Goal: Task Accomplishment & Management: Use online tool/utility

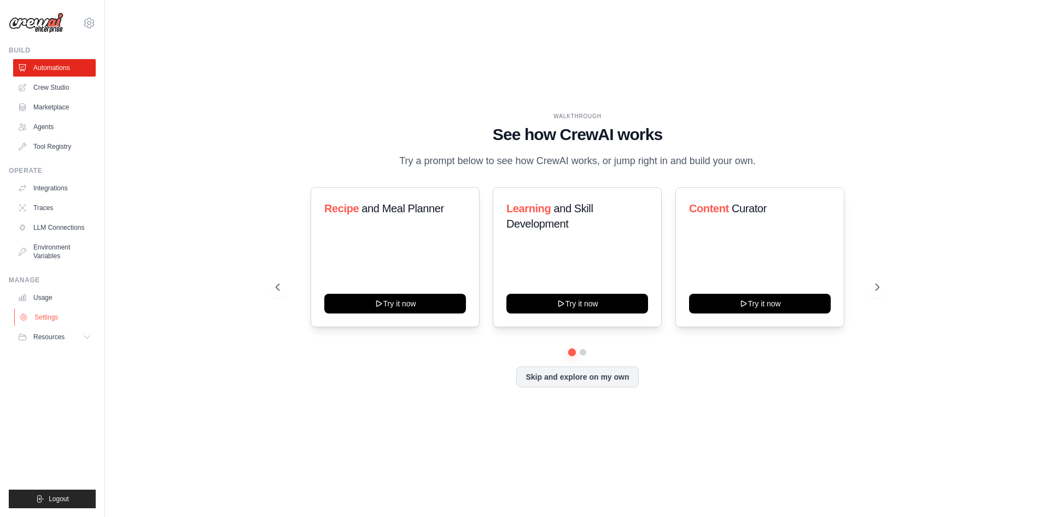
click at [68, 317] on link "Settings" at bounding box center [55, 316] width 83 height 17
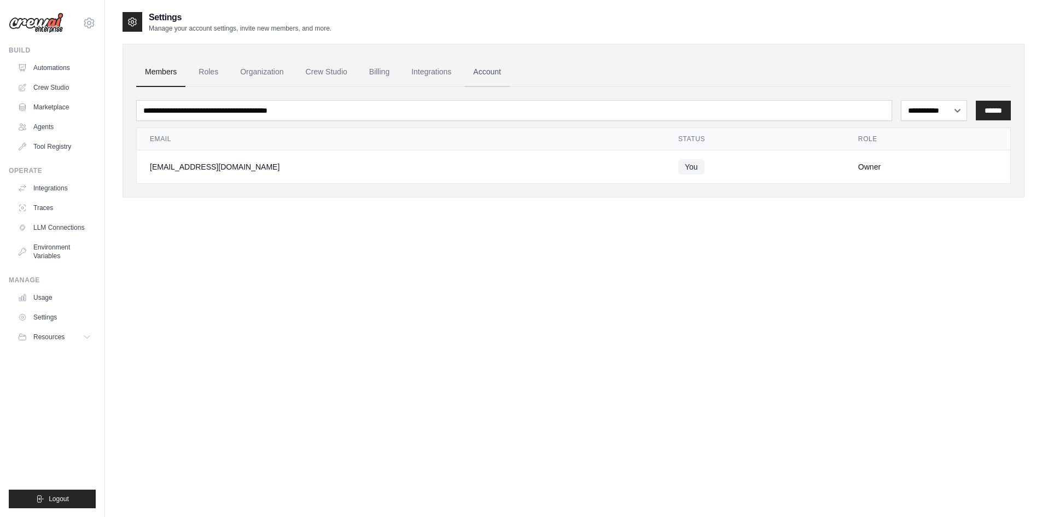
click at [480, 72] on link "Account" at bounding box center [486, 72] width 45 height 30
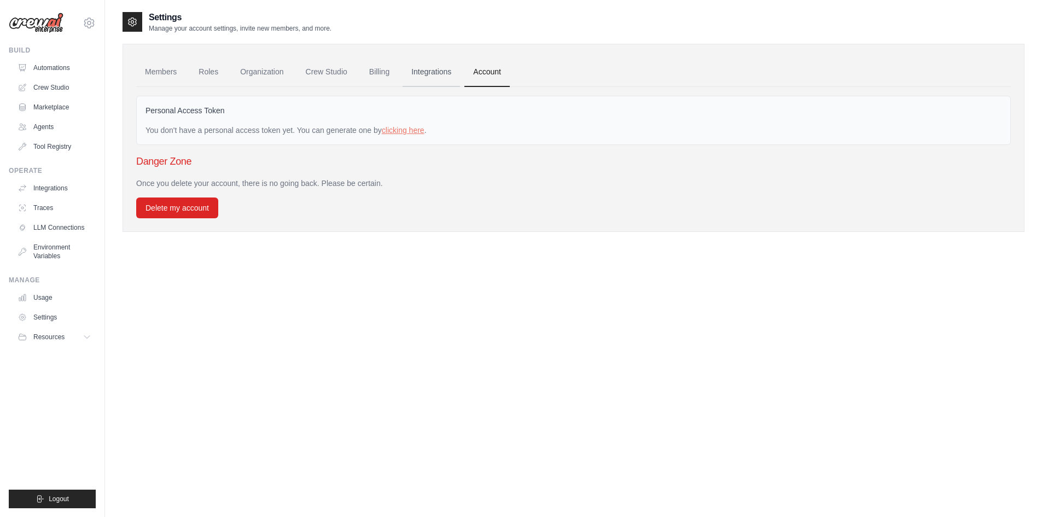
click at [447, 76] on link "Integrations" at bounding box center [430, 72] width 57 height 30
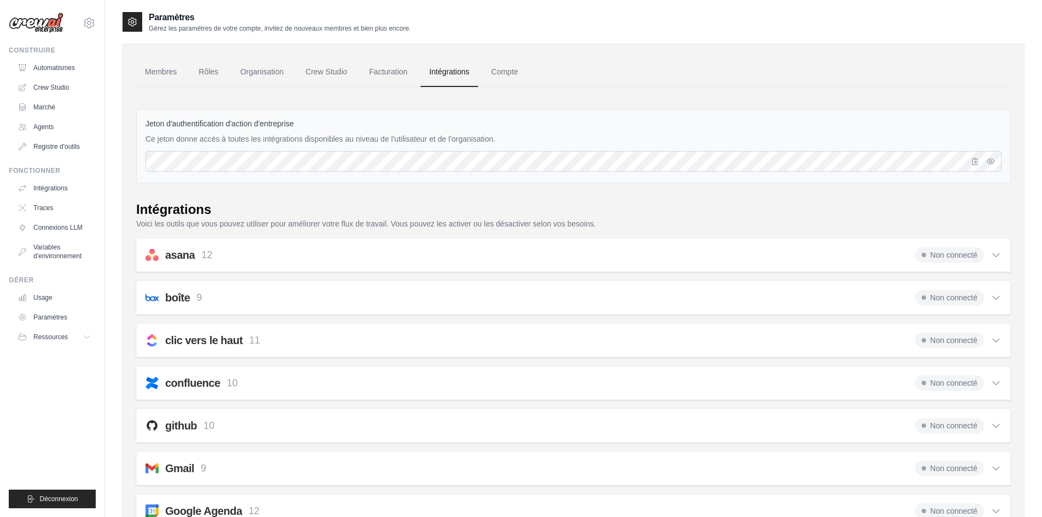
click at [697, 73] on ul "Membres Rôles Organisation Crew Studio Facturation Intégrations Compte" at bounding box center [573, 72] width 874 height 30
click at [504, 75] on font "Compte" at bounding box center [504, 71] width 27 height 9
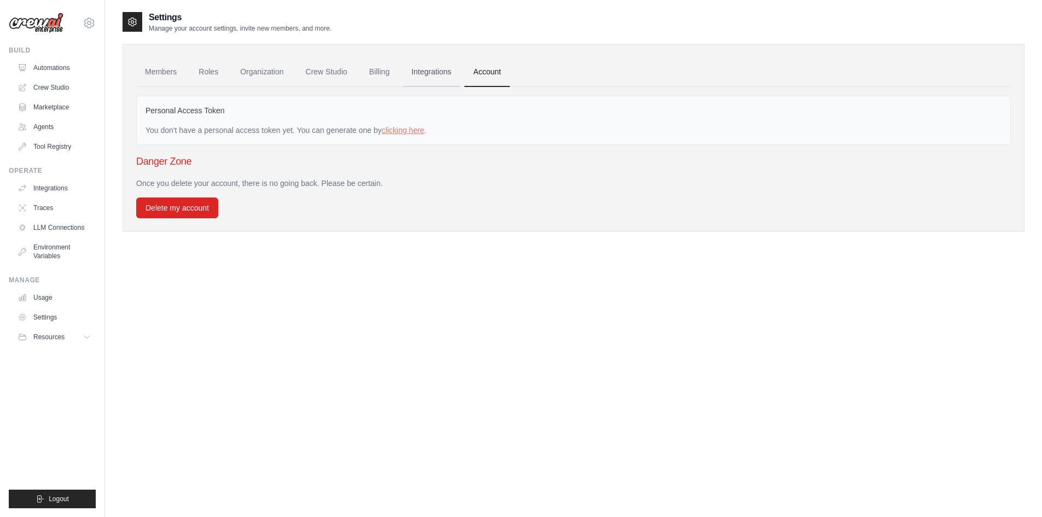
click at [441, 72] on link "Integrations" at bounding box center [430, 72] width 57 height 30
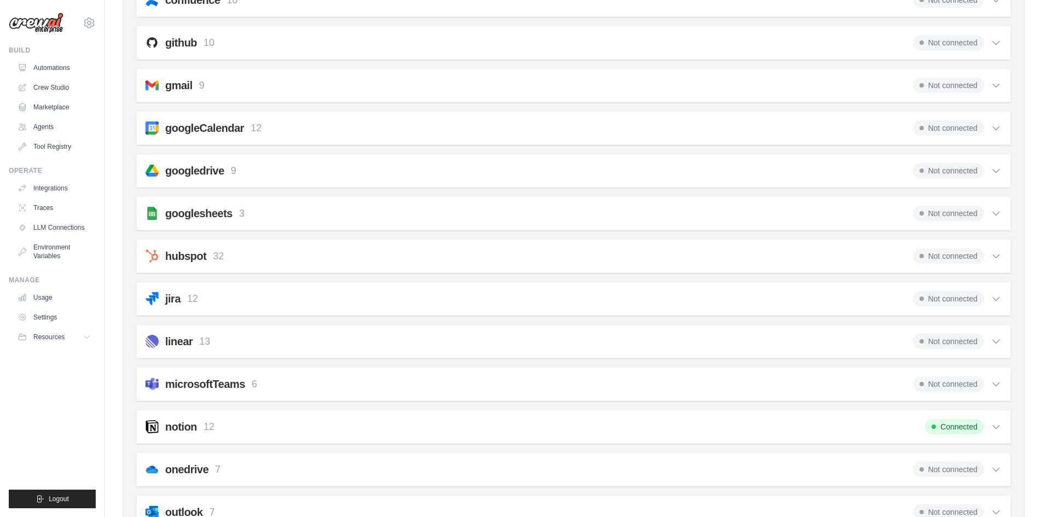
scroll to position [437, 0]
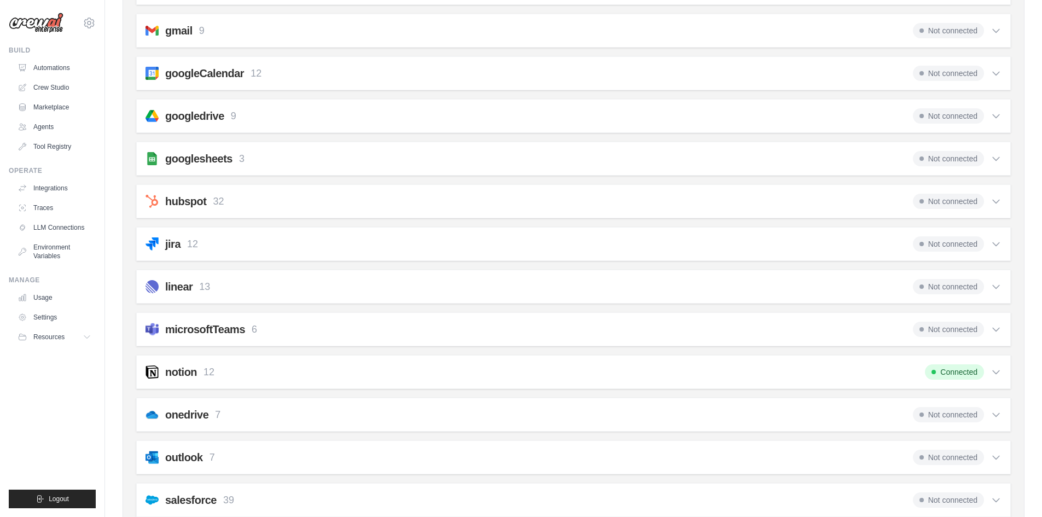
click at [995, 370] on icon at bounding box center [995, 371] width 11 height 11
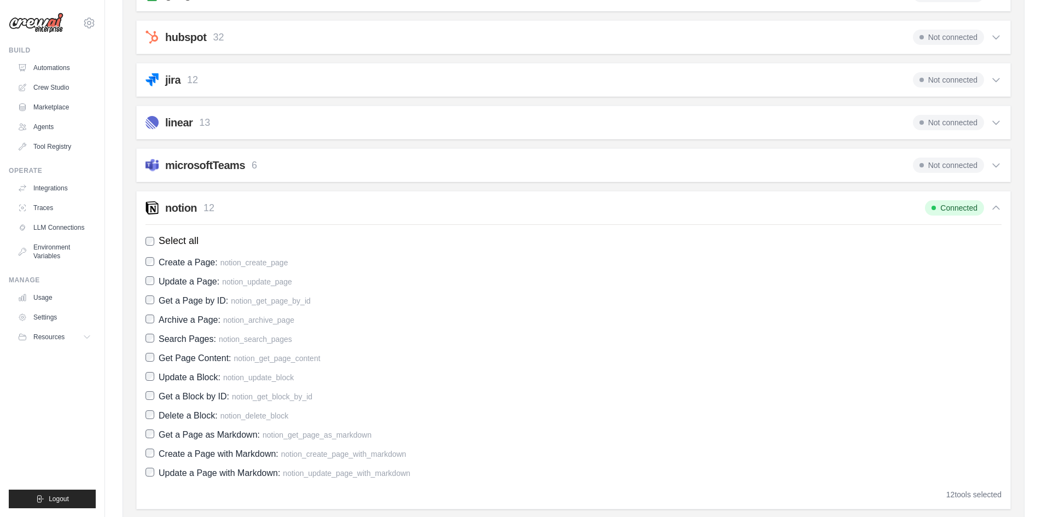
scroll to position [656, 0]
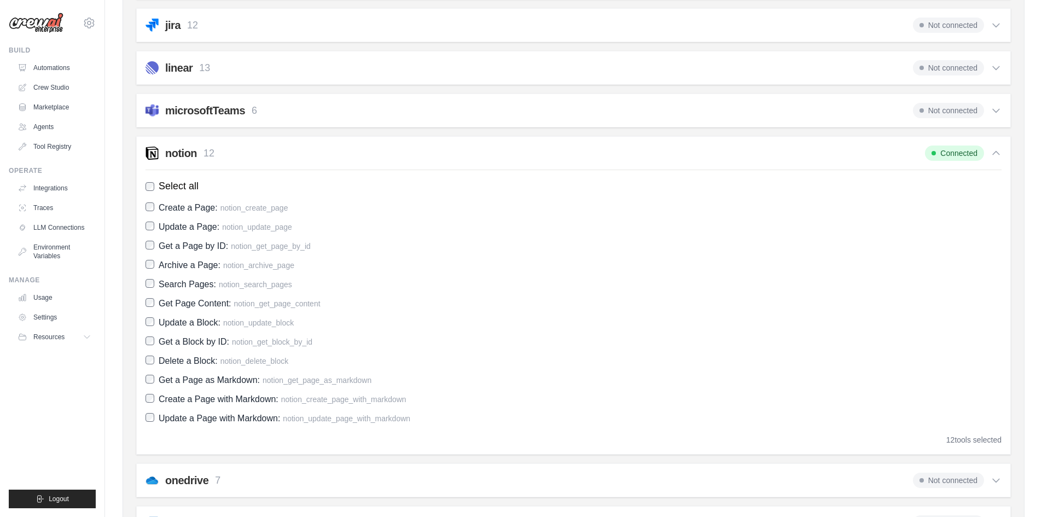
click at [994, 157] on icon at bounding box center [995, 153] width 11 height 11
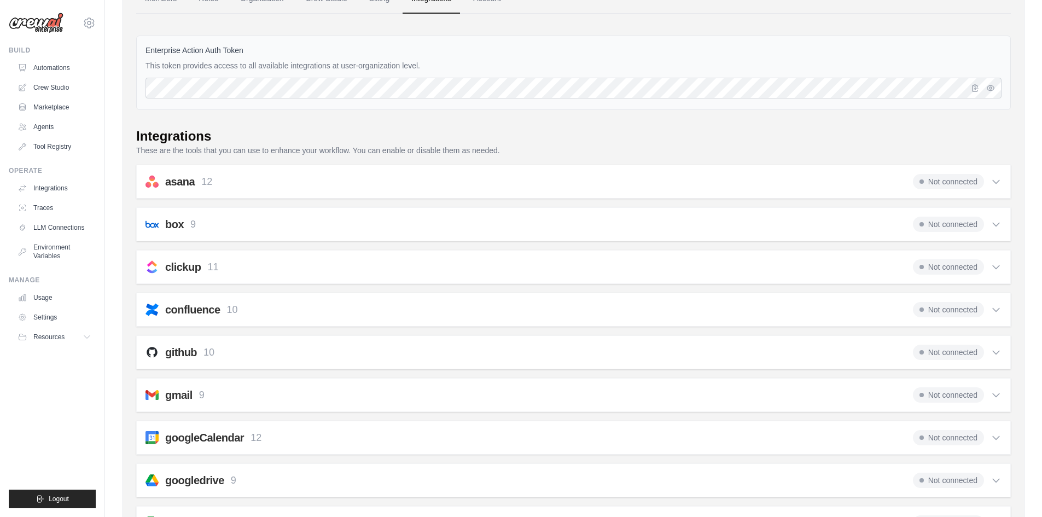
scroll to position [0, 0]
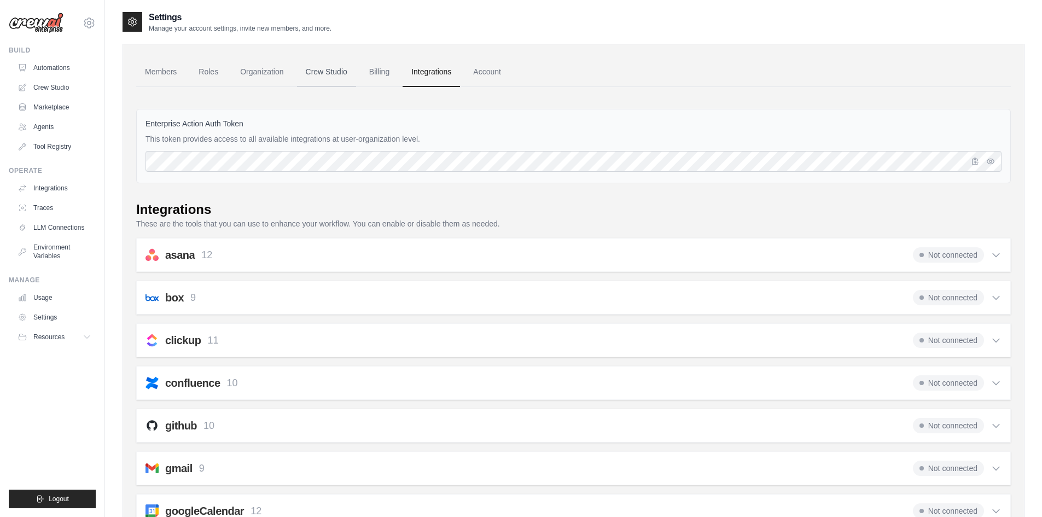
click at [346, 71] on link "Crew Studio" at bounding box center [326, 72] width 59 height 30
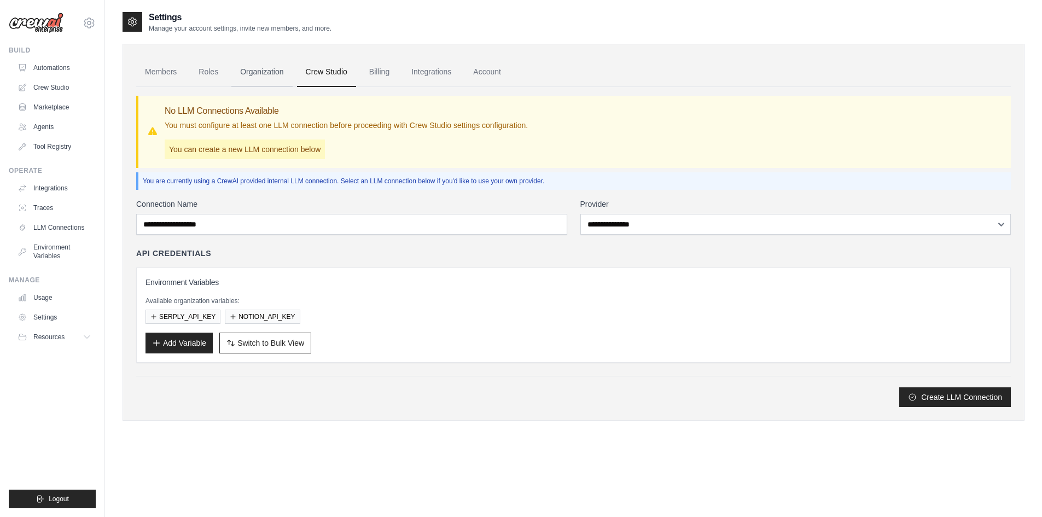
click at [255, 70] on link "Organization" at bounding box center [261, 72] width 61 height 30
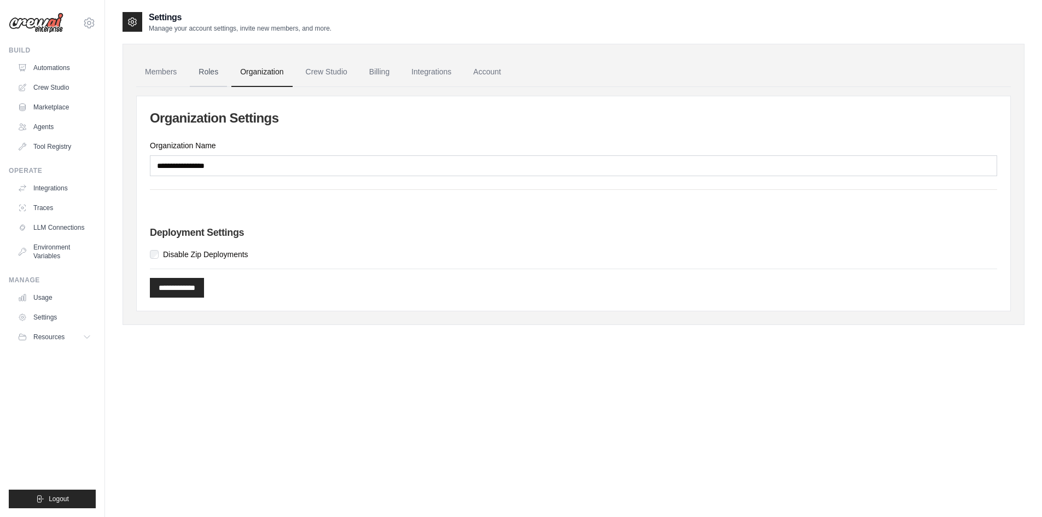
click at [196, 73] on link "Roles" at bounding box center [208, 72] width 37 height 30
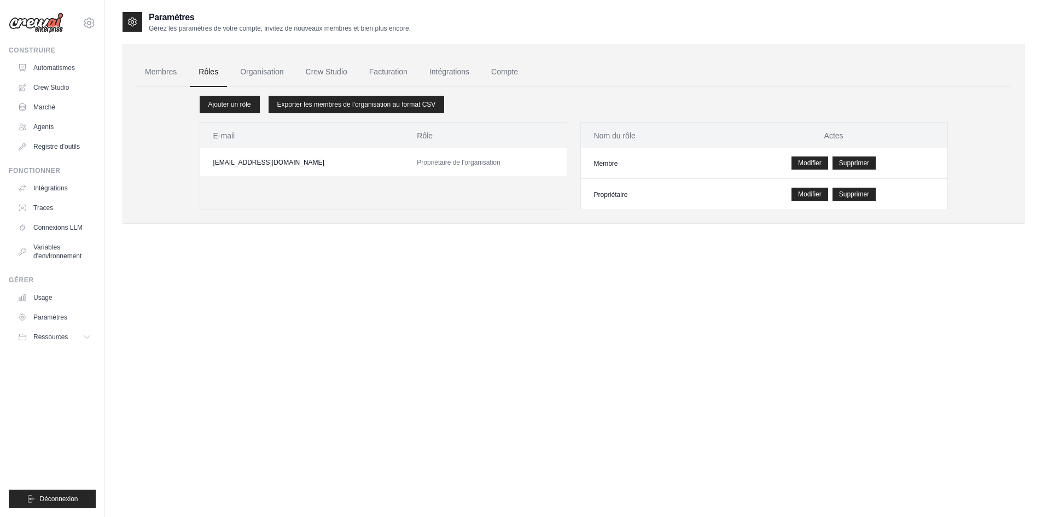
click at [699, 66] on ul "Membres Rôles Organisation Crew Studio Facturation Intégrations Compte" at bounding box center [573, 72] width 874 height 30
click at [173, 71] on font "Membres" at bounding box center [161, 71] width 32 height 9
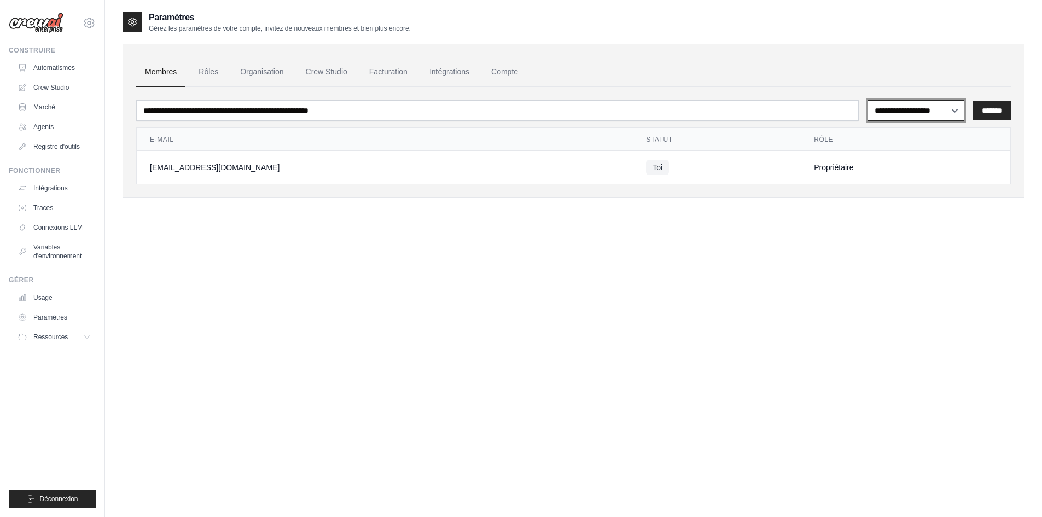
click at [943, 109] on select "**********" at bounding box center [915, 110] width 97 height 21
click at [49, 86] on font "Crew Studio" at bounding box center [52, 88] width 36 height 8
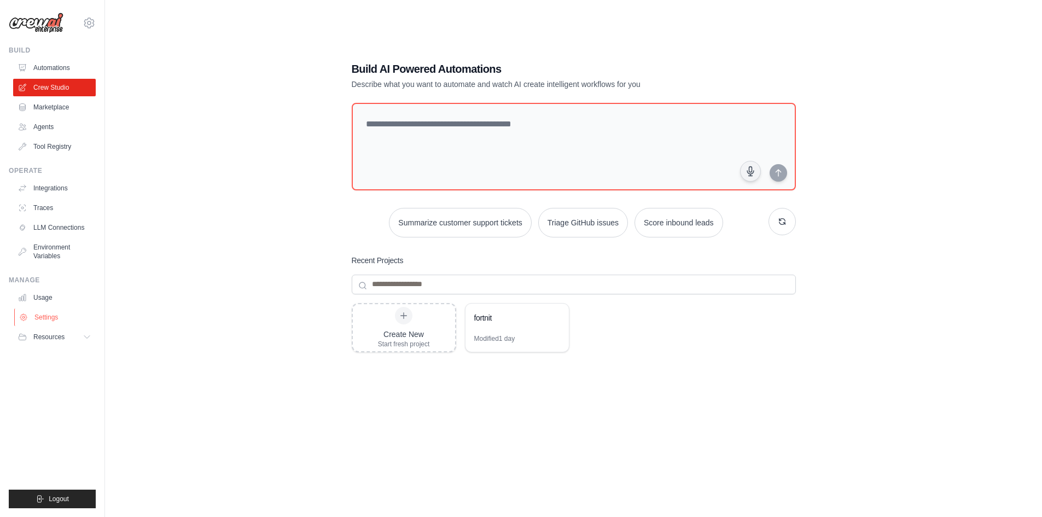
drag, startPoint x: 71, startPoint y: 323, endPoint x: 66, endPoint y: 316, distance: 9.1
click at [70, 323] on link "Settings" at bounding box center [55, 316] width 83 height 17
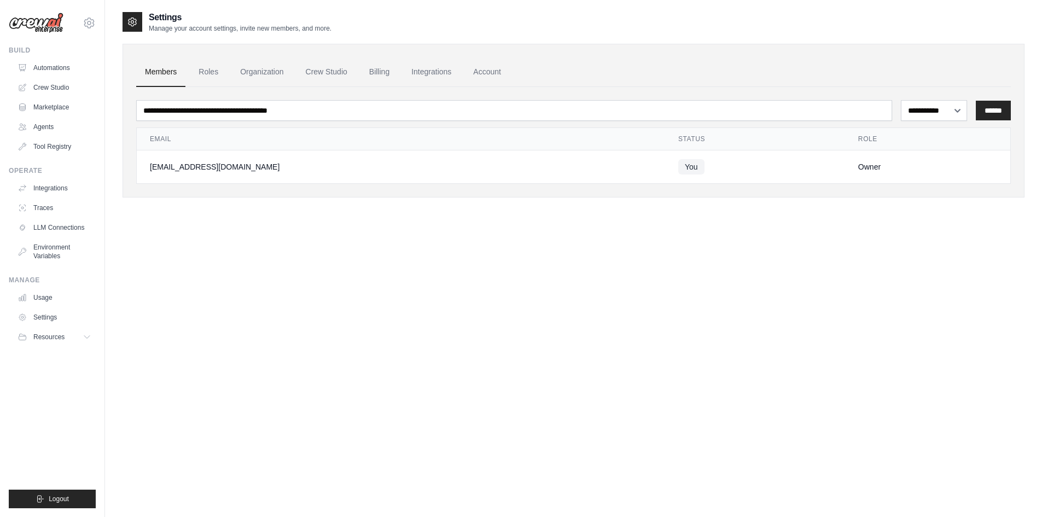
click at [130, 25] on icon at bounding box center [132, 21] width 11 height 11
click at [86, 342] on button "Resources" at bounding box center [55, 336] width 83 height 17
click at [64, 296] on link "Usage" at bounding box center [55, 297] width 83 height 17
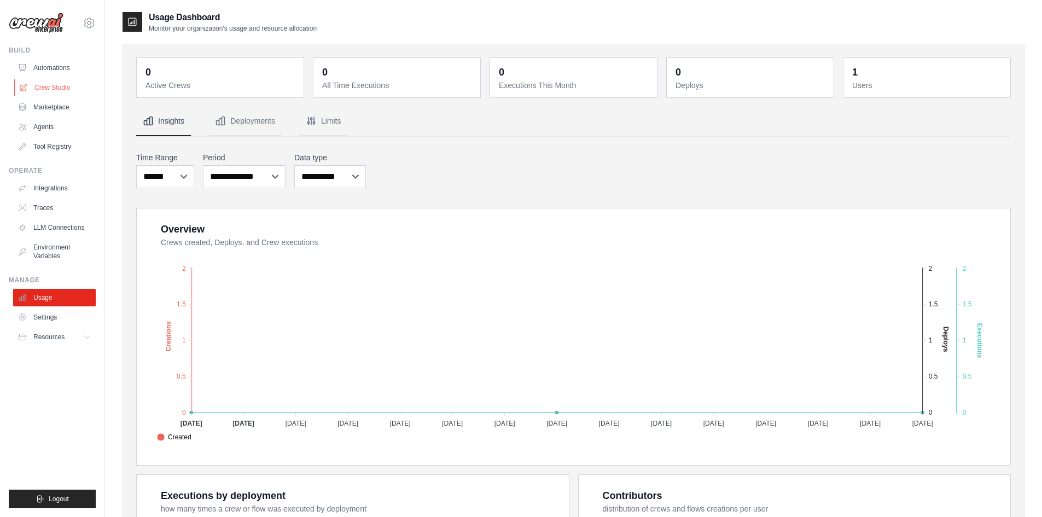
click at [72, 87] on link "Crew Studio" at bounding box center [55, 87] width 83 height 17
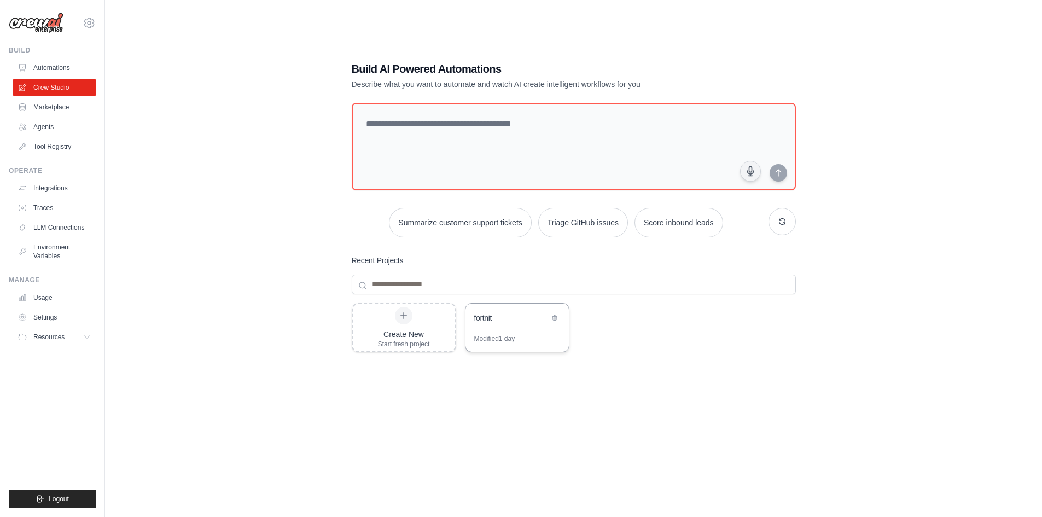
click at [524, 350] on div "Modified 1 day" at bounding box center [516, 342] width 103 height 17
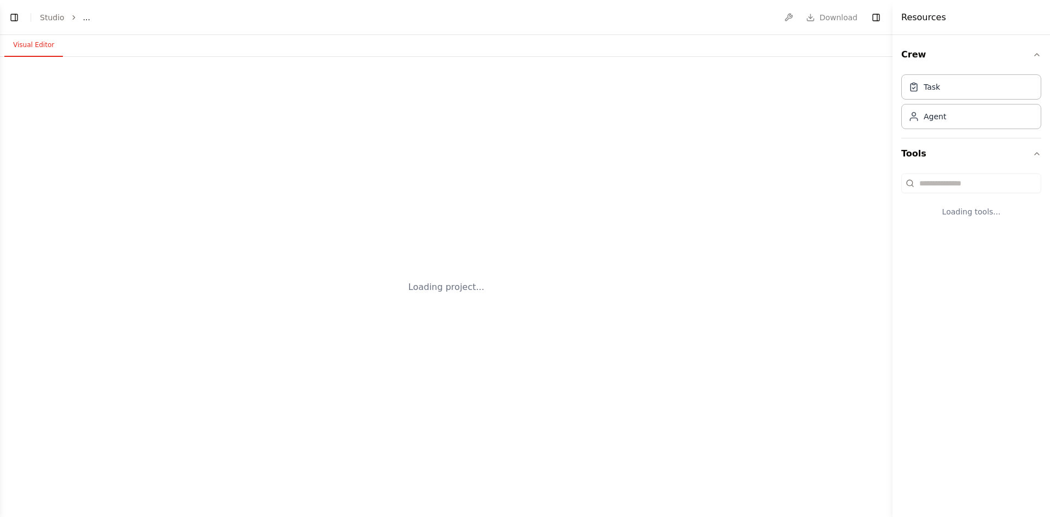
select select "****"
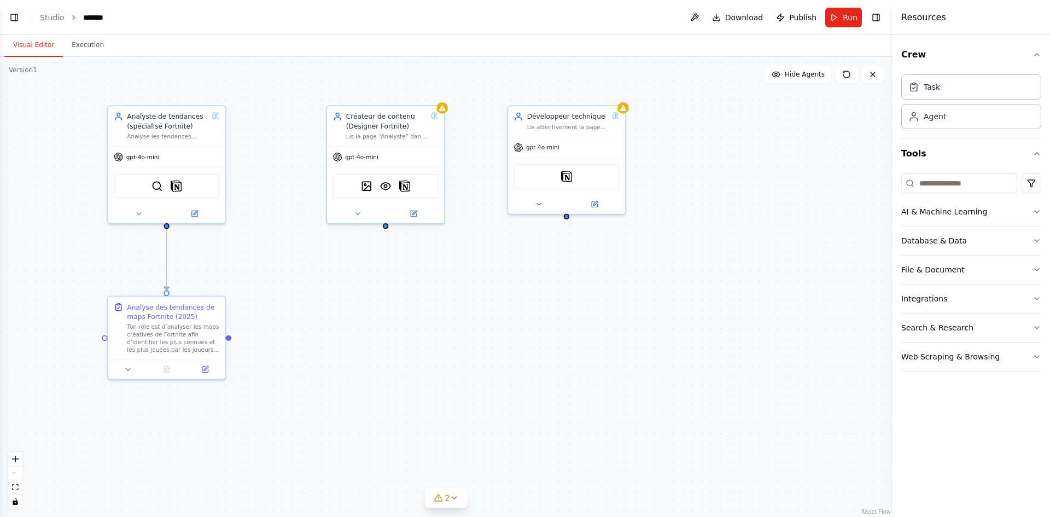
drag, startPoint x: 388, startPoint y: 413, endPoint x: 347, endPoint y: 337, distance: 86.8
click at [347, 337] on div ".deletable-edge-delete-btn { width: 20px; height: 20px; border: 0px solid #ffff…" at bounding box center [446, 287] width 892 height 460
drag, startPoint x: 468, startPoint y: 339, endPoint x: 382, endPoint y: 336, distance: 85.4
click at [382, 336] on div "New Task Task description" at bounding box center [385, 328] width 117 height 31
drag, startPoint x: 169, startPoint y: 281, endPoint x: 173, endPoint y: 255, distance: 26.6
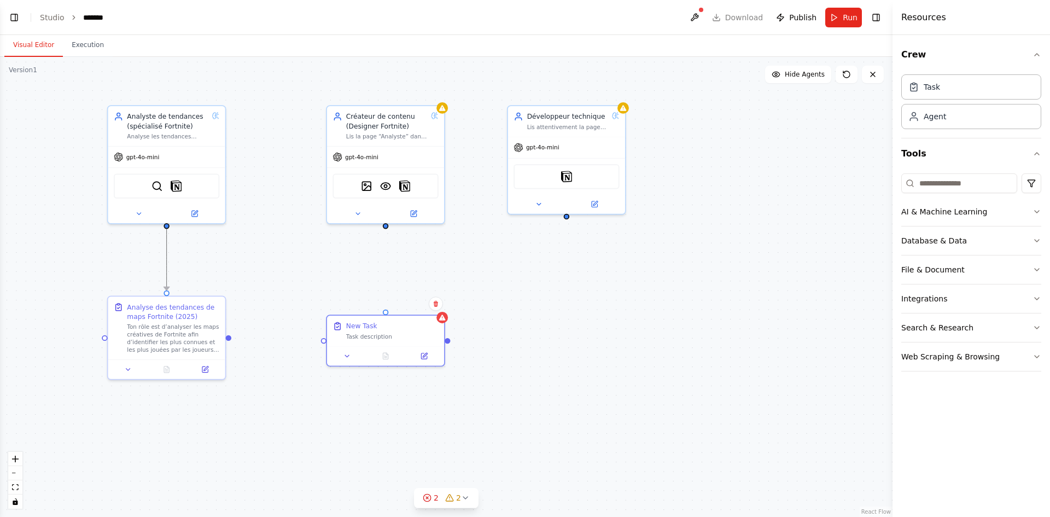
click at [173, 255] on div ".deletable-edge-delete-btn { width: 20px; height: 20px; border: 0px solid #ffff…" at bounding box center [446, 287] width 892 height 460
drag, startPoint x: 165, startPoint y: 268, endPoint x: 160, endPoint y: 253, distance: 16.1
click at [160, 253] on div ".deletable-edge-delete-btn { width: 20px; height: 20px; border: 0px solid #ffff…" at bounding box center [446, 287] width 892 height 460
click at [168, 228] on div ".deletable-edge-delete-btn { width: 20px; height: 20px; border: 0px solid #ffff…" at bounding box center [446, 287] width 892 height 460
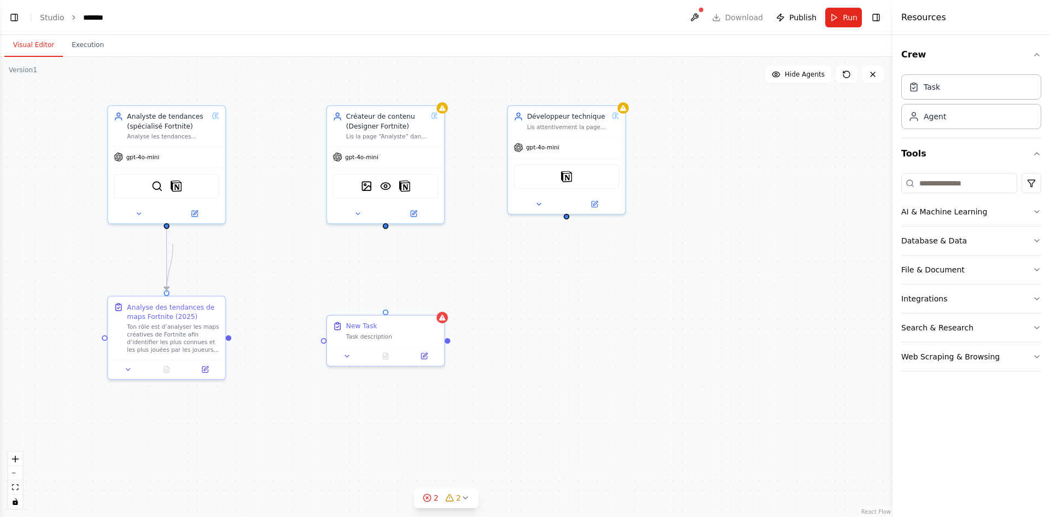
drag, startPoint x: 169, startPoint y: 291, endPoint x: 189, endPoint y: 254, distance: 42.3
click at [189, 254] on div ".deletable-edge-delete-btn { width: 20px; height: 20px; border: 0px solid #ffff…" at bounding box center [446, 287] width 892 height 460
click at [167, 272] on icon "Edge from c0e9ca8d-0d00-498b-8e46-1c7294adb8ce to 3707ab03-0753-40d9-bdef-52f16…" at bounding box center [167, 259] width 0 height 61
click at [166, 259] on icon at bounding box center [167, 260] width 4 height 4
click at [434, 355] on button at bounding box center [423, 353] width 33 height 11
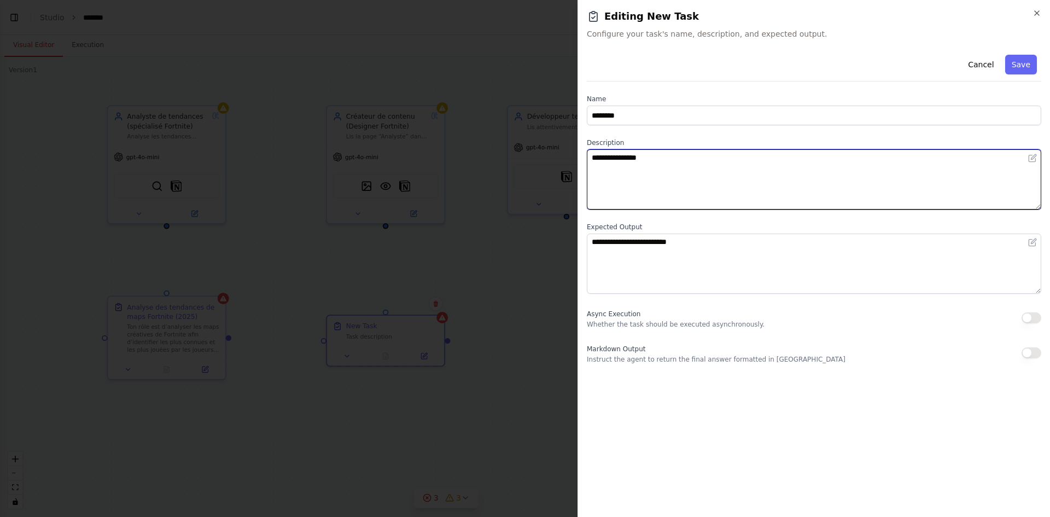
click at [677, 167] on textarea "**********" at bounding box center [814, 179] width 454 height 60
type textarea "*"
paste textarea "**********"
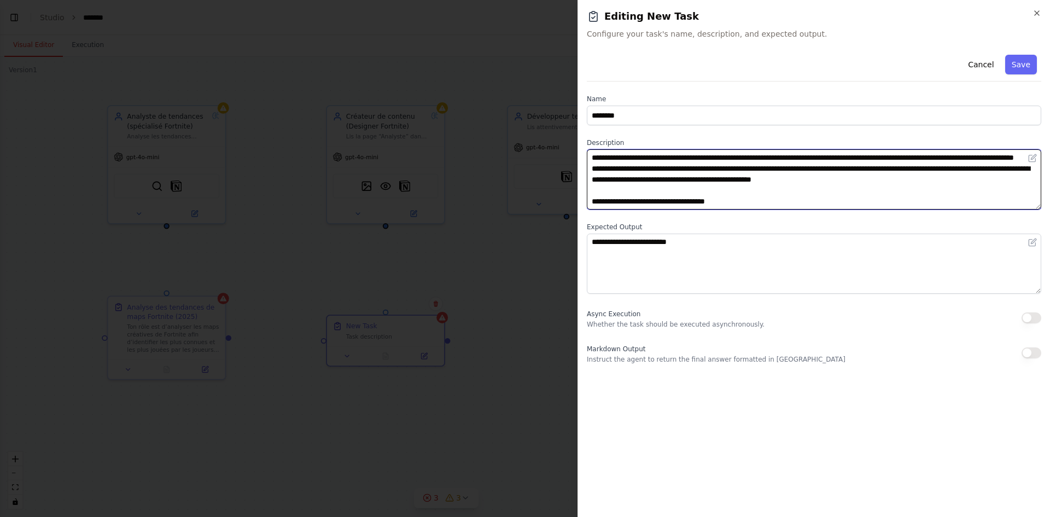
scroll to position [1999, 0]
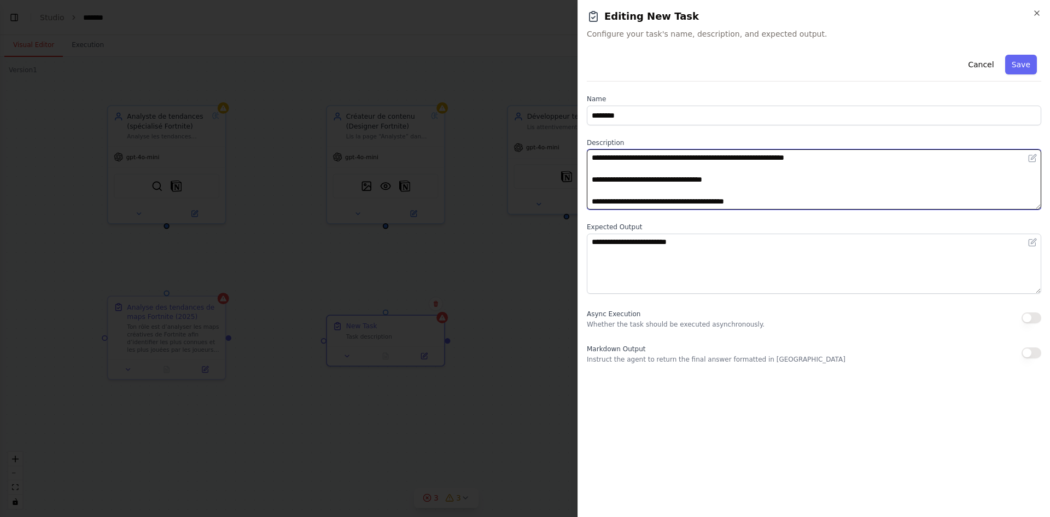
type textarea "**********"
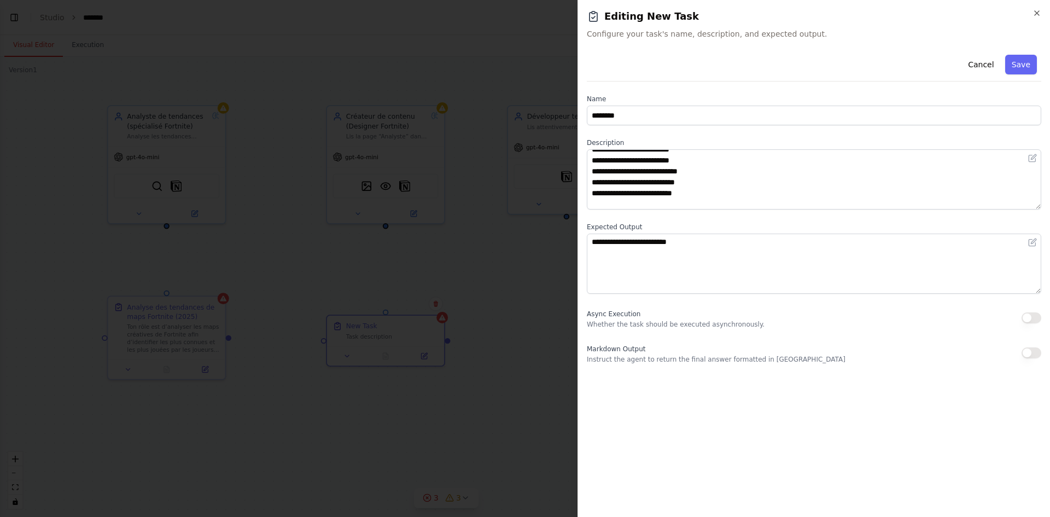
scroll to position [0, 0]
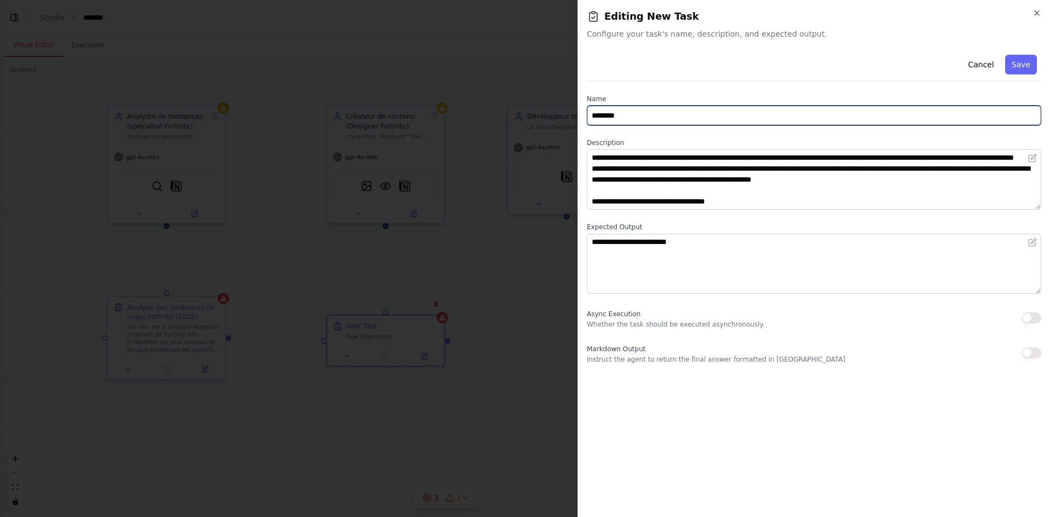
click at [696, 124] on input "********" at bounding box center [814, 116] width 454 height 20
type input "*"
click at [641, 115] on input "text" at bounding box center [814, 116] width 454 height 20
paste input "**********"
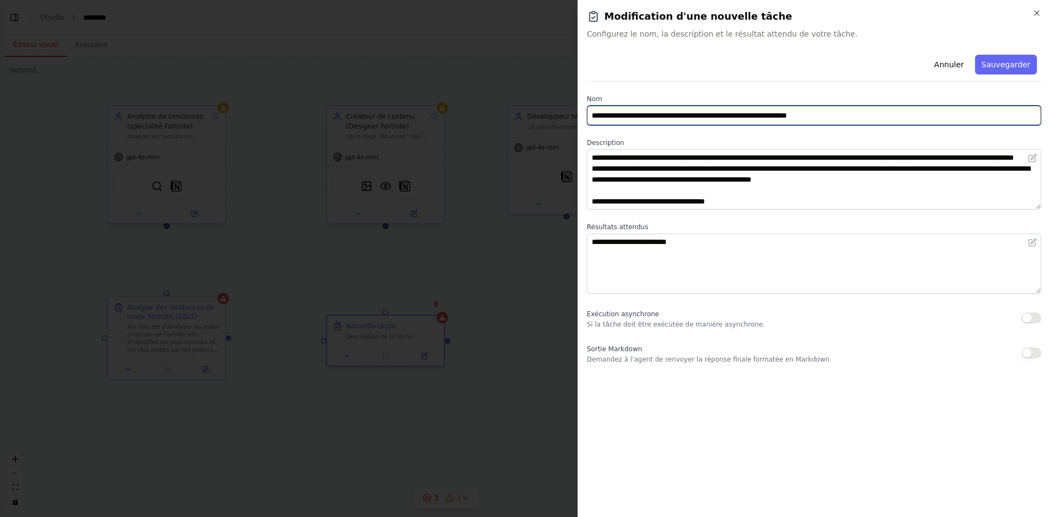
type input "**********"
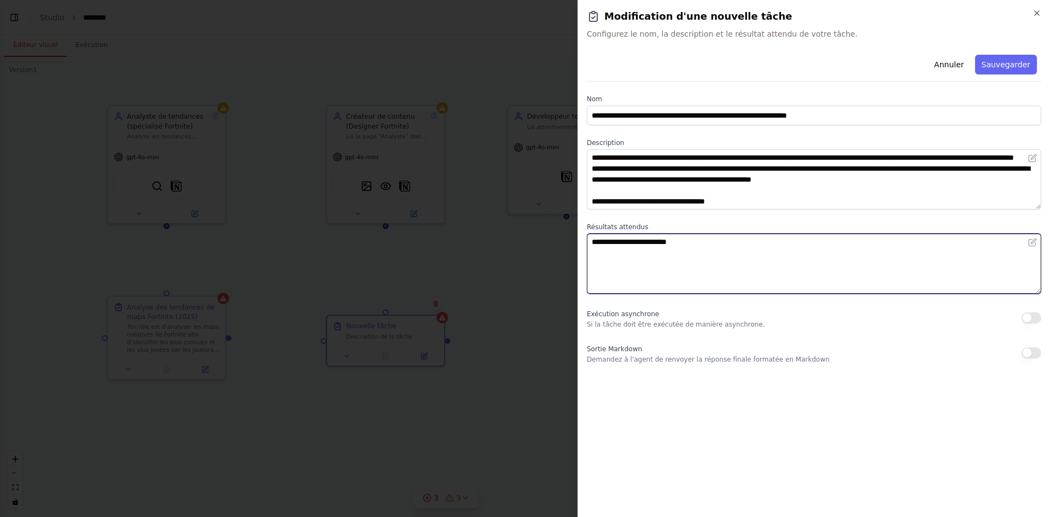
click at [707, 240] on textarea "**********" at bounding box center [814, 263] width 454 height 60
click at [708, 240] on textarea "**********" at bounding box center [814, 263] width 454 height 60
drag, startPoint x: 710, startPoint y: 242, endPoint x: 705, endPoint y: 238, distance: 6.6
click at [710, 242] on textarea "**********" at bounding box center [814, 263] width 454 height 60
click at [685, 242] on textarea "**********" at bounding box center [814, 263] width 454 height 60
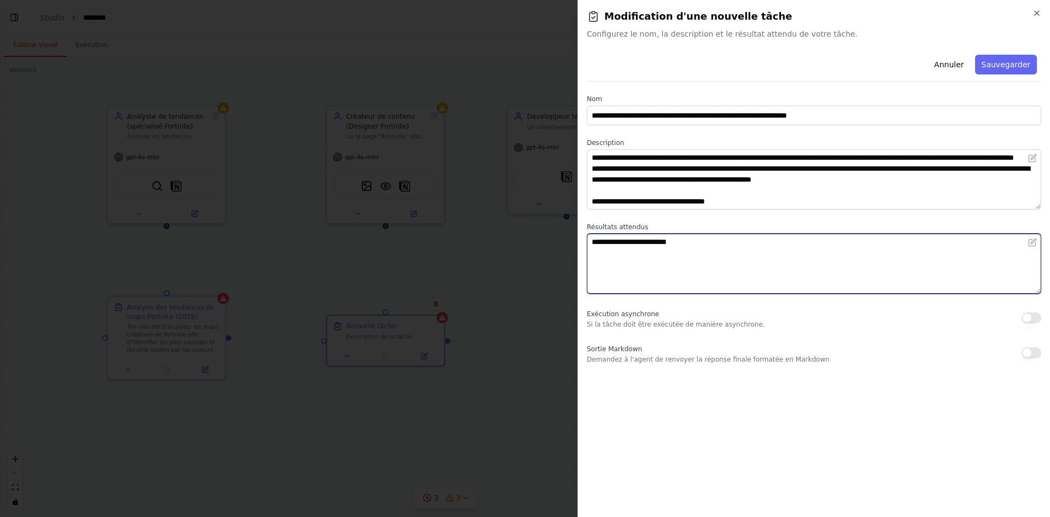
click at [687, 241] on textarea "**********" at bounding box center [814, 263] width 454 height 60
click at [680, 241] on textarea "**********" at bounding box center [814, 263] width 454 height 60
click at [614, 245] on textarea at bounding box center [814, 263] width 454 height 60
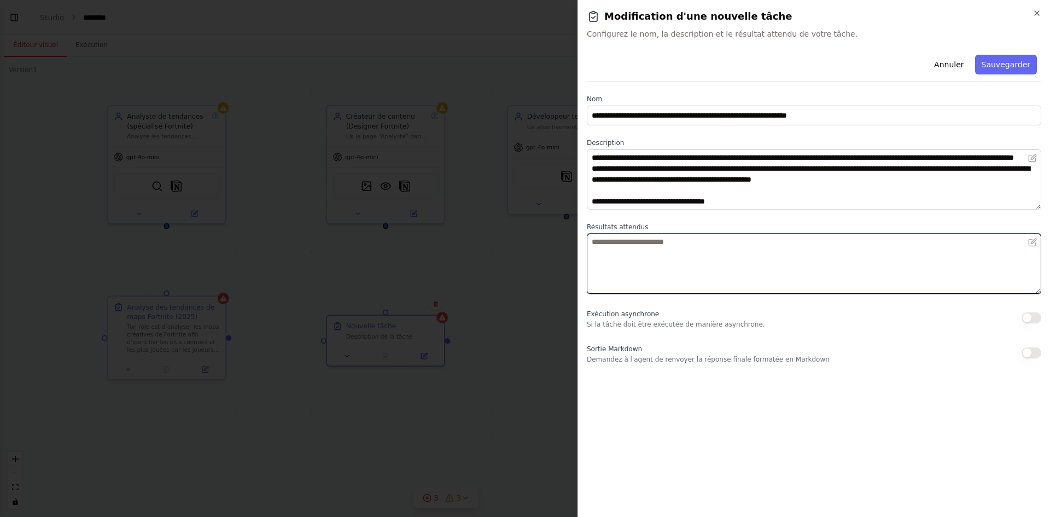
paste textarea "**********"
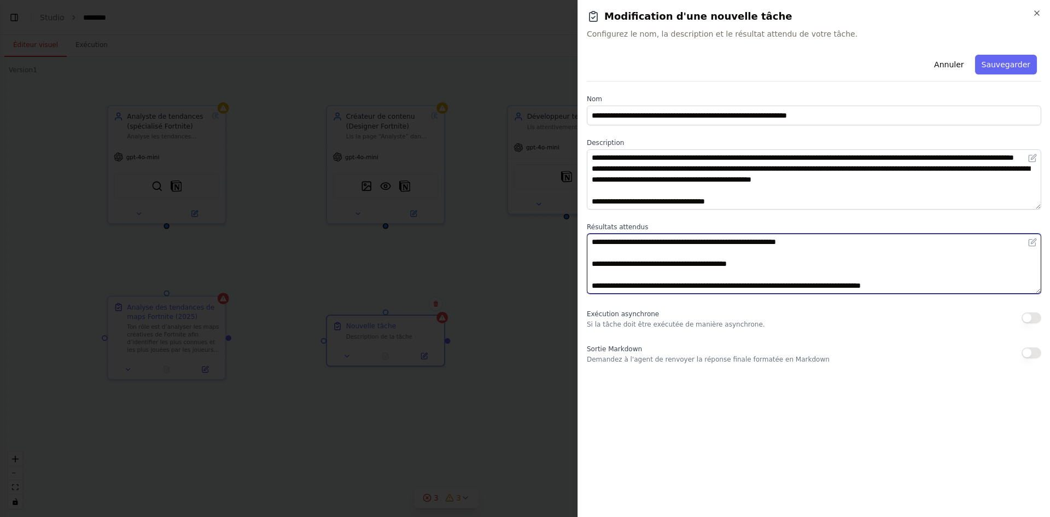
scroll to position [41, 0]
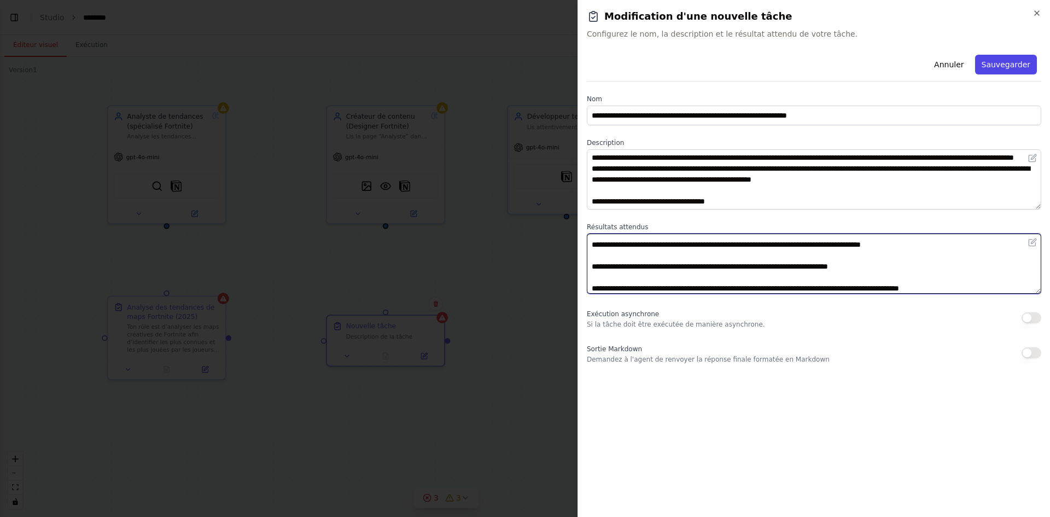
type textarea "**********"
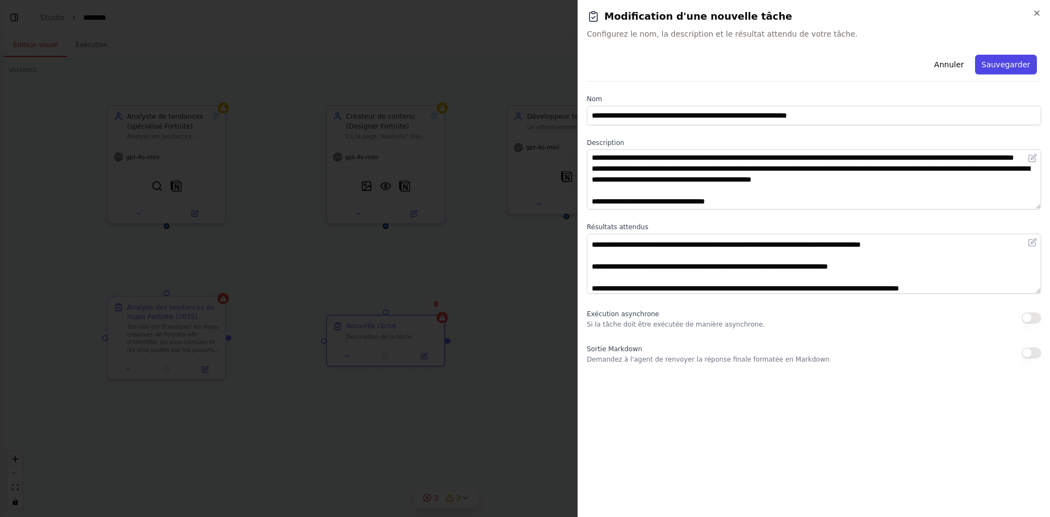
click at [1015, 62] on font "Sauvegarder" at bounding box center [1006, 64] width 49 height 9
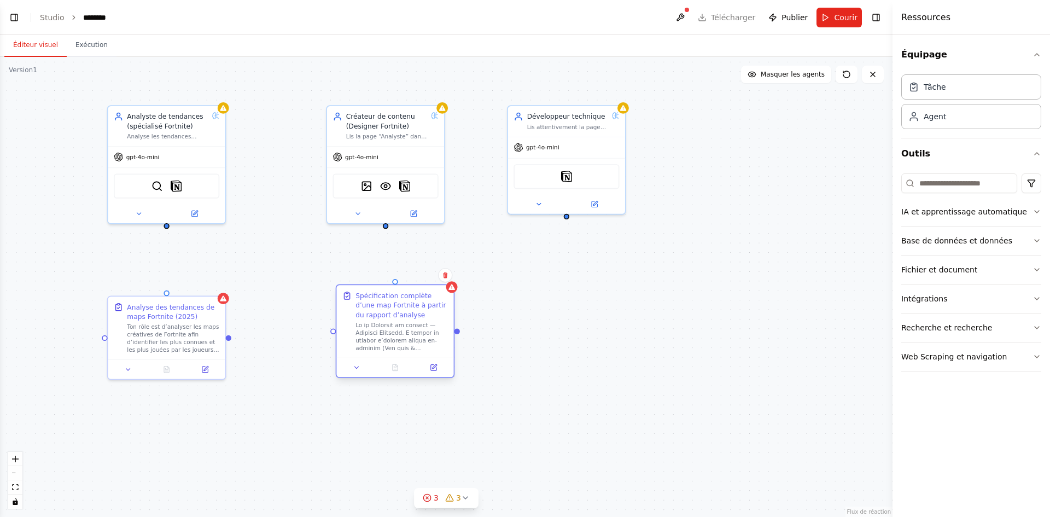
drag, startPoint x: 409, startPoint y: 337, endPoint x: 413, endPoint y: 319, distance: 18.0
click at [413, 319] on div "Spécification complète d’une map Fortnite à partir du rapport d’analyse" at bounding box center [401, 321] width 92 height 61
click at [437, 370] on icon at bounding box center [434, 368] width 8 height 8
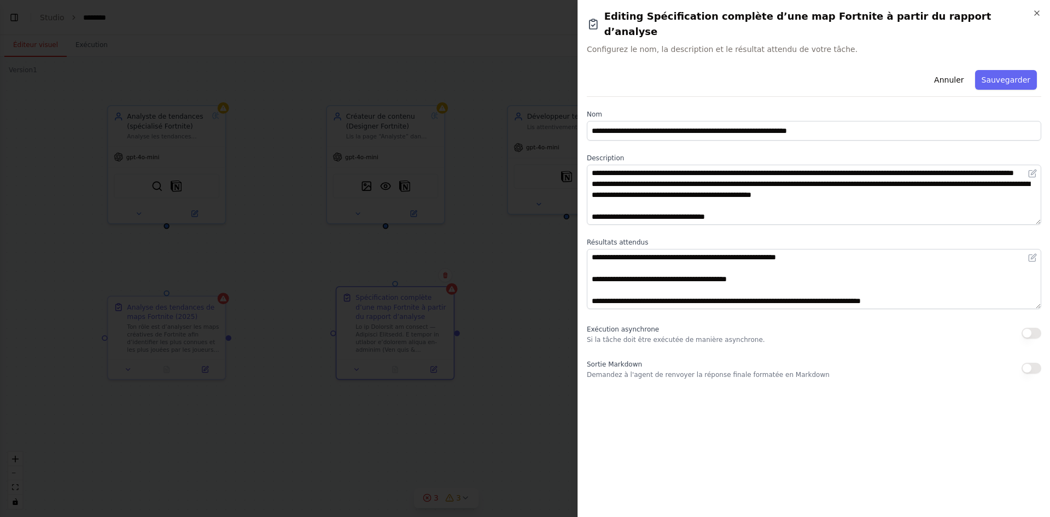
click at [482, 295] on div at bounding box center [525, 258] width 1050 height 517
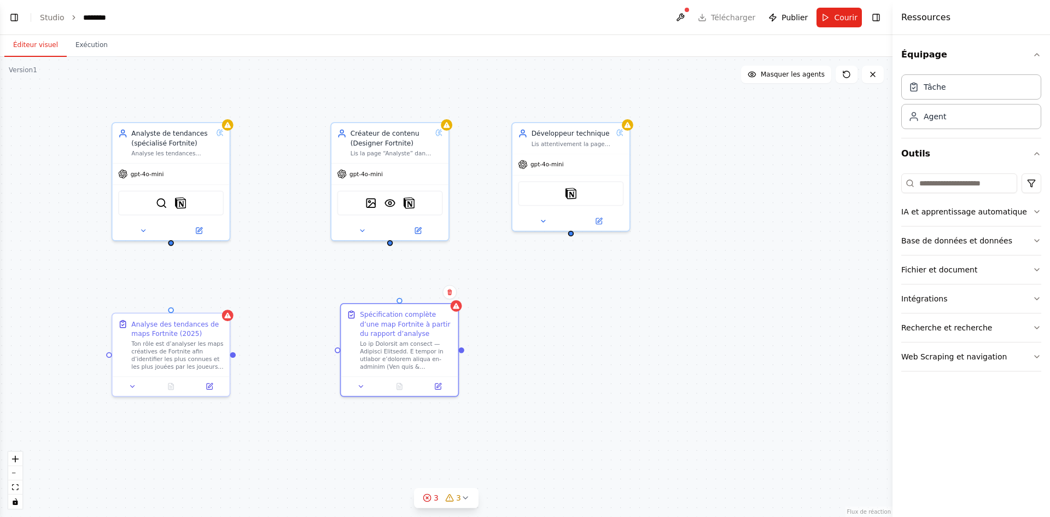
drag, startPoint x: 387, startPoint y: 229, endPoint x: 392, endPoint y: 250, distance: 22.4
click at [392, 250] on div "Analyste de tendances (spécialisé Fortnite) Analyse les tendances actuelles des…" at bounding box center [446, 287] width 892 height 460
drag, startPoint x: 390, startPoint y: 248, endPoint x: 401, endPoint y: 307, distance: 60.2
click at [401, 307] on div "Analyste de tendances (spécialisé Fortnite) Analyse les tendances actuelles des…" at bounding box center [405, 241] width 777 height 400
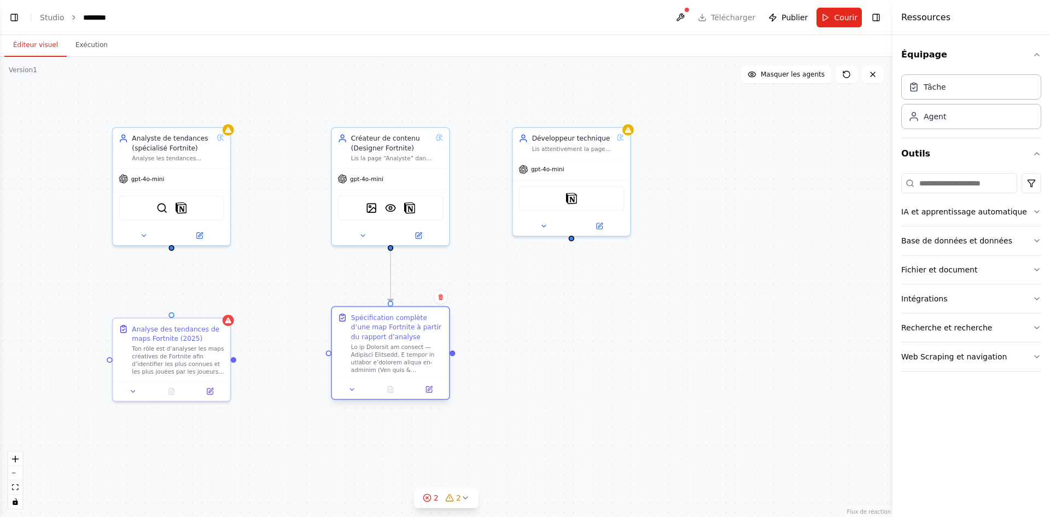
drag, startPoint x: 396, startPoint y: 324, endPoint x: 384, endPoint y: 324, distance: 12.0
click at [384, 324] on div "Spécification complète d’une map Fortnite à partir du rapport d’analyse" at bounding box center [397, 327] width 92 height 28
click at [636, 388] on div ".deletable-edge-delete-btn { width: 20px; height: 20px; border: 0px solid #ffff…" at bounding box center [446, 287] width 892 height 460
click at [466, 499] on icon at bounding box center [465, 497] width 9 height 9
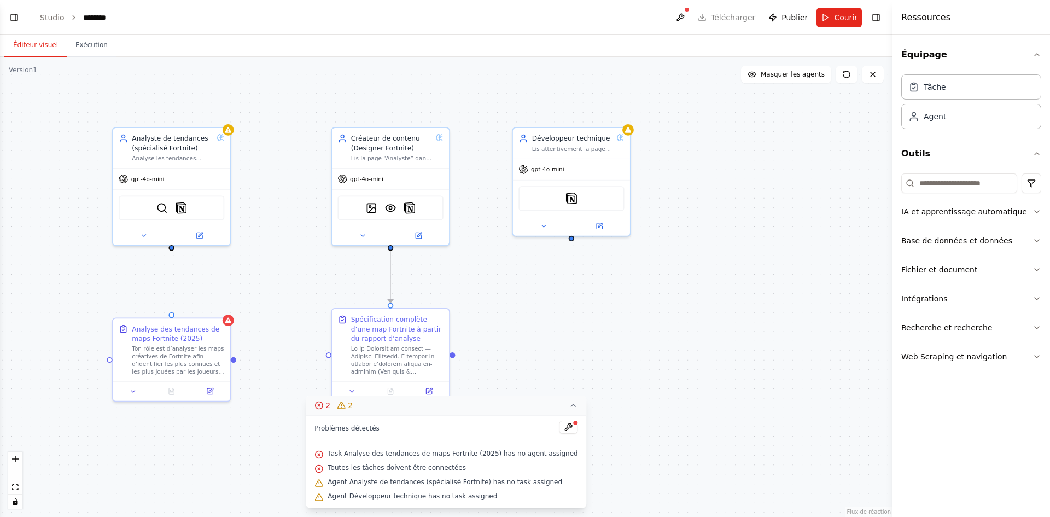
click at [569, 409] on icon at bounding box center [573, 405] width 9 height 9
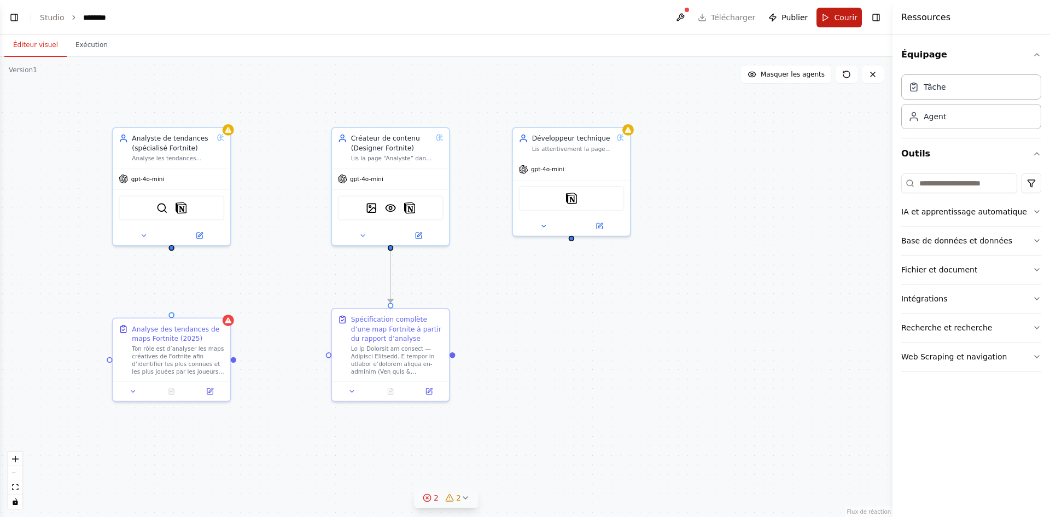
click at [838, 21] on font "Courir" at bounding box center [846, 17] width 24 height 9
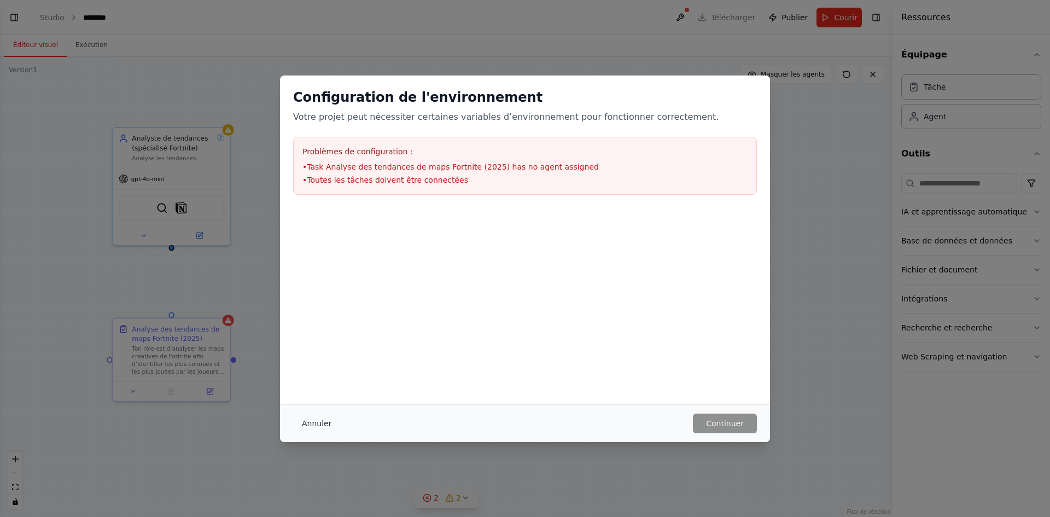
click at [317, 426] on font "Annuler" at bounding box center [317, 423] width 30 height 9
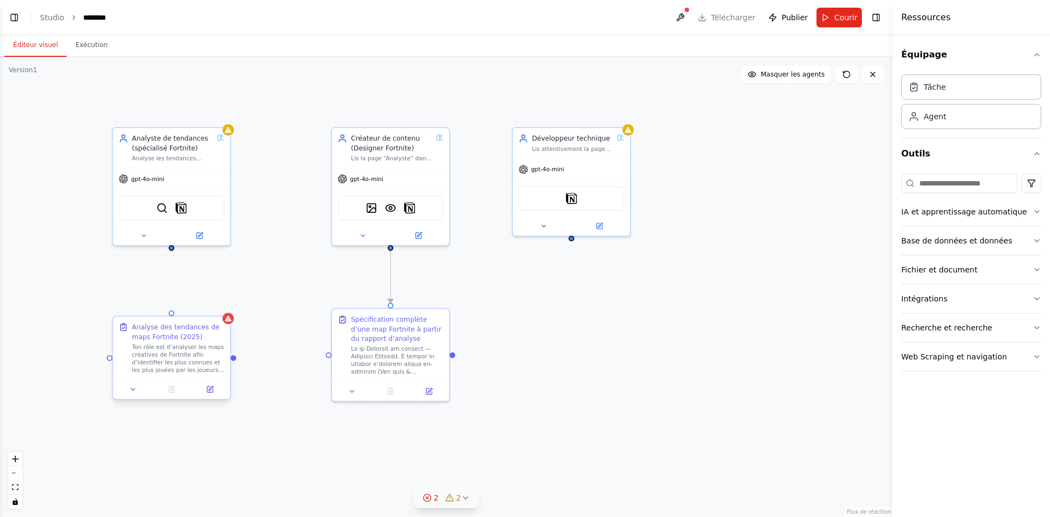
drag, startPoint x: 169, startPoint y: 338, endPoint x: 134, endPoint y: 345, distance: 35.7
click at [134, 345] on div "Ton rôle est d’analyser les maps créatives de Fortnite afin d’identifier les pl…" at bounding box center [178, 358] width 92 height 31
click at [223, 305] on icon at bounding box center [221, 306] width 4 height 6
click at [197, 306] on font "Confirmer" at bounding box center [187, 306] width 33 height 8
click at [847, 15] on font "Courir" at bounding box center [846, 17] width 24 height 9
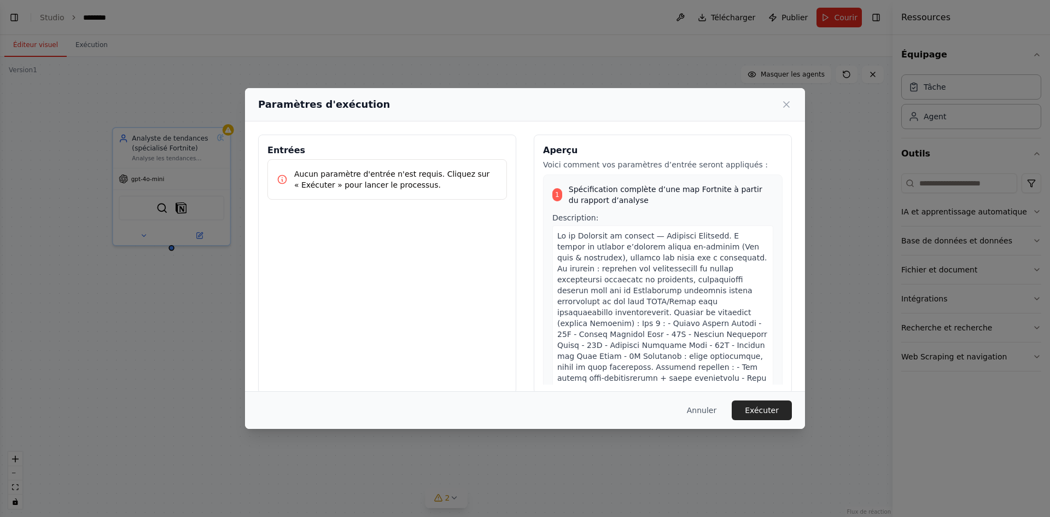
drag, startPoint x: 763, startPoint y: 413, endPoint x: 772, endPoint y: 408, distance: 9.6
click at [764, 412] on font "Exécuter" at bounding box center [762, 410] width 34 height 9
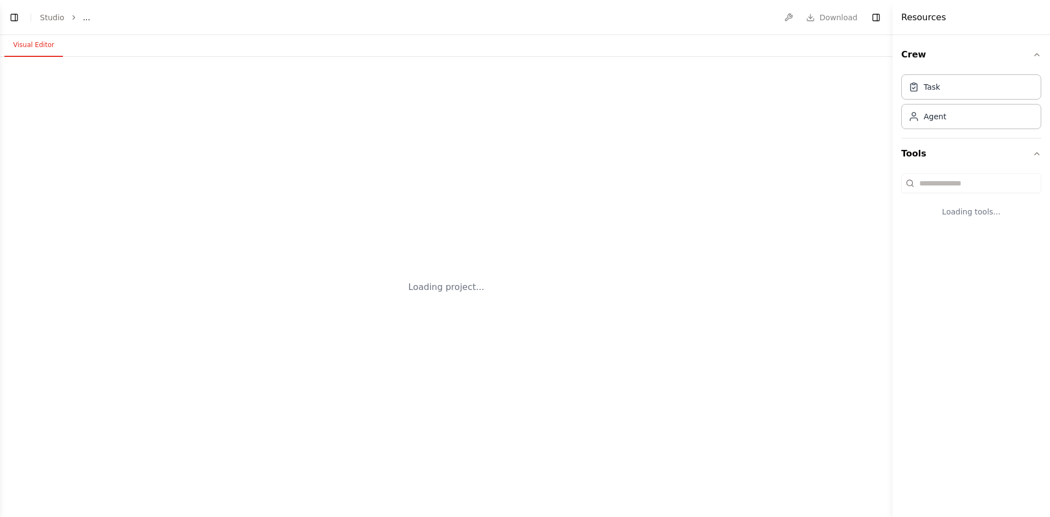
select select "****"
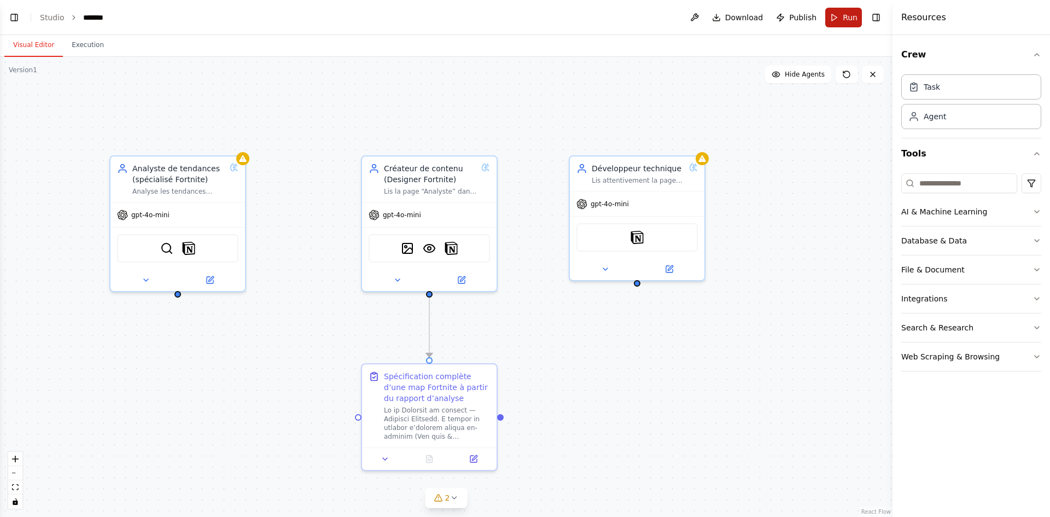
click at [850, 14] on span "Run" at bounding box center [850, 17] width 15 height 11
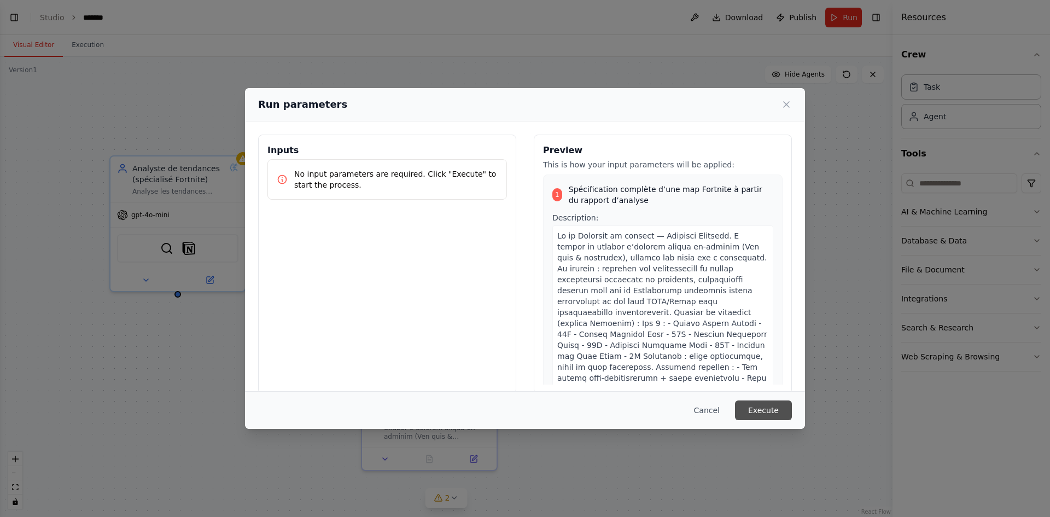
click at [760, 418] on button "Execute" at bounding box center [763, 410] width 57 height 20
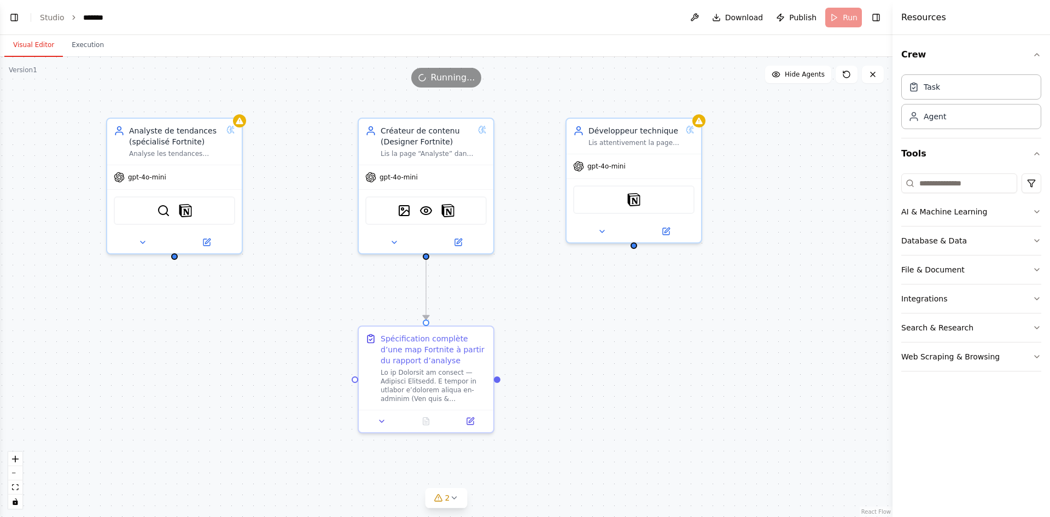
drag, startPoint x: 323, startPoint y: 347, endPoint x: 318, endPoint y: 322, distance: 25.6
click at [318, 322] on div ".deletable-edge-delete-btn { width: 20px; height: 20px; border: 0px solid #ffff…" at bounding box center [446, 287] width 892 height 460
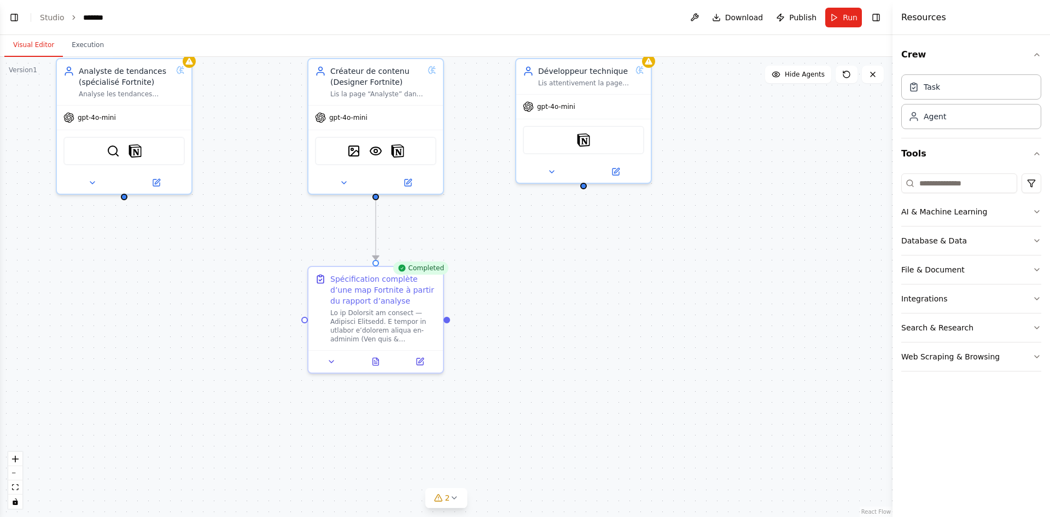
drag, startPoint x: 541, startPoint y: 357, endPoint x: 489, endPoint y: 303, distance: 74.3
click at [489, 303] on div ".deletable-edge-delete-btn { width: 20px; height: 20px; border: 0px solid #ffff…" at bounding box center [446, 287] width 892 height 460
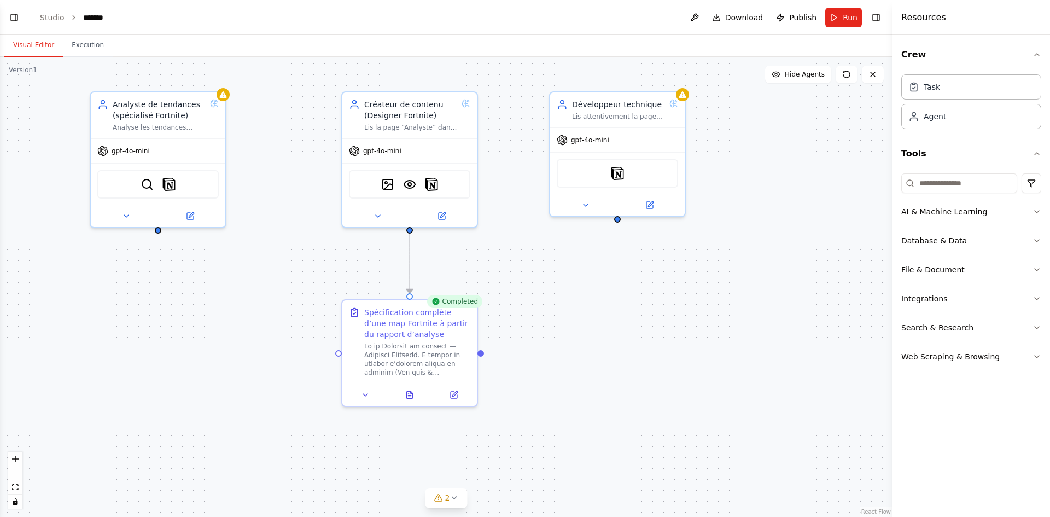
drag, startPoint x: 545, startPoint y: 383, endPoint x: 574, endPoint y: 419, distance: 45.9
click at [573, 417] on div ".deletable-edge-delete-btn { width: 20px; height: 20px; border: 0px solid #ffff…" at bounding box center [446, 287] width 892 height 460
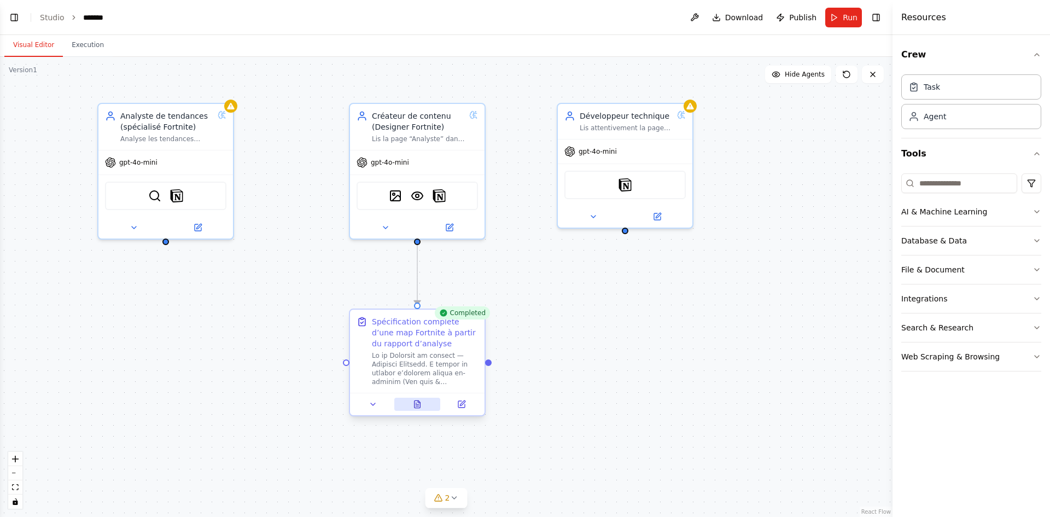
click at [419, 410] on button at bounding box center [417, 404] width 46 height 13
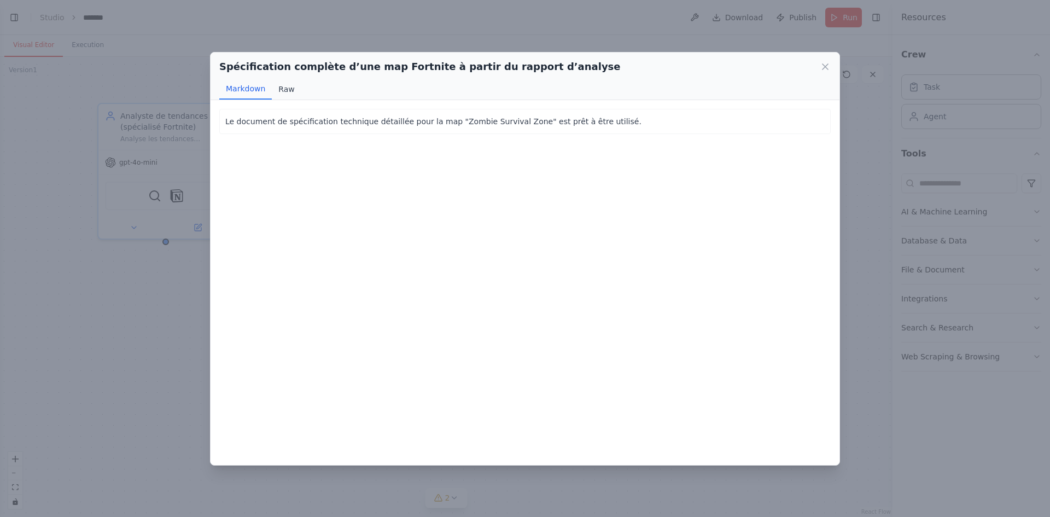
click at [274, 87] on button "Raw" at bounding box center [286, 89] width 29 height 21
click at [249, 89] on button "Markdown" at bounding box center [245, 89] width 52 height 21
click at [264, 118] on p "Le document de spécification technique détaillée pour la map "Zombie Survival Z…" at bounding box center [524, 121] width 599 height 13
click at [825, 66] on icon at bounding box center [825, 66] width 11 height 11
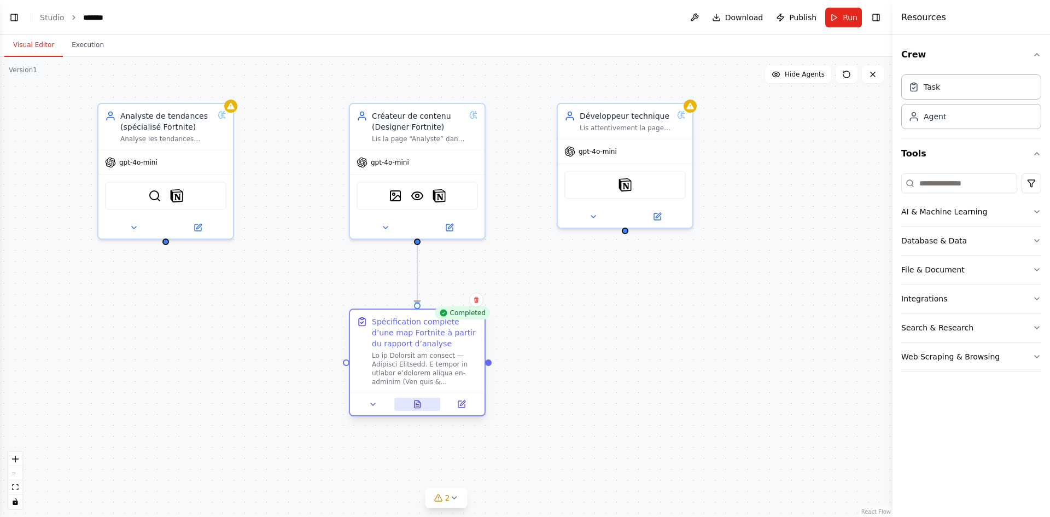
click at [424, 403] on button at bounding box center [417, 404] width 46 height 13
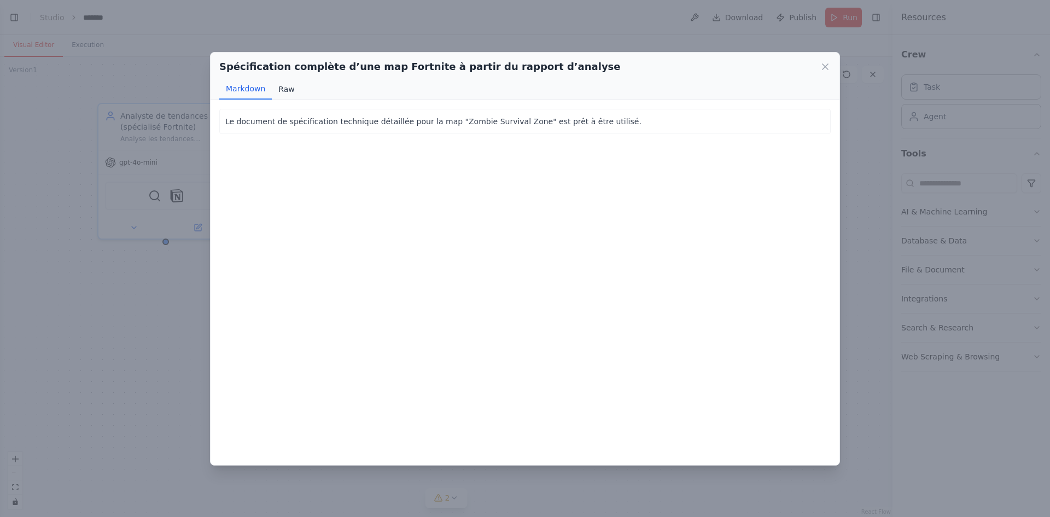
click at [288, 90] on button "Raw" at bounding box center [286, 89] width 29 height 21
click at [238, 90] on button "Markdown" at bounding box center [245, 89] width 52 height 21
click at [819, 68] on div "Spécification complète d’une map Fortnite à partir du rapport d’analyse" at bounding box center [524, 66] width 611 height 15
click at [820, 65] on icon at bounding box center [825, 66] width 11 height 11
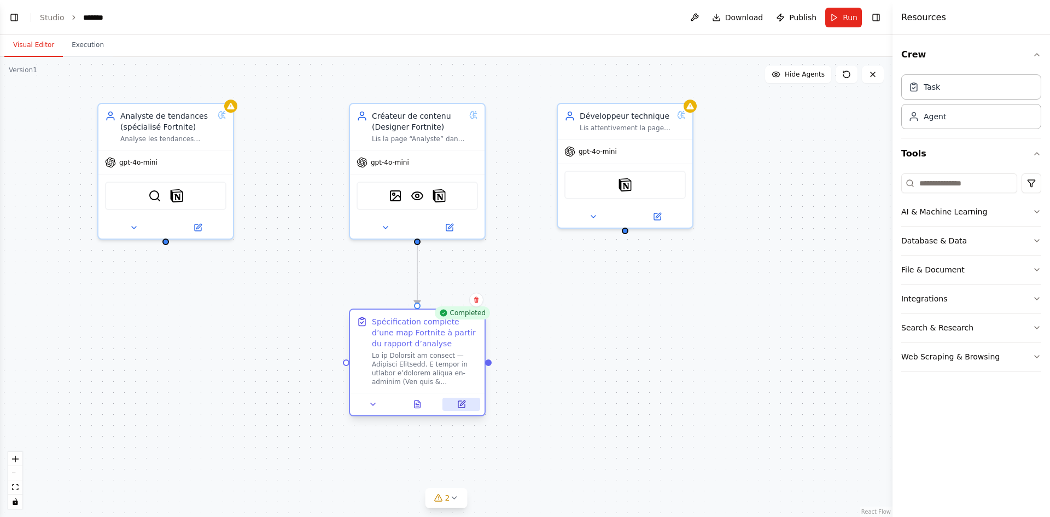
click at [463, 404] on icon at bounding box center [462, 402] width 5 height 5
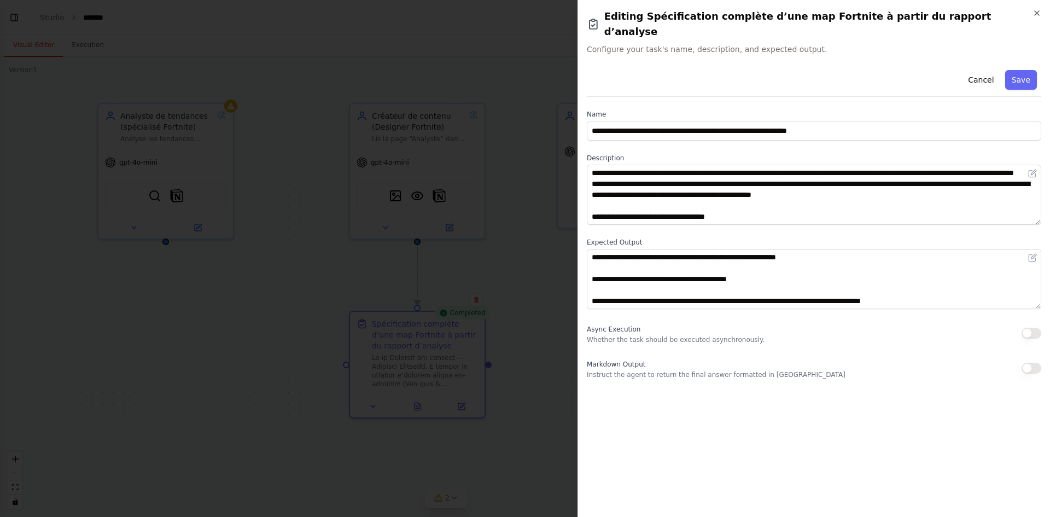
click at [536, 412] on div at bounding box center [525, 258] width 1050 height 517
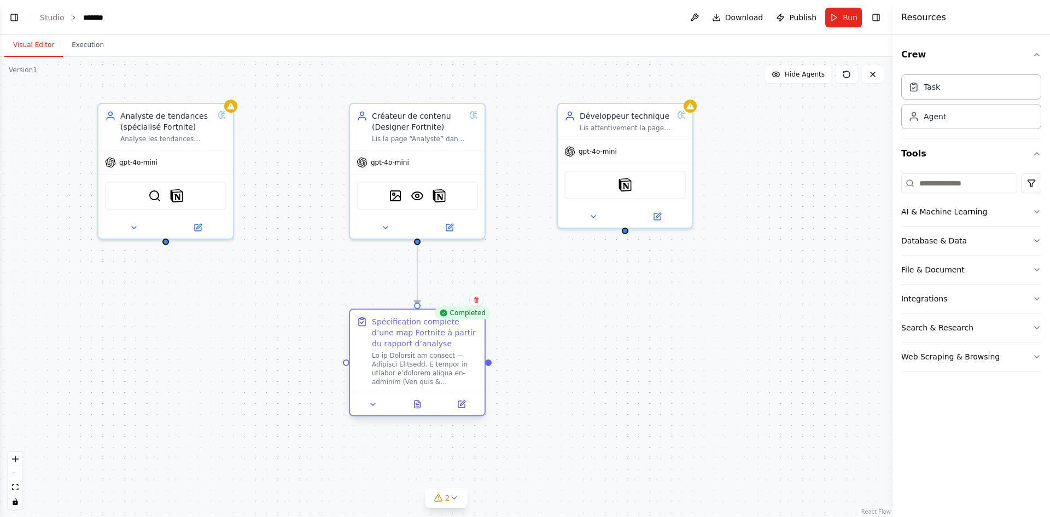
click at [458, 411] on div at bounding box center [417, 404] width 135 height 22
click at [464, 408] on button at bounding box center [461, 404] width 38 height 13
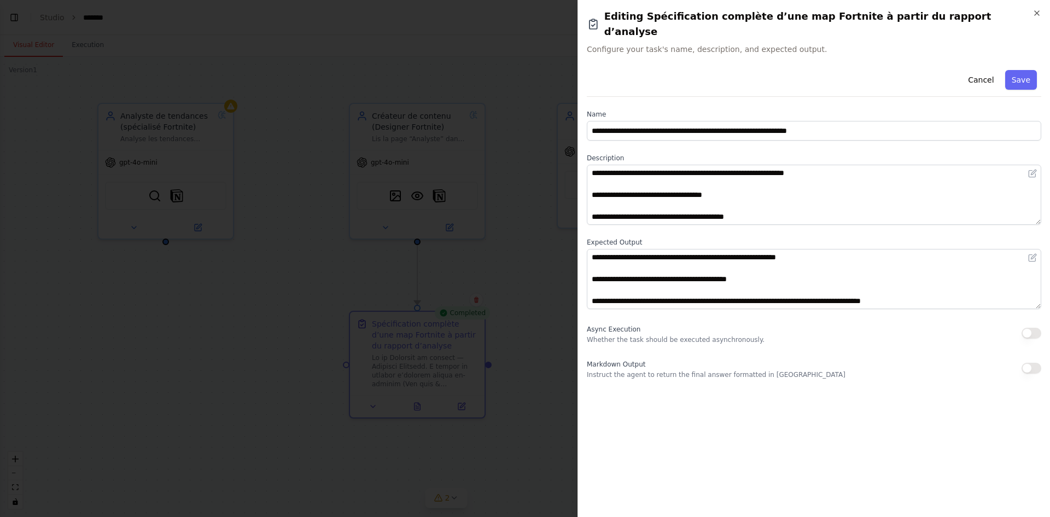
scroll to position [2001, 0]
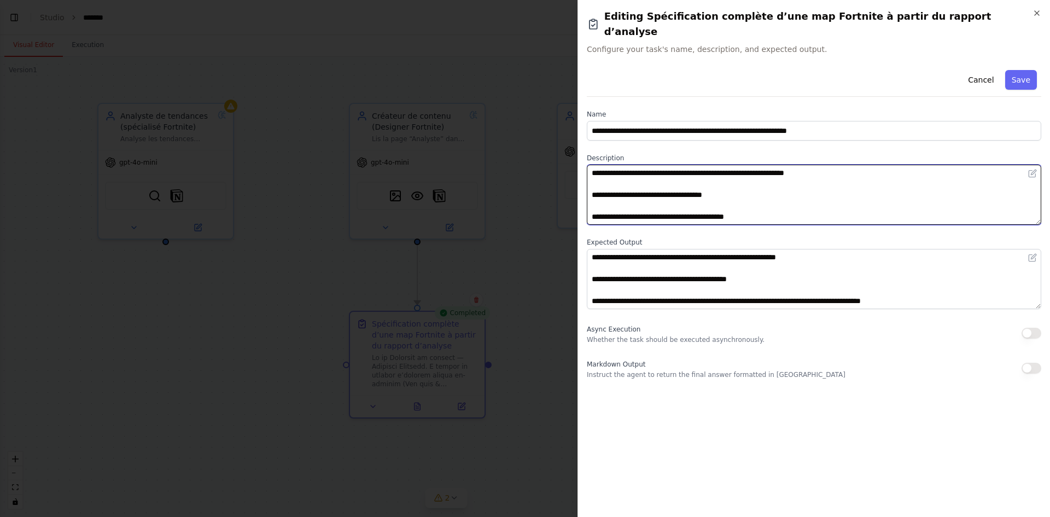
click at [767, 202] on textarea at bounding box center [814, 195] width 454 height 60
paste textarea "**********"
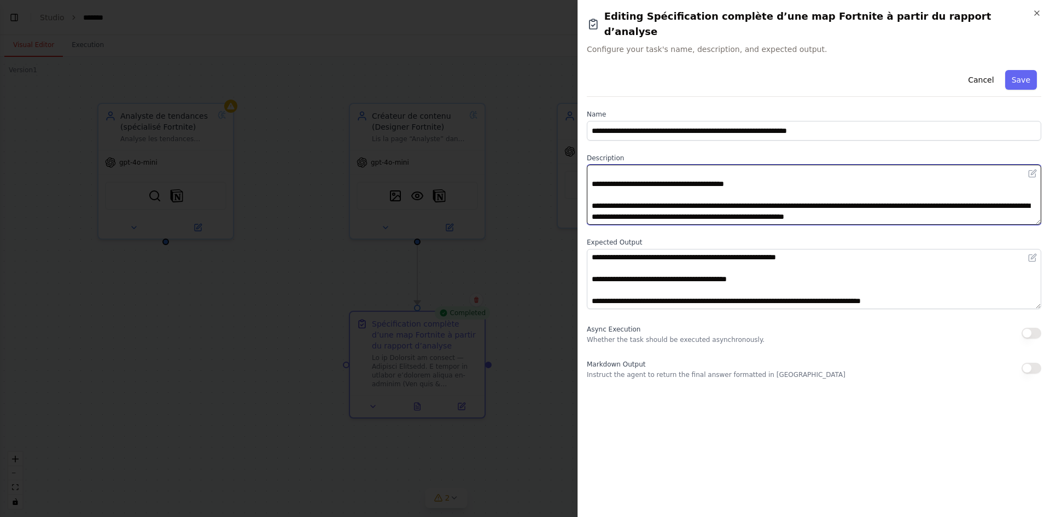
scroll to position [2031, 0]
type textarea "**********"
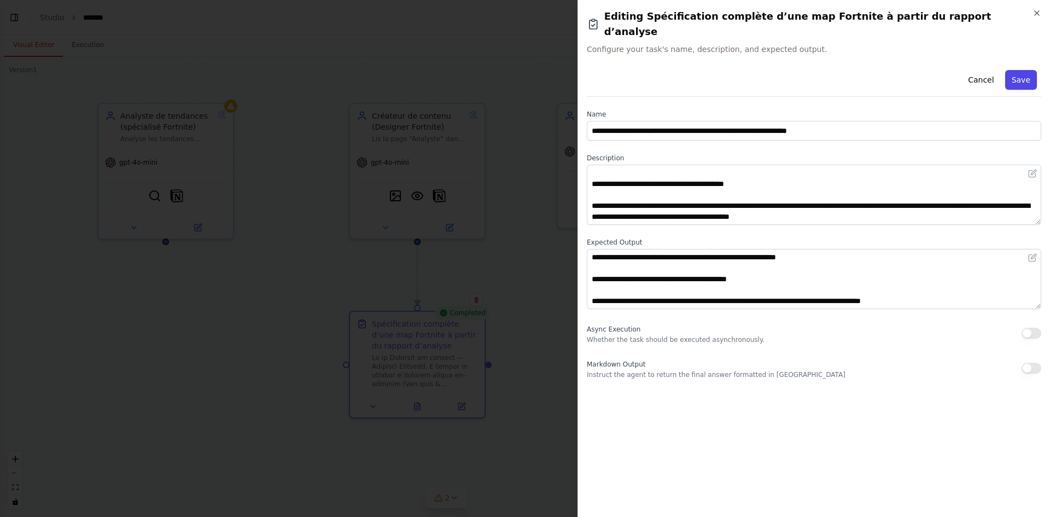
click at [1023, 70] on button "Save" at bounding box center [1021, 80] width 32 height 20
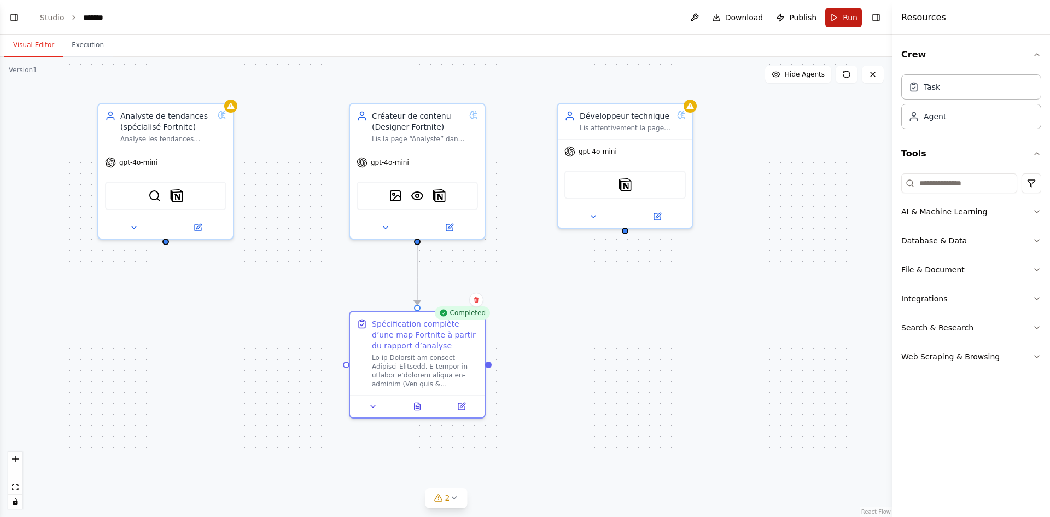
click at [857, 13] on button "Run" at bounding box center [843, 18] width 37 height 20
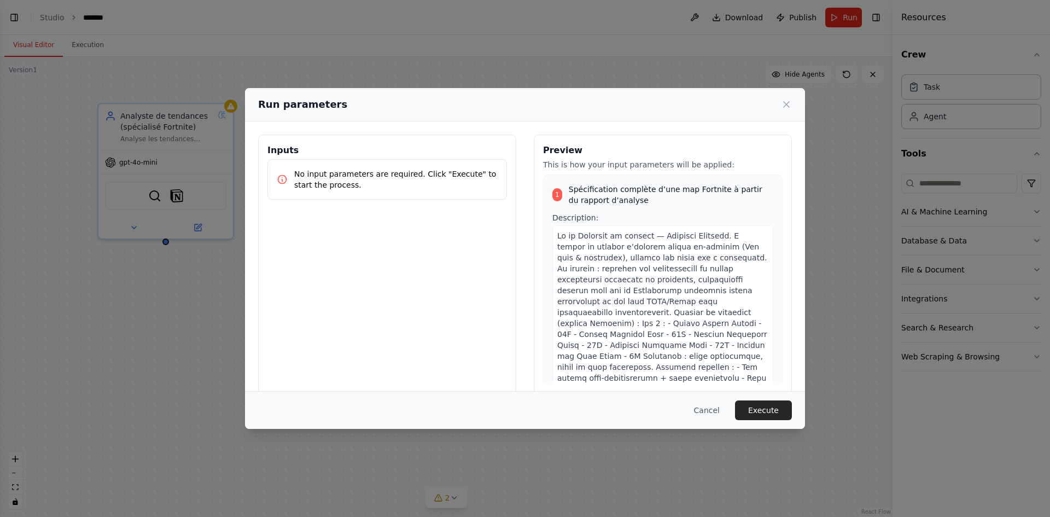
click at [757, 412] on button "Execute" at bounding box center [763, 410] width 57 height 20
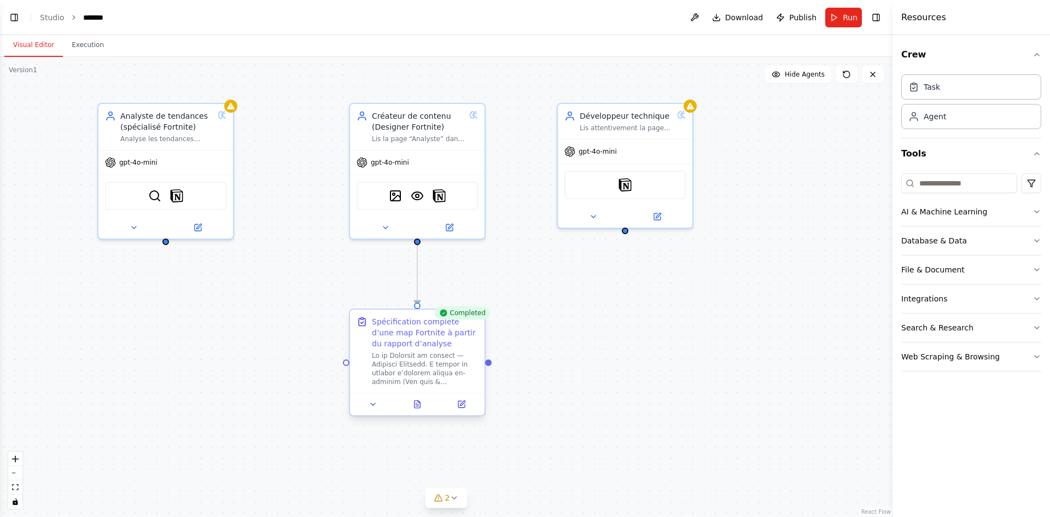
click at [415, 412] on div at bounding box center [417, 404] width 135 height 22
click at [423, 408] on button at bounding box center [417, 404] width 46 height 13
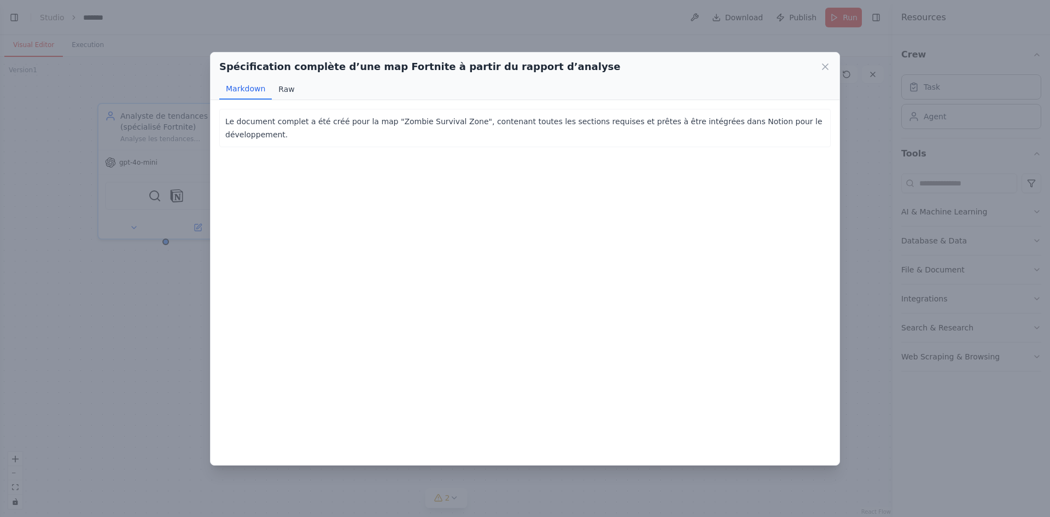
click at [293, 91] on button "Raw" at bounding box center [286, 89] width 29 height 21
click at [255, 89] on button "Markdown" at bounding box center [245, 89] width 52 height 21
click at [291, 91] on button "Raw" at bounding box center [286, 89] width 29 height 21
click at [821, 63] on icon at bounding box center [825, 66] width 11 height 11
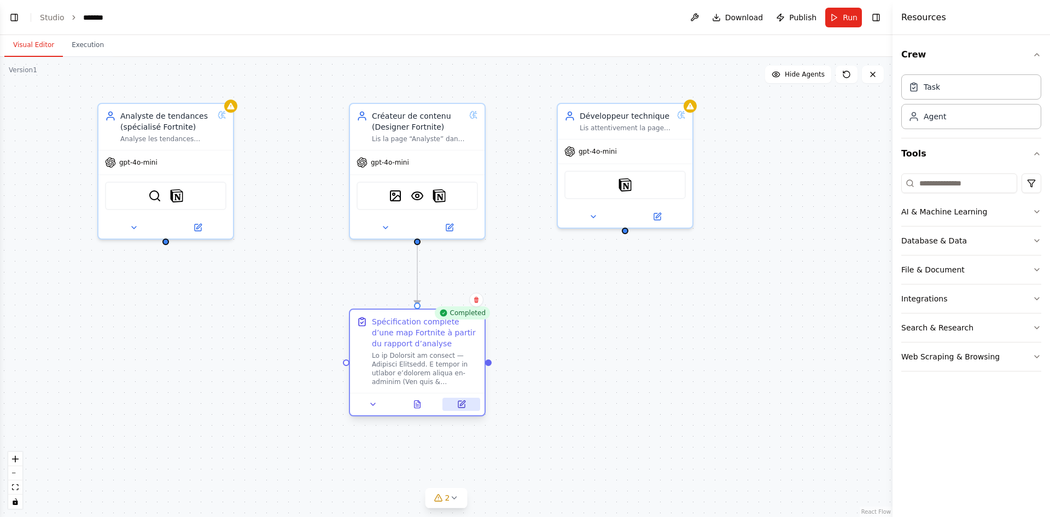
click at [464, 410] on div at bounding box center [417, 404] width 135 height 22
click at [463, 407] on icon at bounding box center [461, 404] width 7 height 7
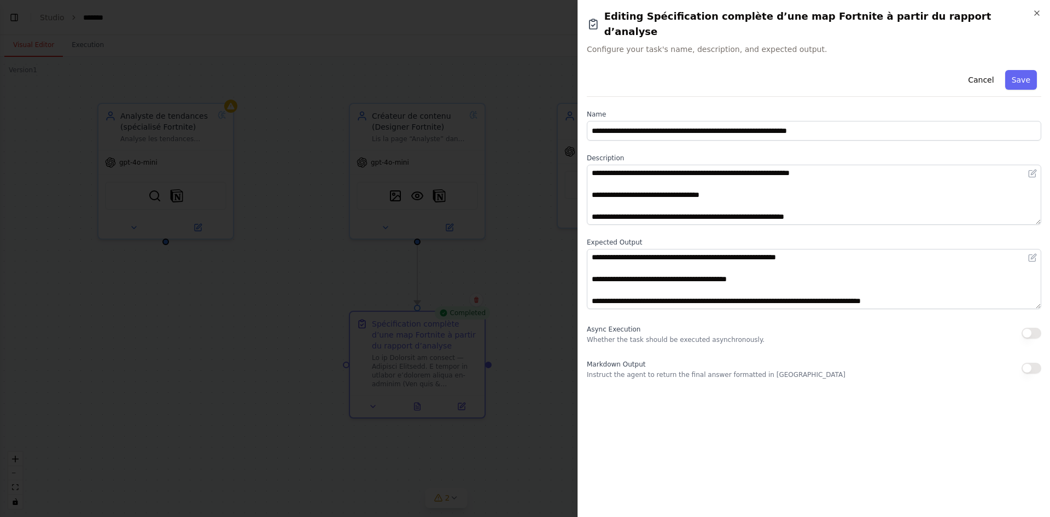
scroll to position [2034, 0]
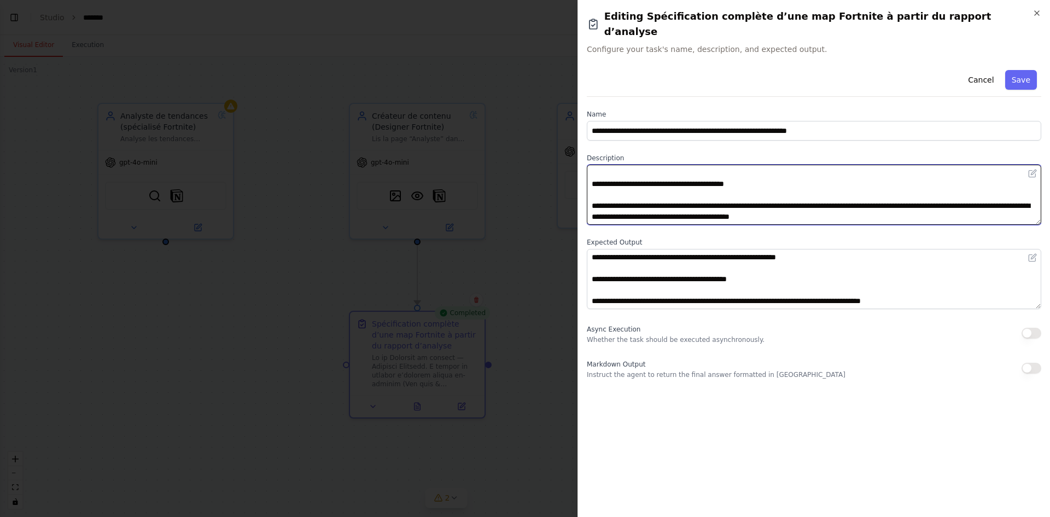
drag, startPoint x: 869, startPoint y: 201, endPoint x: 592, endPoint y: 188, distance: 278.1
click at [592, 188] on textarea at bounding box center [814, 195] width 454 height 60
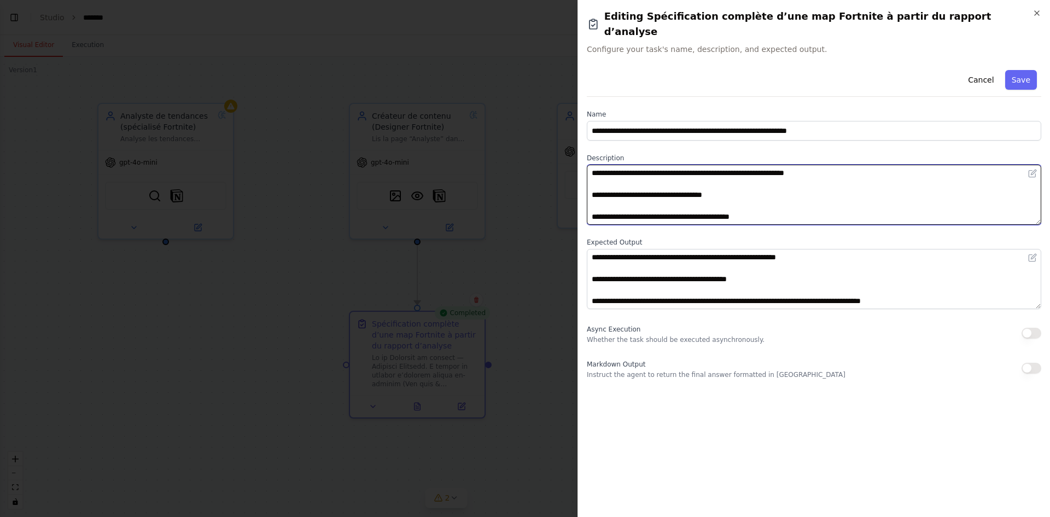
scroll to position [2023, 0]
paste textarea "**********"
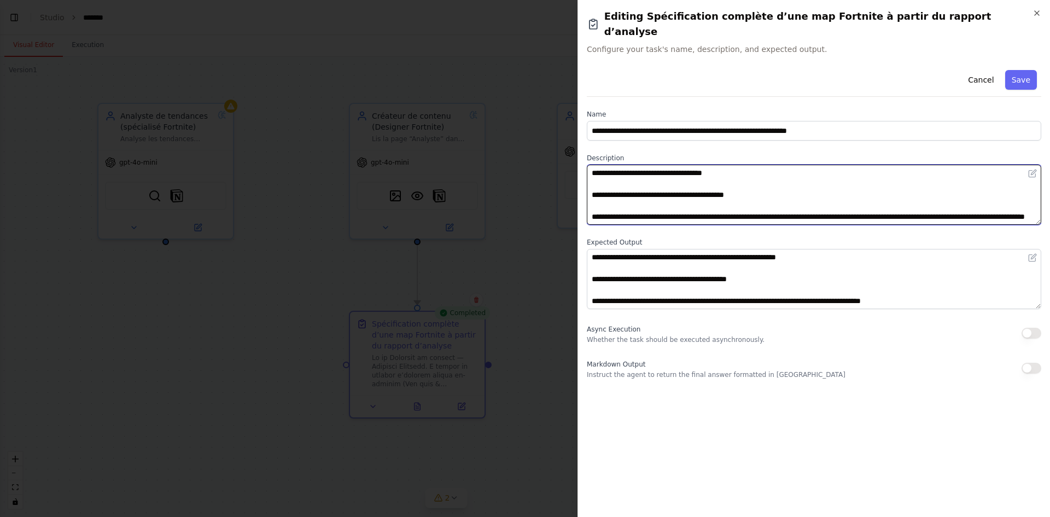
scroll to position [2034, 0]
type textarea "**********"
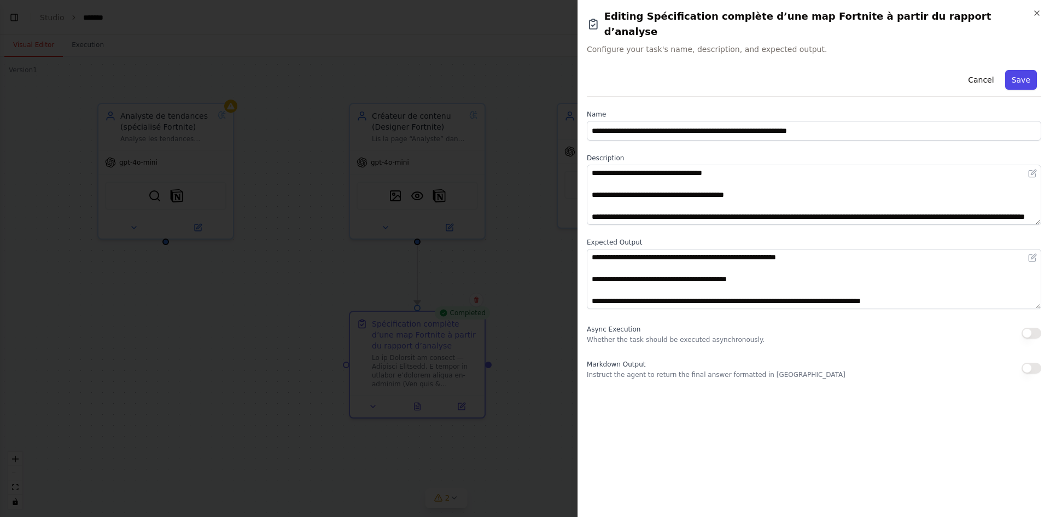
click at [1027, 70] on button "Save" at bounding box center [1021, 80] width 32 height 20
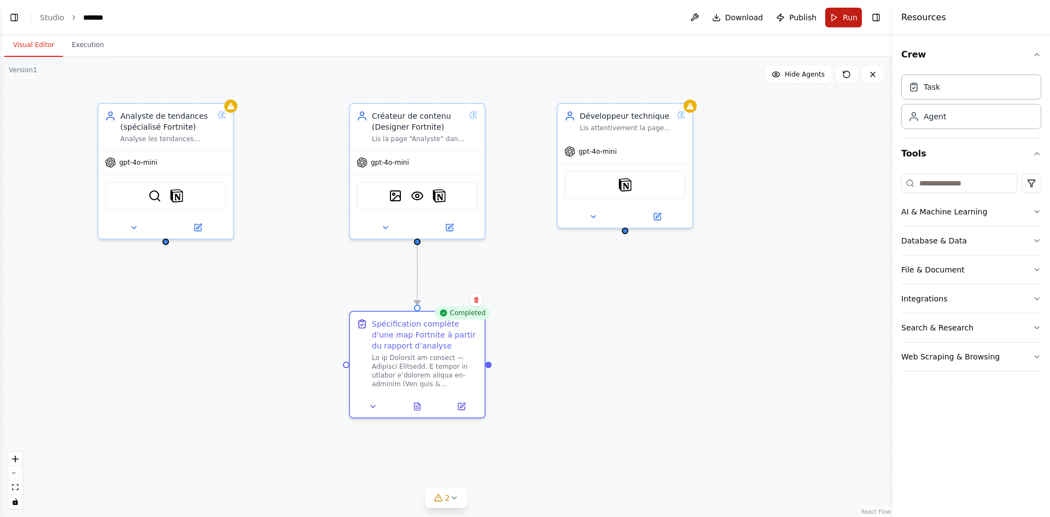
click at [853, 14] on span "Run" at bounding box center [850, 17] width 15 height 11
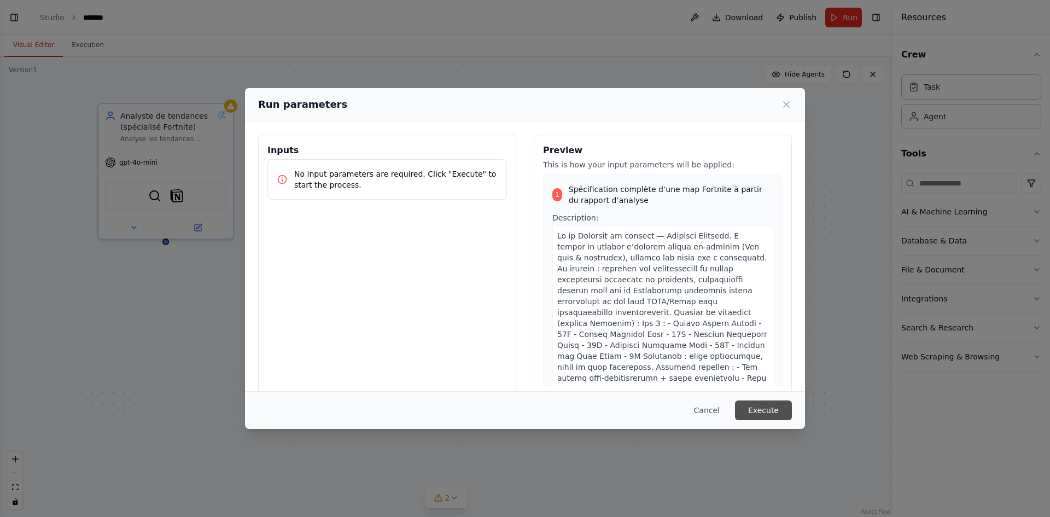
click at [766, 411] on button "Execute" at bounding box center [763, 410] width 57 height 20
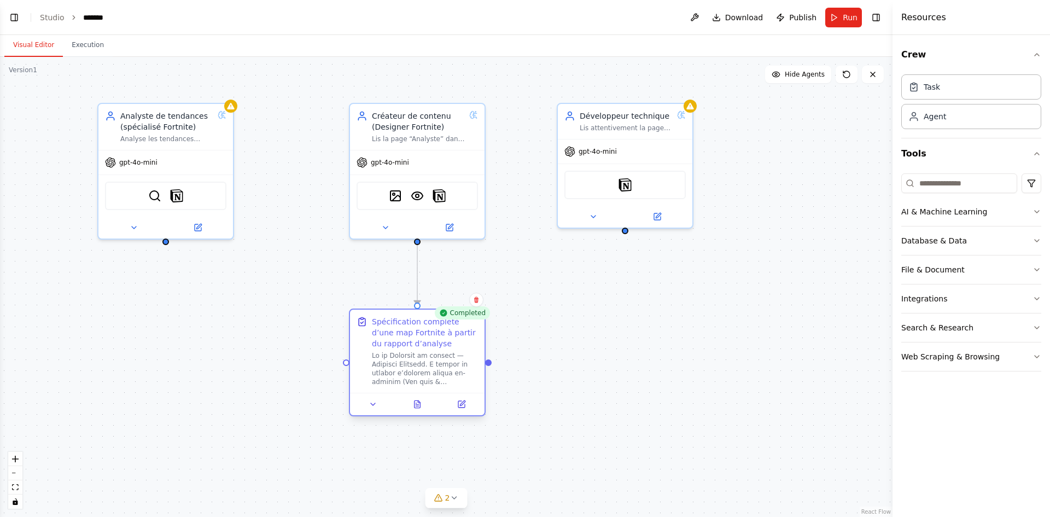
click at [427, 412] on div at bounding box center [417, 404] width 135 height 22
click at [416, 406] on icon at bounding box center [417, 406] width 3 height 0
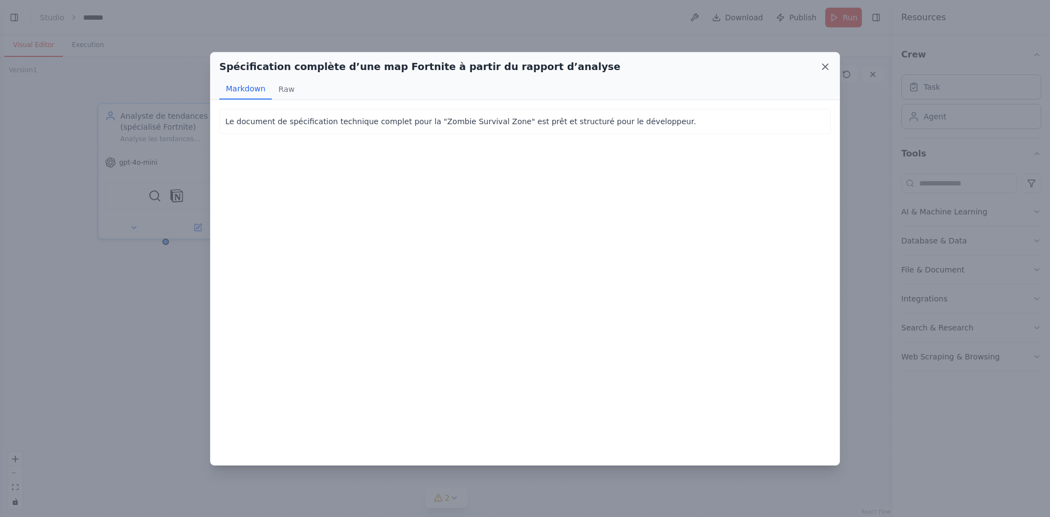
click at [826, 68] on icon at bounding box center [825, 66] width 11 height 11
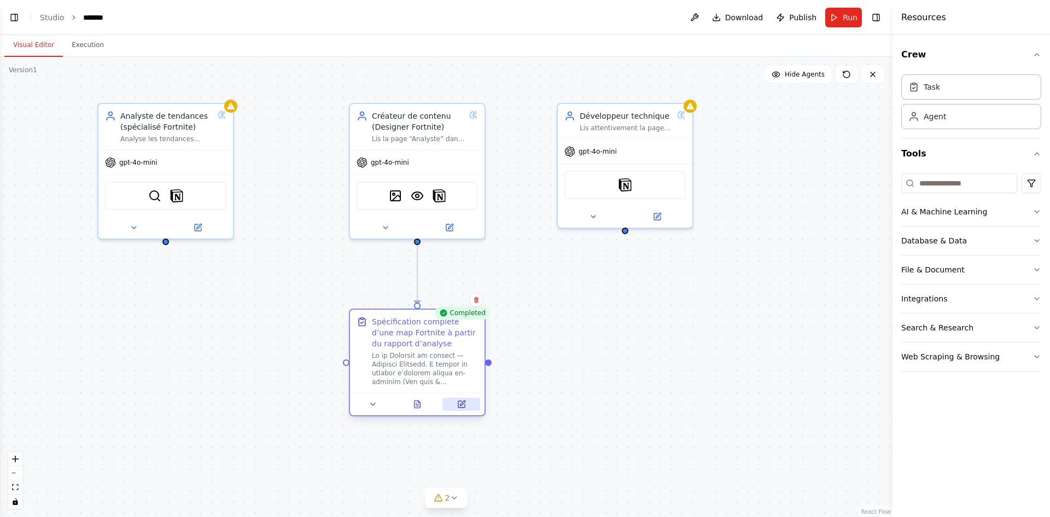
click at [465, 407] on icon at bounding box center [461, 404] width 9 height 9
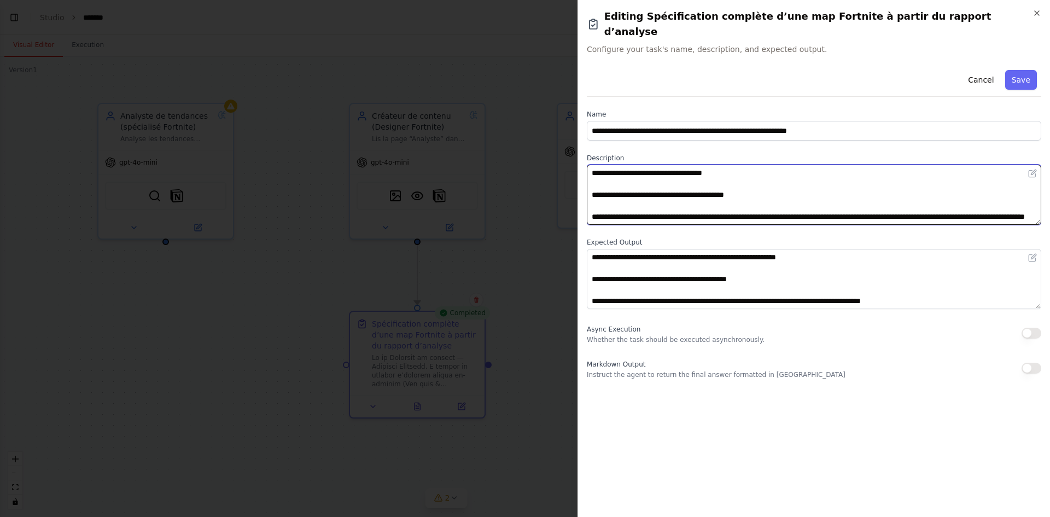
drag, startPoint x: 696, startPoint y: 203, endPoint x: 598, endPoint y: 181, distance: 100.3
click at [598, 181] on textarea at bounding box center [814, 195] width 454 height 60
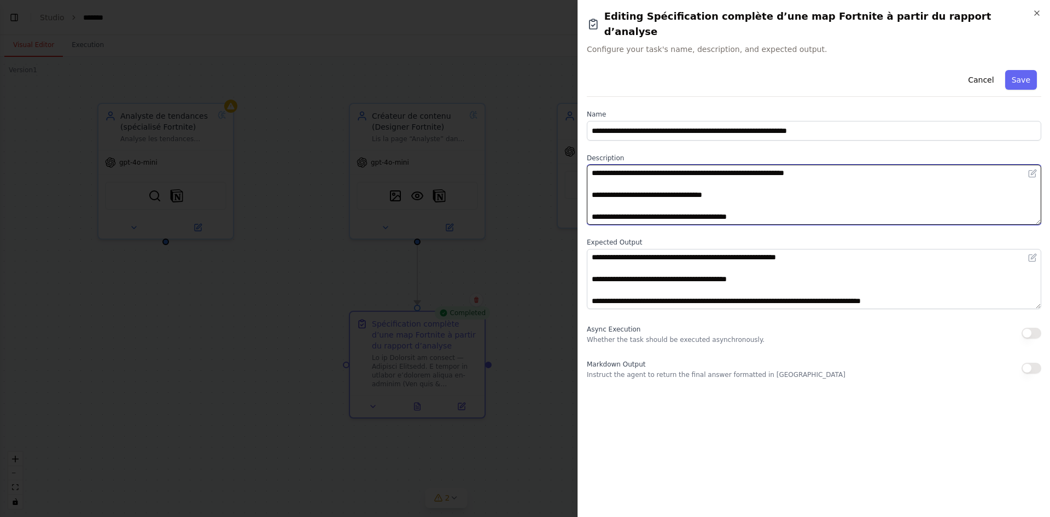
scroll to position [2012, 0]
paste textarea "**********"
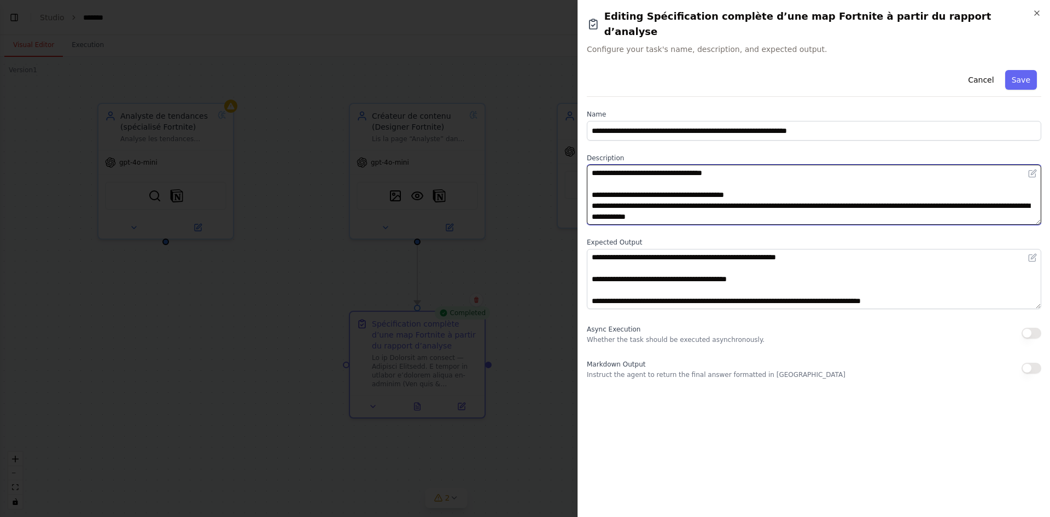
scroll to position [2023, 0]
click at [782, 168] on textarea at bounding box center [814, 195] width 454 height 60
click at [776, 180] on textarea at bounding box center [814, 195] width 454 height 60
click at [774, 202] on textarea at bounding box center [814, 195] width 454 height 60
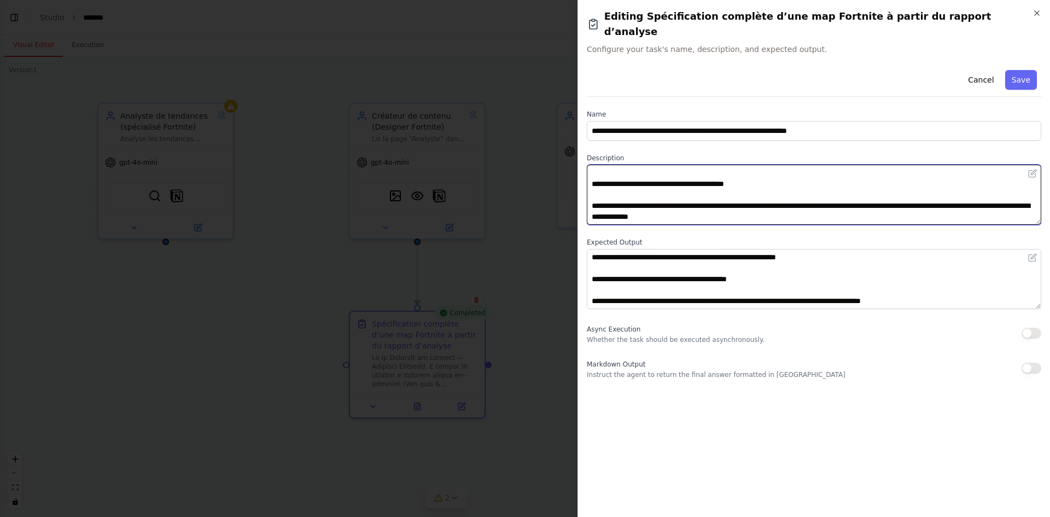
scroll to position [44, 0]
type textarea "**********"
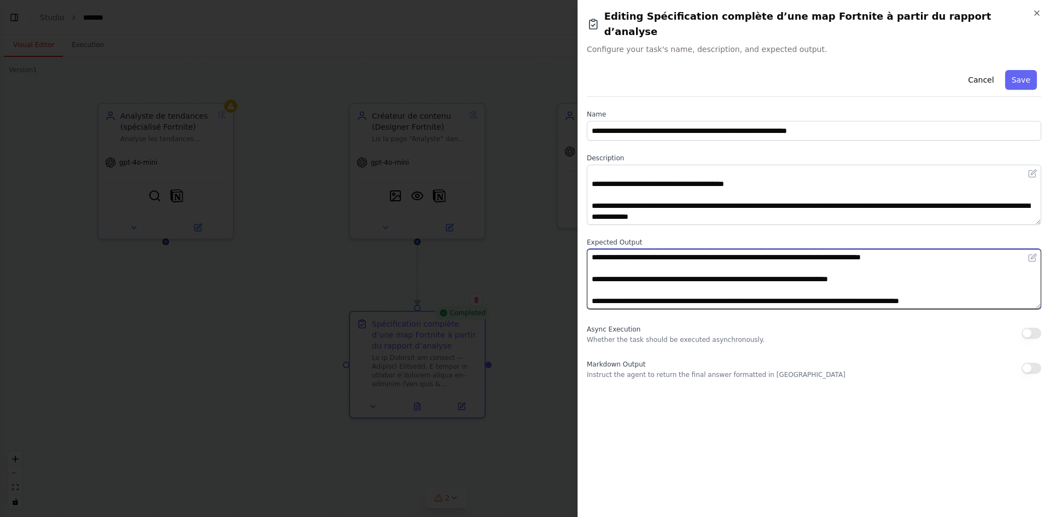
click at [963, 282] on textarea "**********" at bounding box center [814, 279] width 454 height 60
paste textarea "**********"
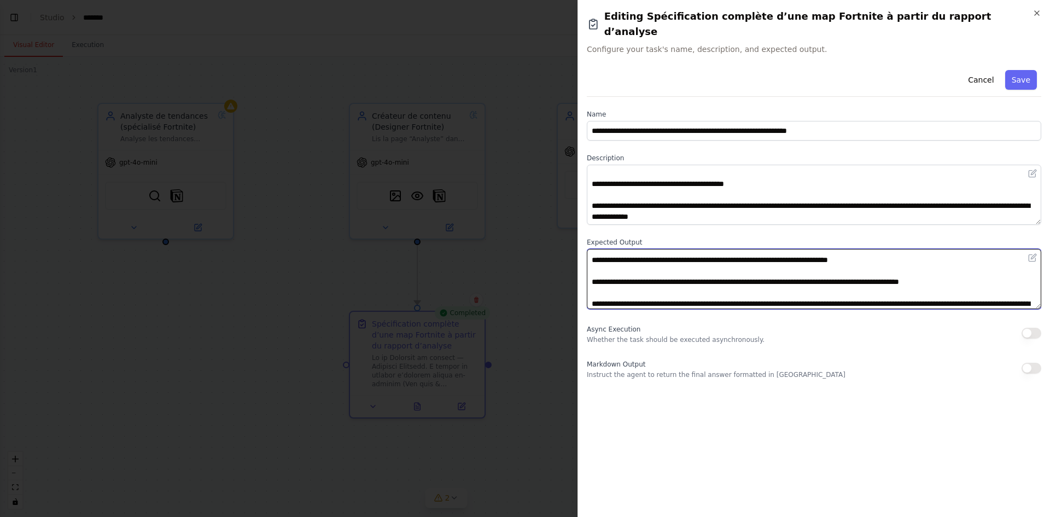
scroll to position [74, 0]
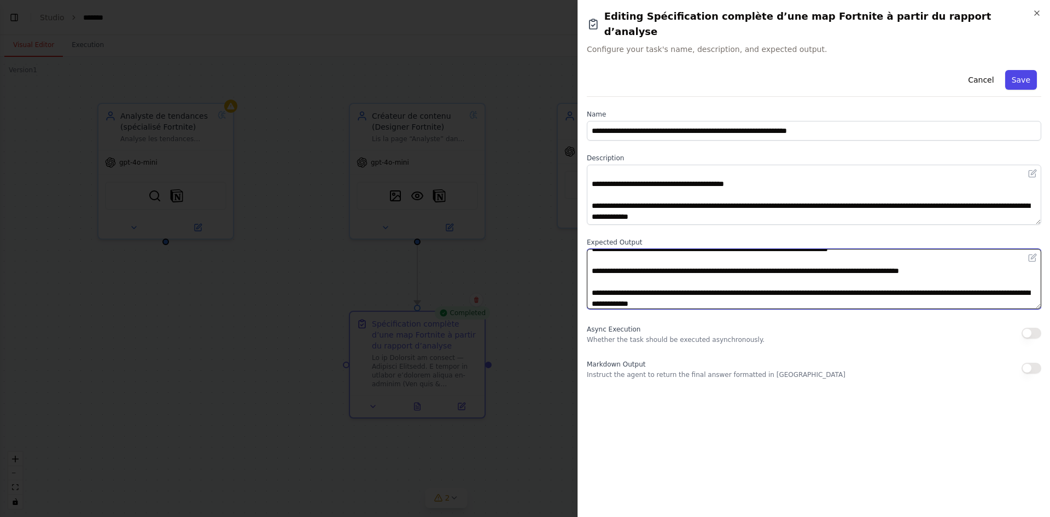
type textarea "**********"
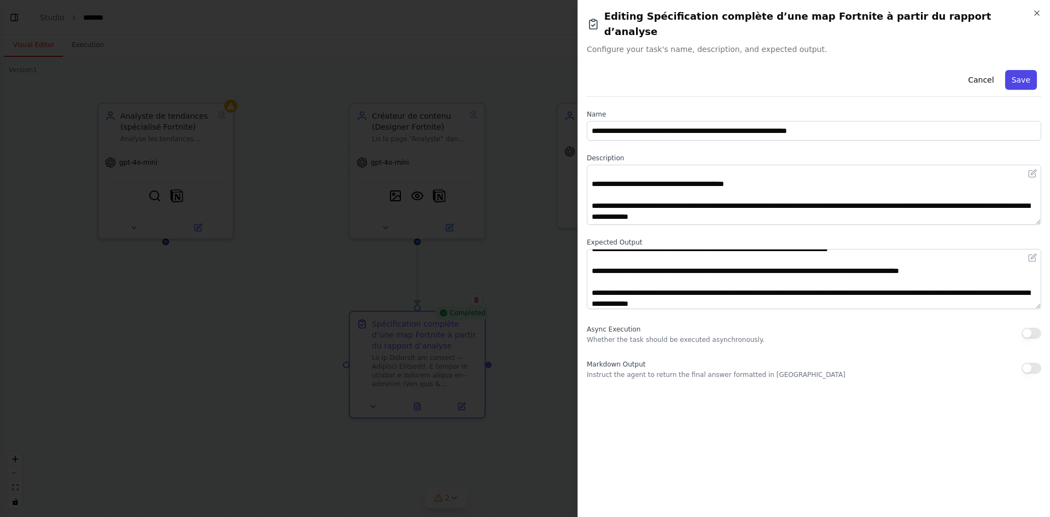
click at [1018, 70] on button "Save" at bounding box center [1021, 80] width 32 height 20
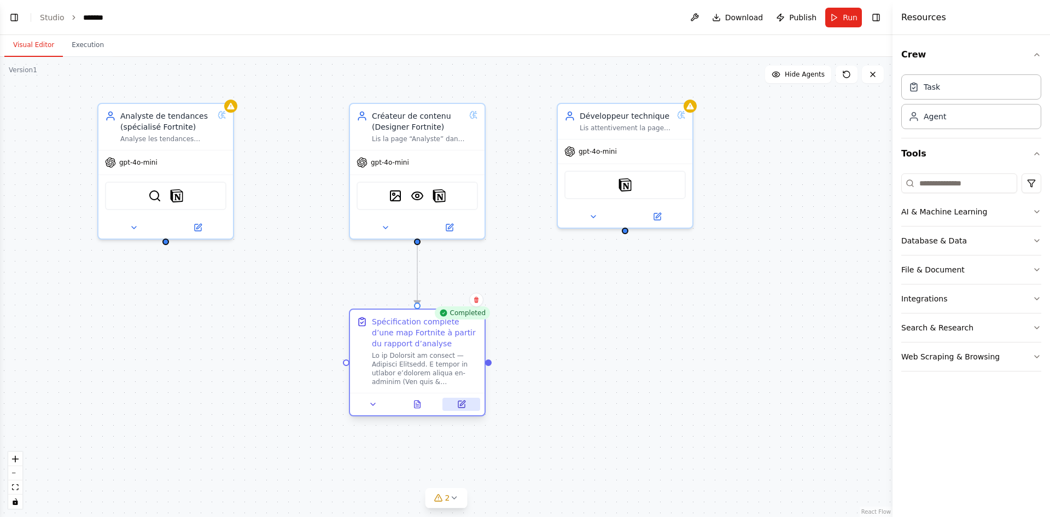
click at [451, 406] on button at bounding box center [461, 404] width 38 height 13
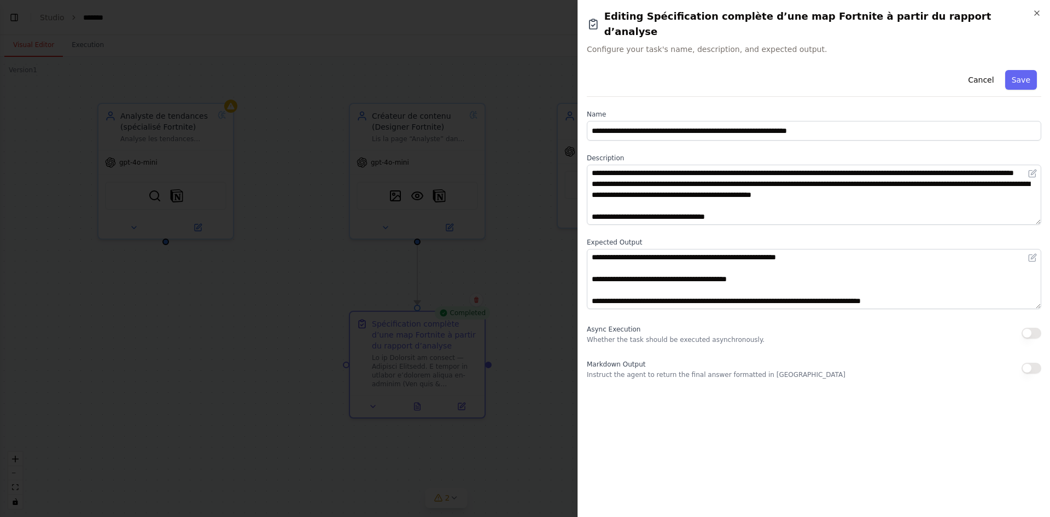
scroll to position [77, 0]
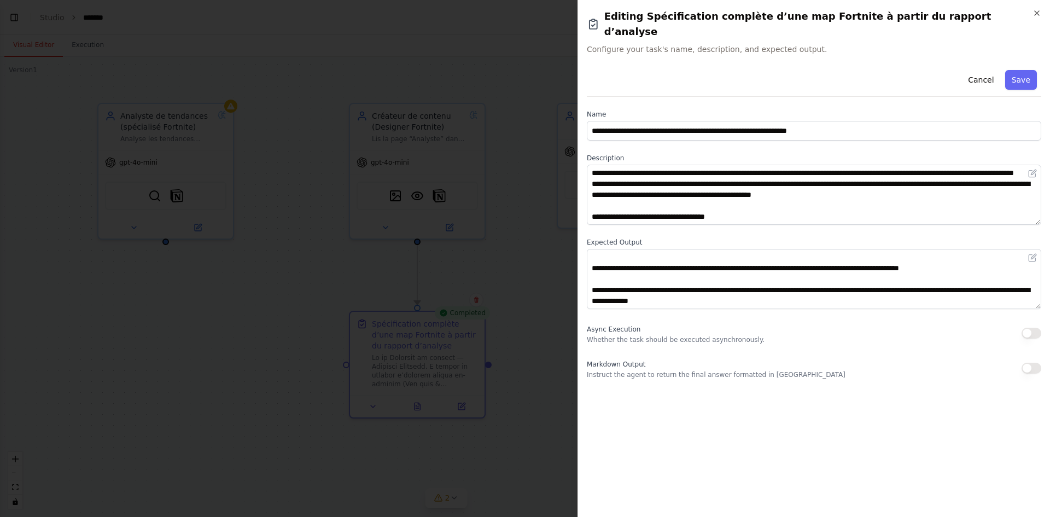
click at [446, 80] on div at bounding box center [525, 258] width 1050 height 517
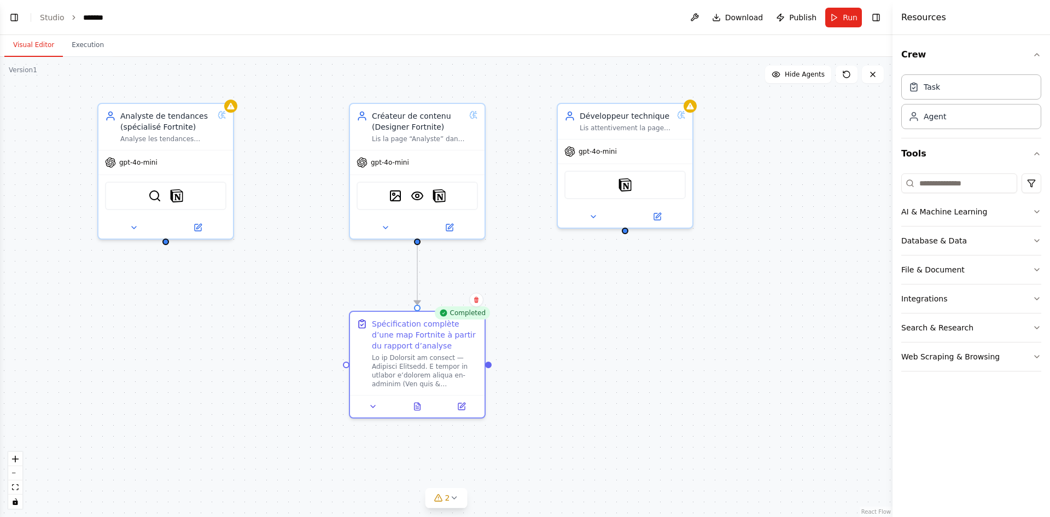
click at [832, 36] on div "Visual Editor Execution" at bounding box center [446, 46] width 892 height 22
click at [840, 25] on button "Run" at bounding box center [843, 18] width 37 height 20
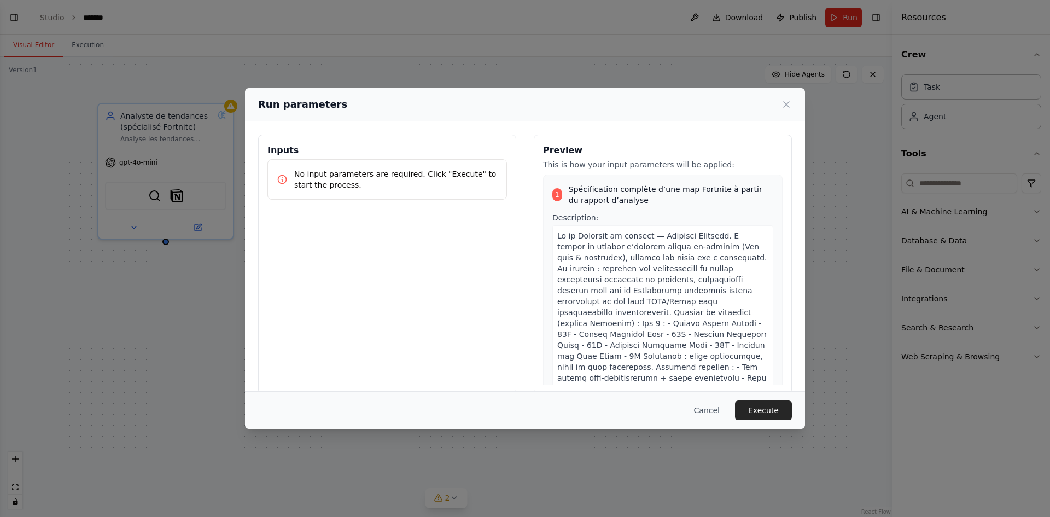
click at [758, 414] on button "Execute" at bounding box center [763, 410] width 57 height 20
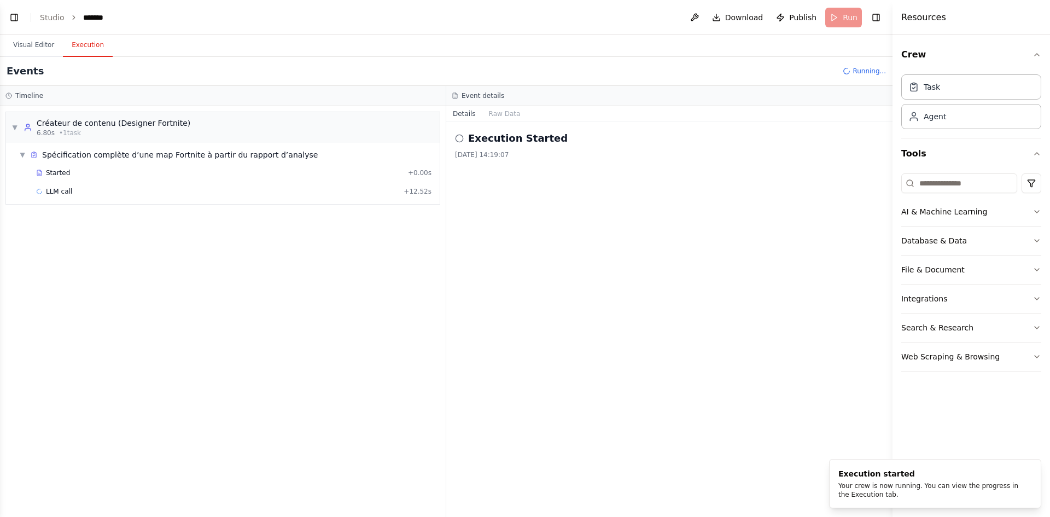
click at [90, 43] on button "Execution" at bounding box center [88, 45] width 50 height 23
click at [77, 170] on div "Started" at bounding box center [219, 172] width 367 height 9
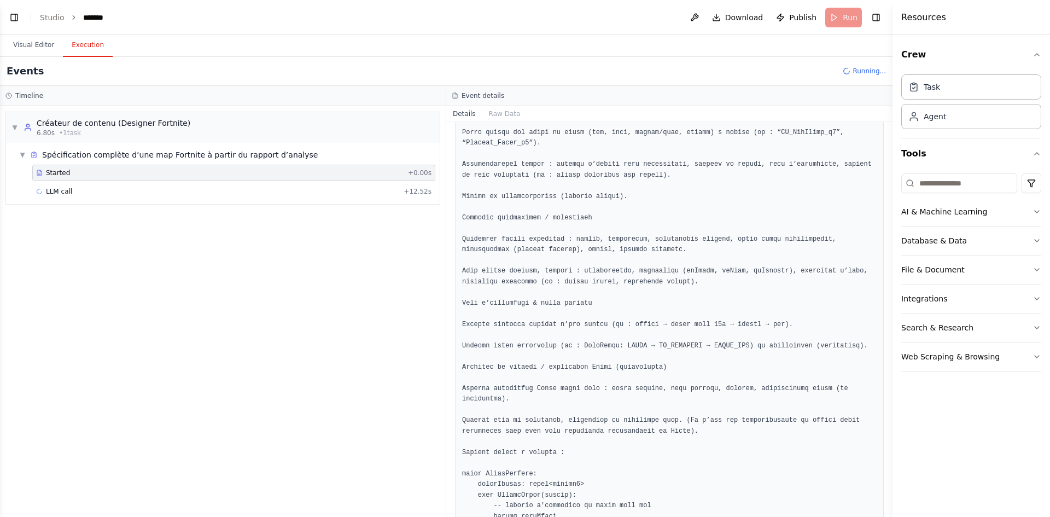
scroll to position [875, 0]
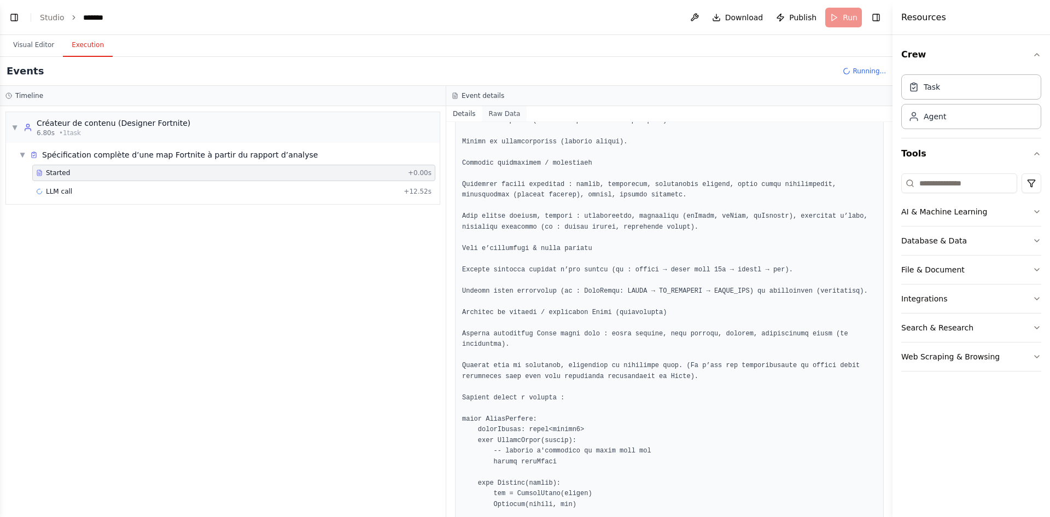
click at [504, 112] on button "Raw Data" at bounding box center [504, 113] width 45 height 15
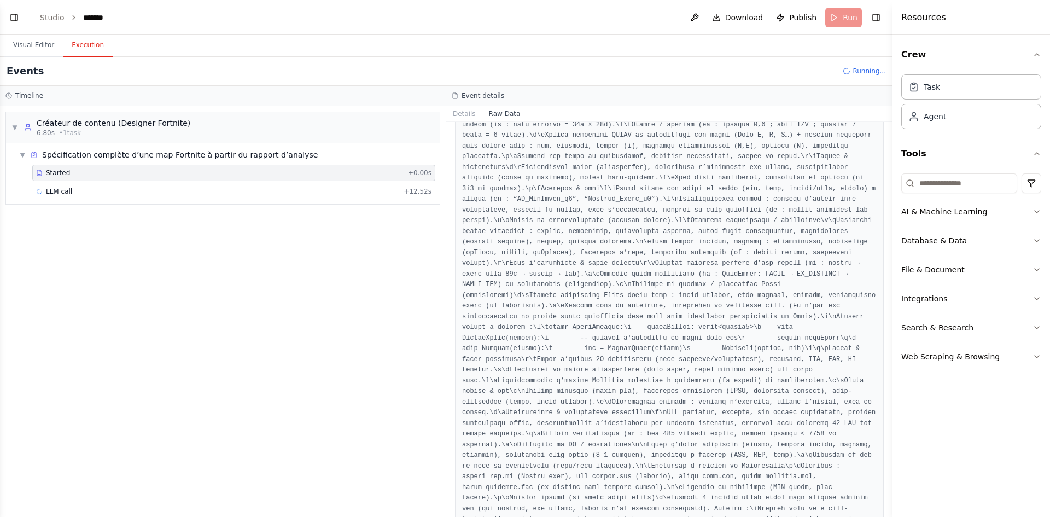
scroll to position [0, 0]
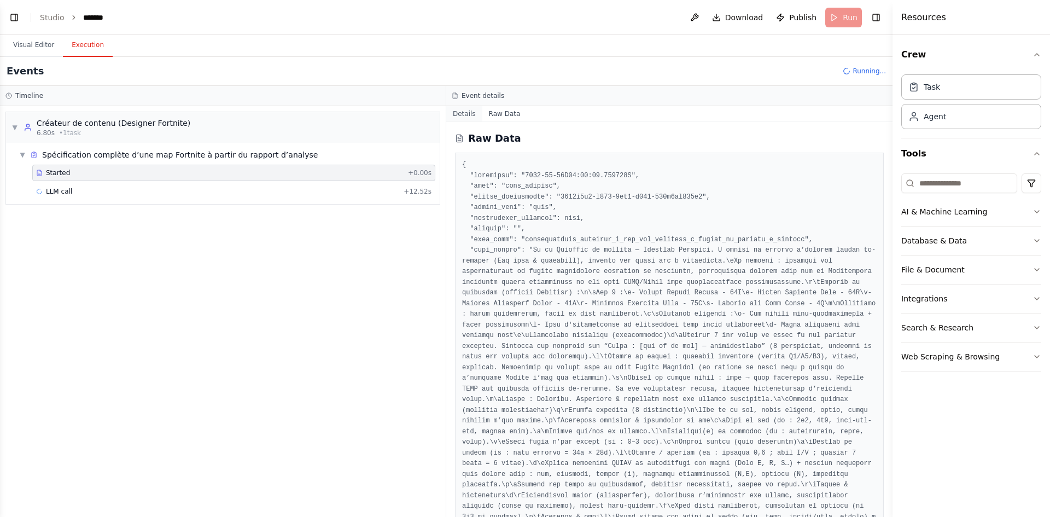
click at [461, 113] on button "Details" at bounding box center [464, 113] width 36 height 15
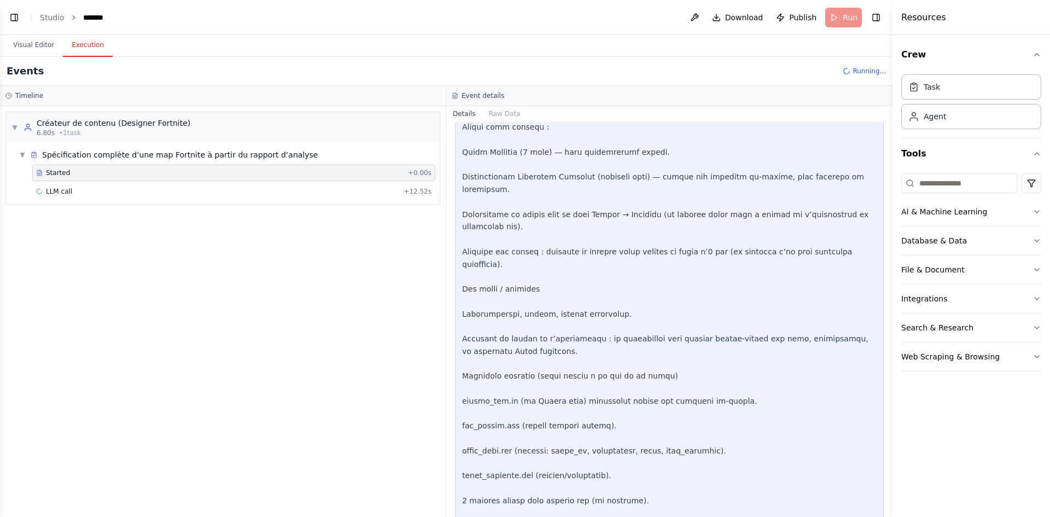
scroll to position [4446, 0]
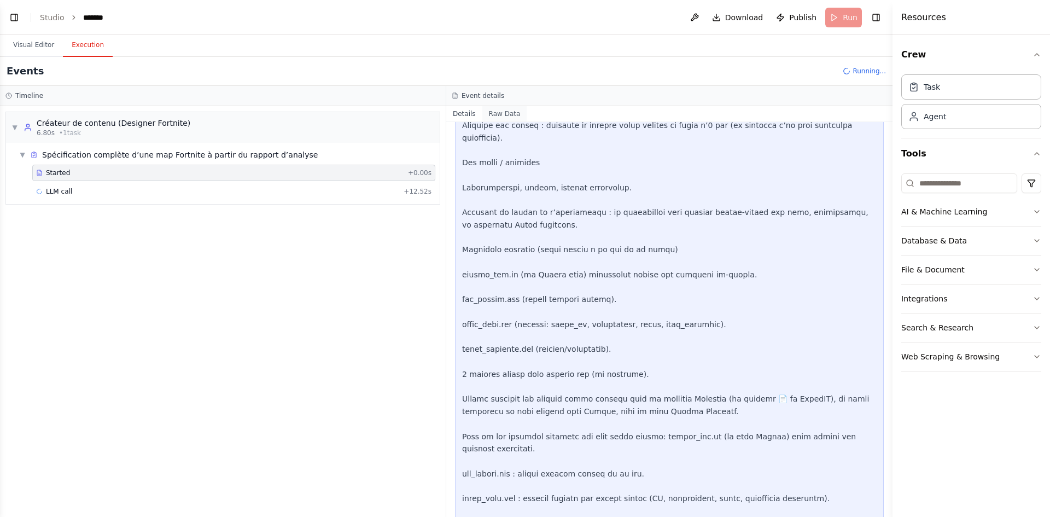
click at [494, 114] on button "Raw Data" at bounding box center [504, 113] width 45 height 15
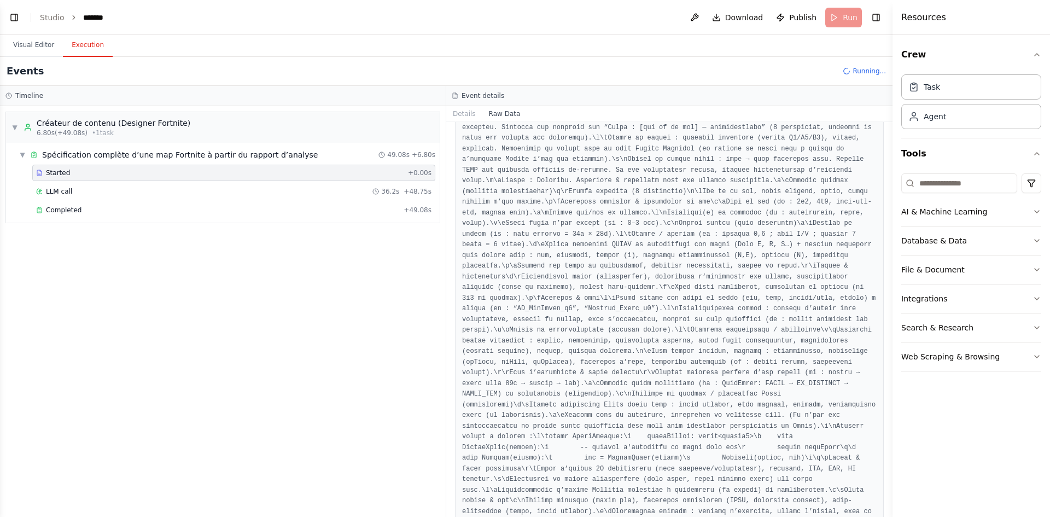
scroll to position [273, 0]
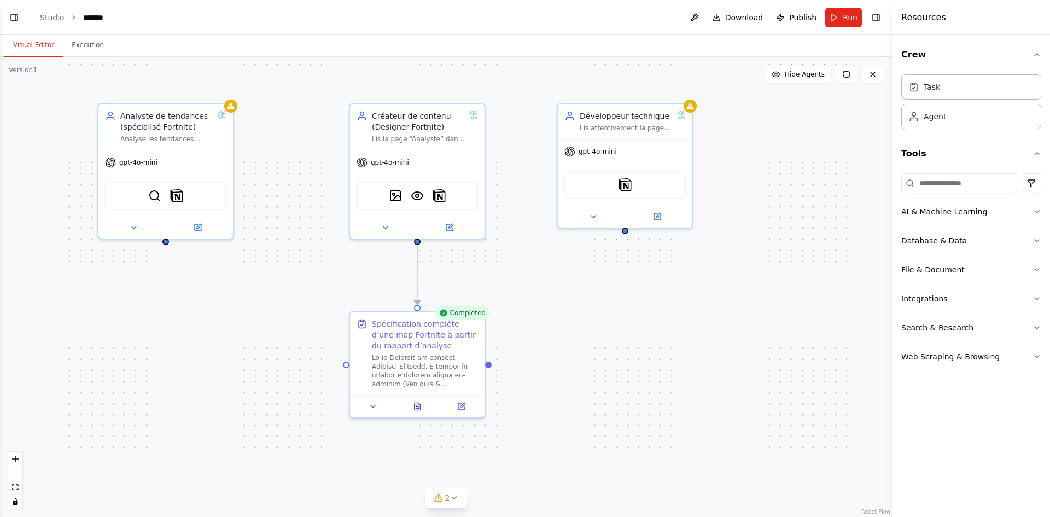
click at [27, 50] on button "Visual Editor" at bounding box center [33, 45] width 59 height 23
click at [410, 410] on button at bounding box center [417, 404] width 46 height 13
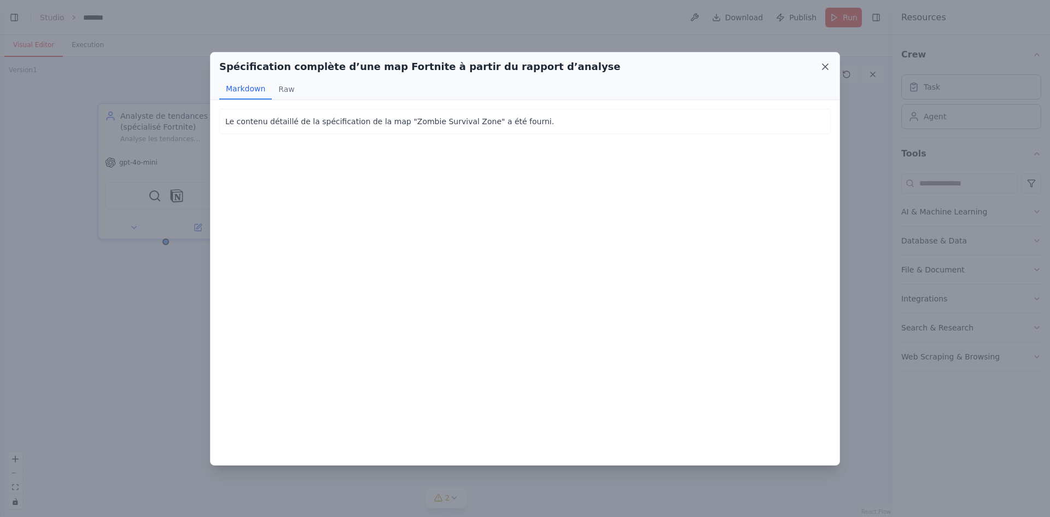
click at [822, 69] on icon at bounding box center [824, 66] width 5 height 5
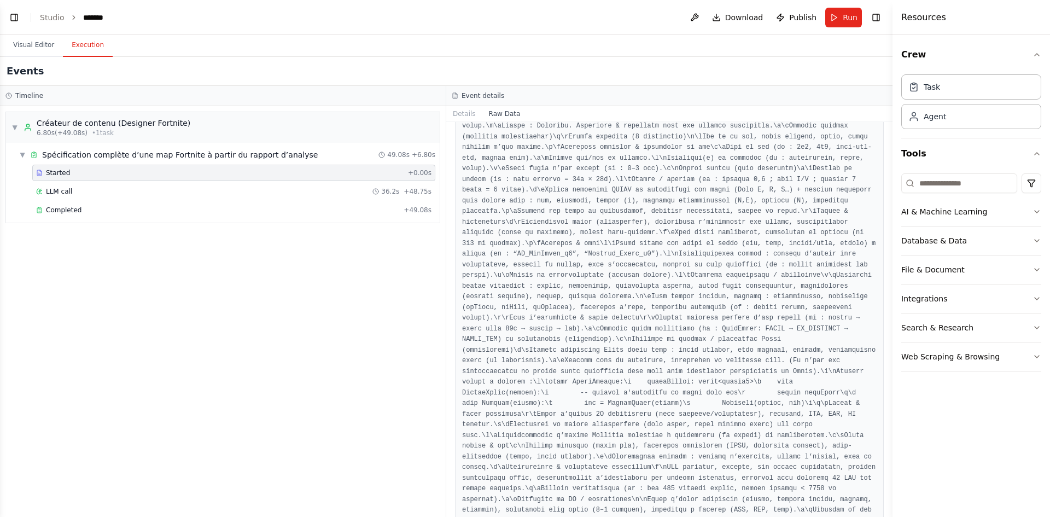
click at [85, 45] on button "Execution" at bounding box center [88, 45] width 50 height 23
click at [461, 114] on button "Details" at bounding box center [464, 113] width 36 height 15
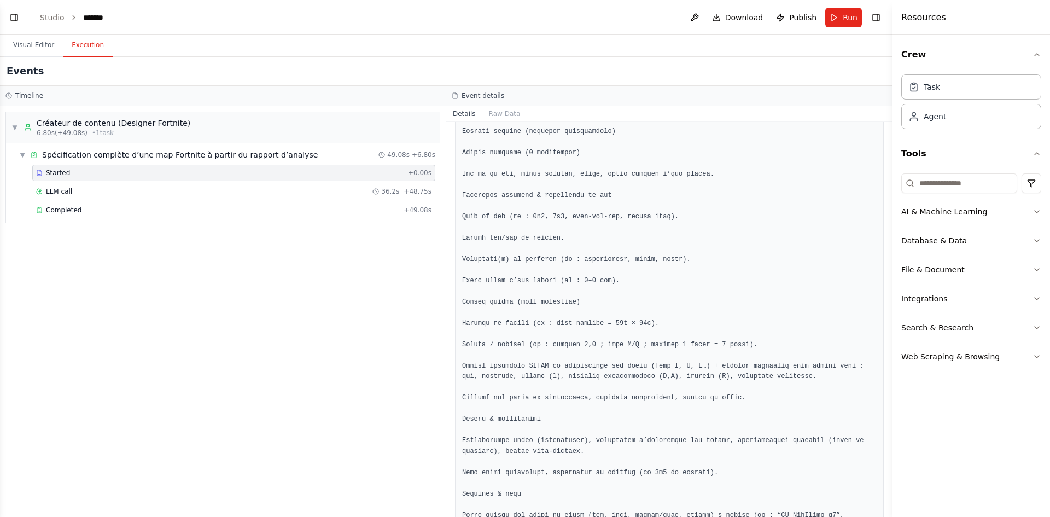
scroll to position [766, 0]
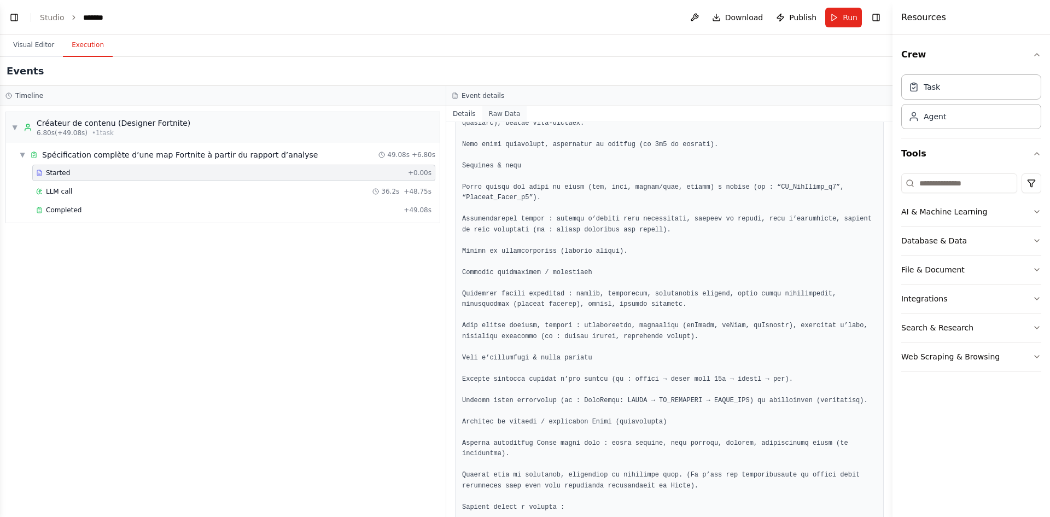
click at [502, 113] on button "Raw Data" at bounding box center [504, 113] width 45 height 15
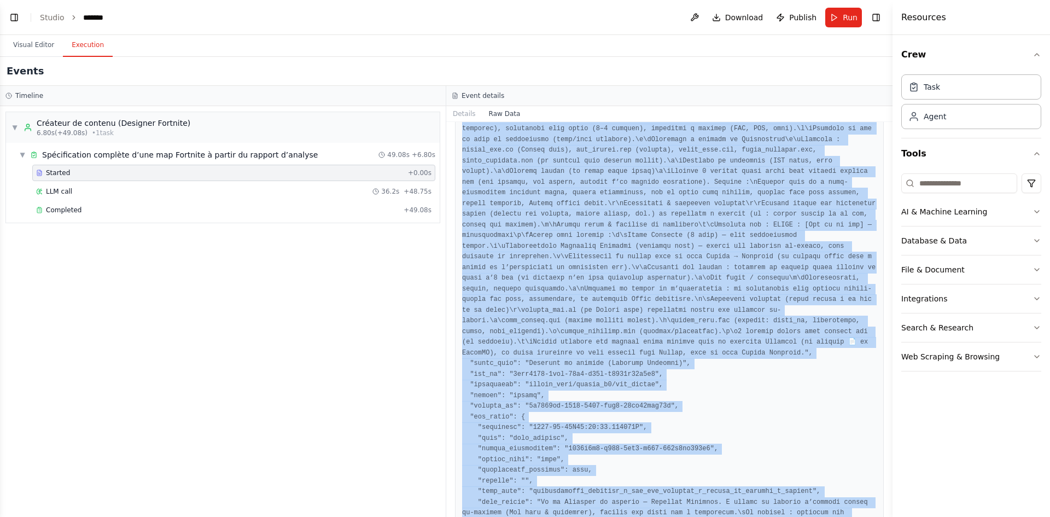
scroll to position [3124, 0]
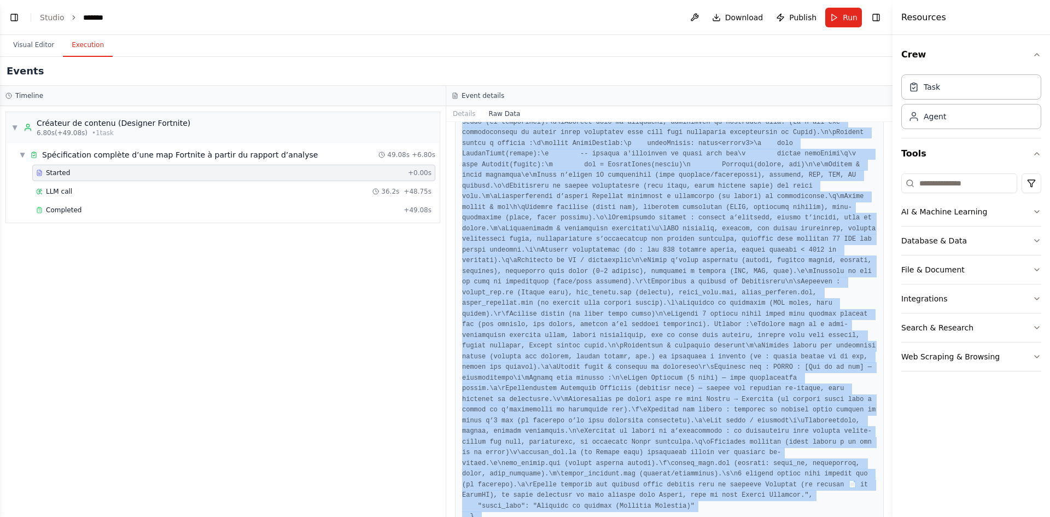
drag, startPoint x: 462, startPoint y: 165, endPoint x: 593, endPoint y: 539, distance: 395.8
click at [593, 516] on html "BETA Hello! I'm the CrewAI assistant. What kind of automation do you want to bu…" at bounding box center [525, 258] width 1050 height 517
copy pre "{ "timestamp": "2025-09-17T12:32:12.066125Z", "type": "task_started", "source_f…"
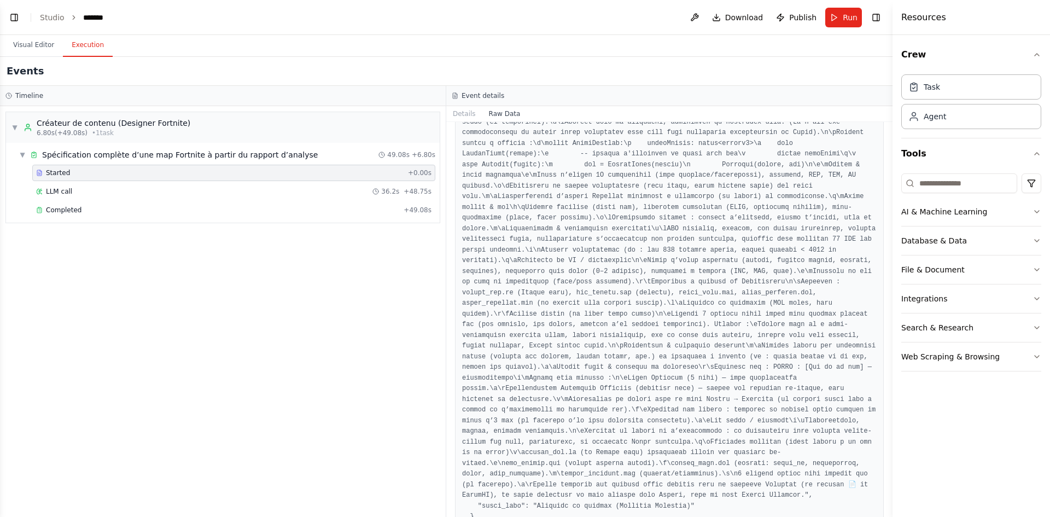
click at [303, 376] on div "▼ Créateur de contenu (Designer Fortnite) 6.80s (+49.08s) • 1 task ▼ Spécificat…" at bounding box center [223, 311] width 446 height 411
click at [172, 192] on div "LLM call 36.2s + 48.75s" at bounding box center [233, 191] width 395 height 9
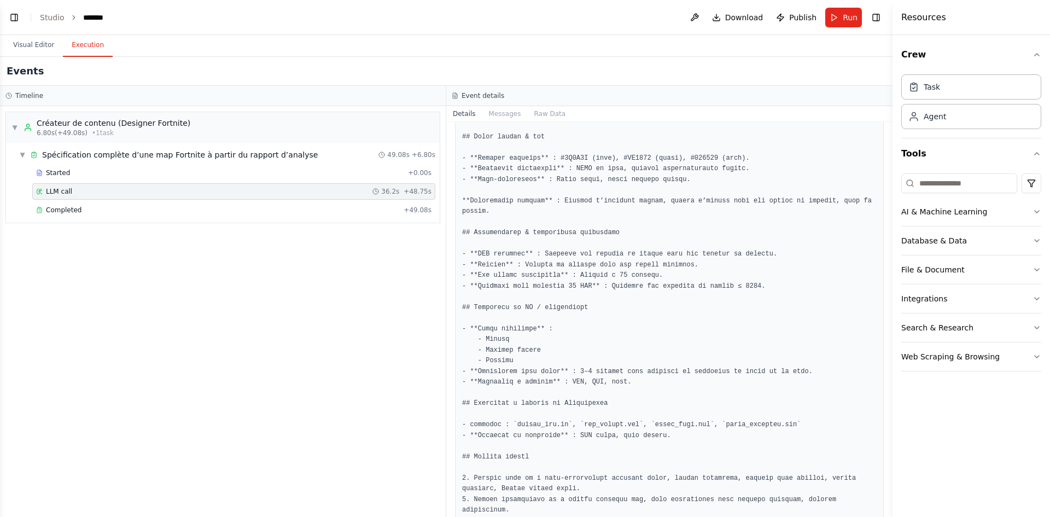
scroll to position [1761, 0]
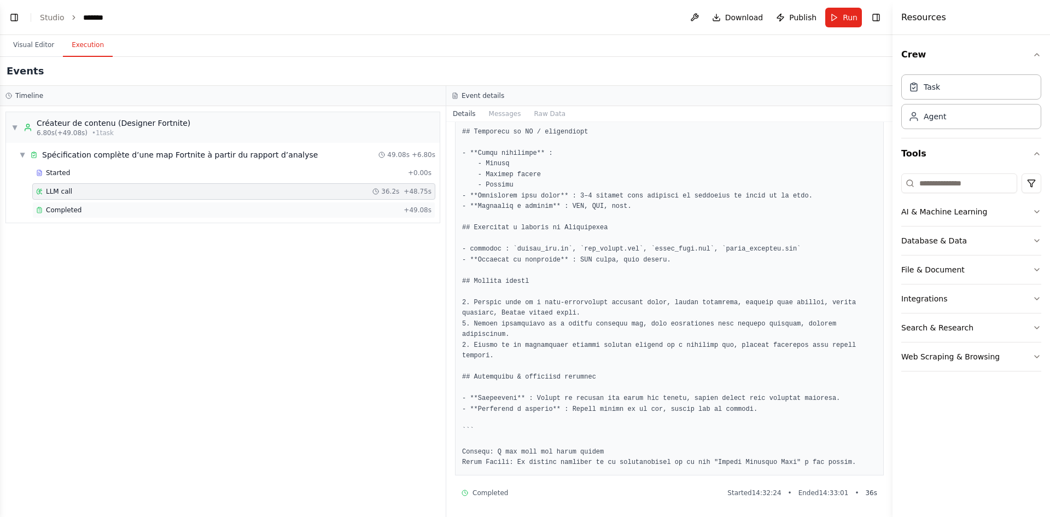
click at [163, 209] on div "Completed" at bounding box center [217, 210] width 363 height 9
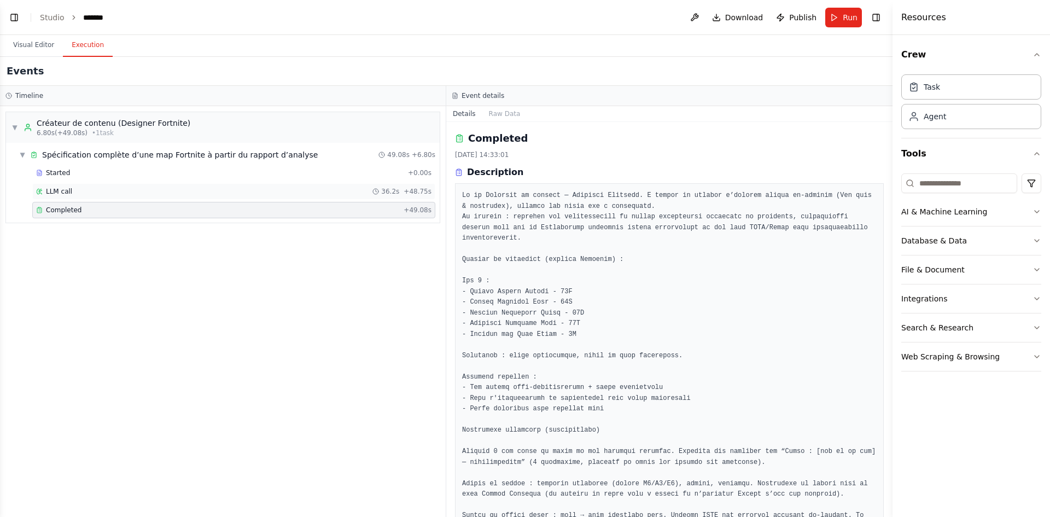
click at [117, 183] on div "LLM call 36.2s + 48.75s" at bounding box center [233, 191] width 403 height 16
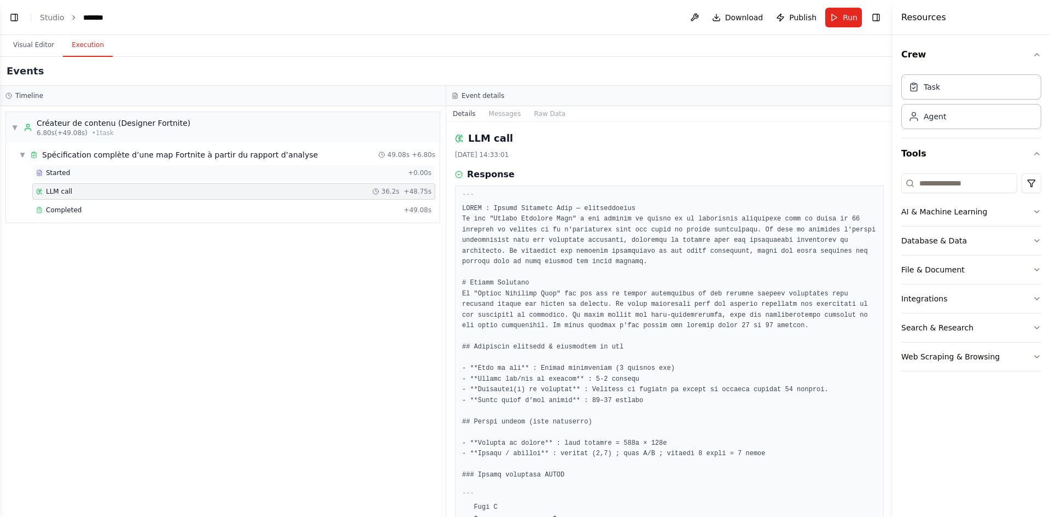
click at [118, 170] on div "Started" at bounding box center [219, 172] width 367 height 9
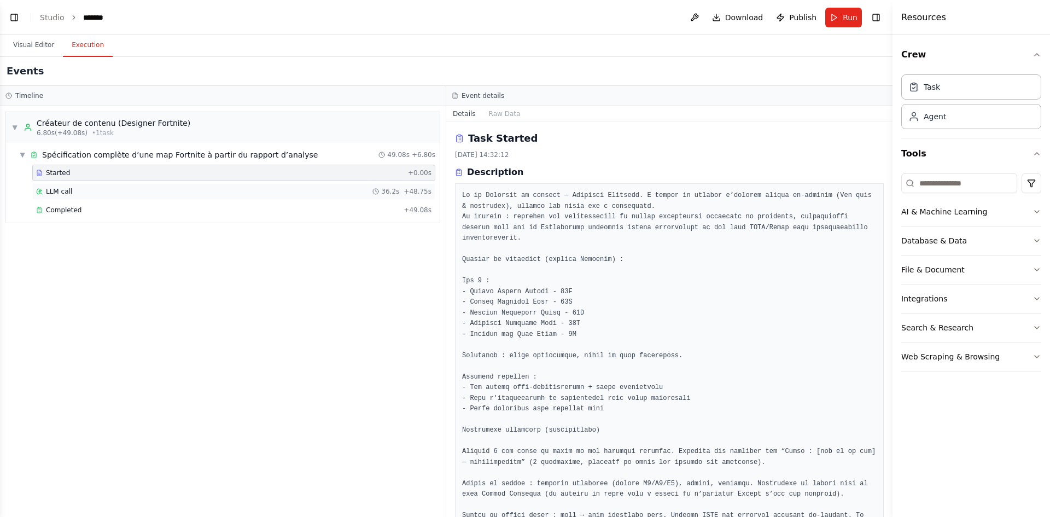
click at [111, 187] on div "LLM call 36.2s + 48.75s" at bounding box center [233, 191] width 395 height 9
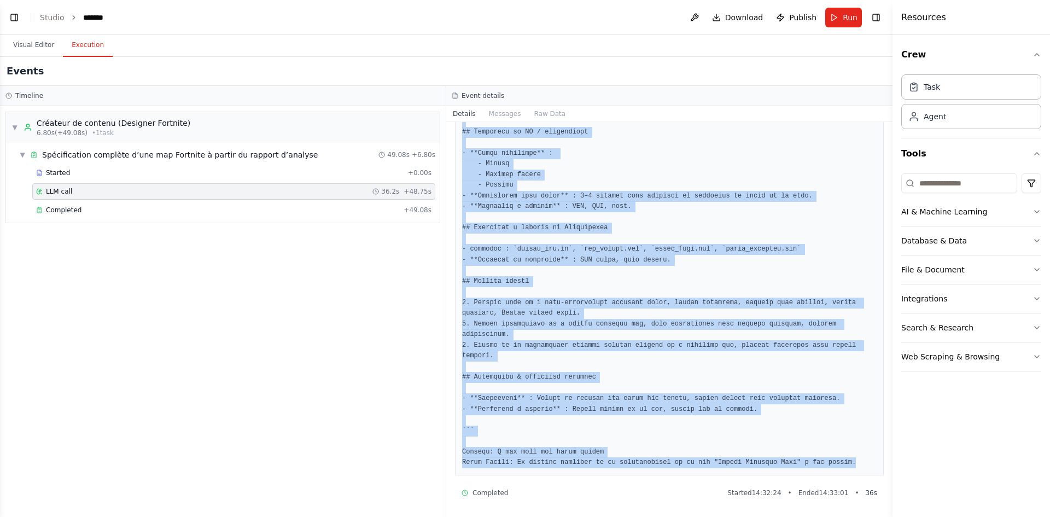
drag, startPoint x: 462, startPoint y: 208, endPoint x: 874, endPoint y: 470, distance: 488.4
copy pre "CHOIX : Zombie Survival Zone — justification La map "Zombie Survival Zone" a ét…"
click at [47, 17] on link "Studio" at bounding box center [52, 17] width 25 height 9
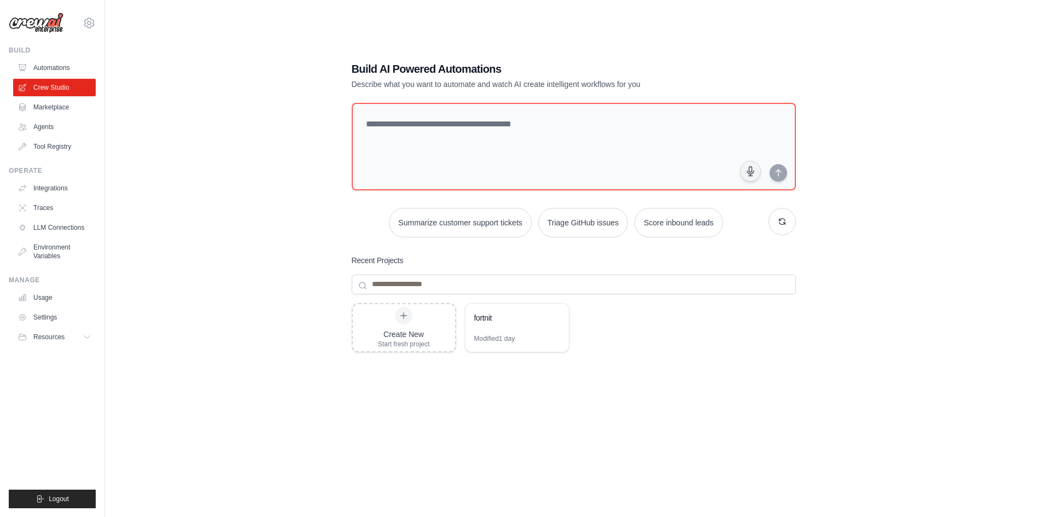
click at [517, 352] on div "Create New Start fresh project fortnit Modified 1 day" at bounding box center [574, 390] width 444 height 175
click at [507, 331] on div "fortnit" at bounding box center [516, 318] width 103 height 31
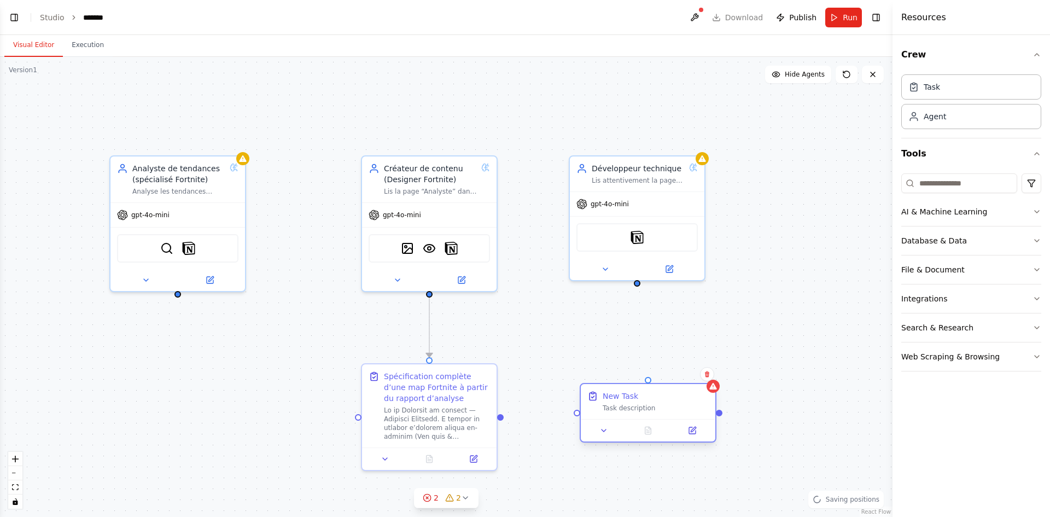
drag, startPoint x: 716, startPoint y: 435, endPoint x: 663, endPoint y: 407, distance: 59.7
click at [663, 407] on div "New Task Task description" at bounding box center [648, 401] width 135 height 35
click at [694, 435] on button at bounding box center [692, 430] width 38 height 13
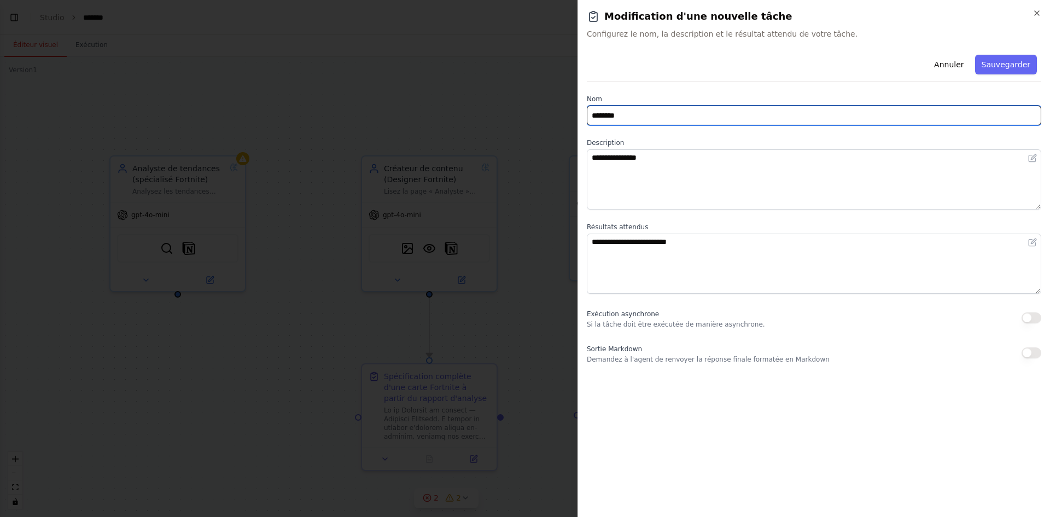
click at [707, 116] on input "********" at bounding box center [814, 116] width 454 height 20
click at [708, 115] on input "text" at bounding box center [814, 116] width 454 height 20
paste input "**********"
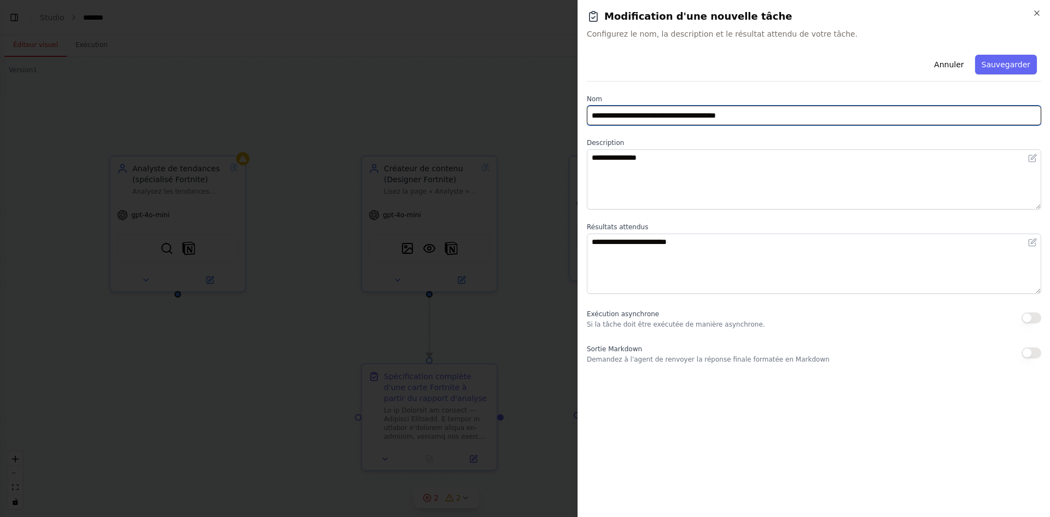
type input "**********"
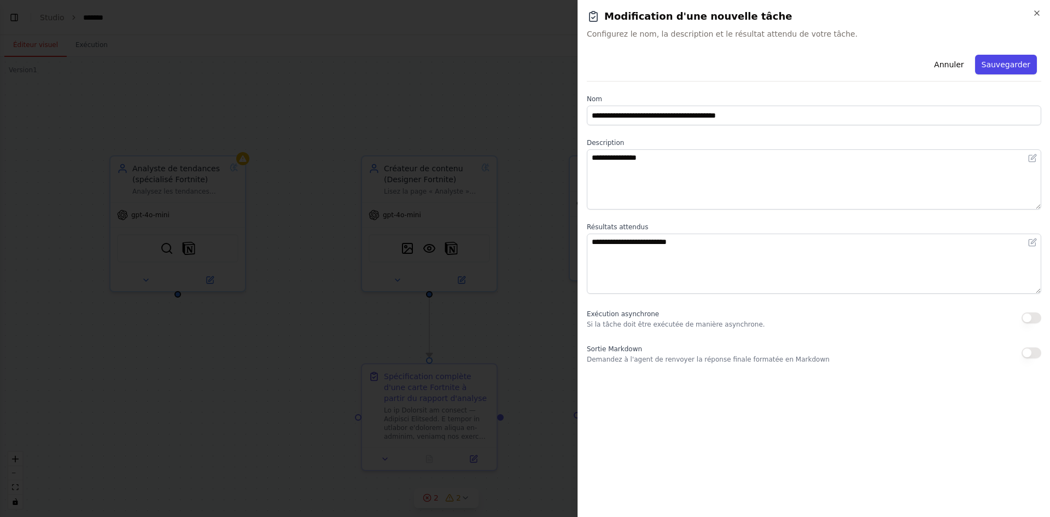
click at [992, 63] on font "Sauvegarder" at bounding box center [1006, 64] width 49 height 9
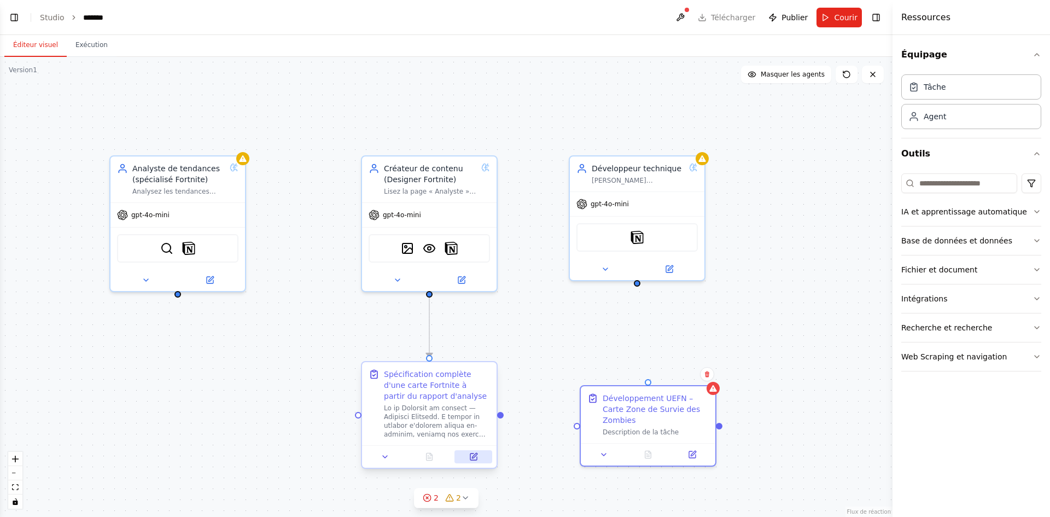
click at [475, 461] on button at bounding box center [473, 456] width 38 height 13
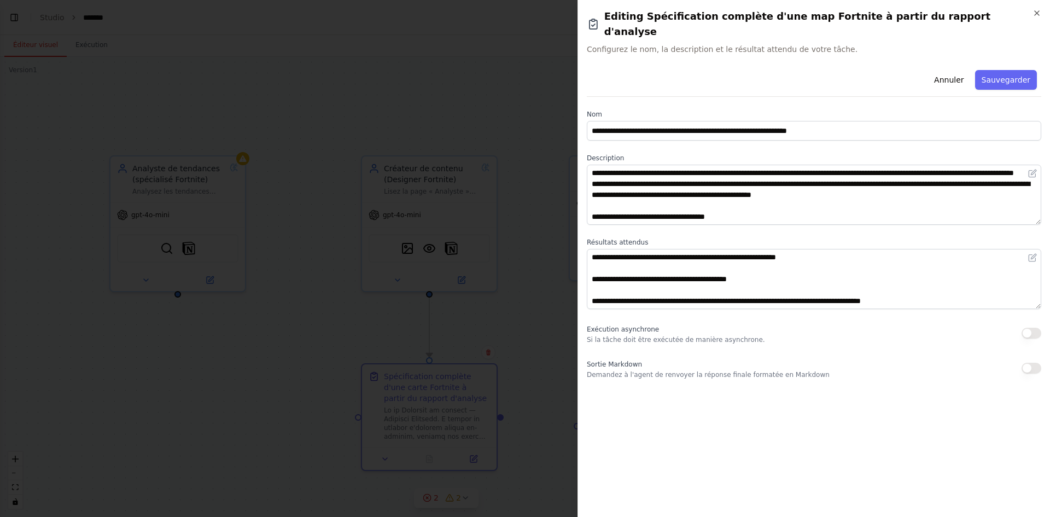
click at [419, 162] on div at bounding box center [525, 258] width 1050 height 517
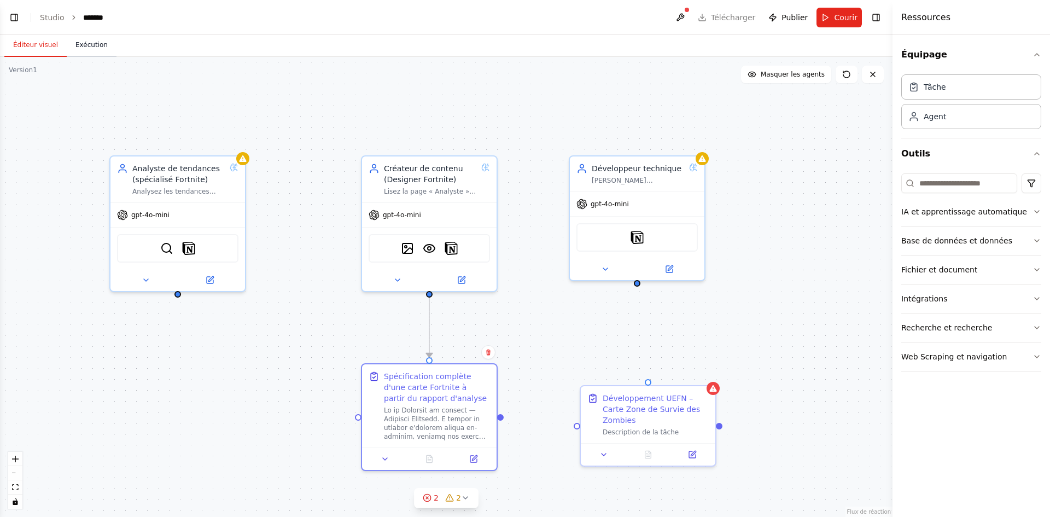
click at [78, 45] on font "Exécution" at bounding box center [91, 45] width 32 height 8
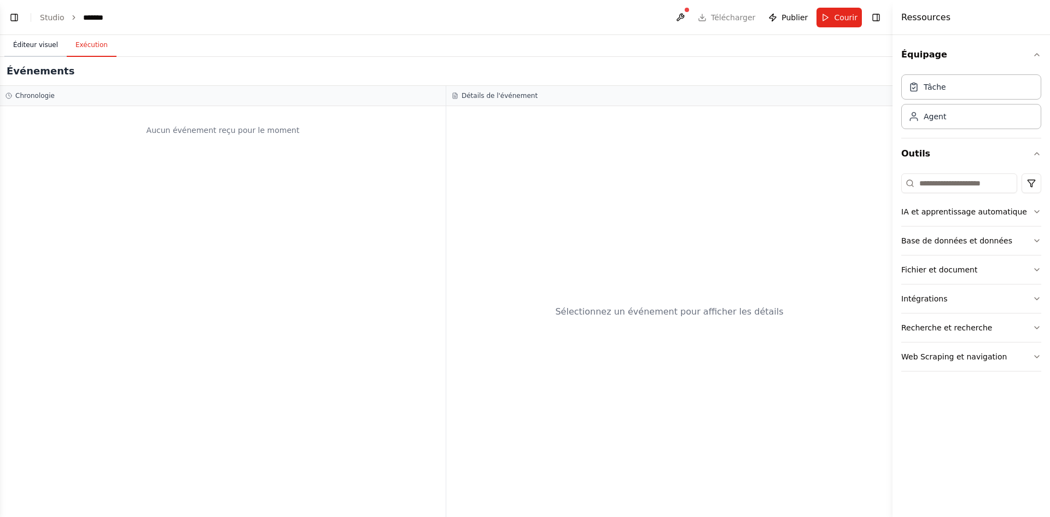
click at [34, 41] on font "Éditeur visuel" at bounding box center [35, 45] width 45 height 8
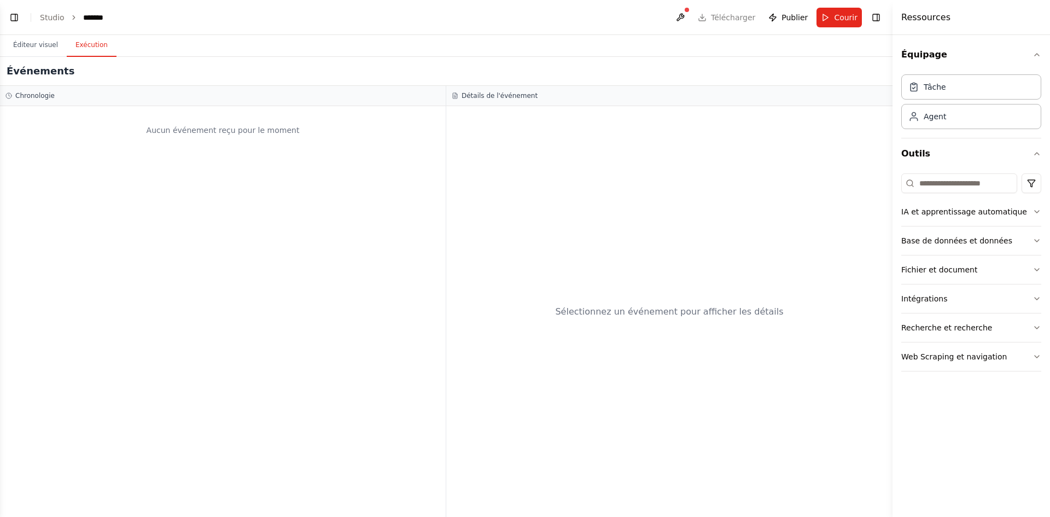
click at [91, 48] on font "Exécution" at bounding box center [91, 44] width 32 height 9
click at [87, 94] on div "Chronologie" at bounding box center [222, 95] width 435 height 9
click at [42, 96] on font "Chronologie" at bounding box center [34, 96] width 39 height 8
click at [43, 47] on font "Éditeur visuel" at bounding box center [35, 45] width 45 height 8
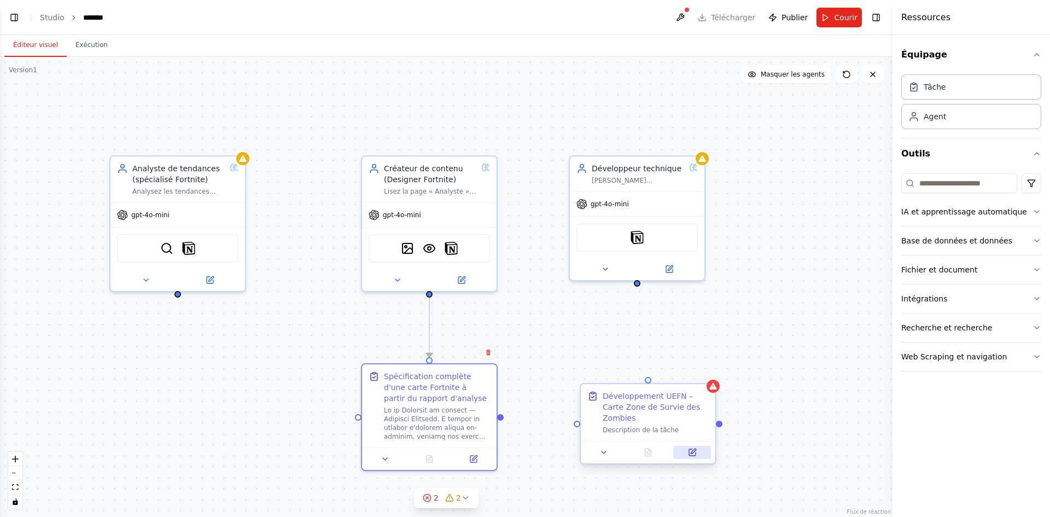
click at [687, 446] on button at bounding box center [692, 452] width 38 height 13
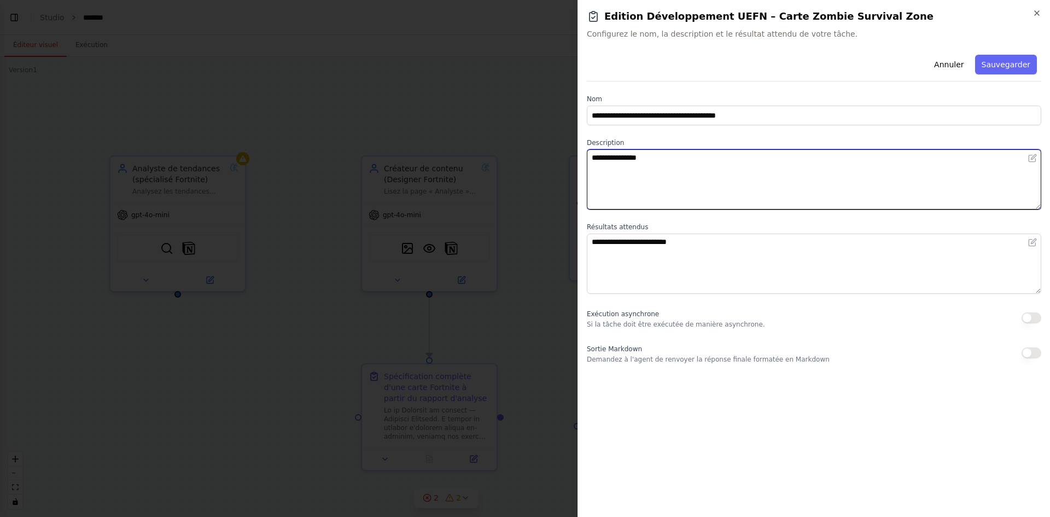
click at [656, 163] on textarea "**********" at bounding box center [814, 179] width 454 height 60
click at [656, 164] on textarea "**********" at bounding box center [814, 179] width 454 height 60
click at [637, 165] on textarea at bounding box center [814, 179] width 454 height 60
paste textarea "**********"
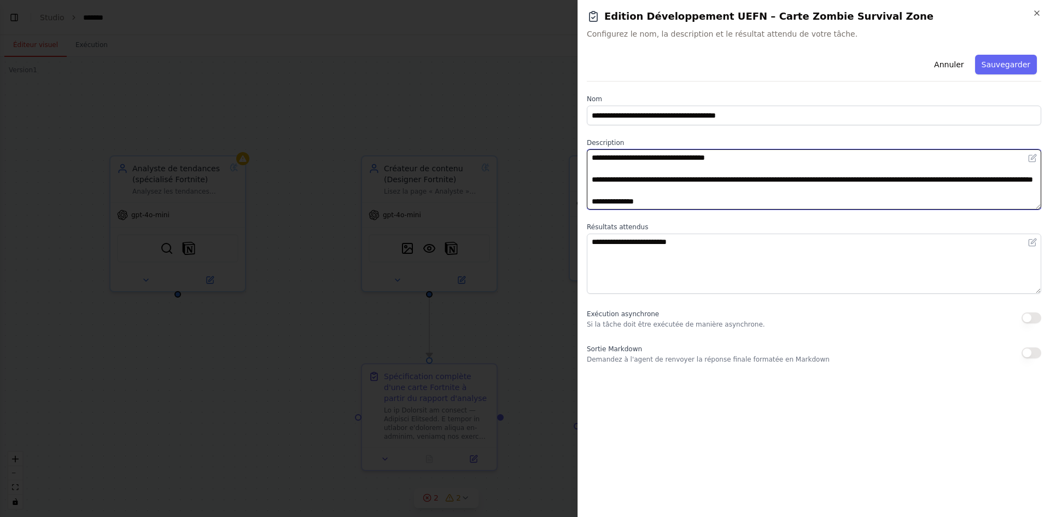
click at [683, 190] on textarea at bounding box center [814, 179] width 454 height 60
drag, startPoint x: 683, startPoint y: 191, endPoint x: 595, endPoint y: 183, distance: 88.5
click at [595, 183] on textarea at bounding box center [814, 179] width 454 height 60
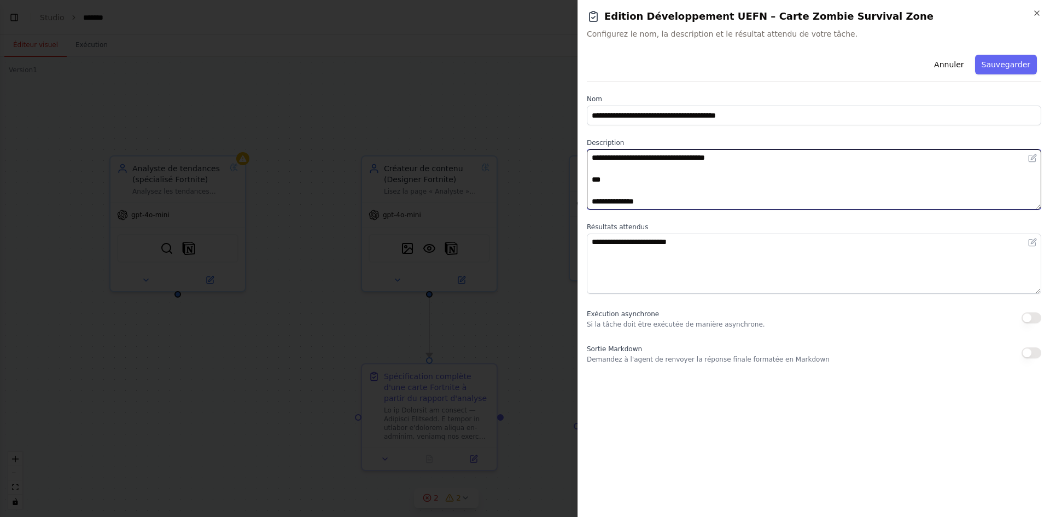
paste textarea "**********"
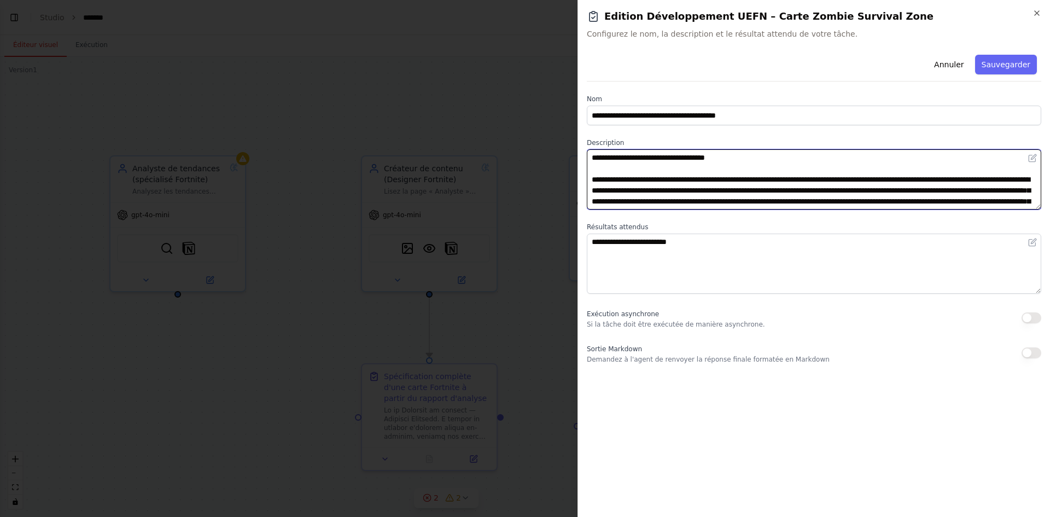
scroll to position [850, 0]
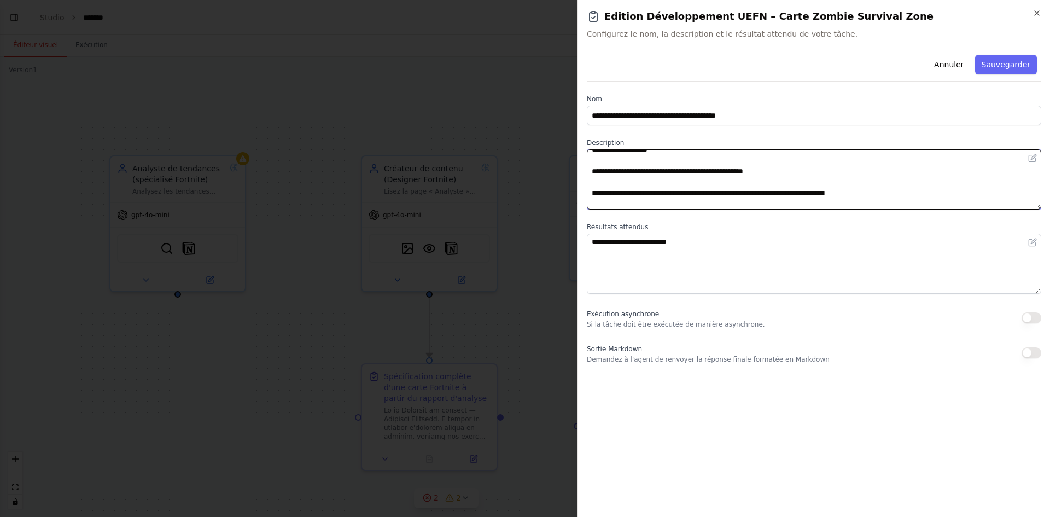
click at [775, 206] on textarea at bounding box center [814, 179] width 454 height 60
paste textarea "**********"
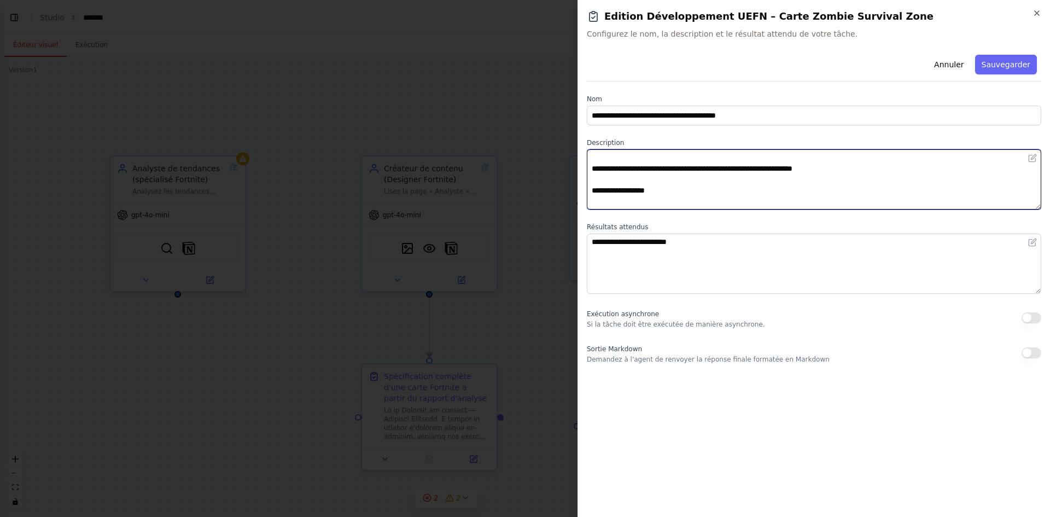
scroll to position [1301, 0]
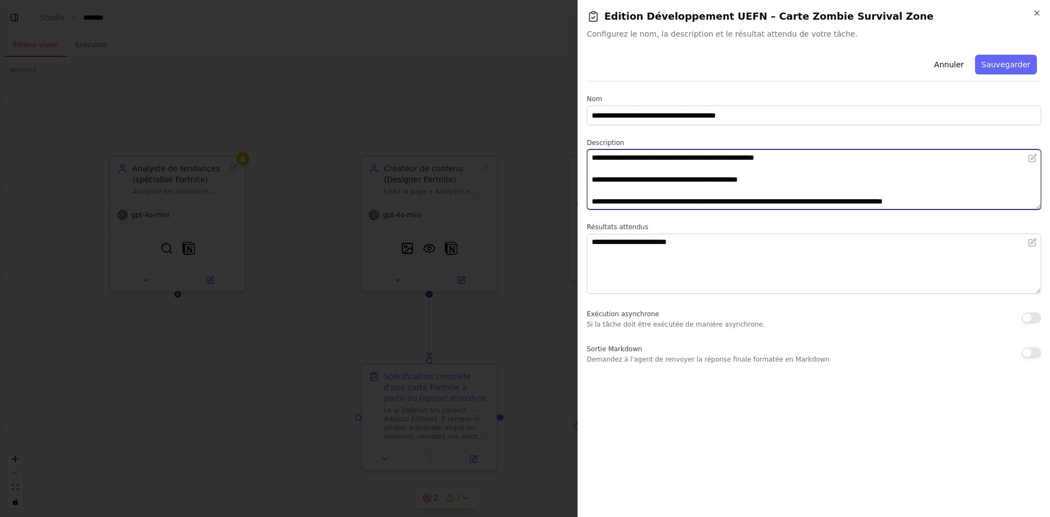
type textarea "**********"
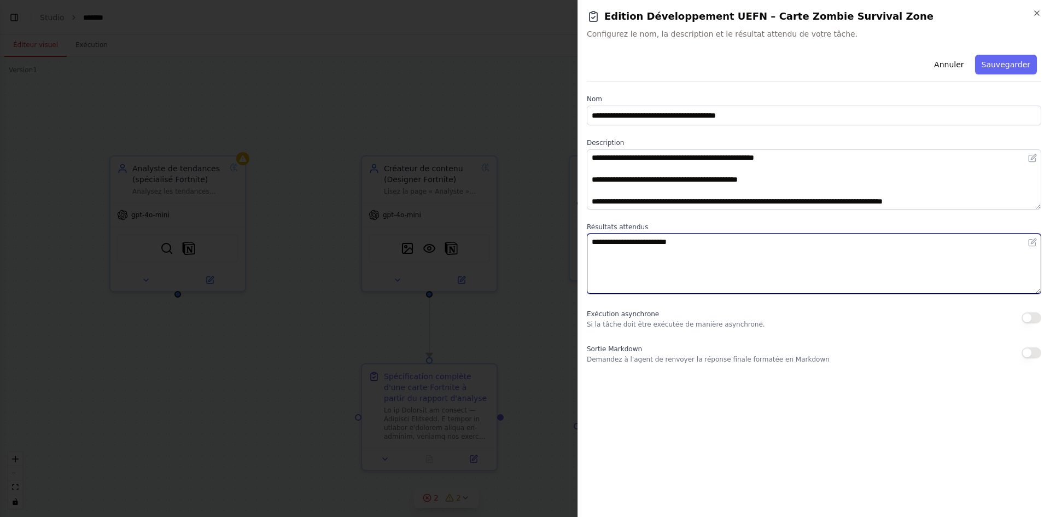
click at [694, 244] on textarea "**********" at bounding box center [814, 263] width 454 height 60
click at [610, 242] on textarea at bounding box center [814, 263] width 454 height 60
paste textarea "**********"
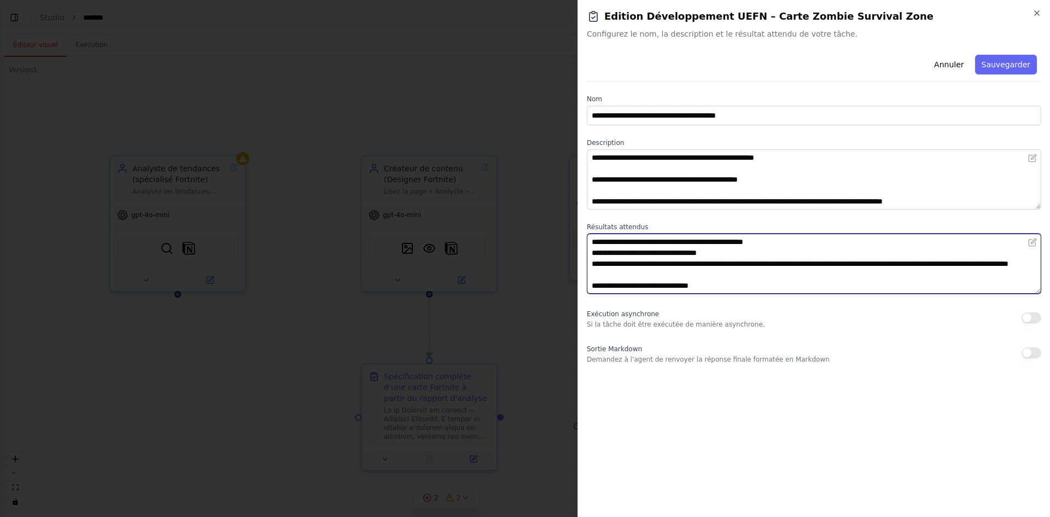
scroll to position [667, 0]
drag, startPoint x: 708, startPoint y: 277, endPoint x: 593, endPoint y: 276, distance: 115.4
click at [593, 276] on textarea at bounding box center [814, 263] width 454 height 60
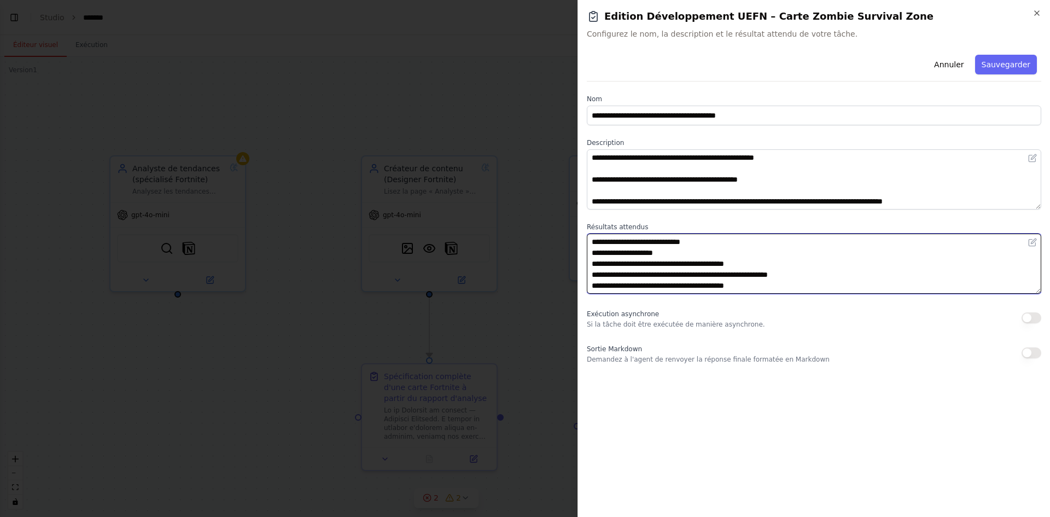
scroll to position [0, 0]
drag, startPoint x: 677, startPoint y: 240, endPoint x: 594, endPoint y: 244, distance: 83.2
click at [594, 244] on textarea at bounding box center [814, 263] width 454 height 60
type textarea "**********"
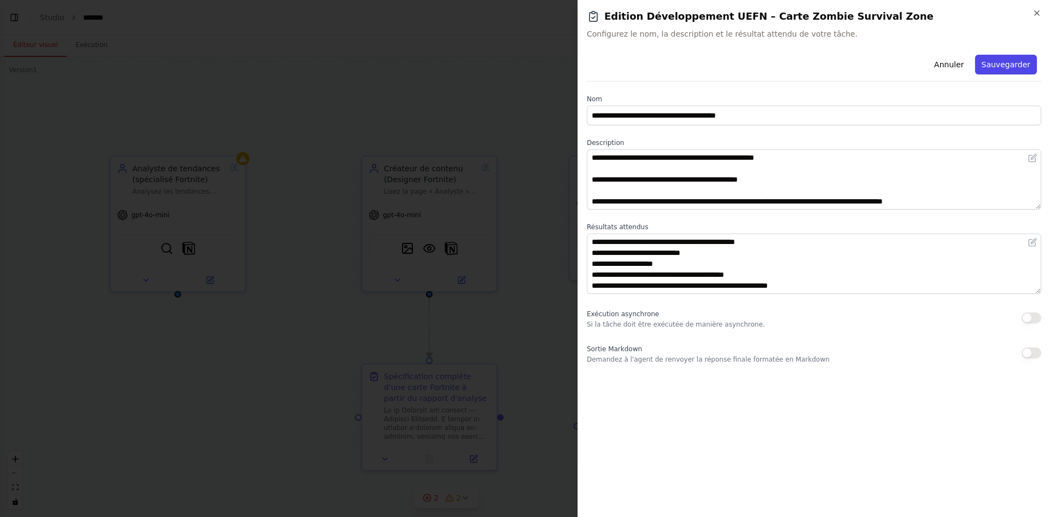
click at [997, 64] on font "Sauvegarder" at bounding box center [1006, 64] width 49 height 9
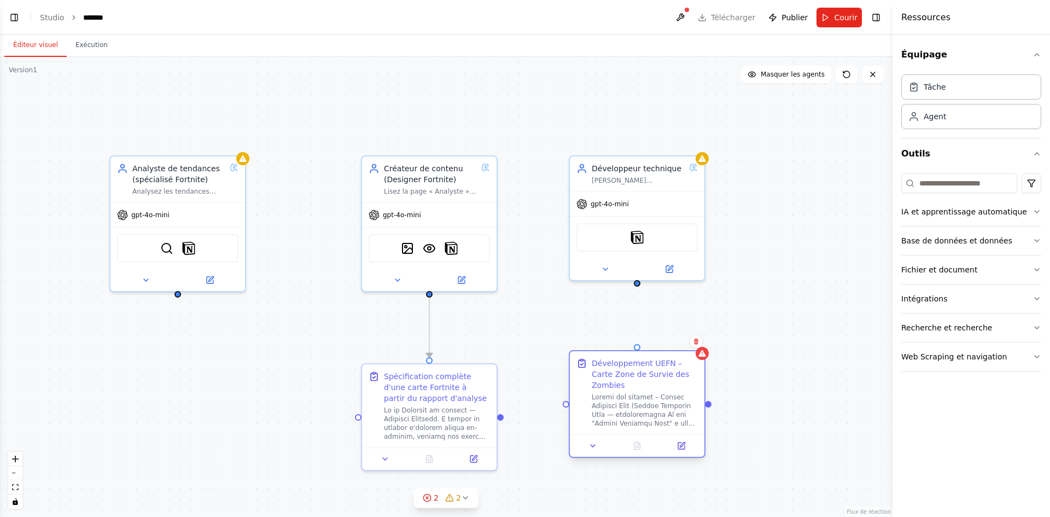
drag, startPoint x: 649, startPoint y: 423, endPoint x: 640, endPoint y: 390, distance: 33.8
click at [640, 393] on div at bounding box center [645, 410] width 106 height 35
click at [638, 285] on div ".deletable-edge-delete-btn { width: 20px; height: 20px; border: 0px solid #ffff…" at bounding box center [446, 287] width 892 height 460
drag, startPoint x: 637, startPoint y: 282, endPoint x: 640, endPoint y: 349, distance: 66.8
click at [640, 349] on div ".deletable-edge-delete-btn { width: 20px; height: 20px; border: 0px solid #ffff…" at bounding box center [446, 287] width 892 height 460
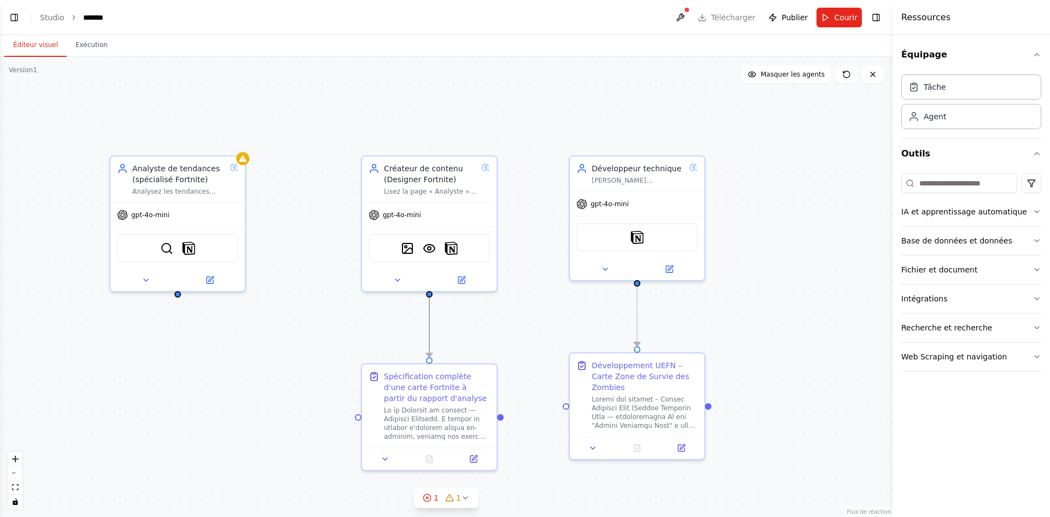
click at [429, 328] on icon "Edge from ed1af38f-37eb-4def-85f3-e65d5d5b6aa1 to 647b1b53-ea33-4a00-b8b1-24372…" at bounding box center [429, 327] width 0 height 60
click at [429, 328] on icon at bounding box center [430, 327] width 4 height 4
click at [471, 373] on font "Spécification complète d'une carte Fortnite à partir du rapport d'analyse" at bounding box center [435, 385] width 103 height 31
click at [489, 356] on button at bounding box center [488, 352] width 14 height 14
click at [461, 355] on font "Confirmer" at bounding box center [453, 352] width 33 height 8
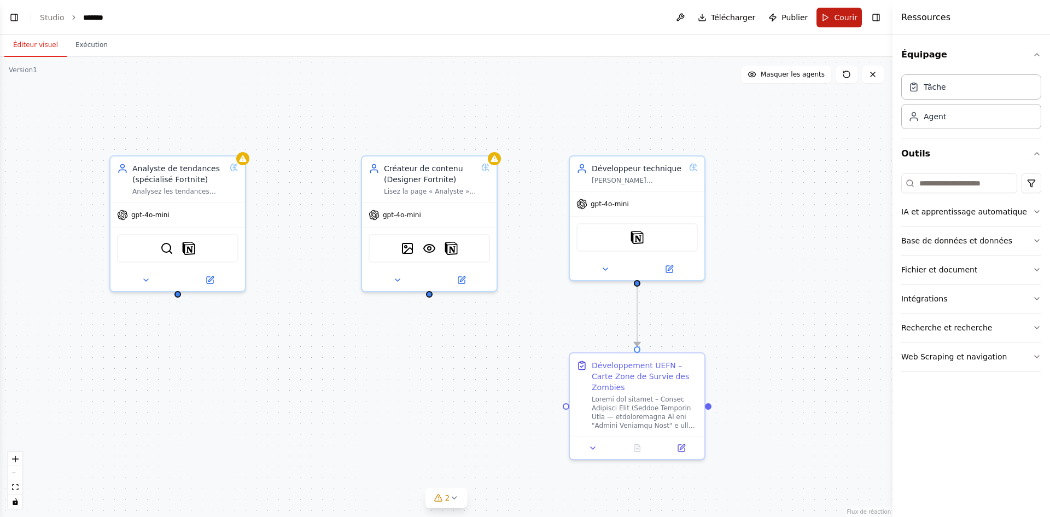
click at [837, 21] on font "Courir" at bounding box center [846, 17] width 24 height 9
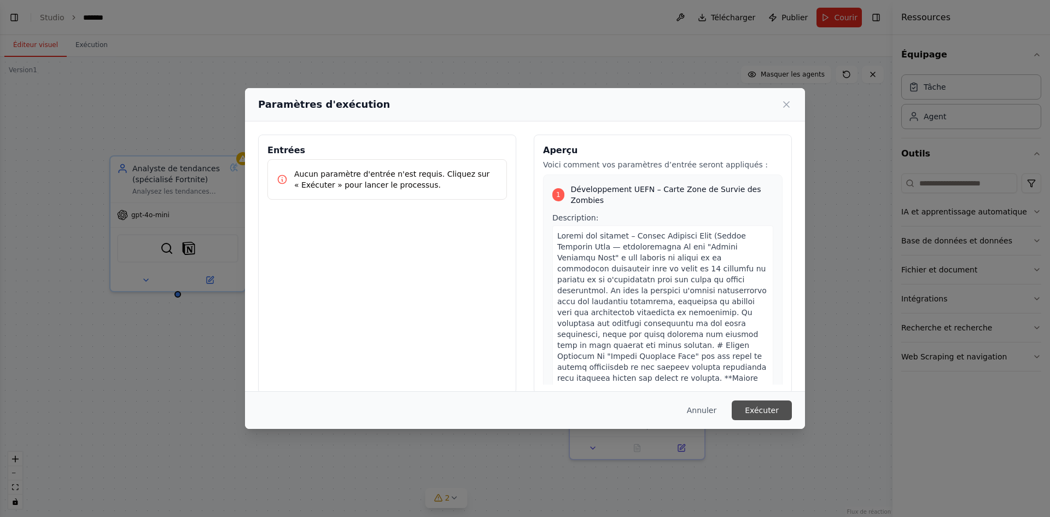
click at [747, 415] on button "Exécuter" at bounding box center [762, 410] width 60 height 20
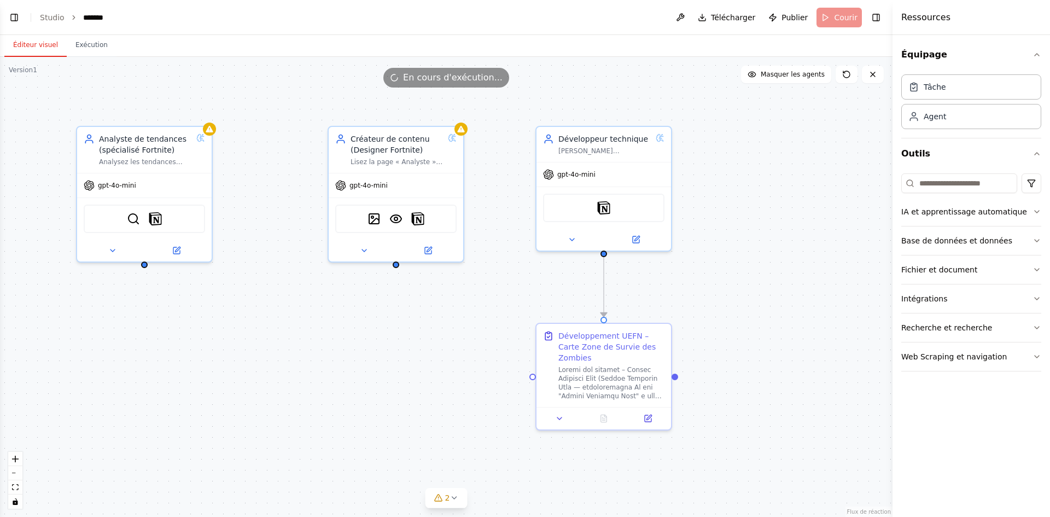
drag, startPoint x: 779, startPoint y: 373, endPoint x: 746, endPoint y: 343, distance: 44.5
click at [746, 343] on div ".deletable-edge-delete-btn { width: 20px; height: 20px; border: 0px solid #ffff…" at bounding box center [446, 287] width 892 height 460
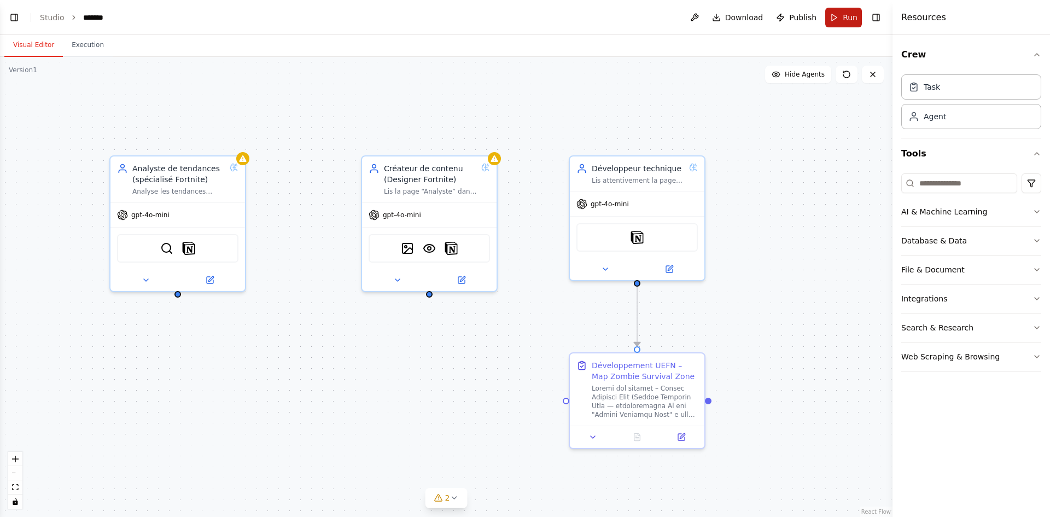
click at [846, 18] on span "Run" at bounding box center [850, 17] width 15 height 11
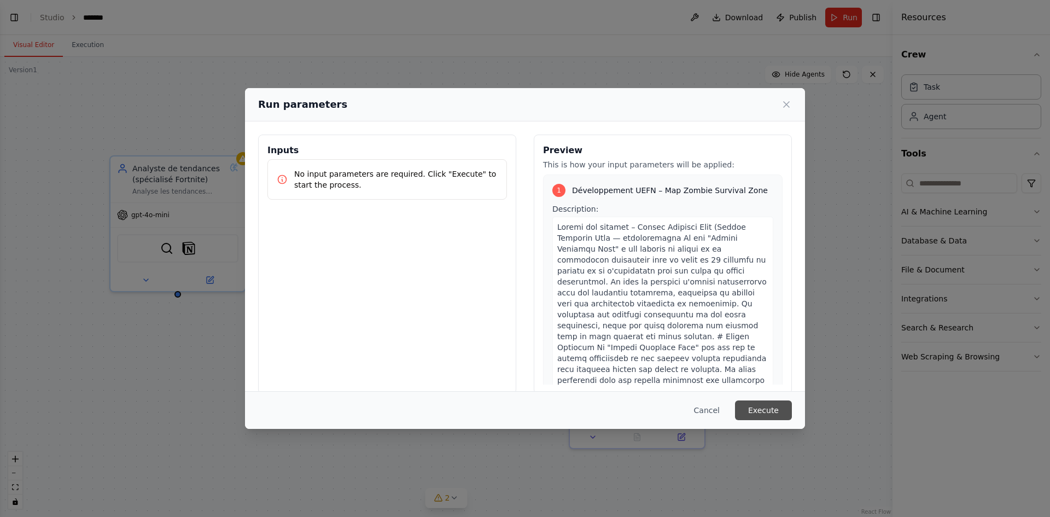
click at [776, 409] on button "Execute" at bounding box center [763, 410] width 57 height 20
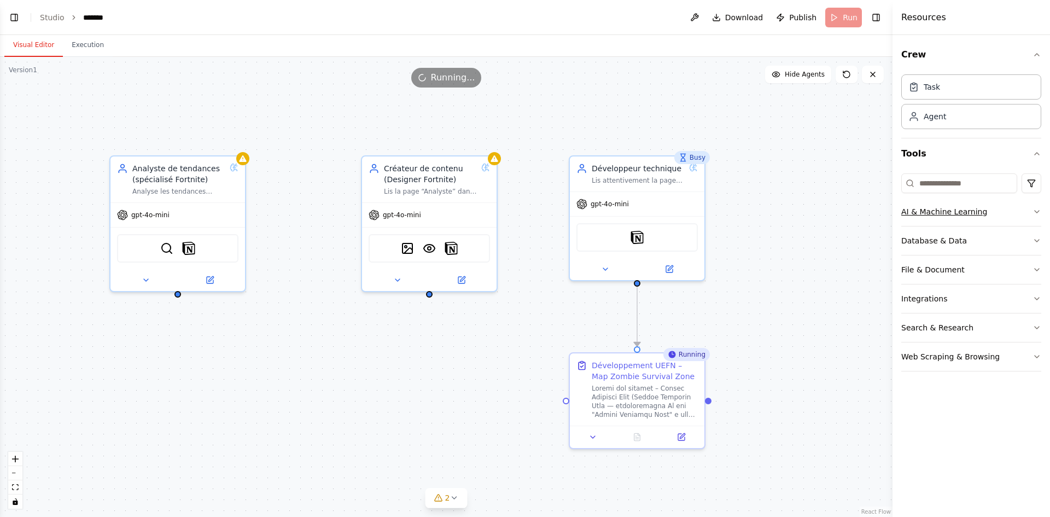
drag, startPoint x: 968, startPoint y: 202, endPoint x: 974, endPoint y: 211, distance: 10.2
click at [974, 211] on button "AI & Machine Learning" at bounding box center [971, 211] width 140 height 28
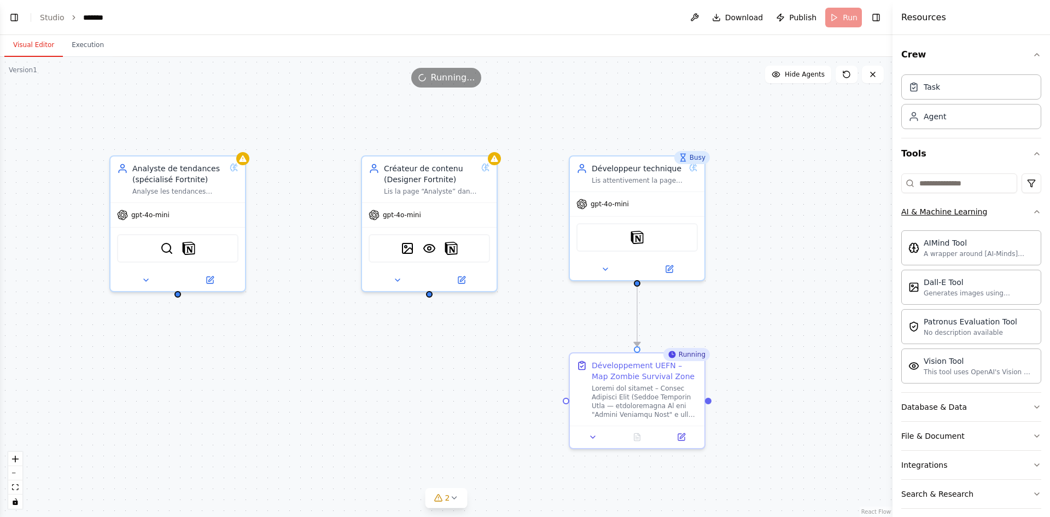
click at [975, 212] on div "AI & Machine Learning" at bounding box center [944, 211] width 86 height 11
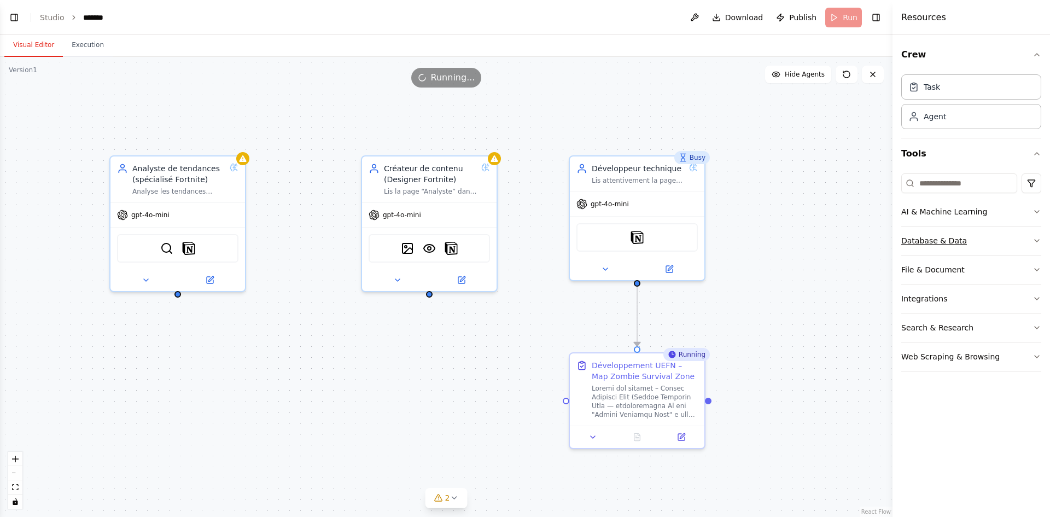
click at [977, 238] on button "Database & Data" at bounding box center [971, 240] width 140 height 28
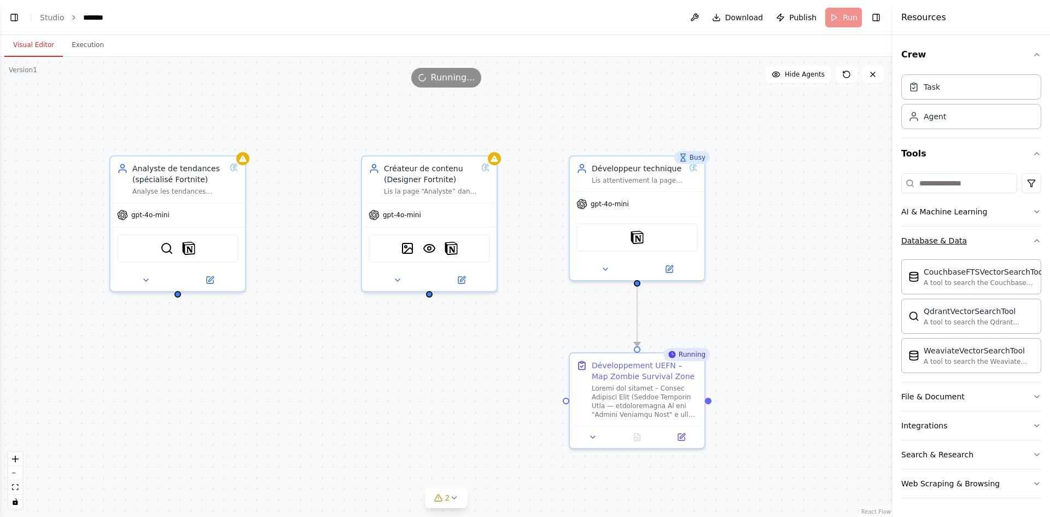
click at [977, 238] on button "Database & Data" at bounding box center [971, 240] width 140 height 28
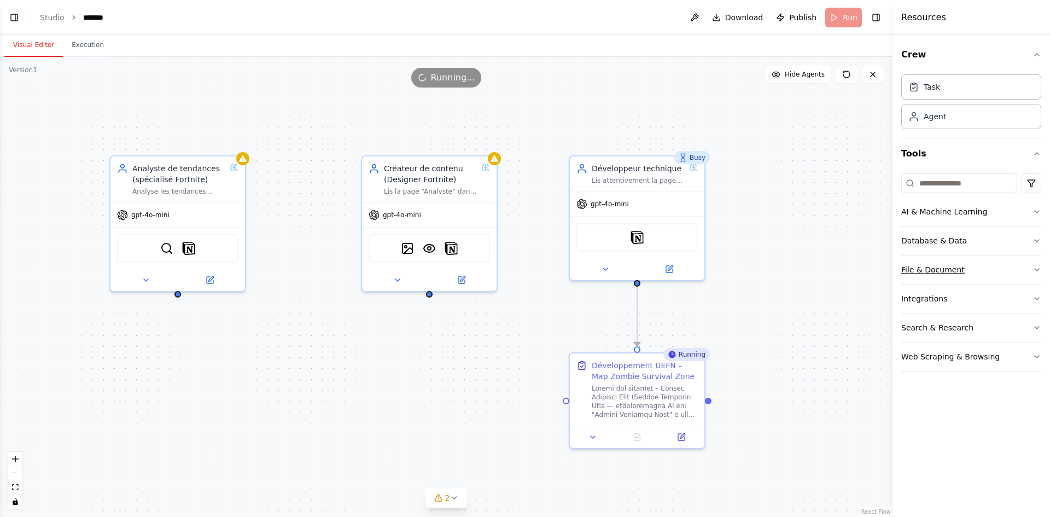
click at [974, 265] on button "File & Document" at bounding box center [971, 269] width 140 height 28
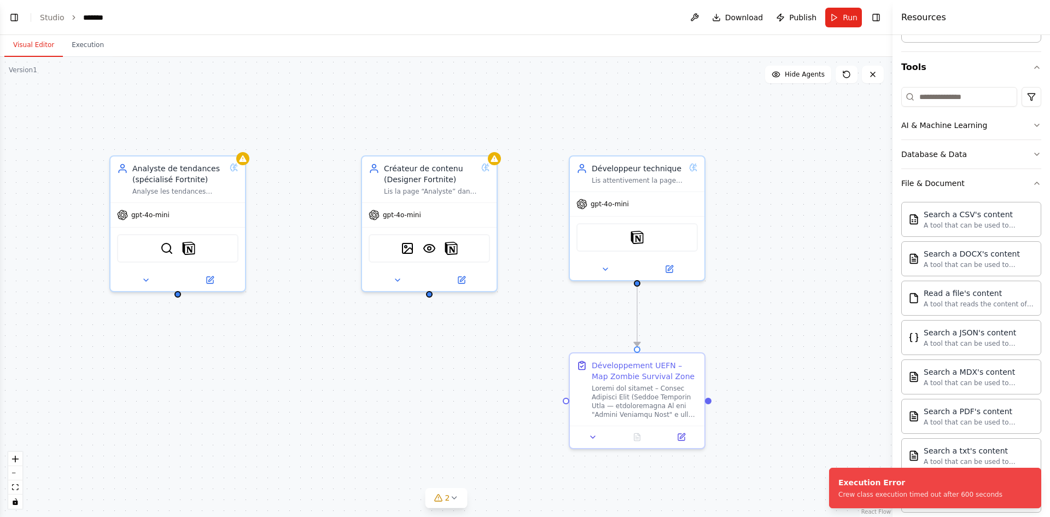
scroll to position [32, 0]
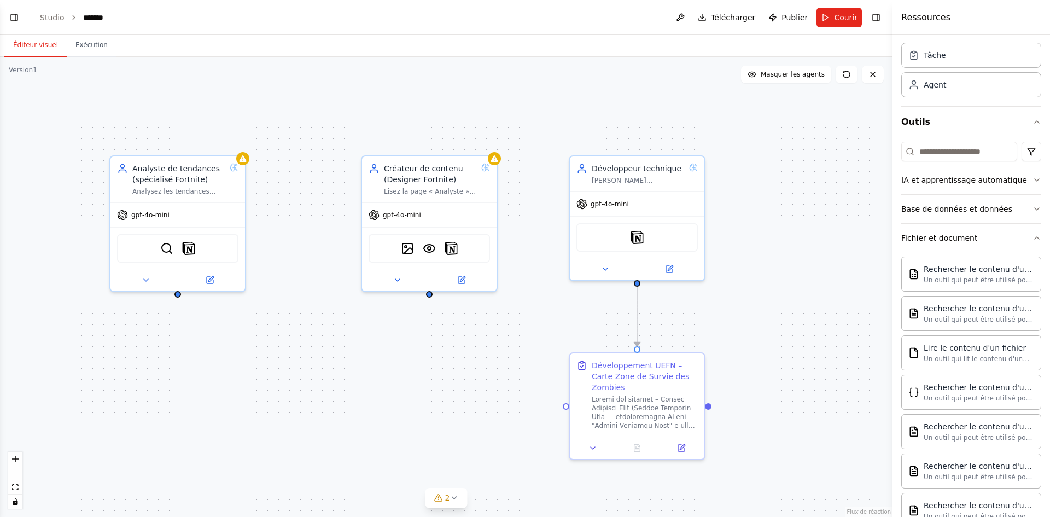
click at [796, 227] on div ".deletable-edge-delete-btn { width: 20px; height: 20px; border: 0px solid #ffff…" at bounding box center [446, 287] width 892 height 460
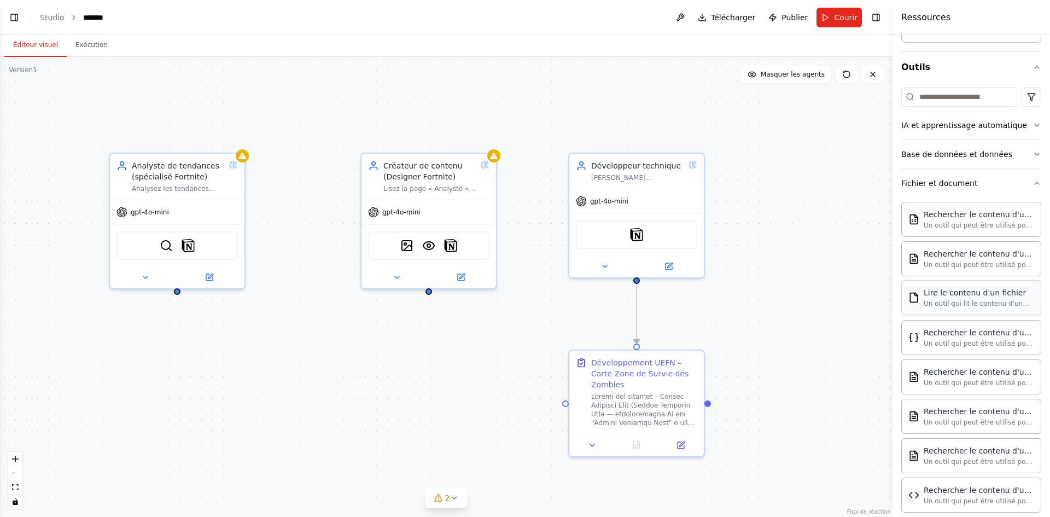
scroll to position [141, 0]
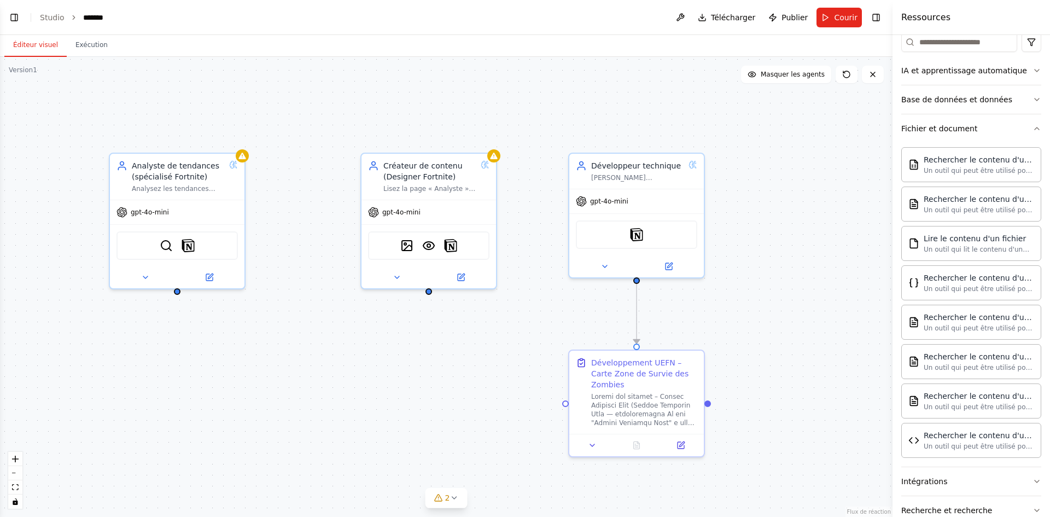
click at [957, 130] on font "Fichier et document" at bounding box center [939, 128] width 76 height 9
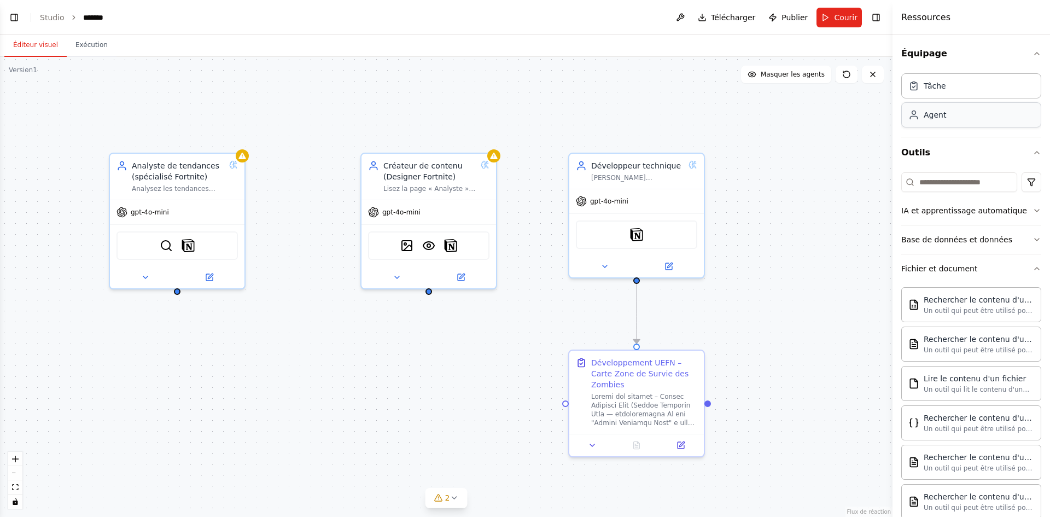
scroll to position [0, 0]
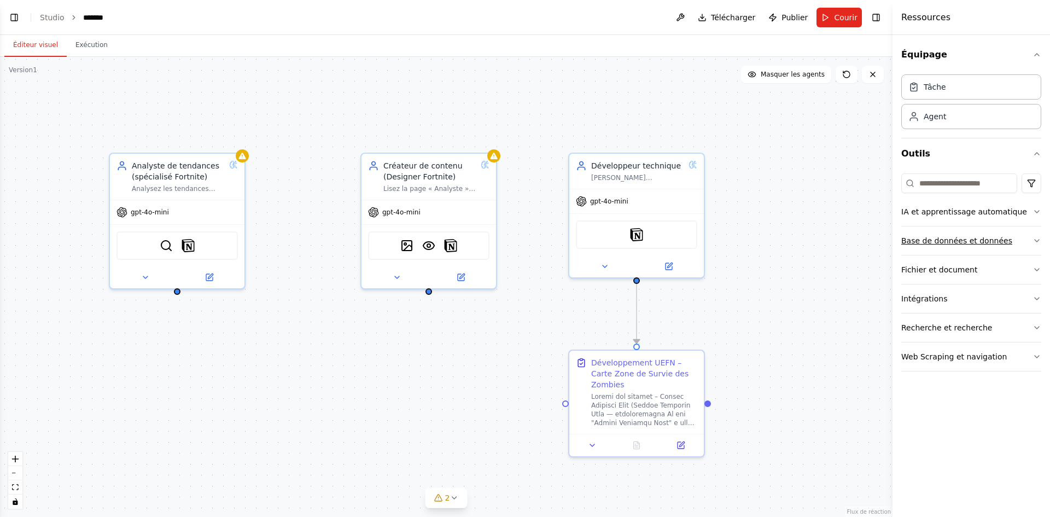
click at [960, 245] on font "Base de données et données" at bounding box center [956, 240] width 111 height 9
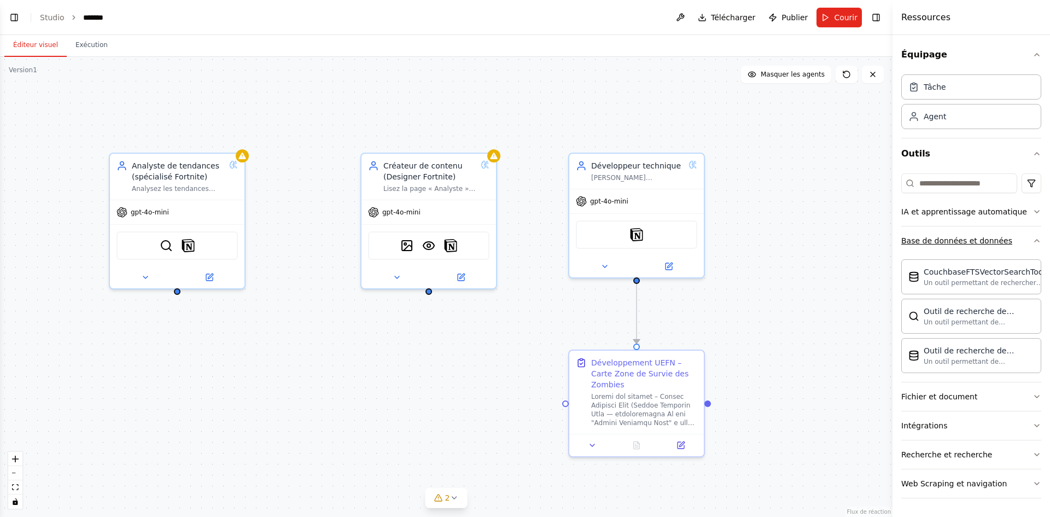
click at [1027, 243] on button "Base de données et données" at bounding box center [971, 240] width 140 height 28
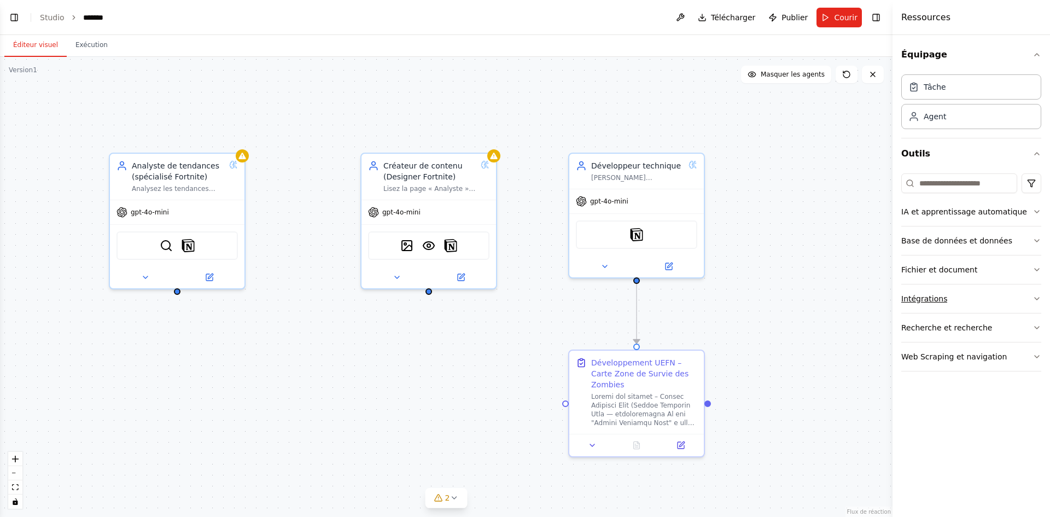
click at [1010, 290] on button "Intégrations" at bounding box center [971, 298] width 140 height 28
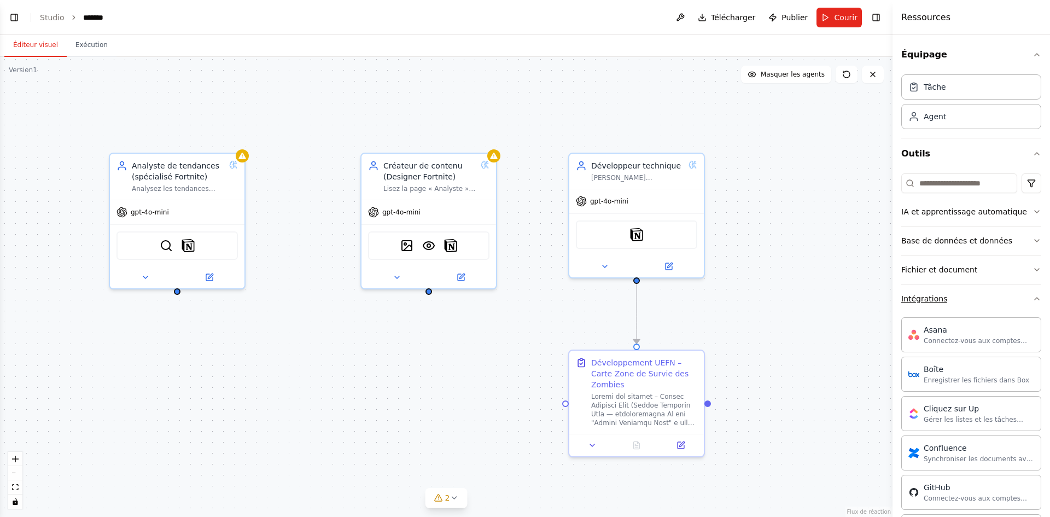
click at [1004, 295] on button "Intégrations" at bounding box center [971, 298] width 140 height 28
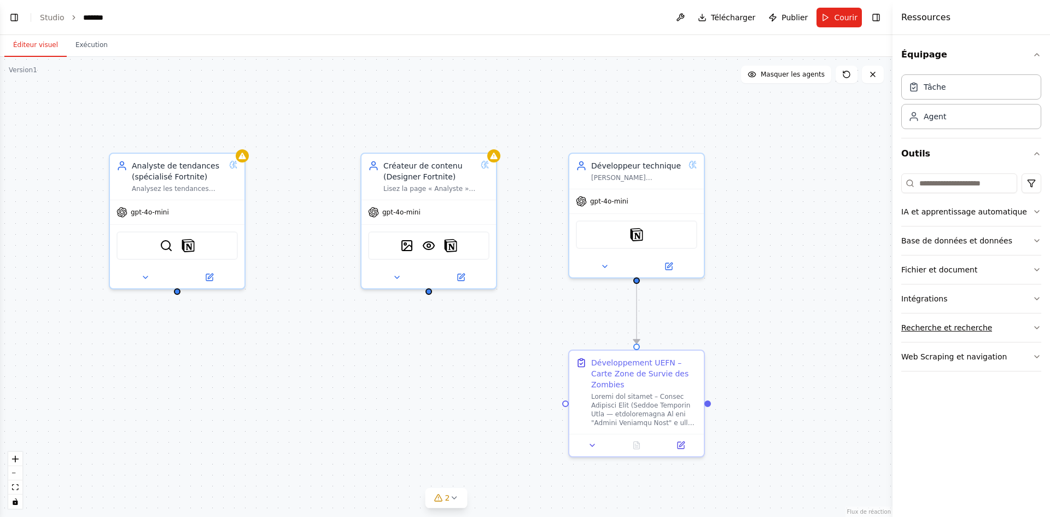
click at [1005, 328] on button "Recherche et recherche" at bounding box center [971, 327] width 140 height 28
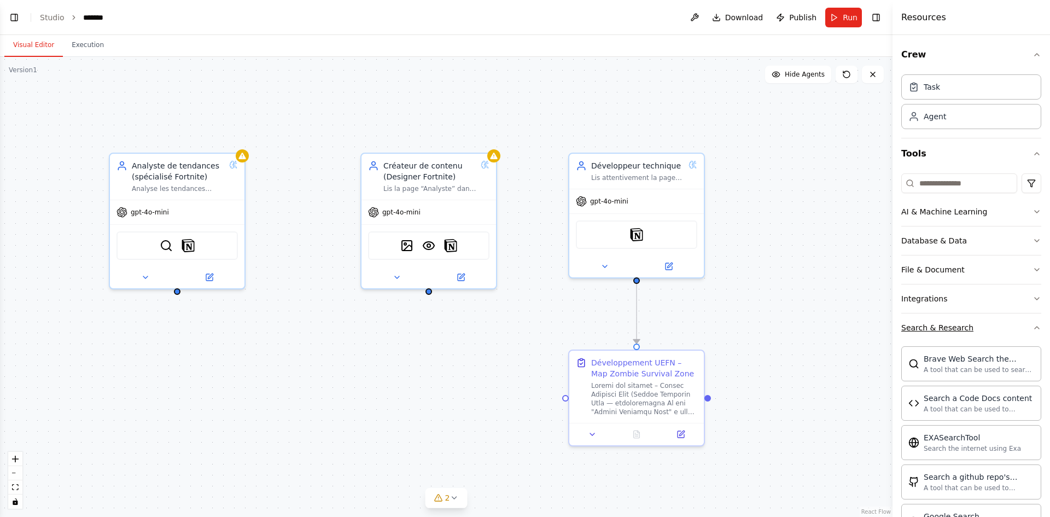
click at [1006, 327] on button "Search & Research" at bounding box center [971, 327] width 140 height 28
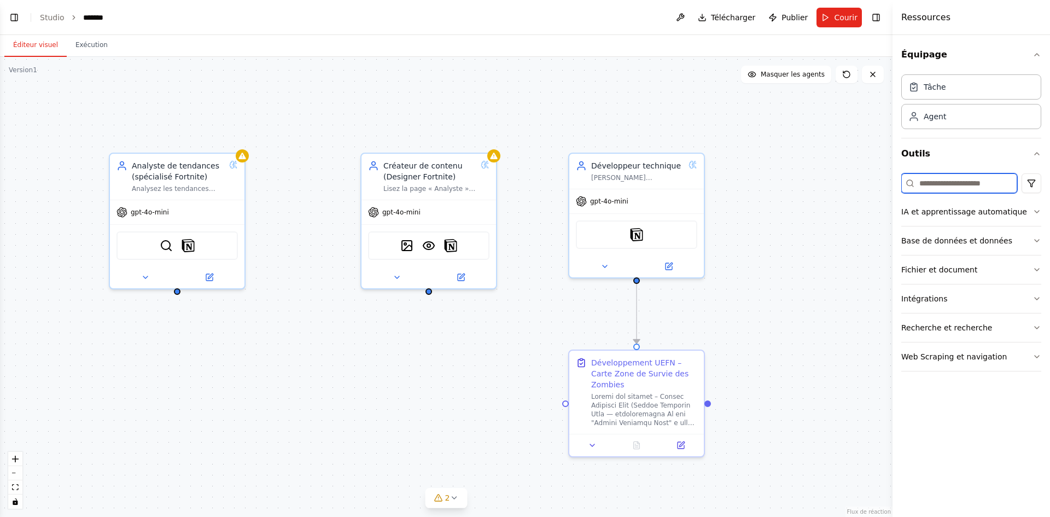
click at [935, 183] on input at bounding box center [959, 183] width 116 height 20
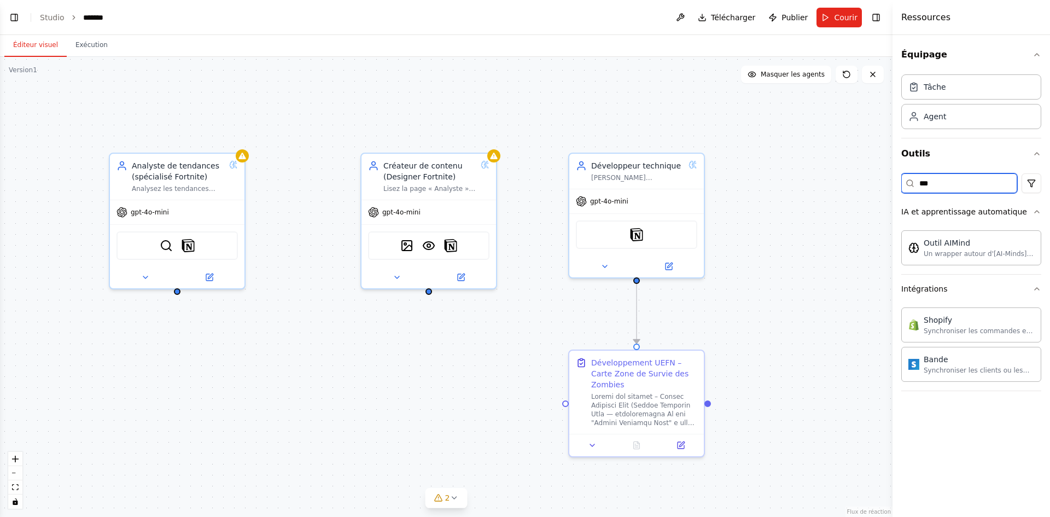
type input "***"
drag, startPoint x: 871, startPoint y: 178, endPoint x: 860, endPoint y: 170, distance: 14.0
click at [870, 178] on div ".deletable-edge-delete-btn { width: 20px; height: 20px; border: 0px solid #ffff…" at bounding box center [446, 287] width 892 height 460
click at [1032, 219] on button "IA et apprentissage automatique" at bounding box center [971, 211] width 140 height 28
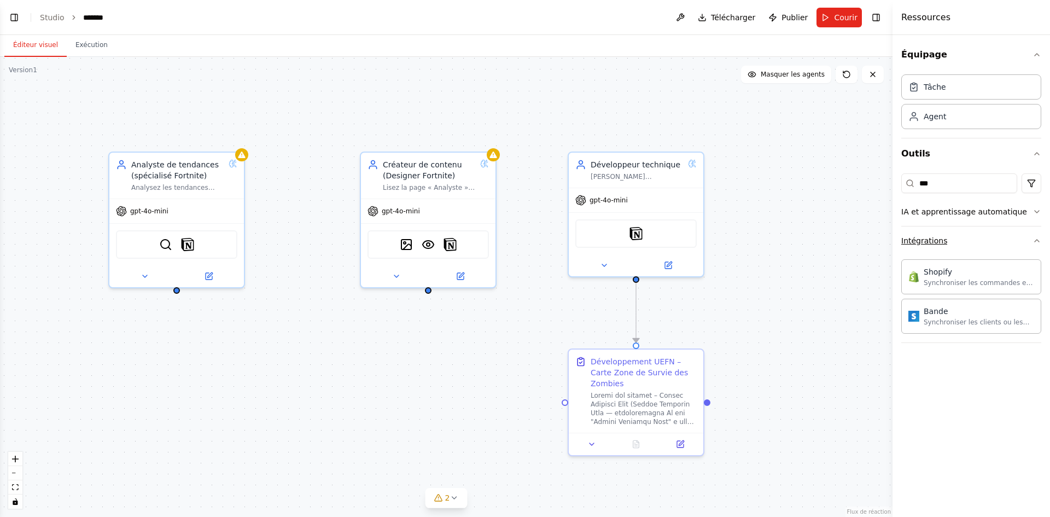
click at [1012, 239] on button "Intégrations" at bounding box center [971, 240] width 140 height 28
click at [979, 217] on button "IA et apprentissage automatique" at bounding box center [971, 211] width 140 height 28
click at [978, 217] on button "IA et apprentissage automatique" at bounding box center [971, 211] width 140 height 28
click at [941, 189] on input "***" at bounding box center [959, 183] width 116 height 20
click at [944, 189] on input "***" at bounding box center [959, 183] width 116 height 20
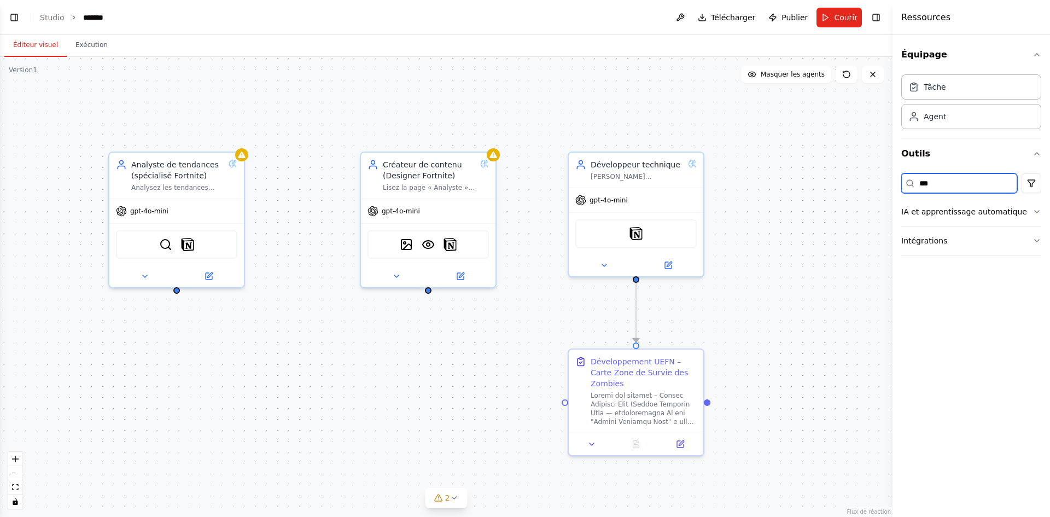
click at [944, 189] on input "***" at bounding box center [959, 183] width 116 height 20
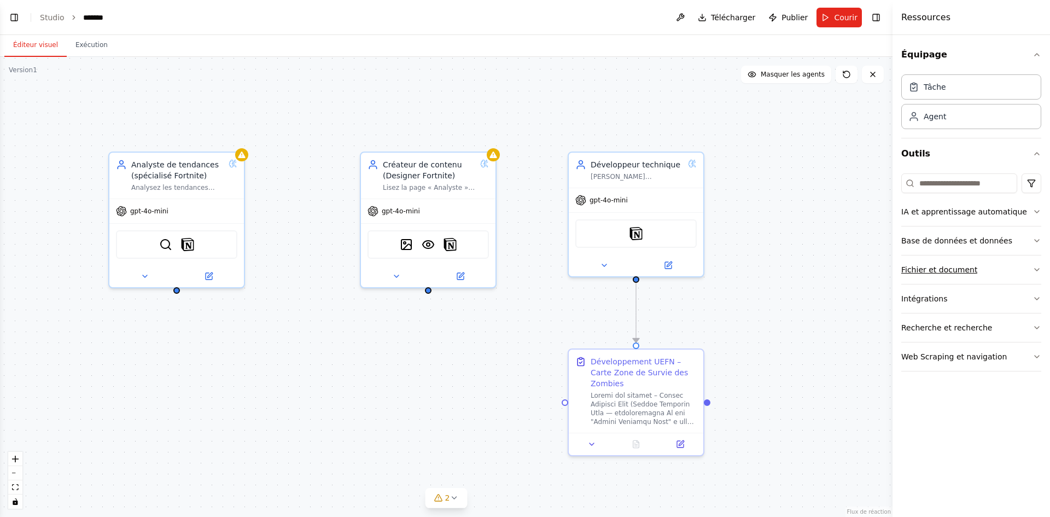
click at [1014, 276] on button "Fichier et document" at bounding box center [971, 269] width 140 height 28
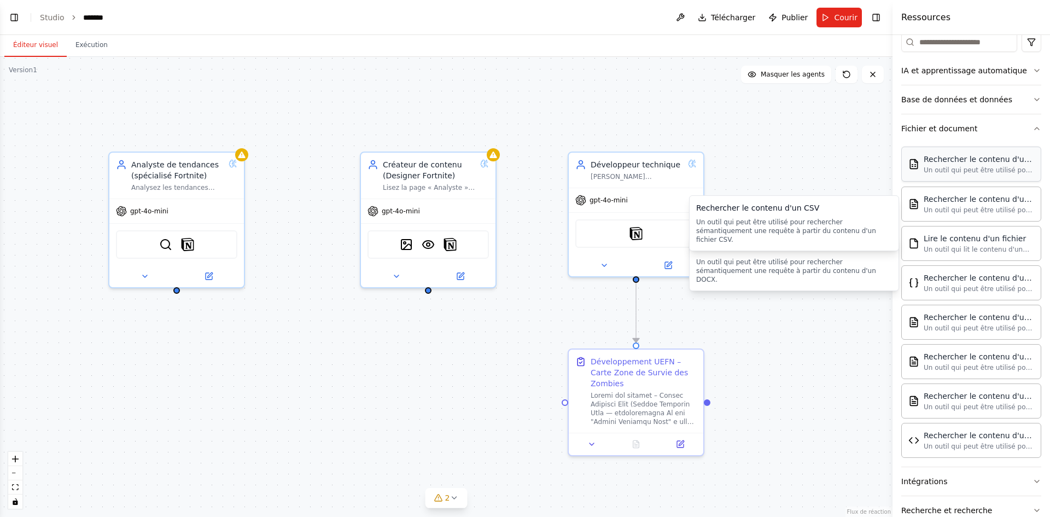
scroll to position [86, 0]
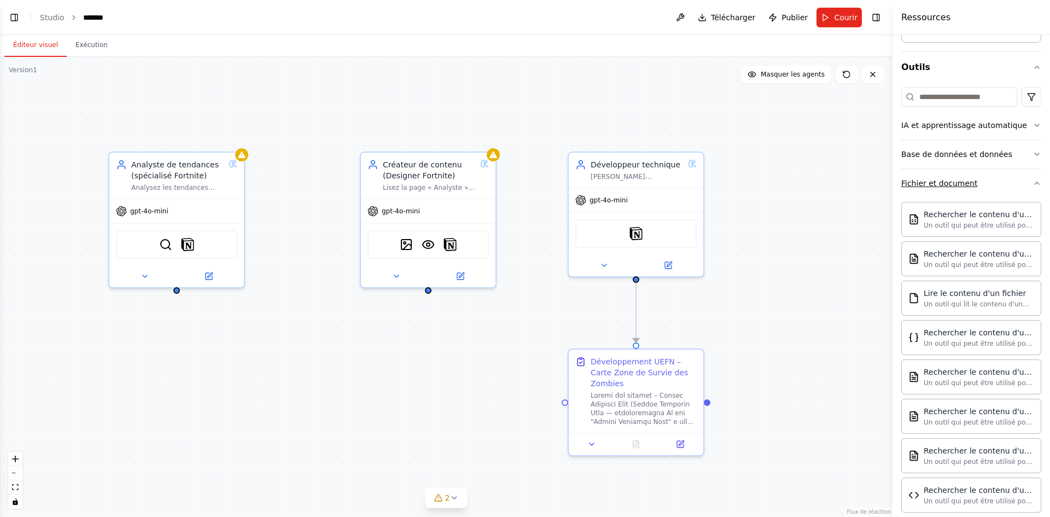
click at [1003, 186] on button "Fichier et document" at bounding box center [971, 183] width 140 height 28
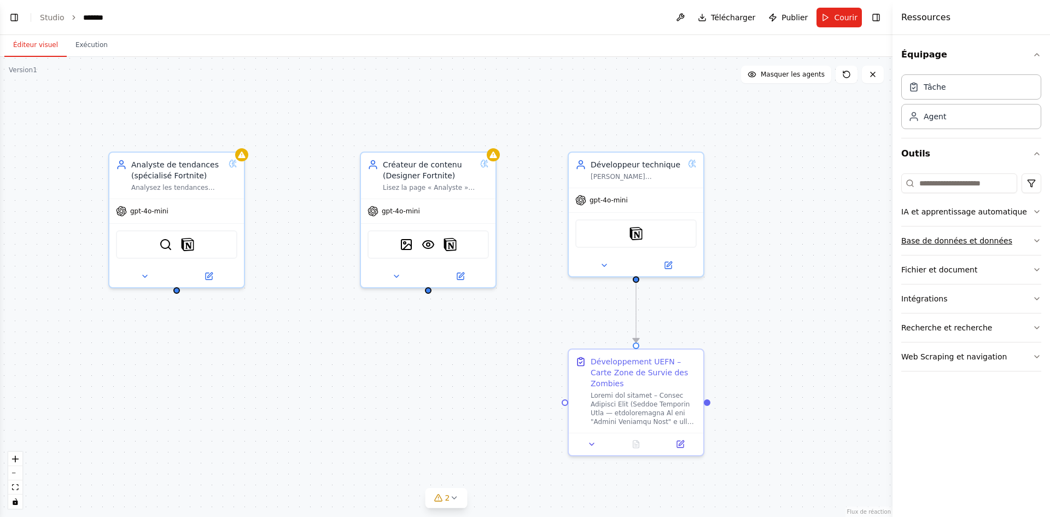
click at [980, 242] on font "Base de données et données" at bounding box center [956, 240] width 111 height 9
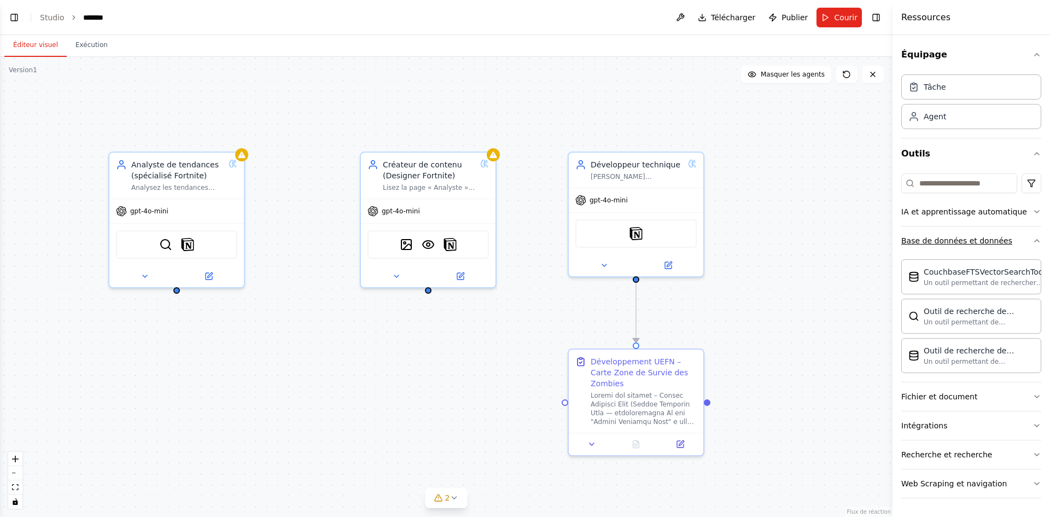
click at [1014, 244] on button "Base de données et données" at bounding box center [971, 240] width 140 height 28
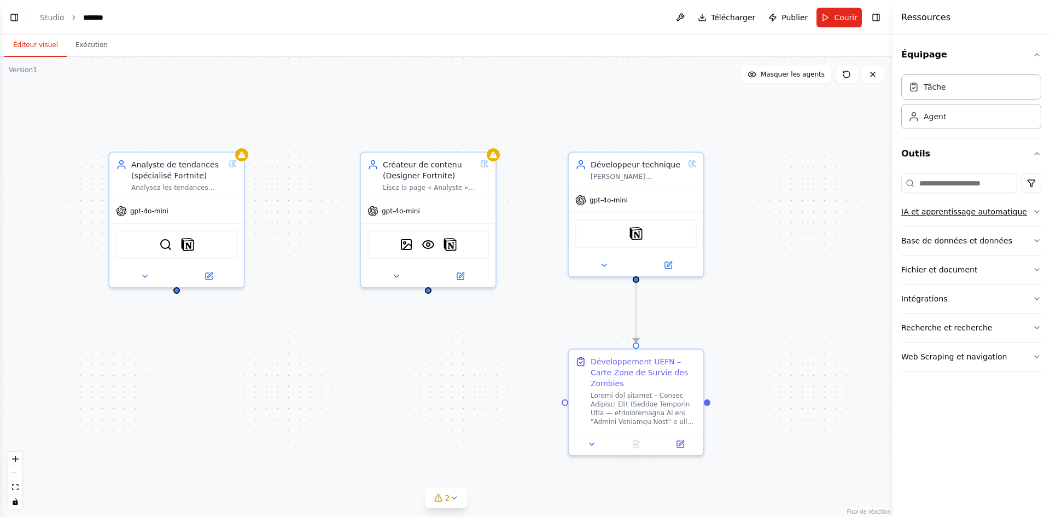
click at [993, 217] on div "IA et apprentissage automatique" at bounding box center [964, 211] width 126 height 11
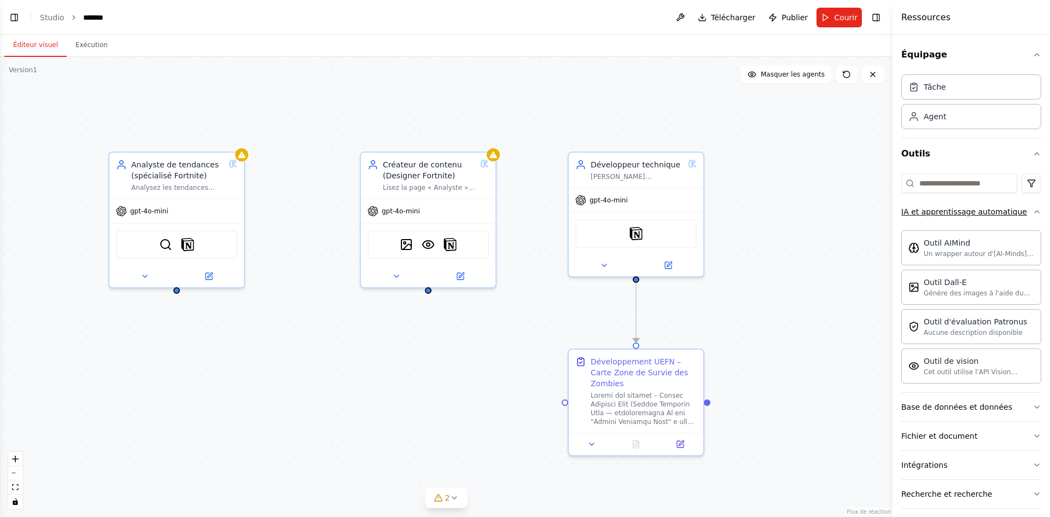
click at [992, 217] on div "IA et apprentissage automatique" at bounding box center [964, 211] width 126 height 11
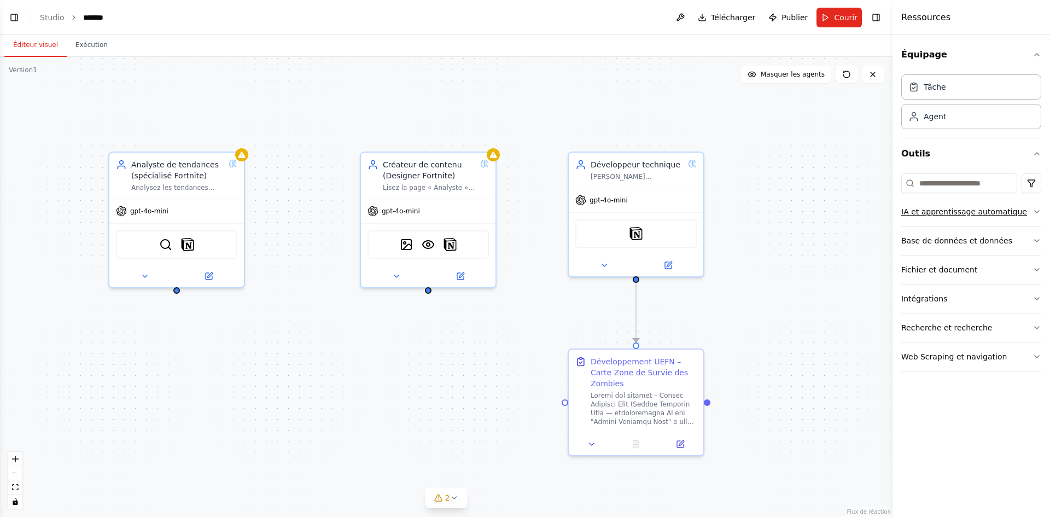
click at [946, 214] on font "IA et apprentissage automatique" at bounding box center [964, 211] width 126 height 9
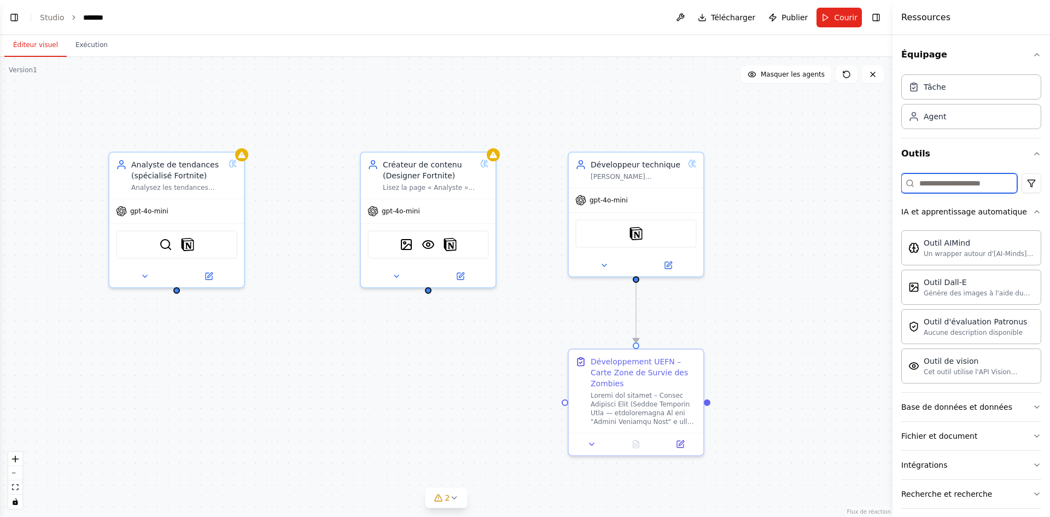
click at [938, 180] on input at bounding box center [959, 183] width 116 height 20
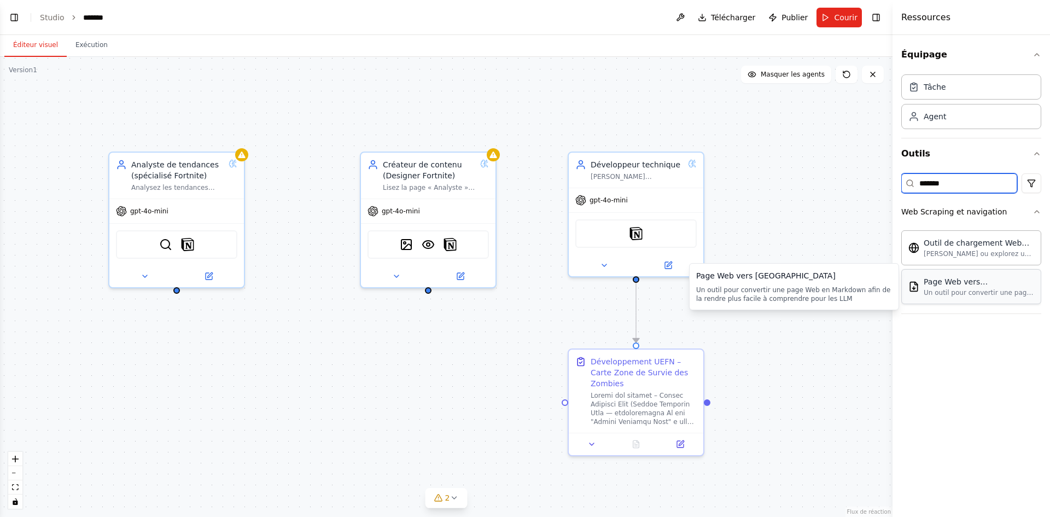
type input "*******"
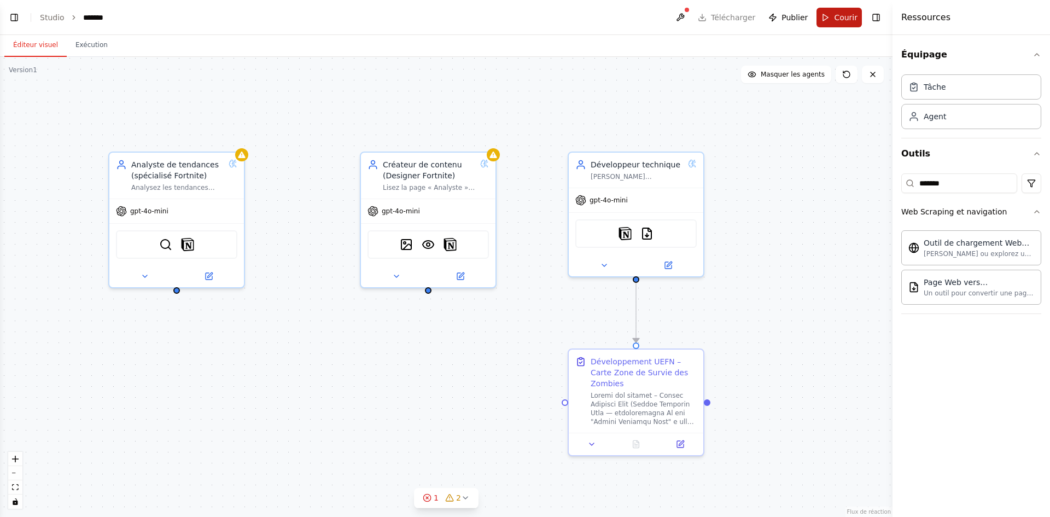
click at [839, 13] on font "Courir" at bounding box center [846, 17] width 24 height 9
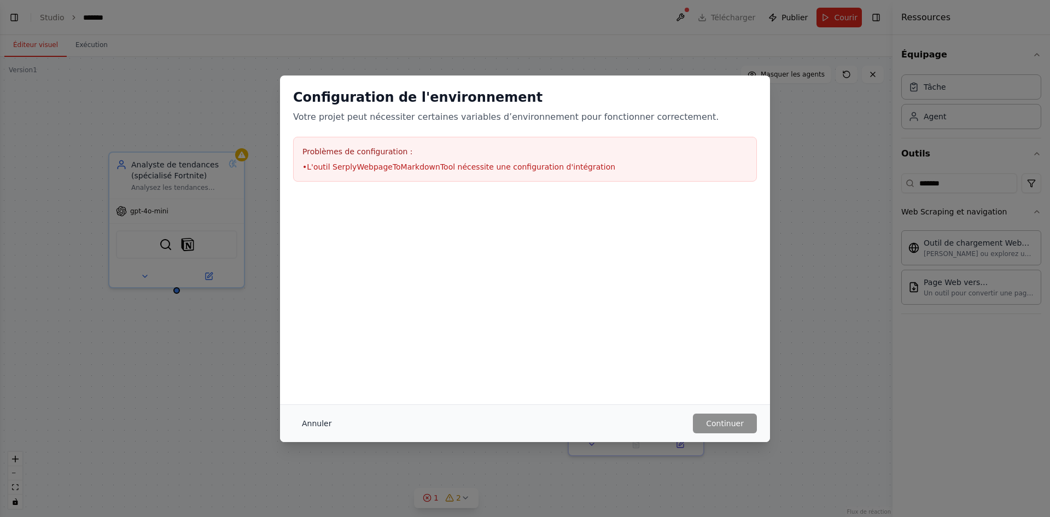
click at [317, 424] on font "Annuler" at bounding box center [317, 423] width 30 height 9
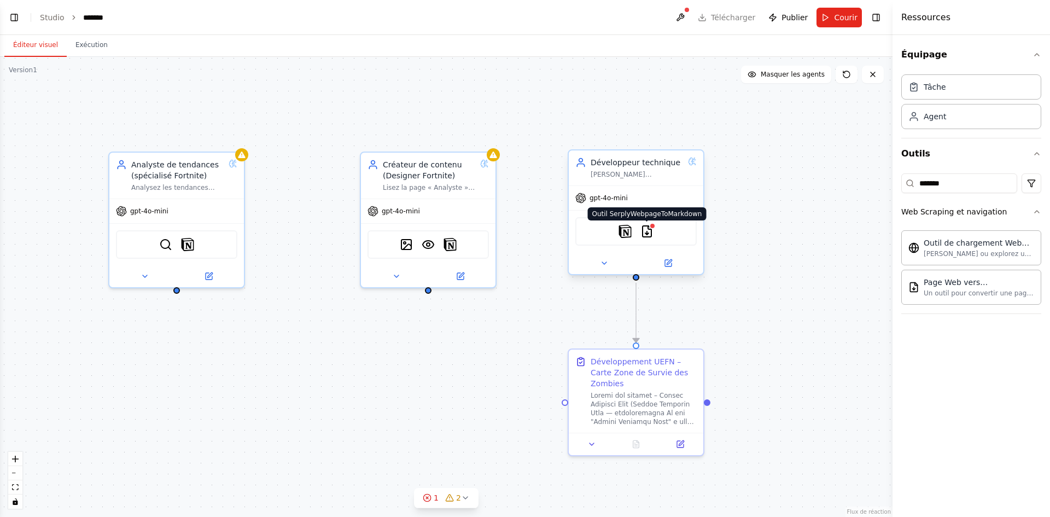
click at [645, 232] on img at bounding box center [646, 231] width 13 height 13
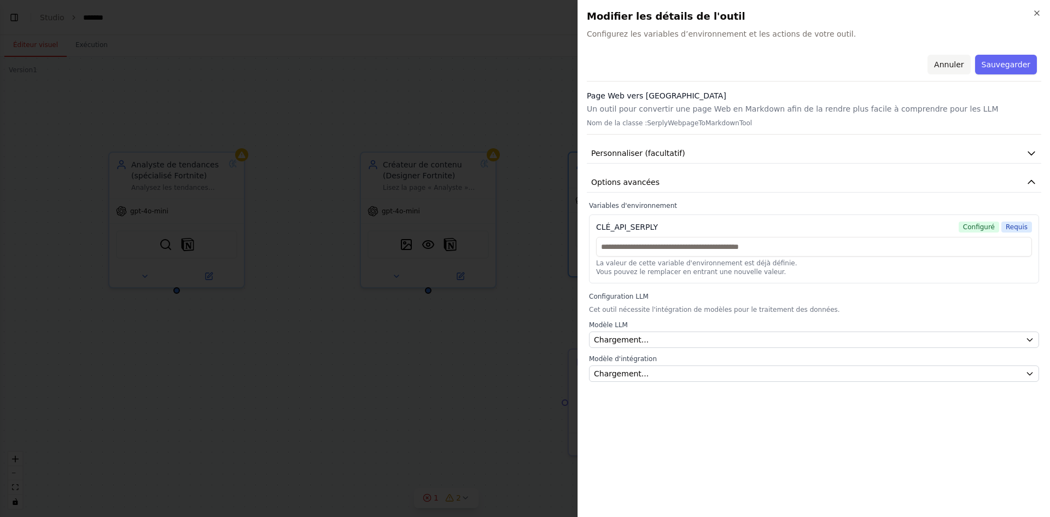
click at [957, 67] on font "Annuler" at bounding box center [949, 64] width 30 height 9
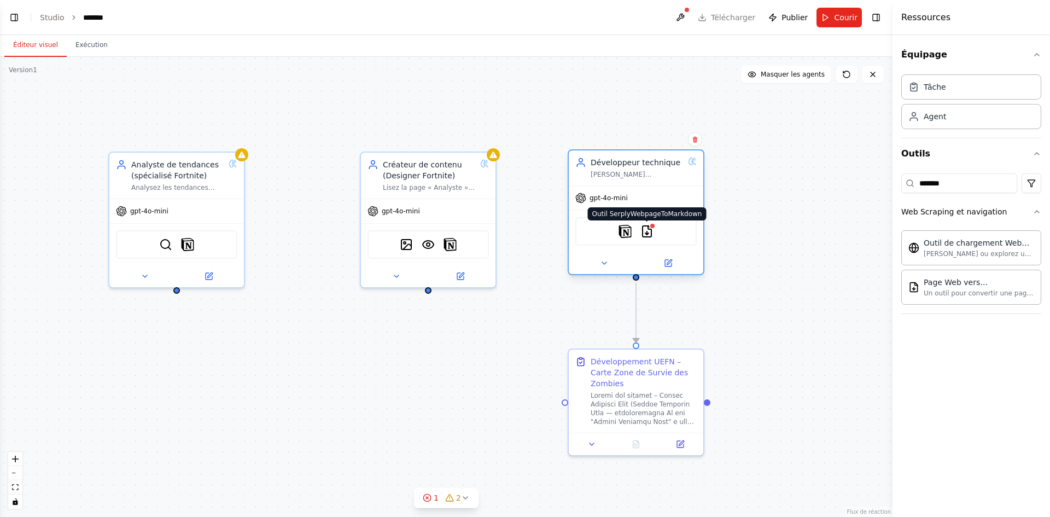
click at [646, 231] on img at bounding box center [646, 231] width 13 height 13
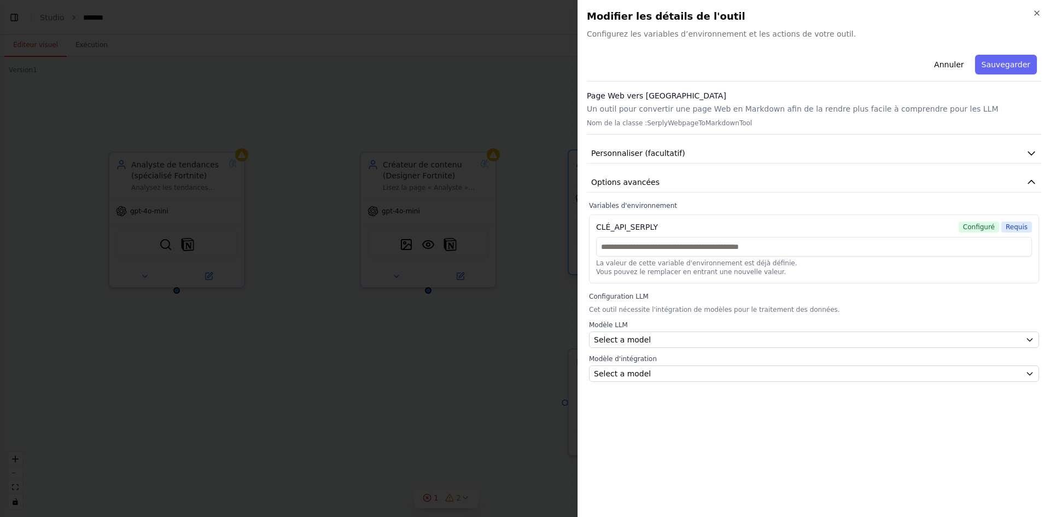
drag, startPoint x: 509, startPoint y: 220, endPoint x: 570, endPoint y: 248, distance: 67.3
click at [511, 217] on div at bounding box center [525, 258] width 1050 height 517
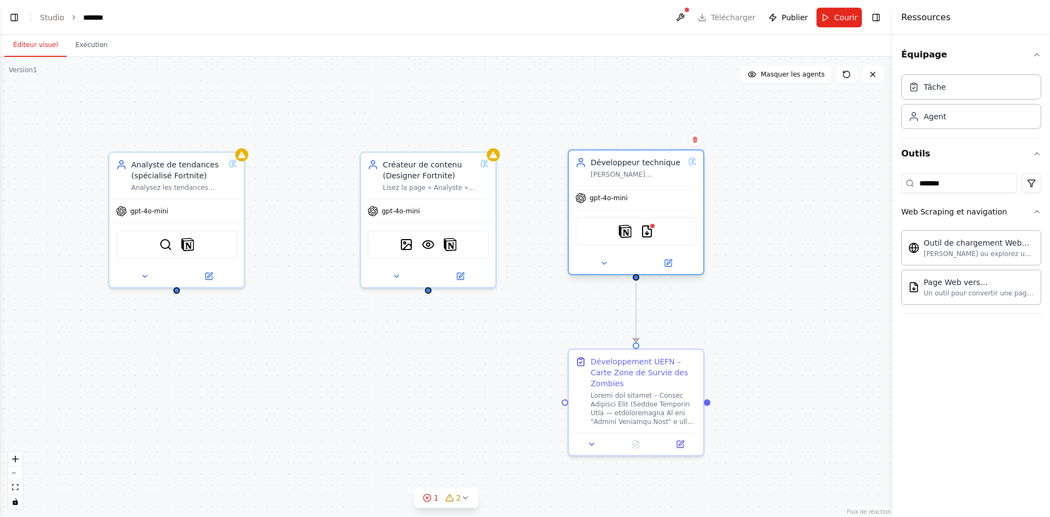
click at [606, 271] on div at bounding box center [636, 263] width 135 height 22
click at [606, 266] on icon at bounding box center [604, 263] width 9 height 9
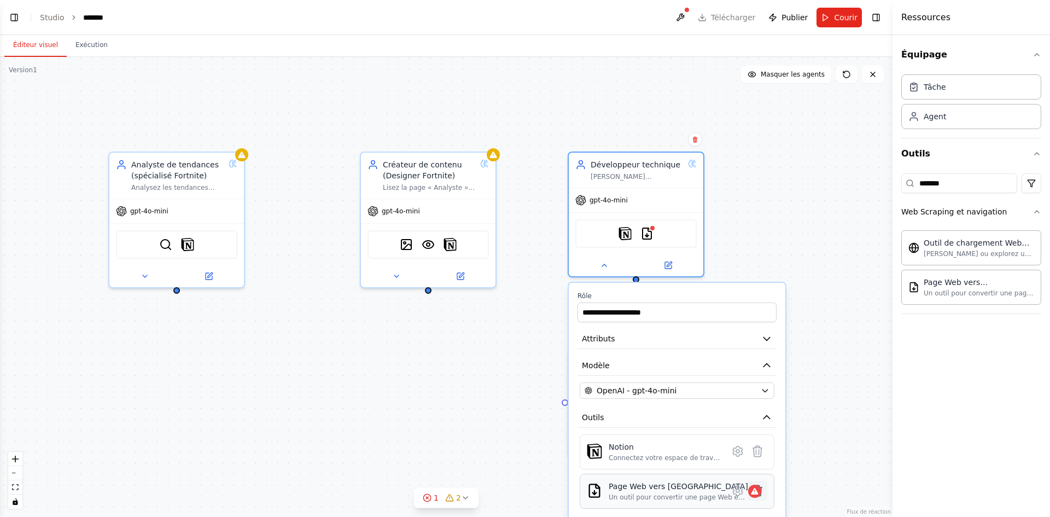
drag, startPoint x: 760, startPoint y: 492, endPoint x: 753, endPoint y: 490, distance: 6.4
click at [756, 491] on icon at bounding box center [757, 490] width 9 height 11
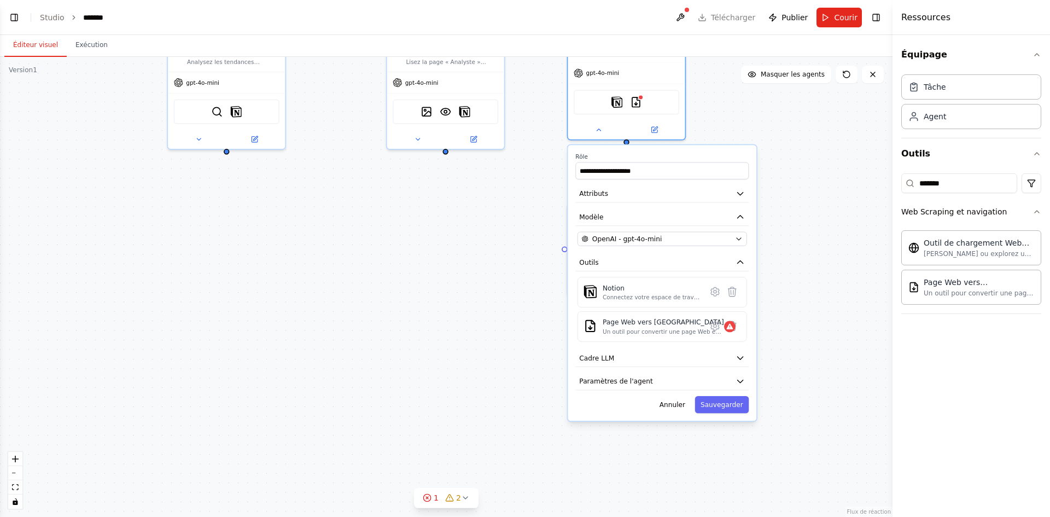
drag, startPoint x: 810, startPoint y: 453, endPoint x: 760, endPoint y: 237, distance: 222.2
click at [760, 237] on div ".deletable-edge-delete-btn { width: 20px; height: 20px; border: 0px solid #ffff…" at bounding box center [446, 287] width 892 height 460
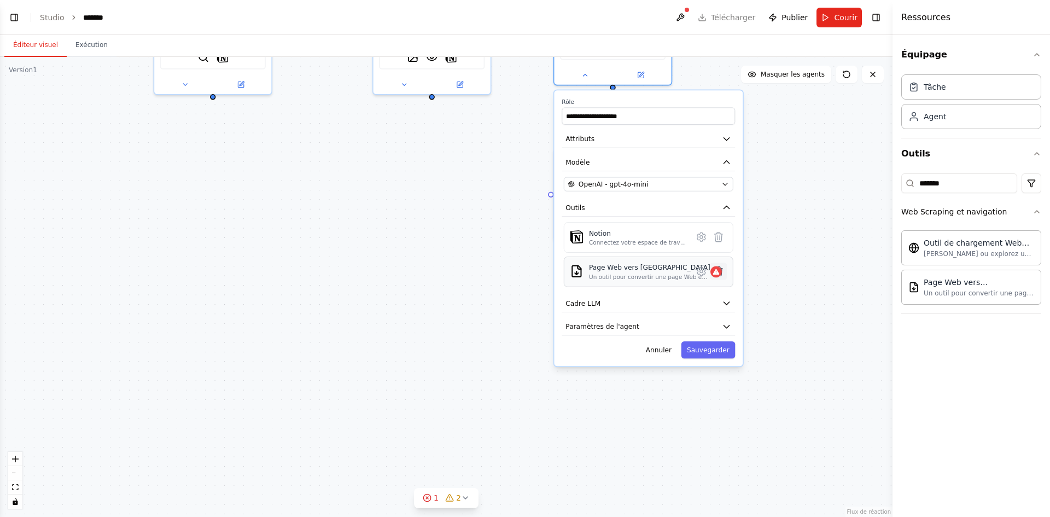
click at [725, 276] on button at bounding box center [718, 270] width 17 height 17
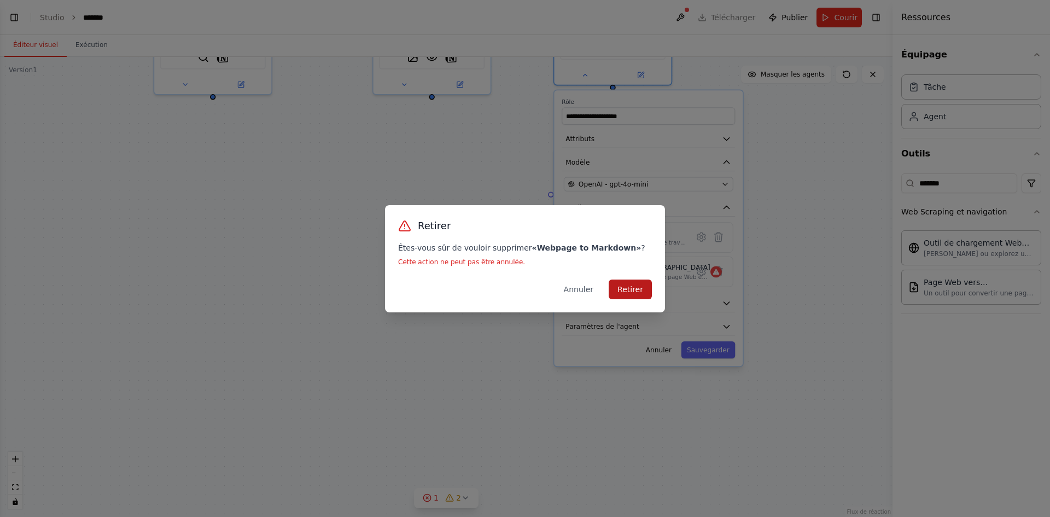
click at [638, 290] on font "Retirer" at bounding box center [630, 289] width 26 height 9
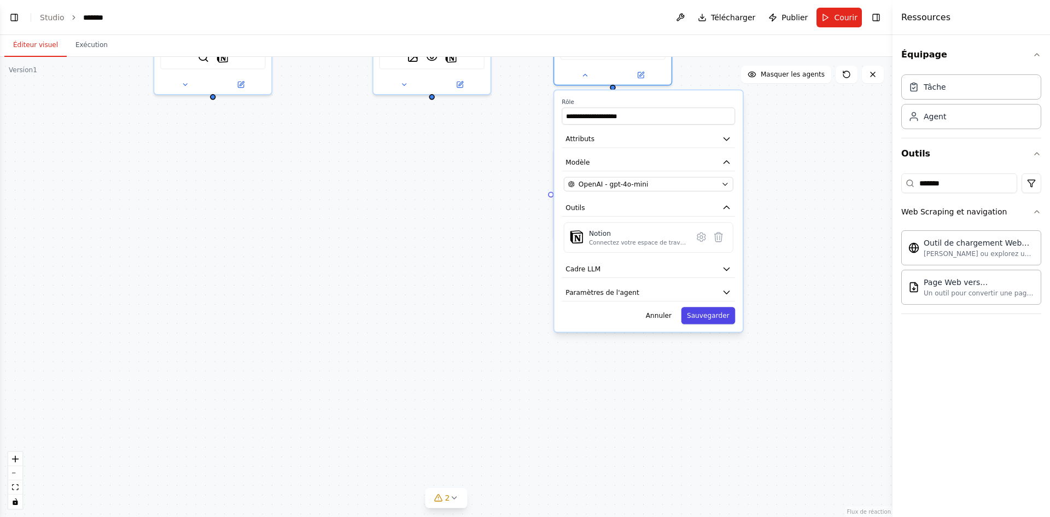
click at [715, 320] on button "Sauvegarder" at bounding box center [708, 315] width 54 height 17
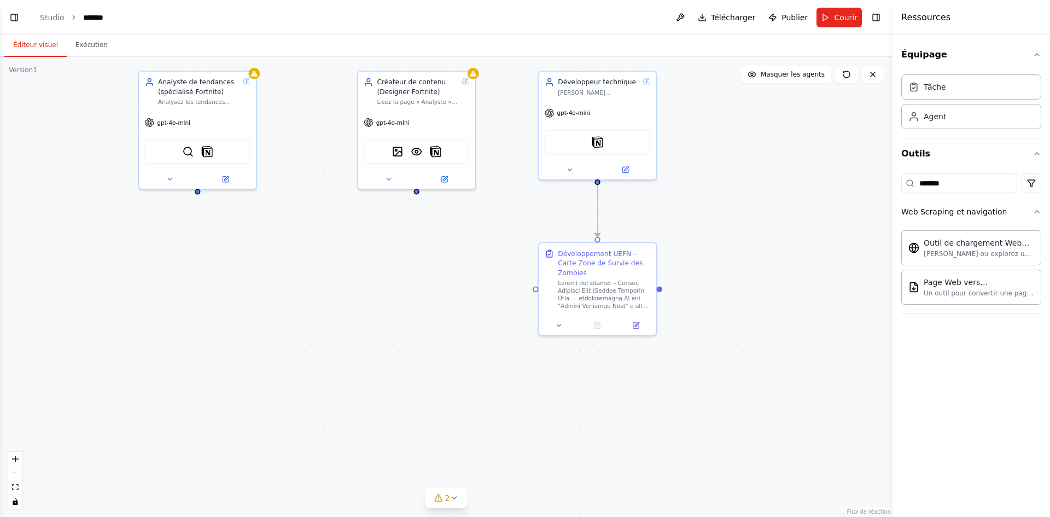
drag, startPoint x: 792, startPoint y: 239, endPoint x: 778, endPoint y: 335, distance: 96.7
click at [778, 335] on div ".deletable-edge-delete-btn { width: 20px; height: 20px; border: 0px solid #ffff…" at bounding box center [446, 287] width 892 height 460
click at [830, 15] on button "Courir" at bounding box center [838, 18] width 45 height 20
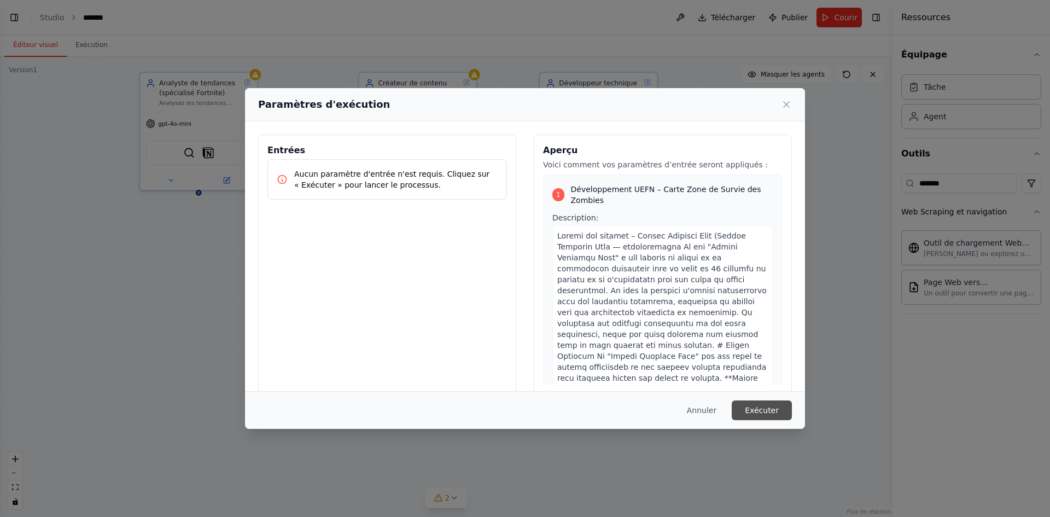
click at [771, 418] on button "Exécuter" at bounding box center [762, 410] width 60 height 20
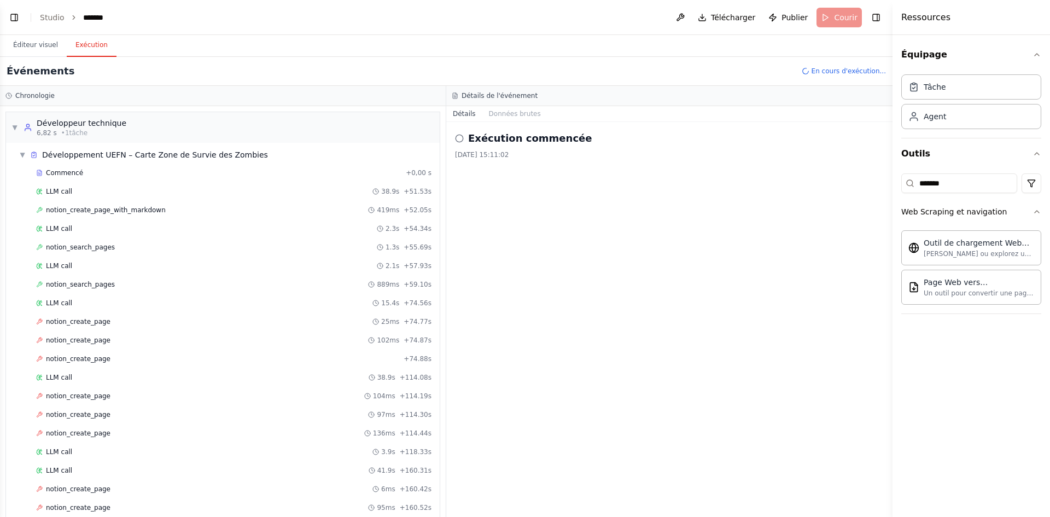
click at [77, 45] on font "Exécution" at bounding box center [91, 45] width 32 height 8
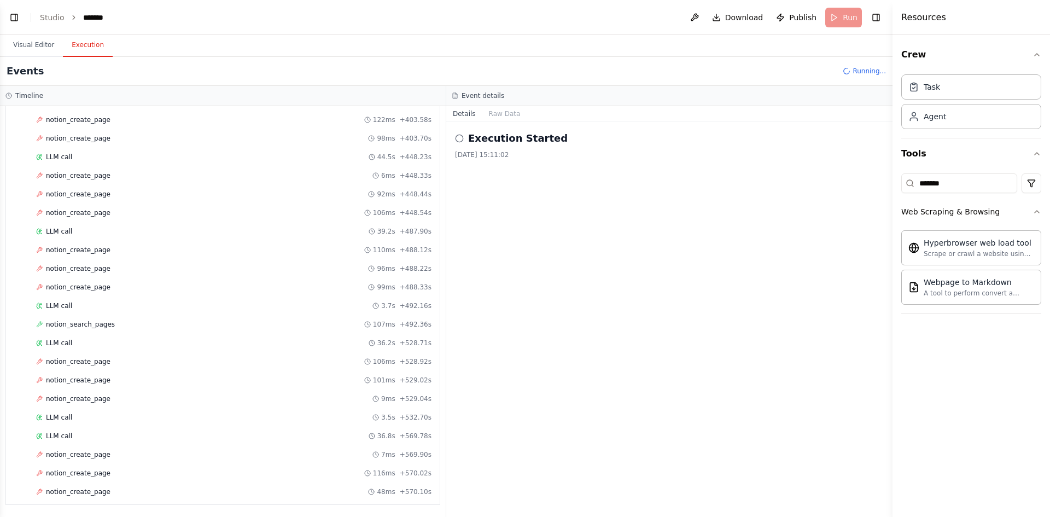
scroll to position [890, 0]
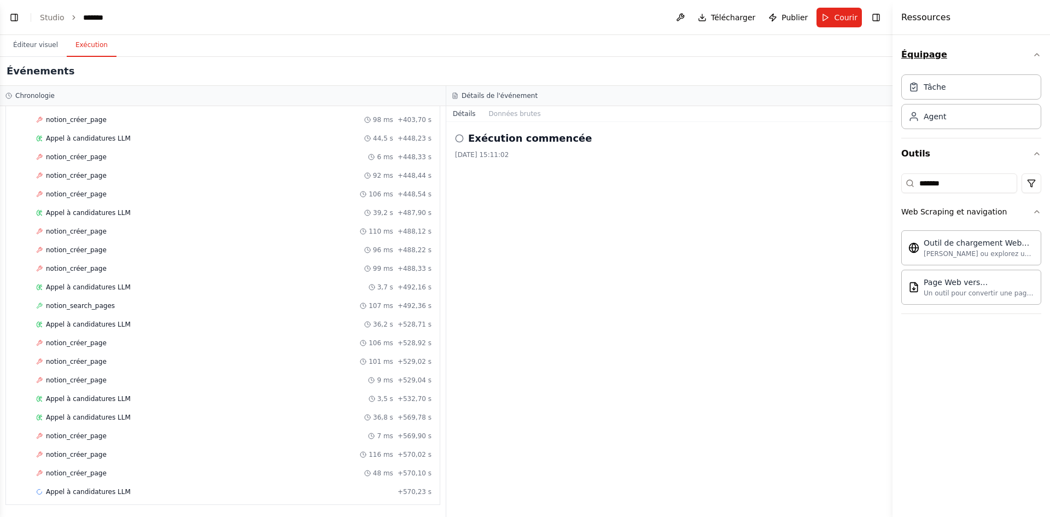
click at [1021, 40] on button "Équipage" at bounding box center [971, 54] width 140 height 31
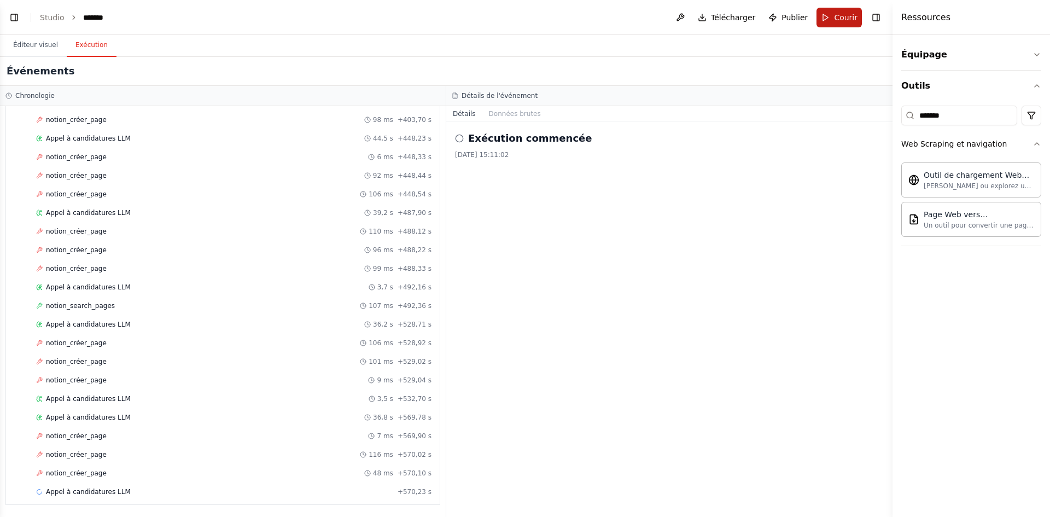
click at [826, 17] on button "Courir" at bounding box center [838, 18] width 45 height 20
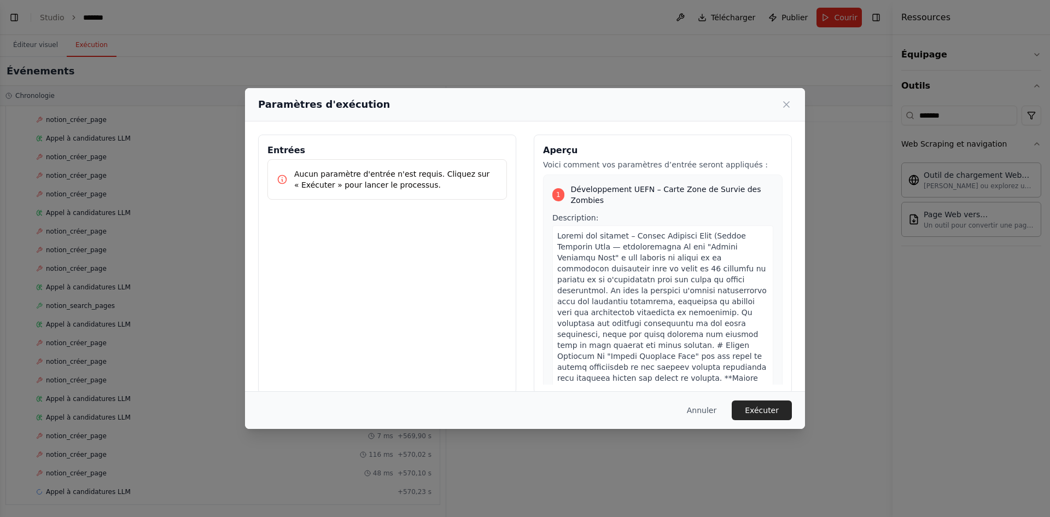
drag, startPoint x: 756, startPoint y: 407, endPoint x: 747, endPoint y: 411, distance: 9.5
click at [755, 407] on font "Exécuter" at bounding box center [762, 410] width 34 height 9
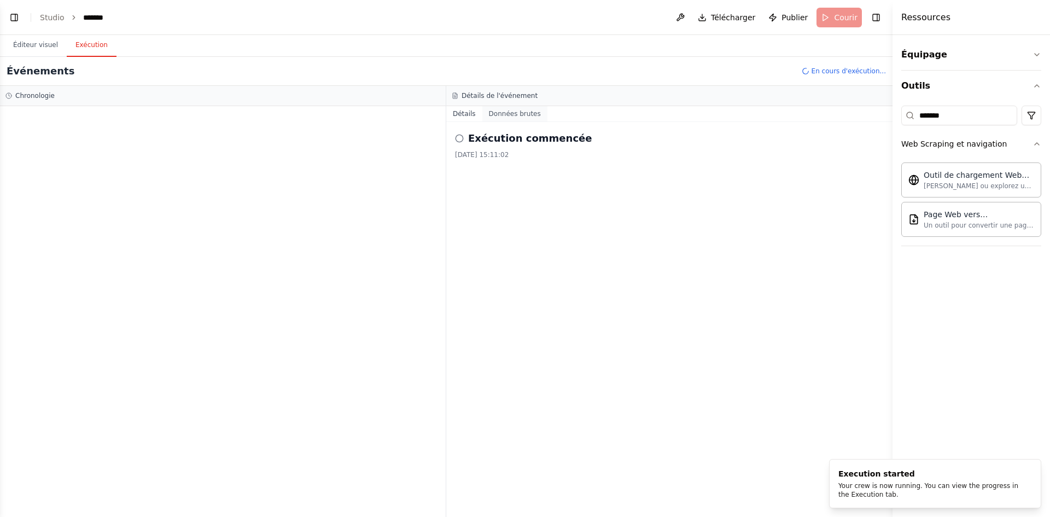
click at [504, 119] on button "Données brutes" at bounding box center [514, 113] width 65 height 15
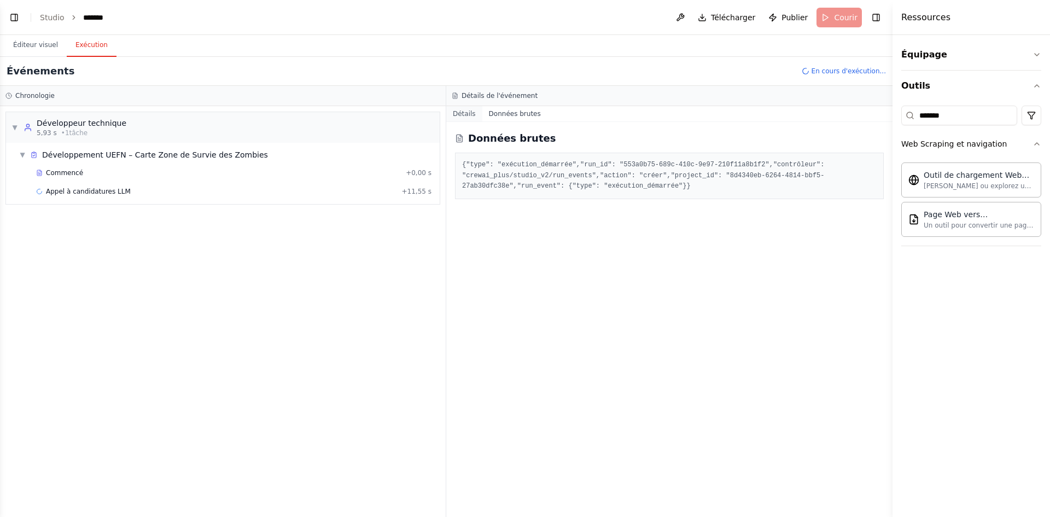
click at [468, 119] on button "Détails" at bounding box center [464, 113] width 36 height 15
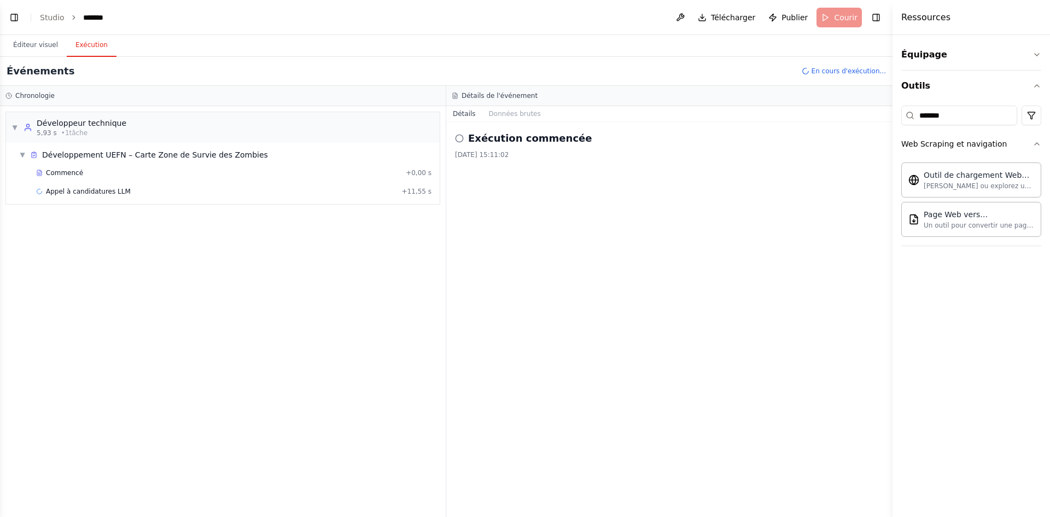
click at [464, 137] on div "Exécution commencée" at bounding box center [669, 138] width 429 height 15
click at [459, 138] on icon at bounding box center [459, 138] width 9 height 9
click at [493, 137] on font "Exécution commencée" at bounding box center [530, 137] width 124 height 11
click at [517, 112] on font "Données brutes" at bounding box center [515, 114] width 52 height 8
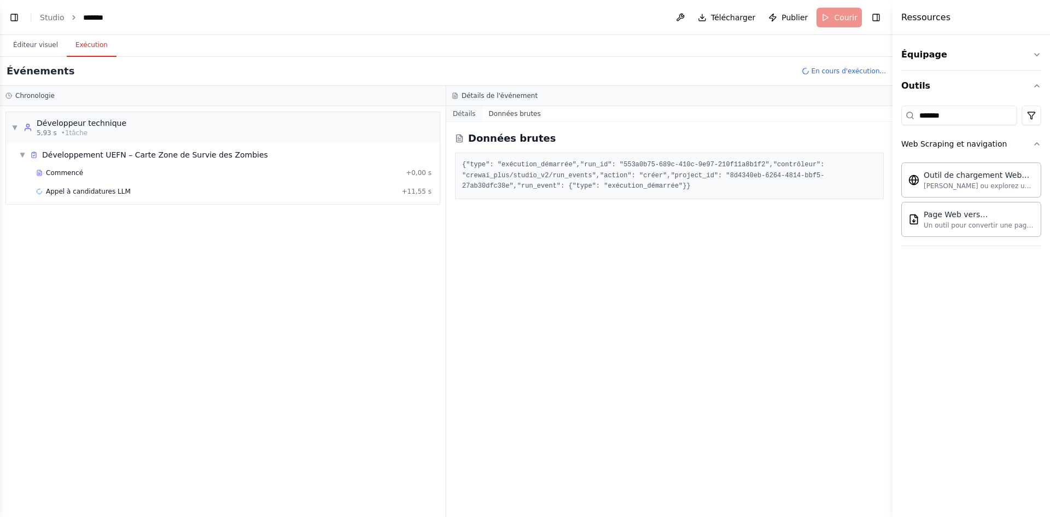
click at [459, 116] on font "Détails" at bounding box center [464, 114] width 23 height 8
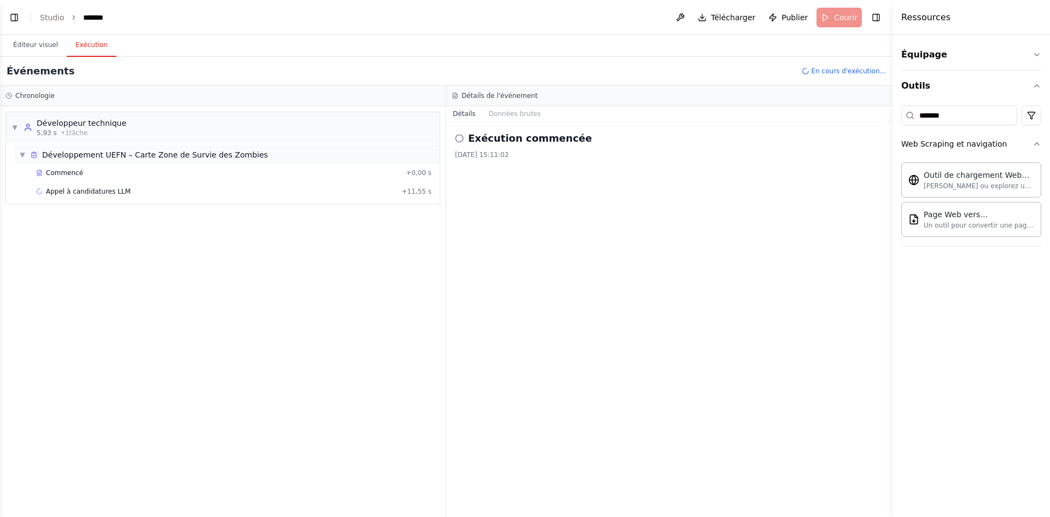
click at [21, 147] on div "▼ Développement UEFN – Carte Zone de Survie des Zombies" at bounding box center [227, 155] width 425 height 20
click at [21, 147] on div "▶ Développement UEFN – Carte Zone de Survie des Zombies" at bounding box center [227, 155] width 425 height 20
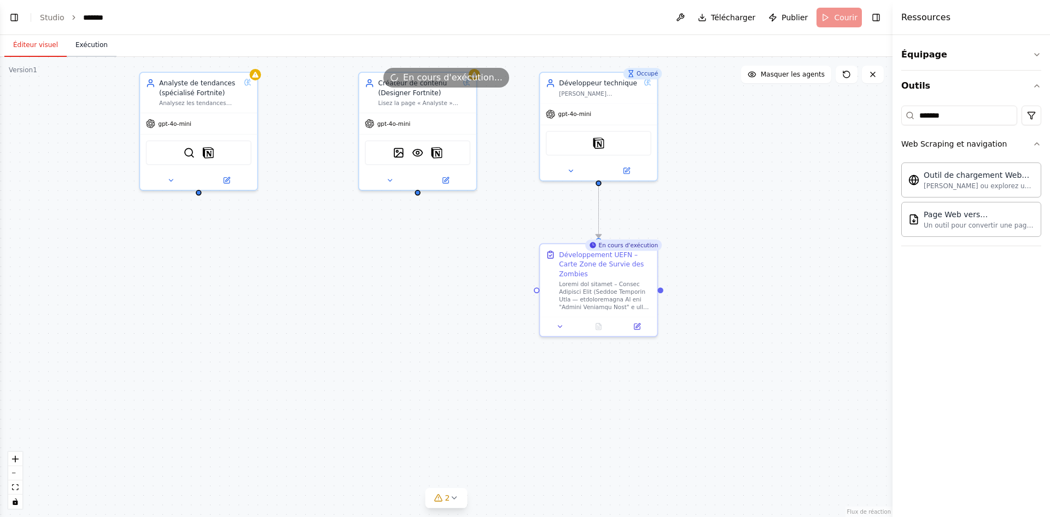
click at [45, 48] on font "Éditeur visuel" at bounding box center [35, 45] width 45 height 8
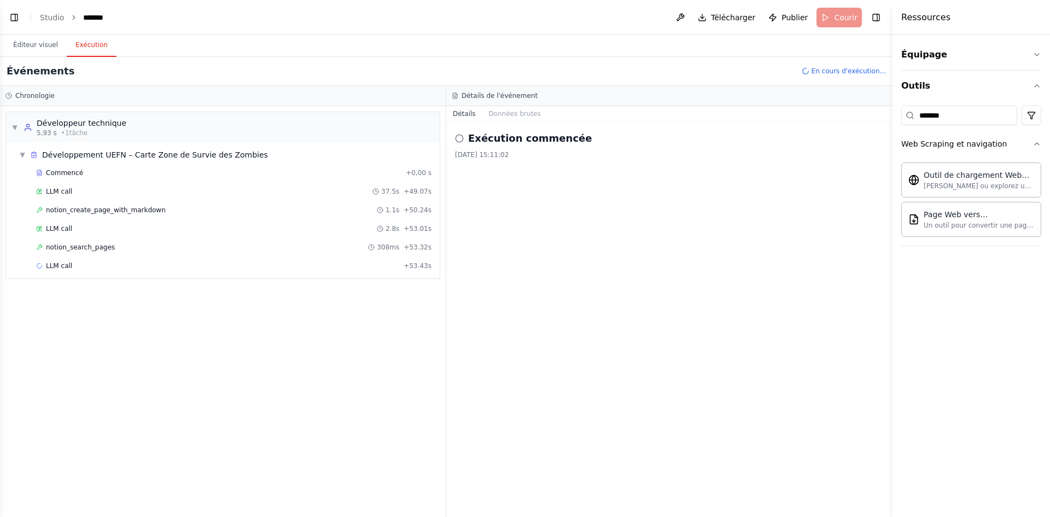
click at [75, 42] on font "Exécution" at bounding box center [91, 45] width 32 height 8
click at [504, 113] on font "Données brutes" at bounding box center [515, 114] width 52 height 8
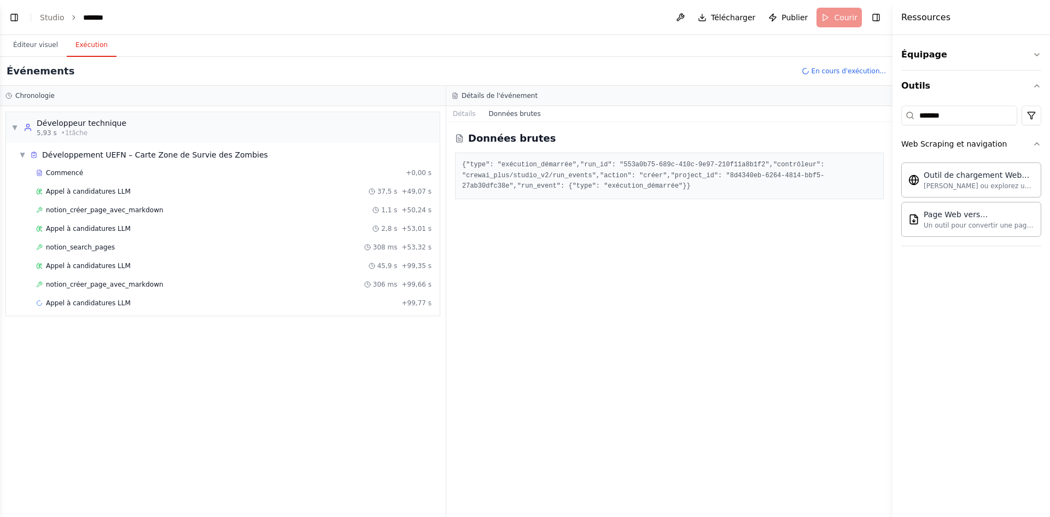
click at [487, 92] on font "Détails de l'événement" at bounding box center [499, 96] width 76 height 8
click at [456, 107] on button "Détails" at bounding box center [464, 113] width 36 height 15
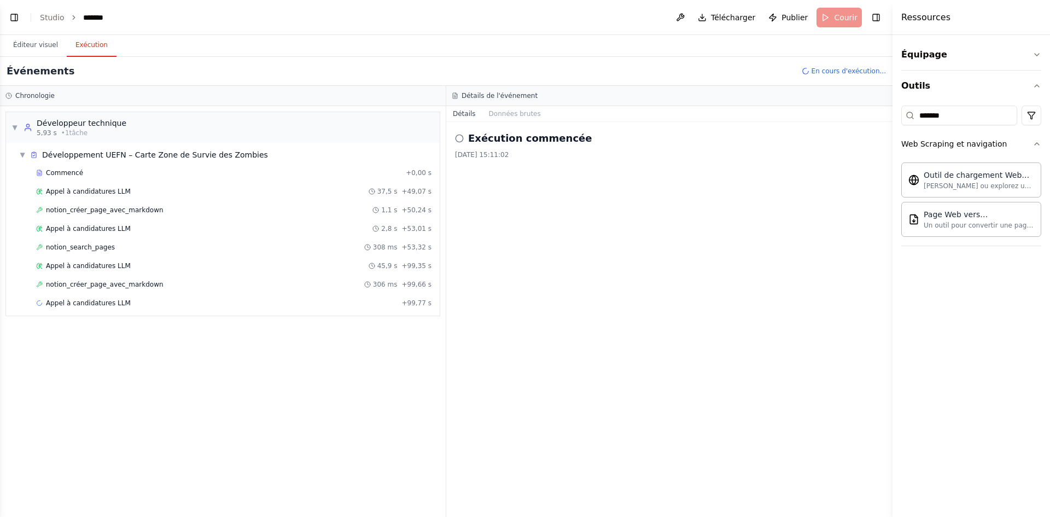
click at [454, 96] on icon at bounding box center [455, 96] width 2 height 0
click at [23, 157] on font "▼" at bounding box center [22, 155] width 5 height 8
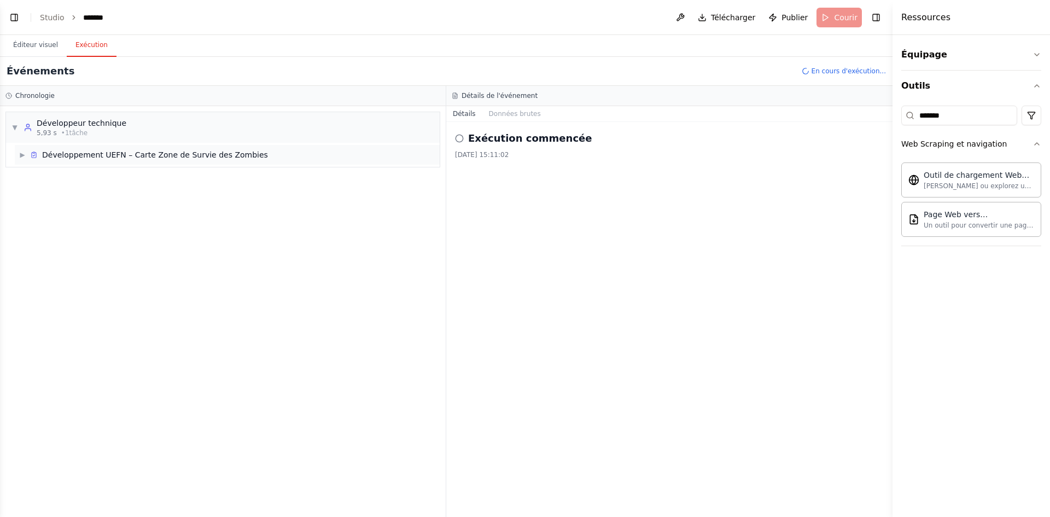
click at [22, 156] on font "▶" at bounding box center [22, 155] width 5 height 8
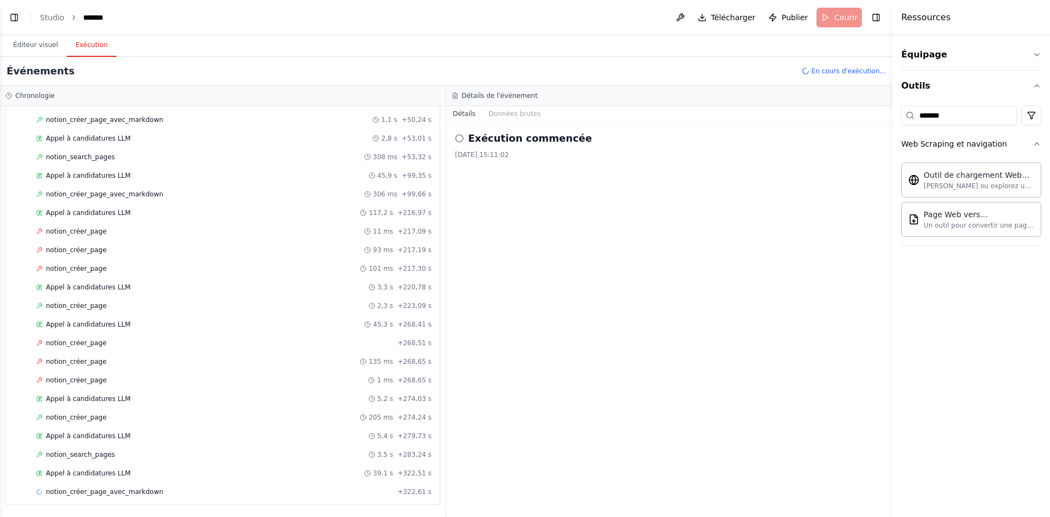
scroll to position [109, 0]
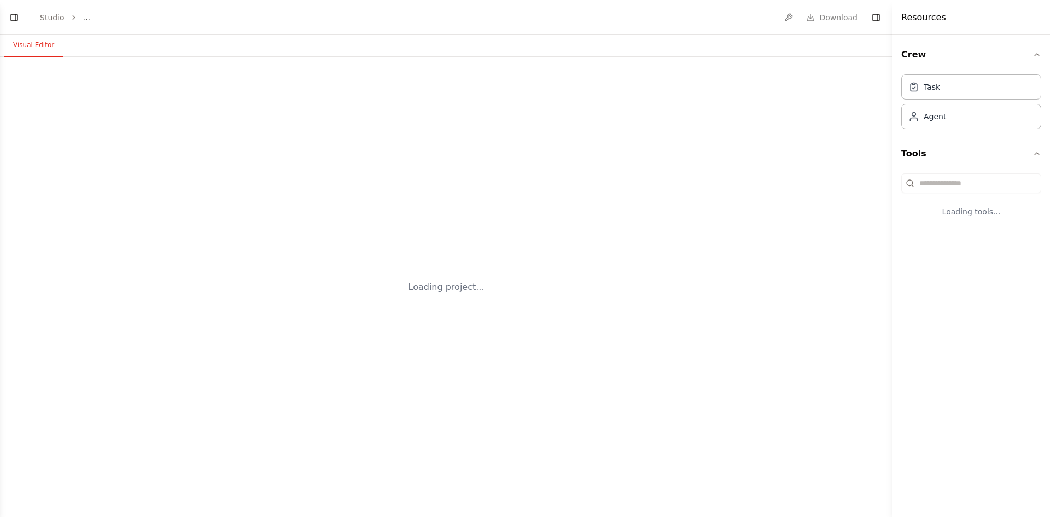
select select "****"
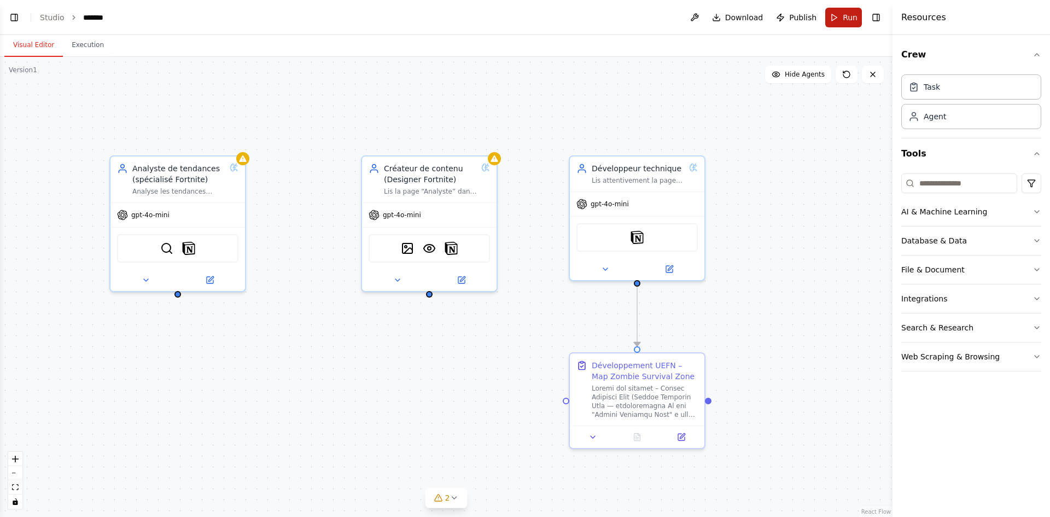
click at [833, 13] on button "Run" at bounding box center [843, 18] width 37 height 20
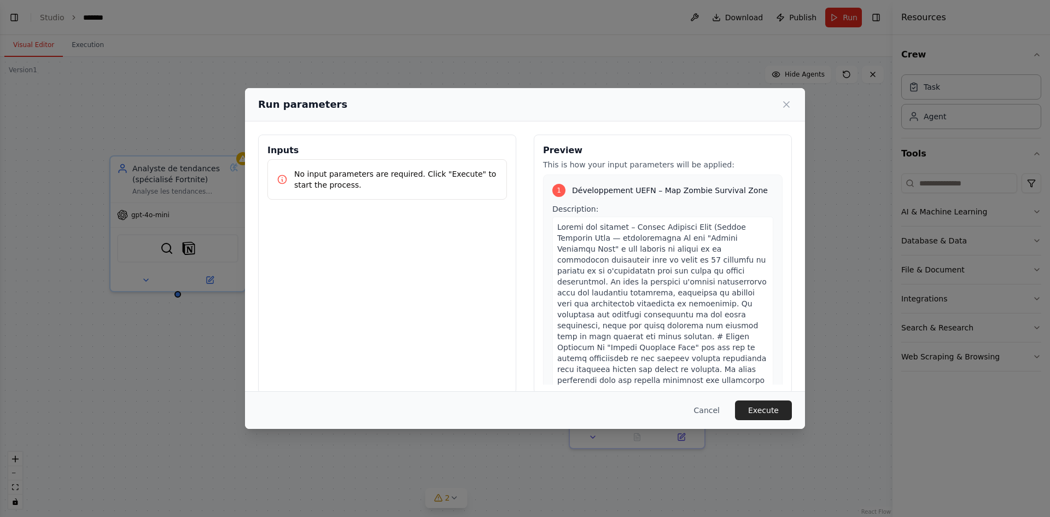
click at [757, 416] on button "Execute" at bounding box center [763, 410] width 57 height 20
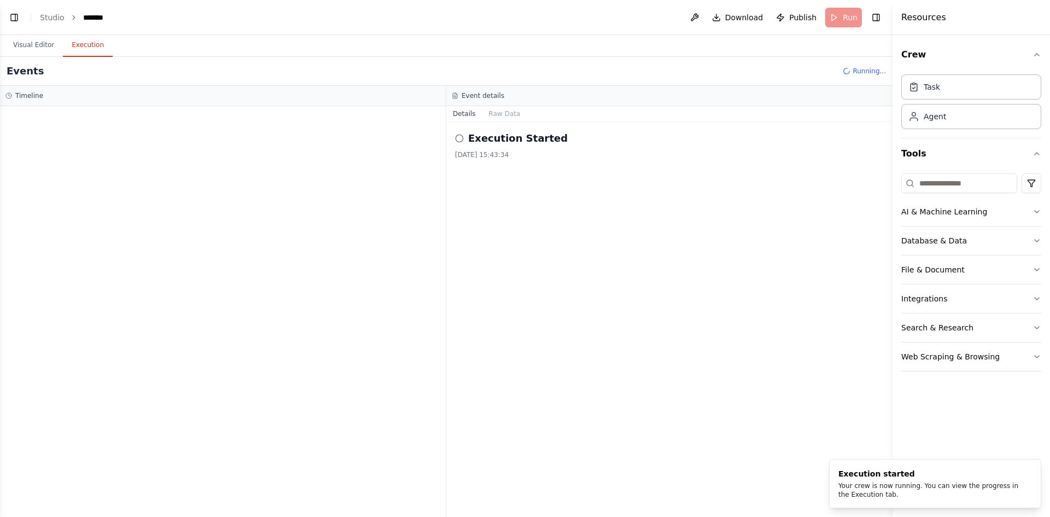
click at [73, 42] on button "Execution" at bounding box center [88, 45] width 50 height 23
click at [466, 144] on div "Execution Started" at bounding box center [669, 138] width 429 height 15
click at [459, 137] on icon at bounding box center [459, 138] width 9 height 9
click at [493, 118] on button "Raw Data" at bounding box center [504, 113] width 45 height 15
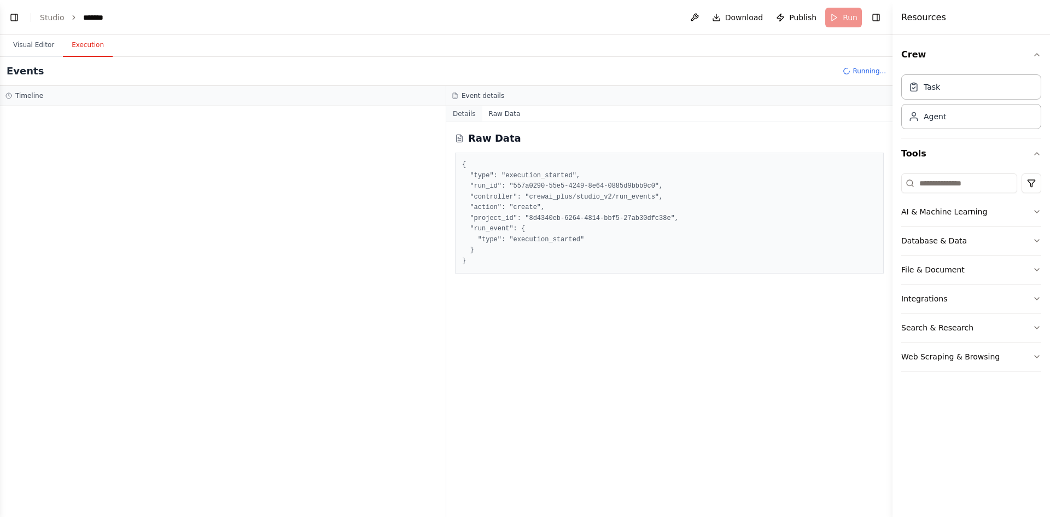
click at [461, 115] on button "Details" at bounding box center [464, 113] width 36 height 15
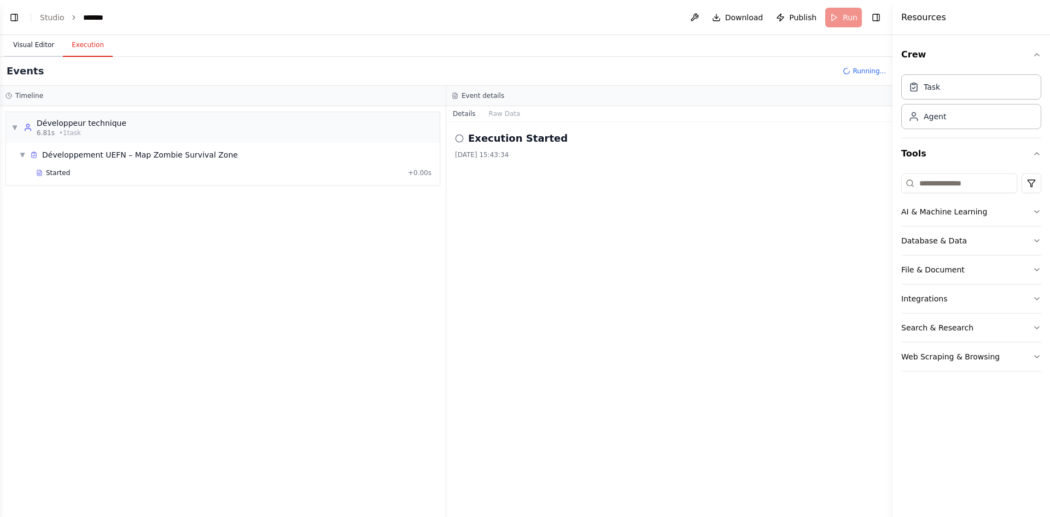
click at [43, 46] on button "Visual Editor" at bounding box center [33, 45] width 59 height 23
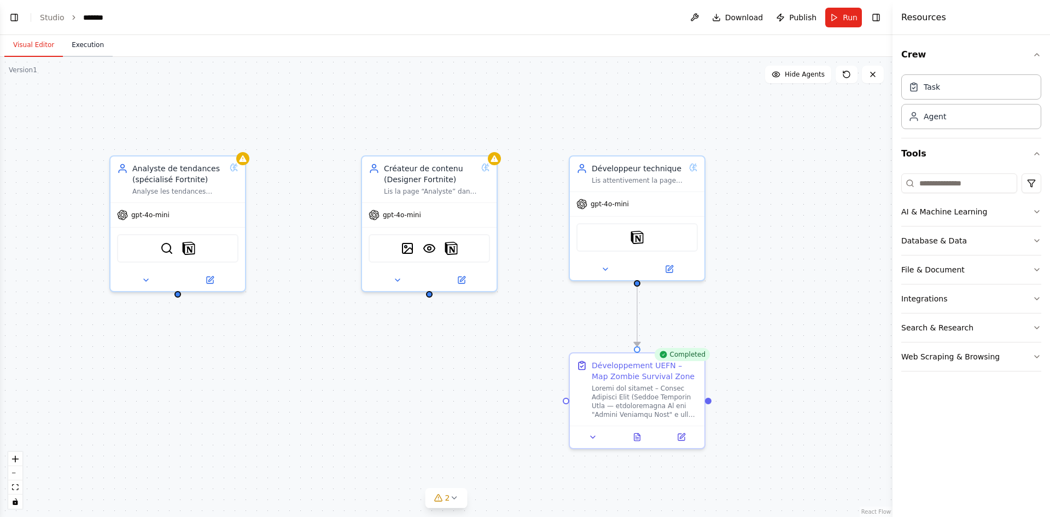
click at [79, 39] on button "Execution" at bounding box center [88, 45] width 50 height 23
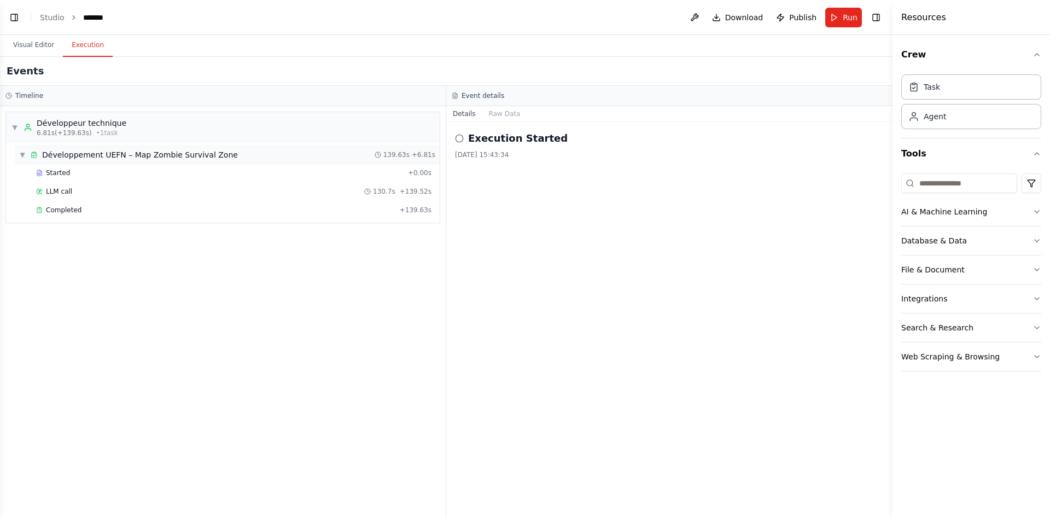
click at [22, 149] on div "▼ Développement UEFN – Map Zombie Survival Zone" at bounding box center [128, 154] width 219 height 11
click at [26, 160] on div "▶ Développement UEFN – Map Zombie Survival Zone" at bounding box center [128, 154] width 219 height 11
click at [498, 117] on button "Raw Data" at bounding box center [504, 113] width 45 height 15
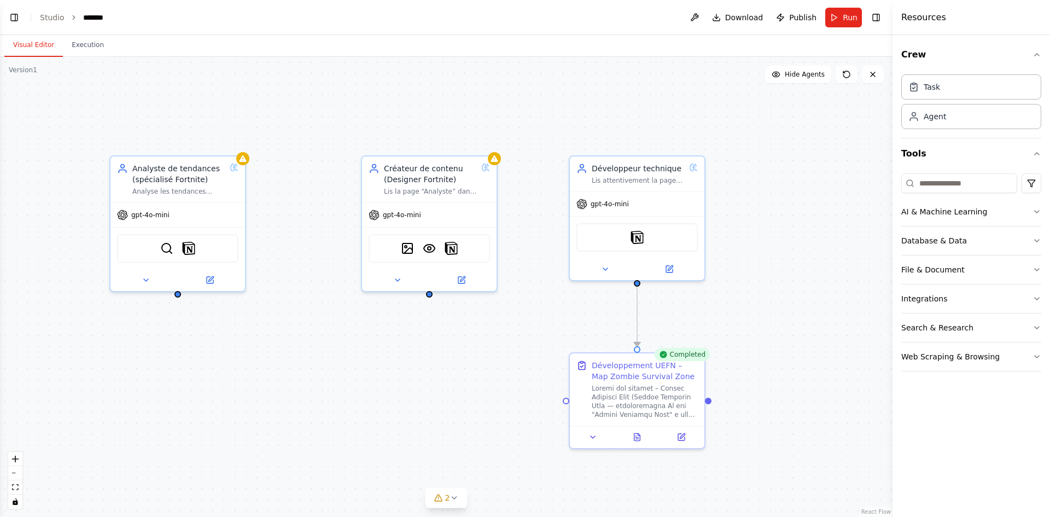
click at [40, 45] on button "Visual Editor" at bounding box center [33, 45] width 59 height 23
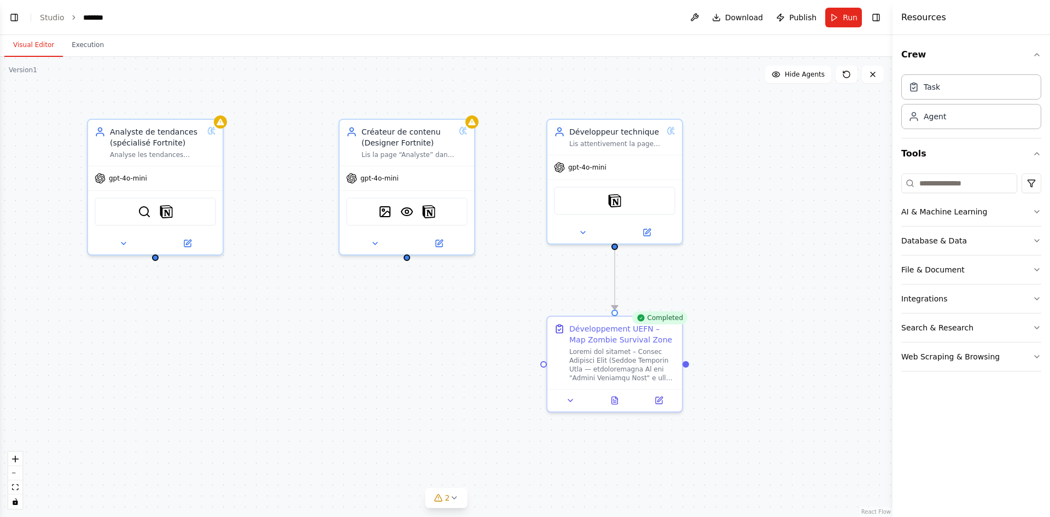
drag, startPoint x: 767, startPoint y: 358, endPoint x: 745, endPoint y: 321, distance: 43.0
click at [745, 321] on div ".deletable-edge-delete-btn { width: 20px; height: 20px; border: 0px solid #ffff…" at bounding box center [446, 287] width 892 height 460
click at [672, 400] on button at bounding box center [659, 398] width 38 height 13
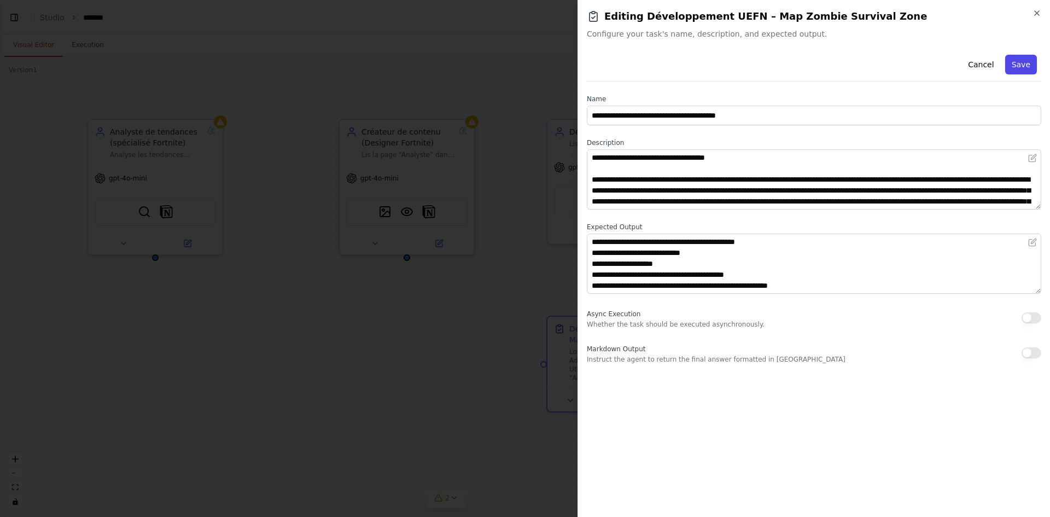
click at [1023, 60] on button "Save" at bounding box center [1021, 65] width 32 height 20
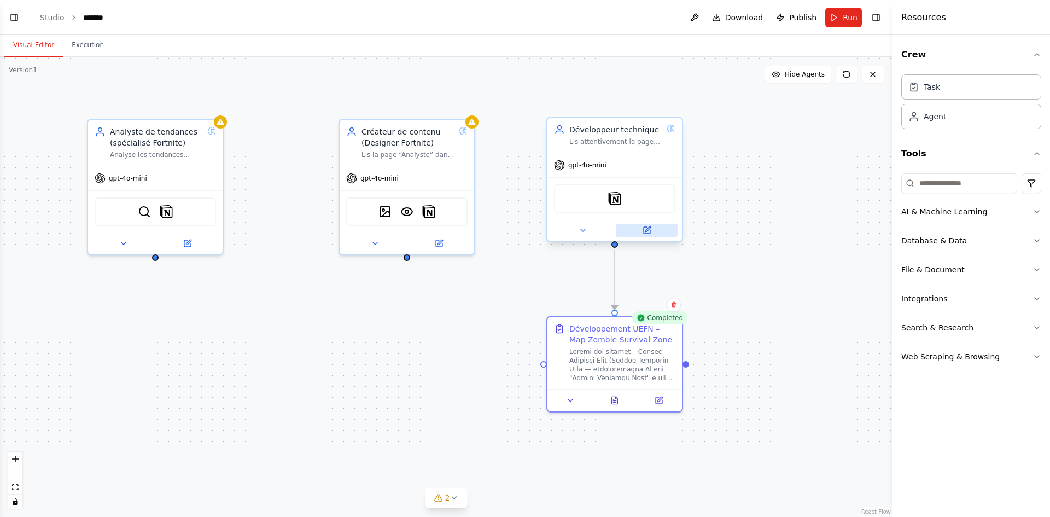
click at [649, 232] on icon at bounding box center [647, 230] width 7 height 7
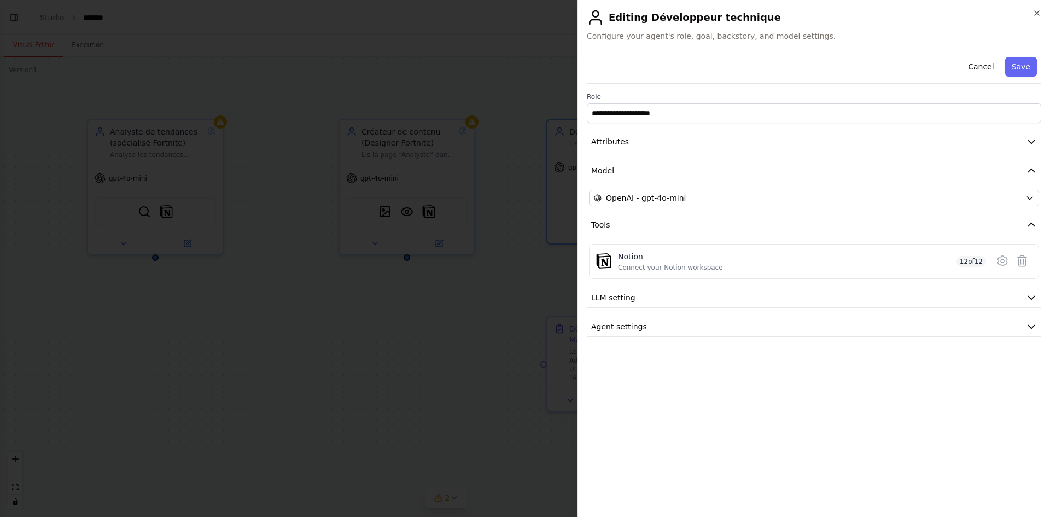
click at [557, 262] on div at bounding box center [525, 258] width 1050 height 517
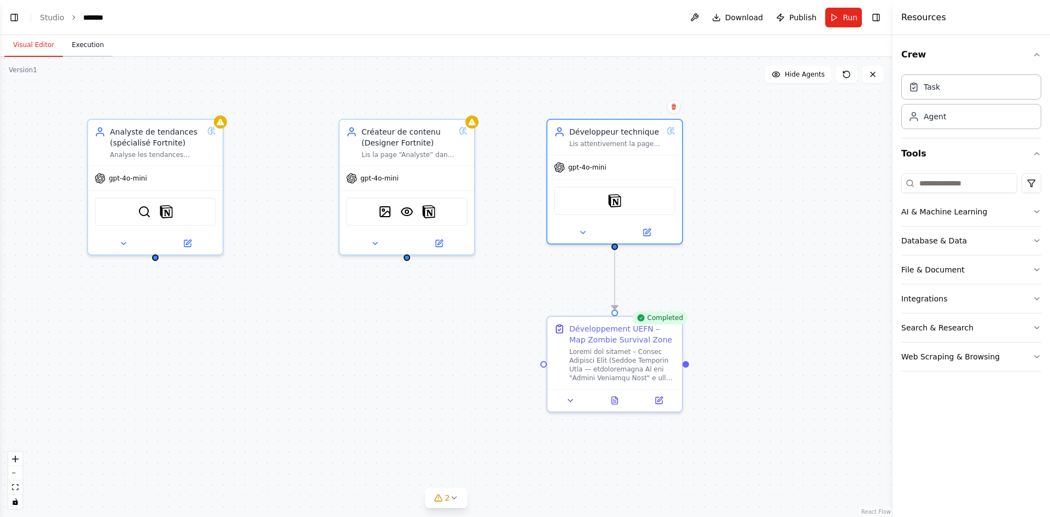
click at [81, 52] on button "Execution" at bounding box center [88, 45] width 50 height 23
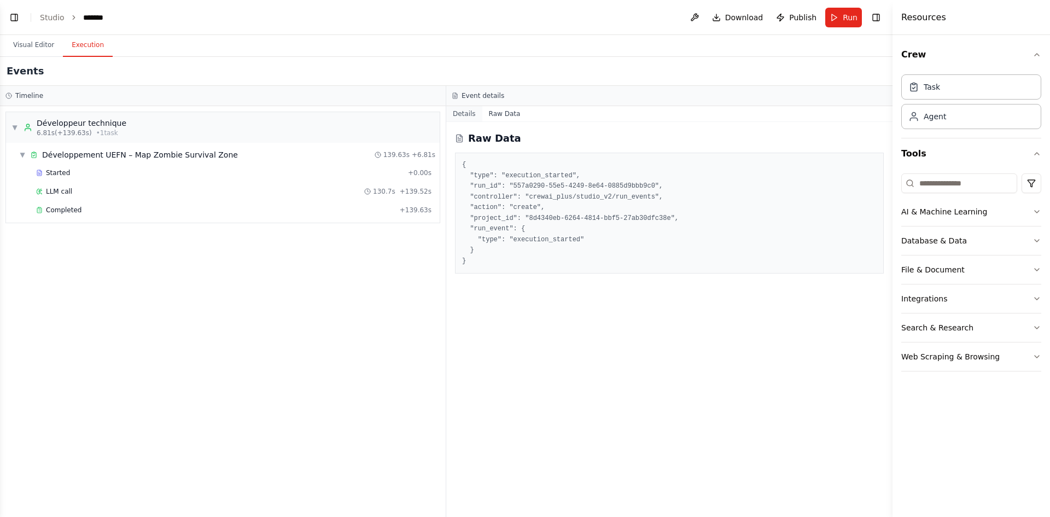
click at [471, 115] on button "Details" at bounding box center [464, 113] width 36 height 15
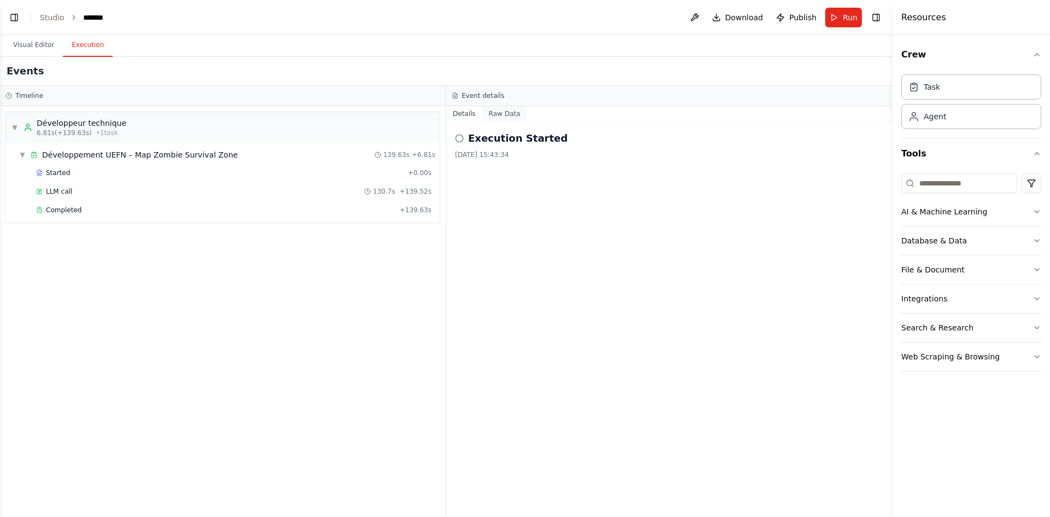
click at [507, 113] on button "Raw Data" at bounding box center [504, 113] width 45 height 15
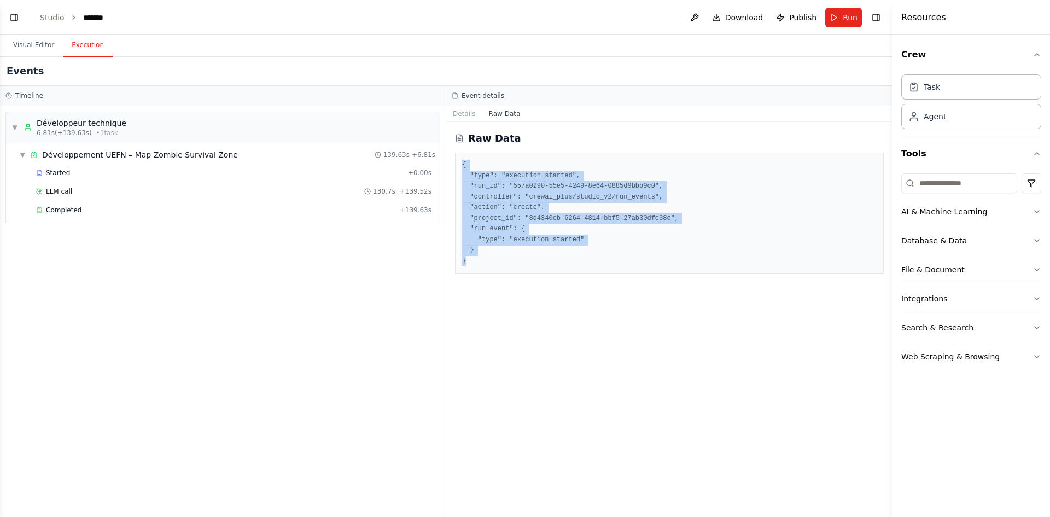
drag, startPoint x: 463, startPoint y: 166, endPoint x: 487, endPoint y: 266, distance: 102.5
click at [487, 266] on pre "{ "type": "execution_started", "run_id": "557a0290-55e5-4249-8e64-0885d9bbb9c0"…" at bounding box center [669, 213] width 414 height 107
copy pre "{ "type": "execution_started", "run_id": "557a0290-55e5-4249-8e64-0885d9bbb9c0"…"
click at [474, 111] on button "Details" at bounding box center [464, 113] width 36 height 15
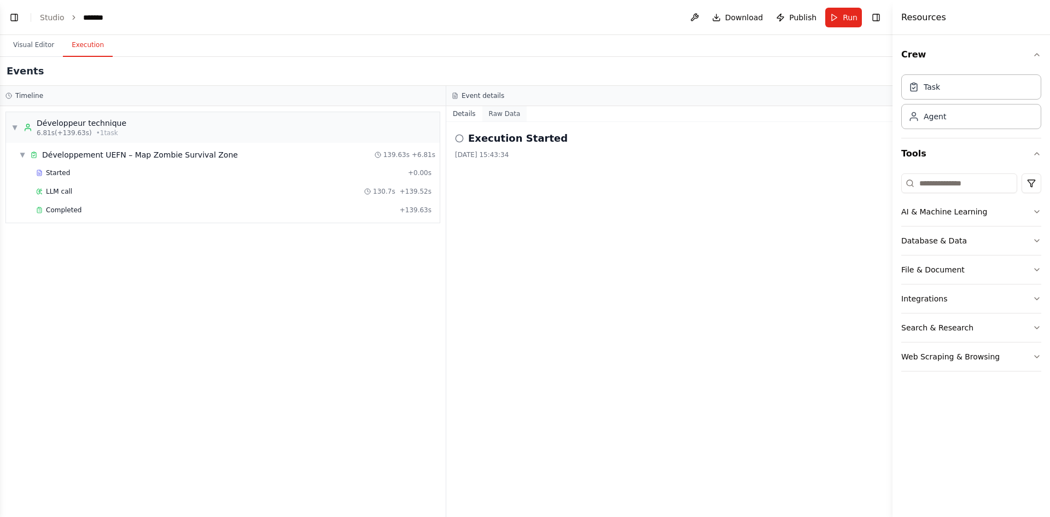
click at [493, 120] on button "Raw Data" at bounding box center [504, 113] width 45 height 15
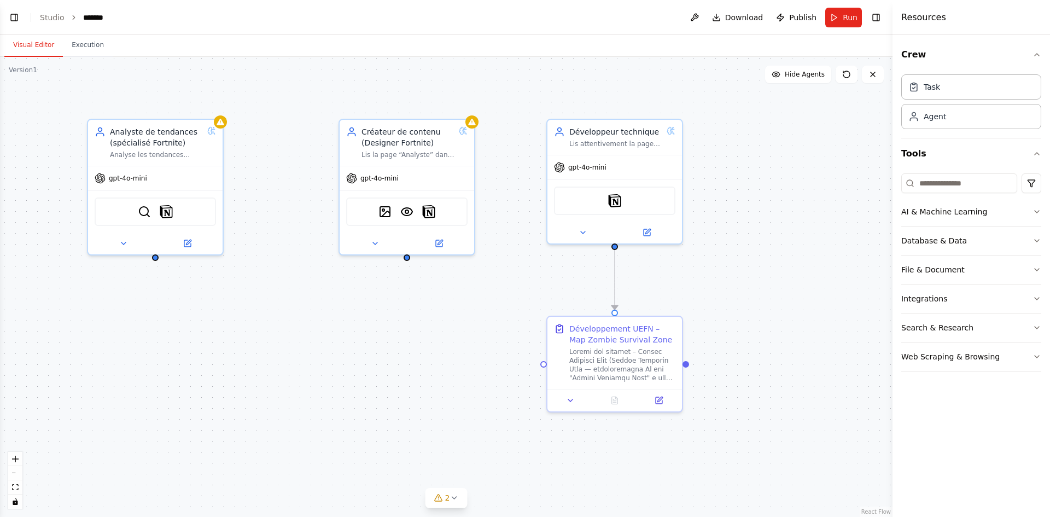
click at [48, 46] on button "Visual Editor" at bounding box center [33, 45] width 59 height 23
click at [662, 403] on button at bounding box center [659, 398] width 38 height 13
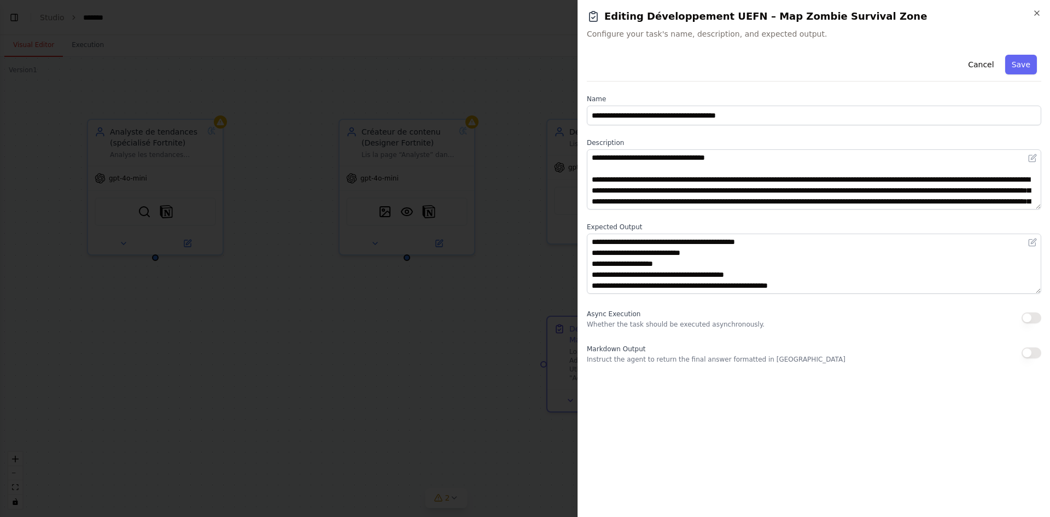
click at [1019, 71] on button "Save" at bounding box center [1021, 65] width 32 height 20
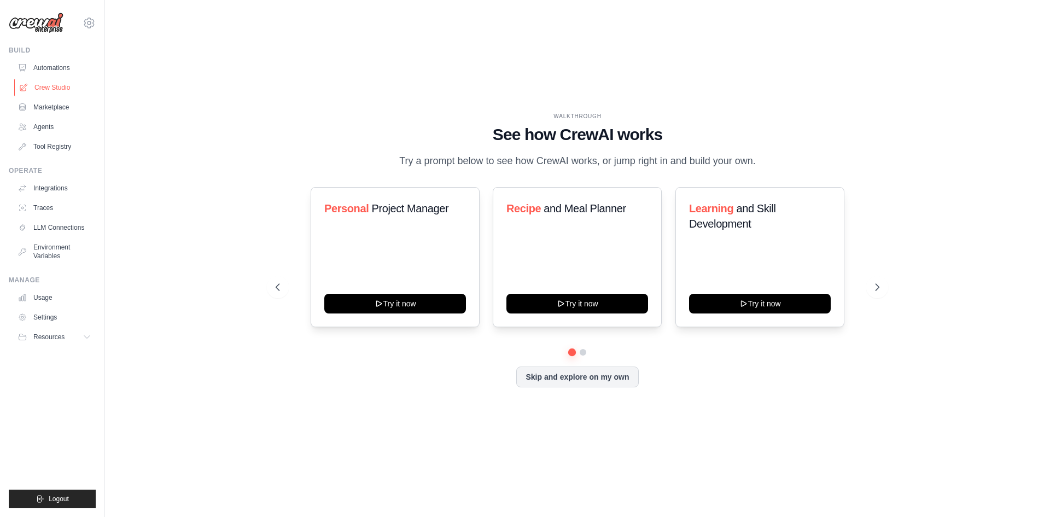
click at [62, 86] on link "Crew Studio" at bounding box center [55, 87] width 83 height 17
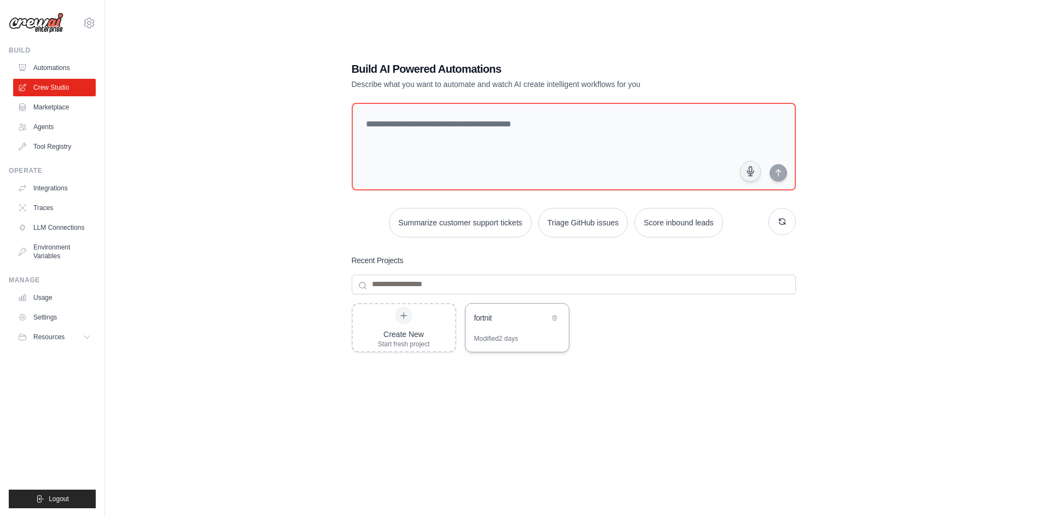
click at [525, 319] on div "fortnit" at bounding box center [511, 317] width 75 height 11
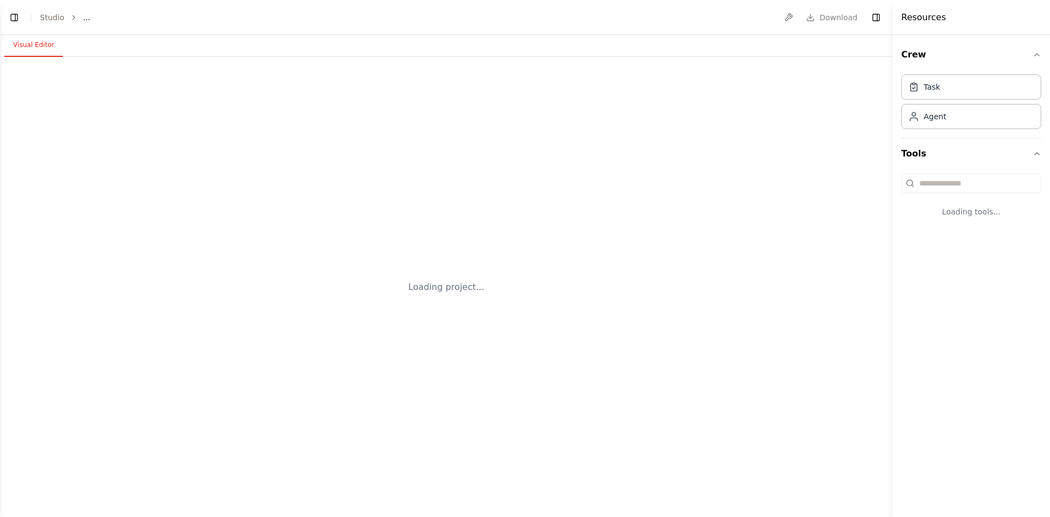
select select "****"
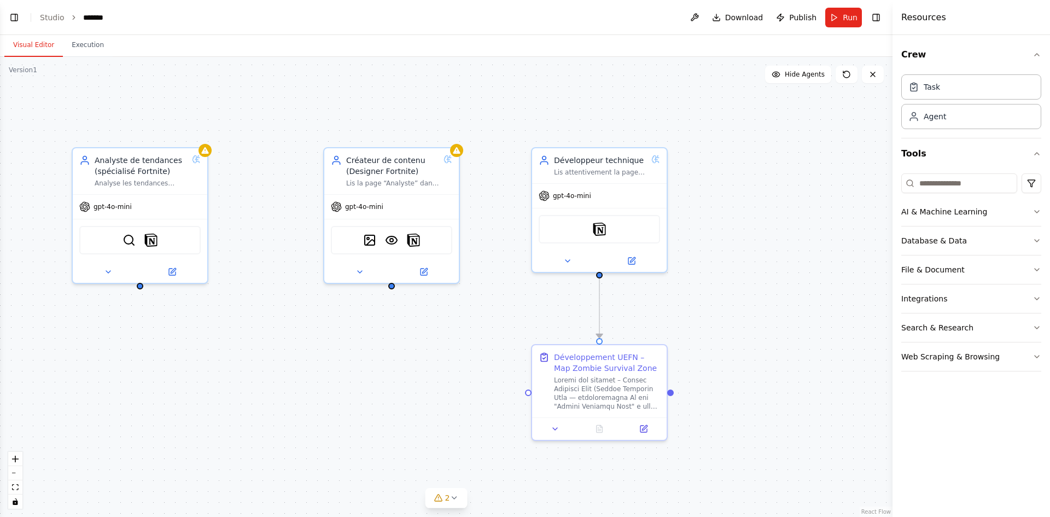
drag, startPoint x: 771, startPoint y: 314, endPoint x: 740, endPoint y: 309, distance: 30.9
click at [740, 309] on div ".deletable-edge-delete-btn { width: 20px; height: 20px; border: 0px solid #ffff…" at bounding box center [446, 287] width 892 height 460
click at [844, 22] on span "Run" at bounding box center [850, 17] width 15 height 11
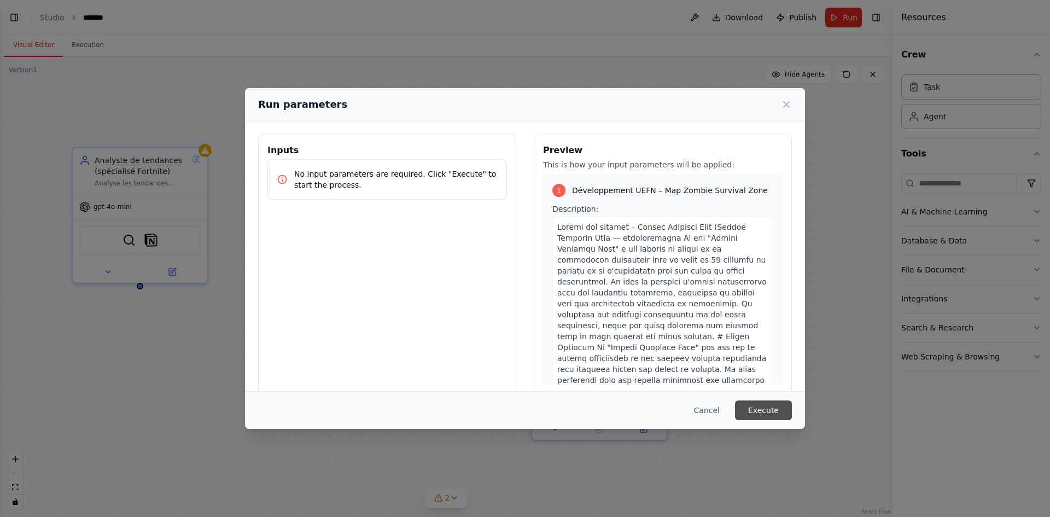
click at [770, 405] on button "Execute" at bounding box center [763, 410] width 57 height 20
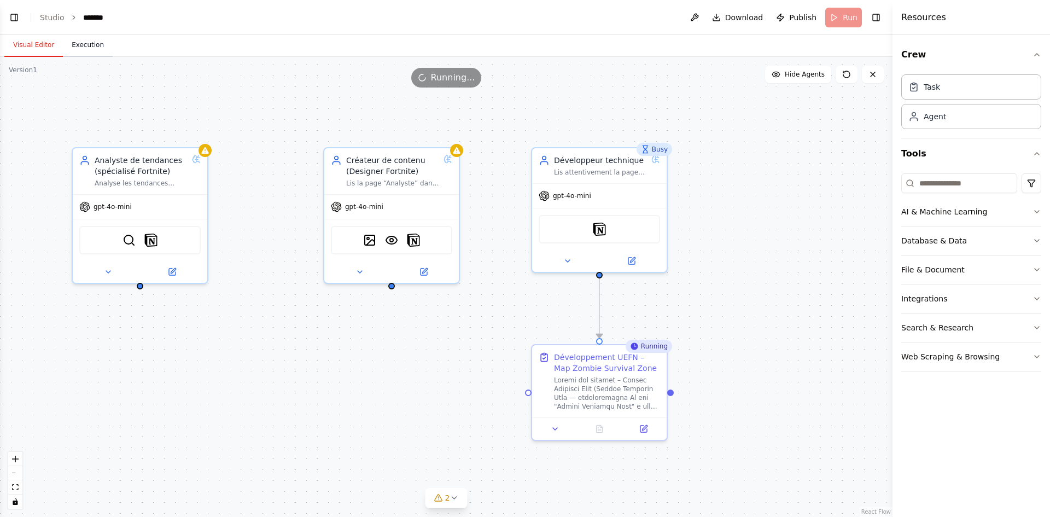
click at [80, 46] on button "Execution" at bounding box center [88, 45] width 50 height 23
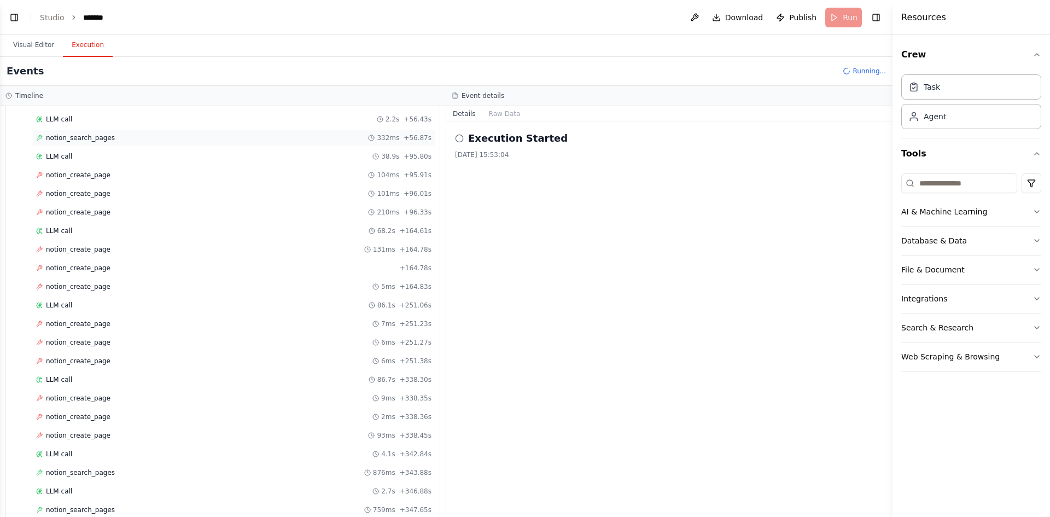
scroll to position [258, 0]
click at [493, 121] on div "Details Raw Data" at bounding box center [669, 114] width 446 height 16
click at [495, 118] on button "Raw Data" at bounding box center [504, 113] width 45 height 15
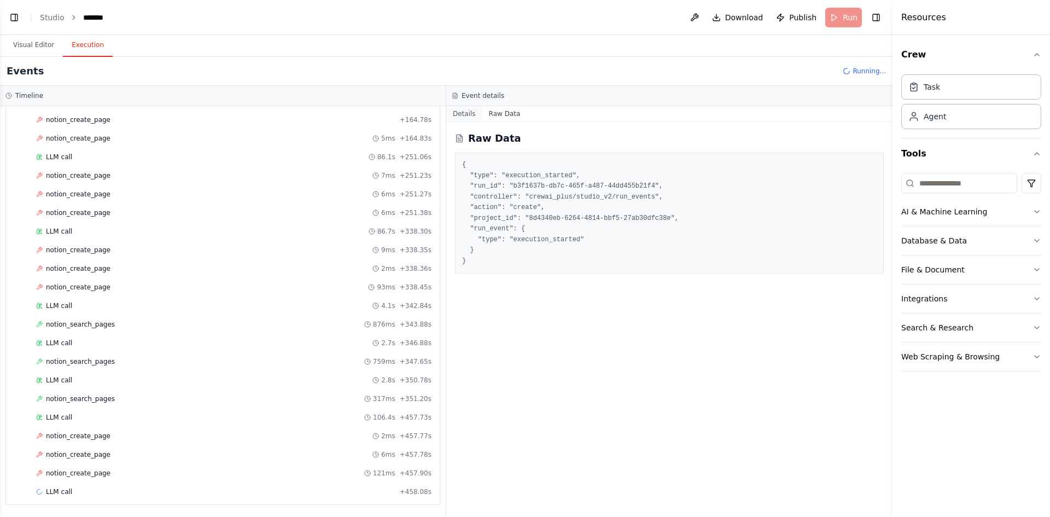
click at [467, 114] on button "Details" at bounding box center [464, 113] width 36 height 15
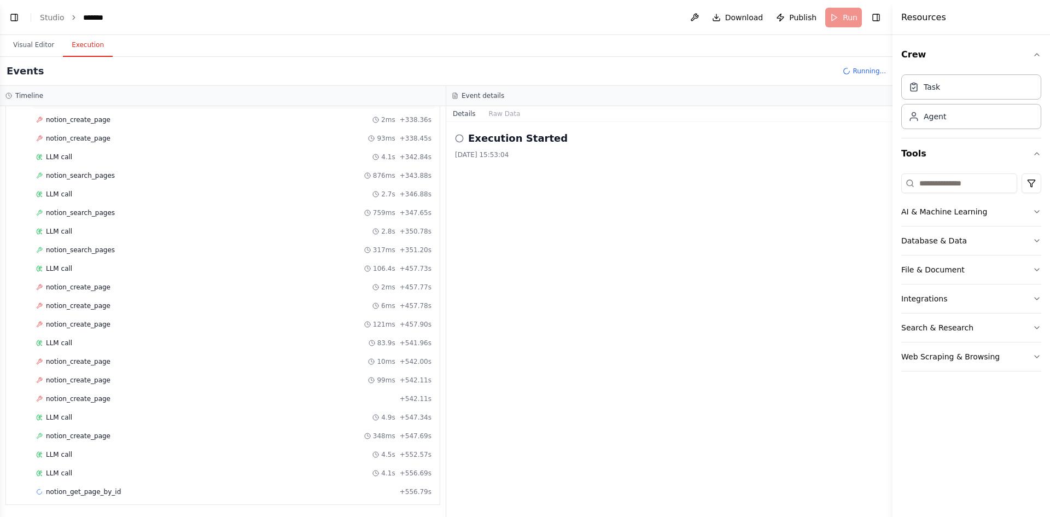
scroll to position [425, 0]
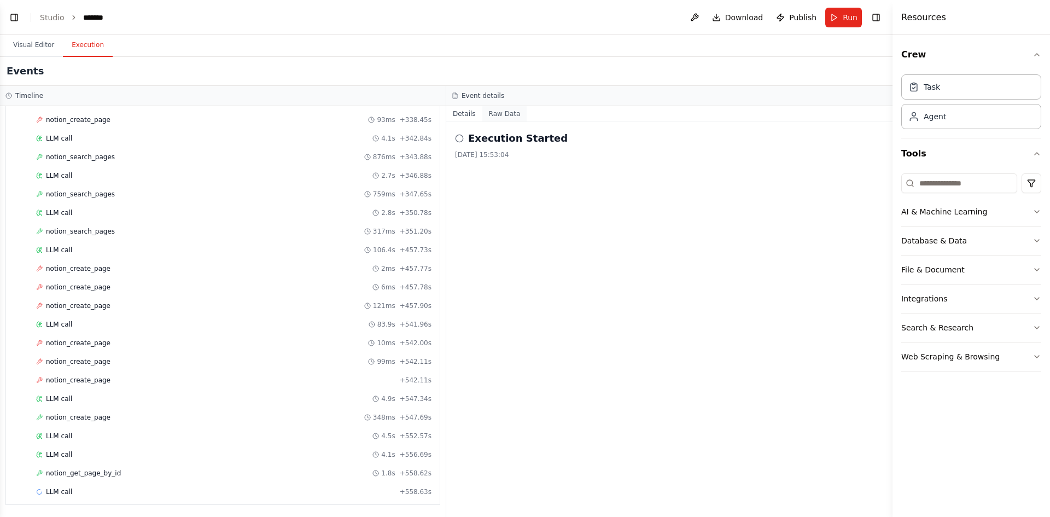
click at [493, 111] on button "Raw Data" at bounding box center [504, 113] width 45 height 15
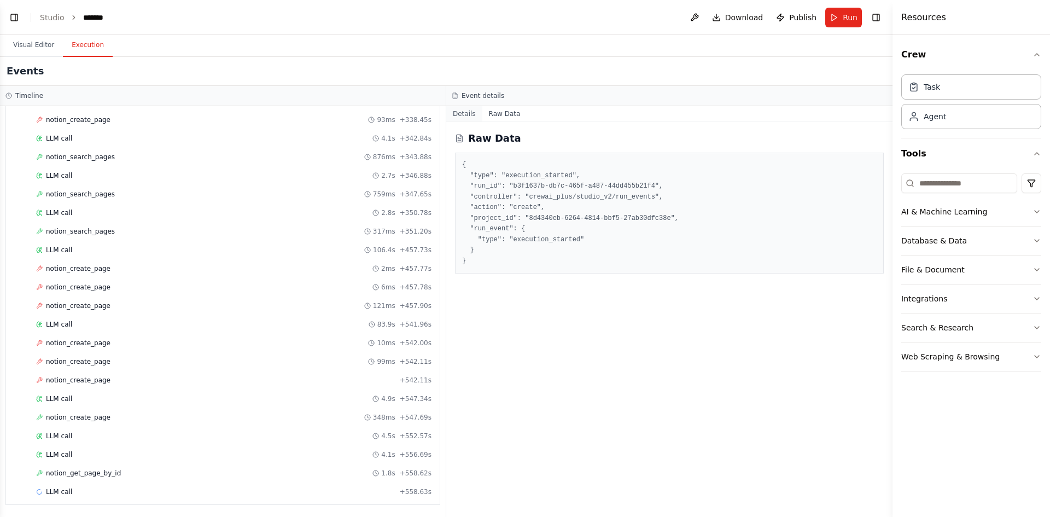
click at [465, 110] on button "Details" at bounding box center [464, 113] width 36 height 15
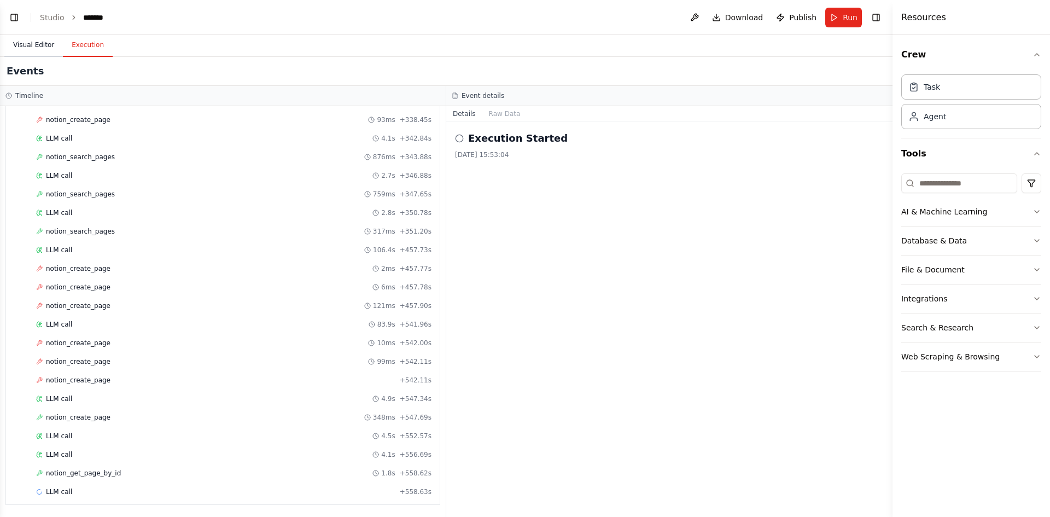
click at [19, 46] on button "Visual Editor" at bounding box center [33, 45] width 59 height 23
click at [94, 40] on button "Execution" at bounding box center [88, 45] width 50 height 23
click at [511, 114] on button "Raw Data" at bounding box center [504, 113] width 45 height 15
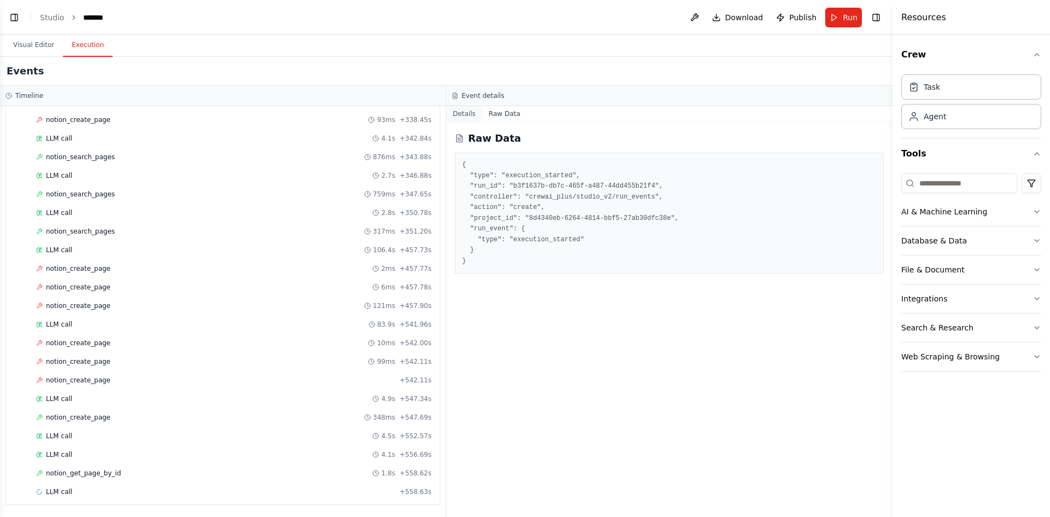
click at [464, 111] on button "Details" at bounding box center [464, 113] width 36 height 15
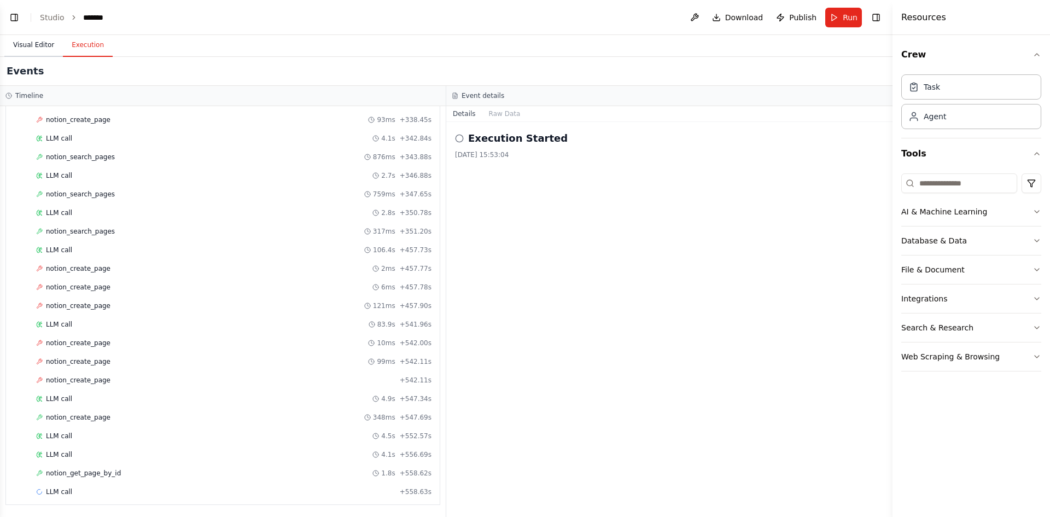
click at [22, 42] on button "Visual Editor" at bounding box center [33, 45] width 59 height 23
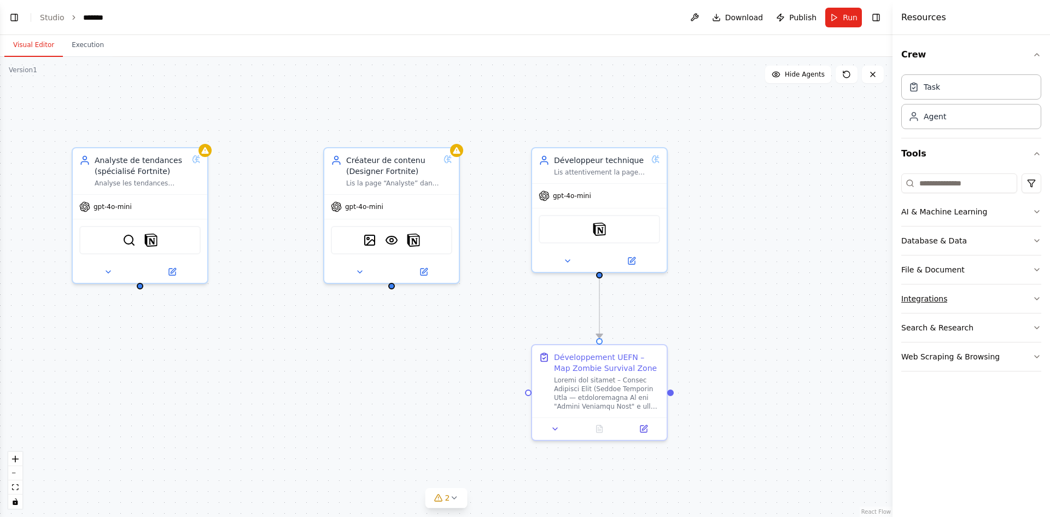
click at [975, 299] on button "Integrations" at bounding box center [971, 298] width 140 height 28
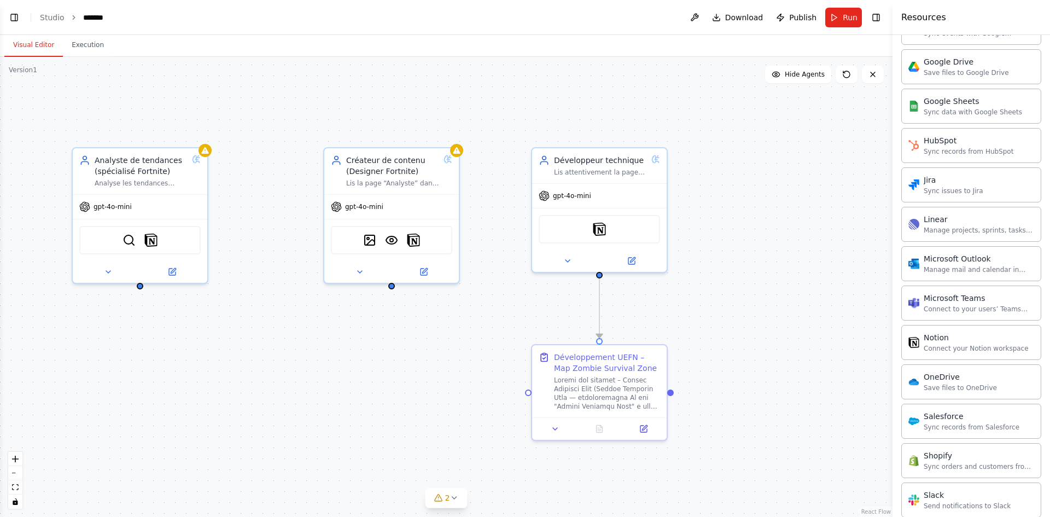
scroll to position [434, 0]
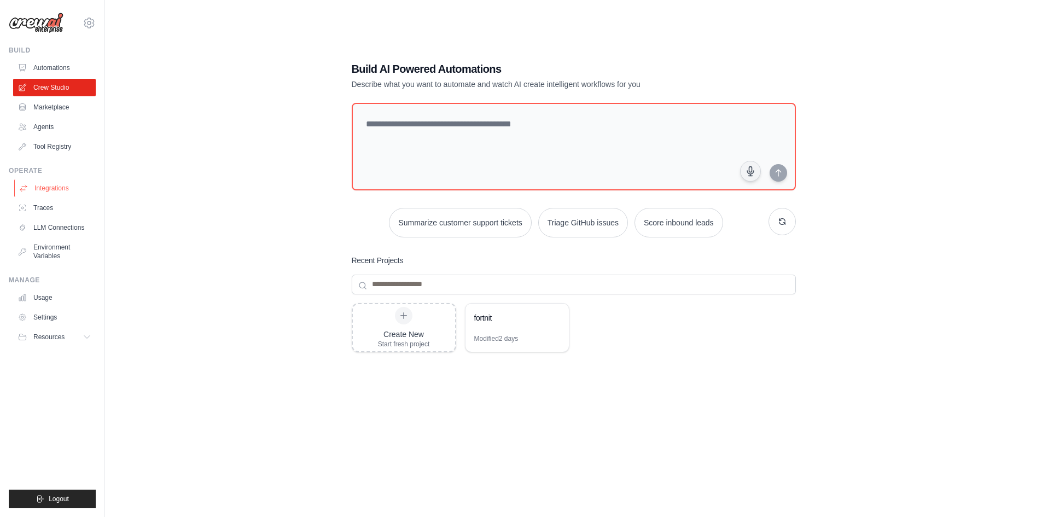
click at [61, 187] on link "Integrations" at bounding box center [55, 187] width 83 height 17
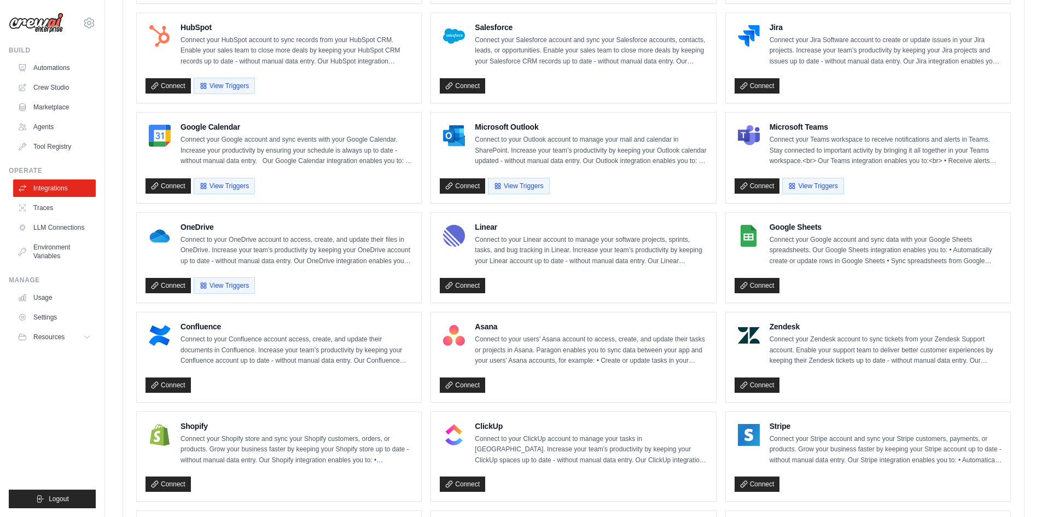
scroll to position [637, 0]
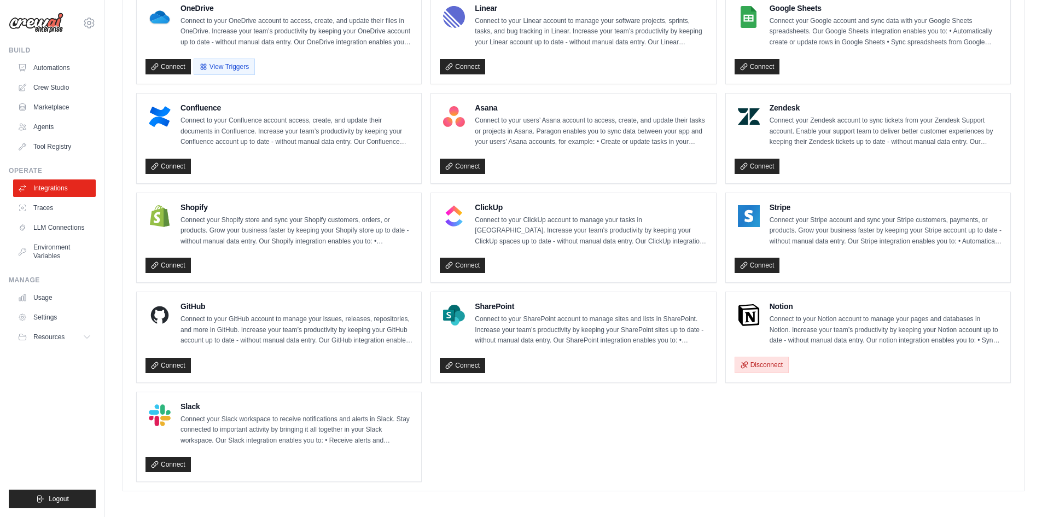
click at [776, 369] on button "Disconnect" at bounding box center [761, 365] width 54 height 16
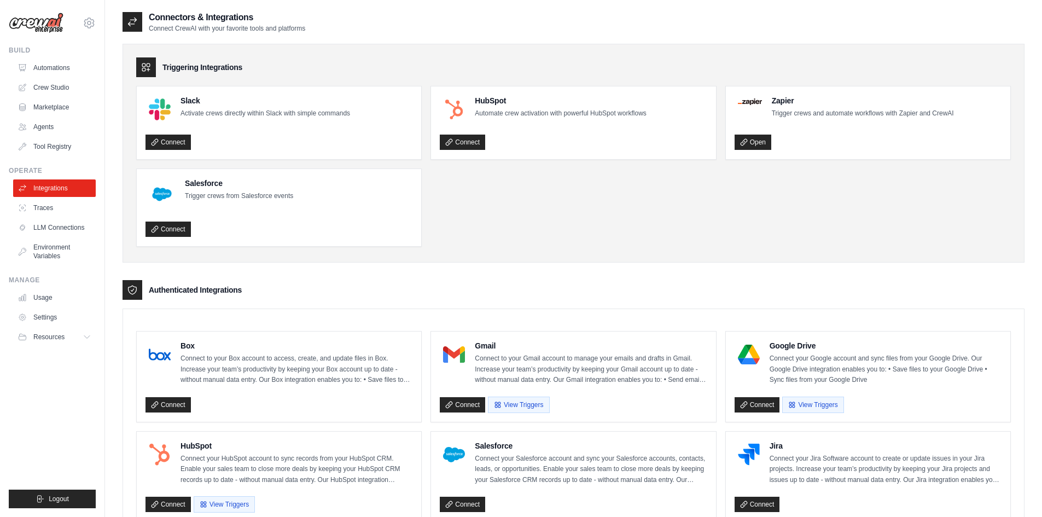
scroll to position [636, 0]
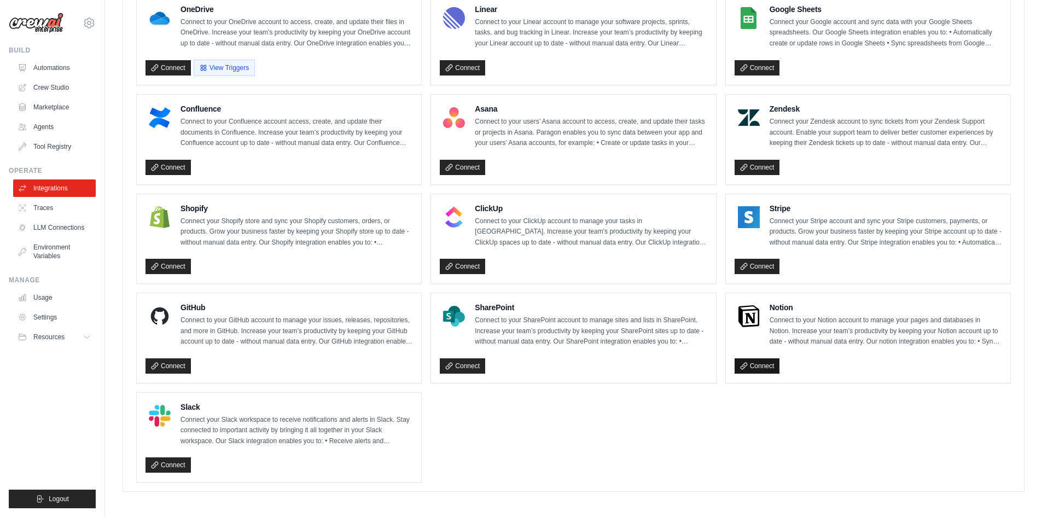
click at [761, 365] on link "Connect" at bounding box center [756, 365] width 45 height 15
click at [60, 86] on link "Crew Studio" at bounding box center [55, 87] width 83 height 17
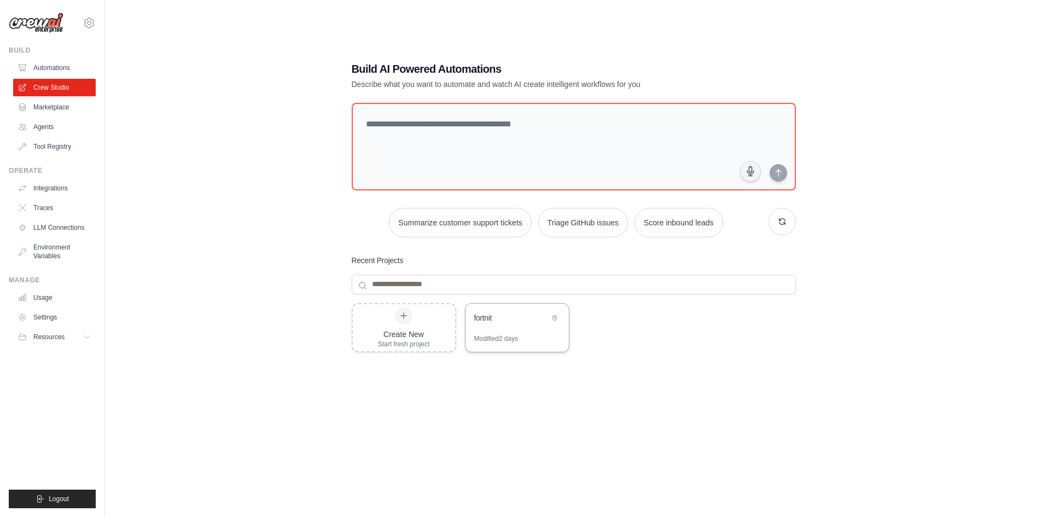
click at [525, 336] on div "Modified 2 days" at bounding box center [516, 342] width 103 height 17
click at [69, 188] on link "Integrations" at bounding box center [55, 187] width 83 height 17
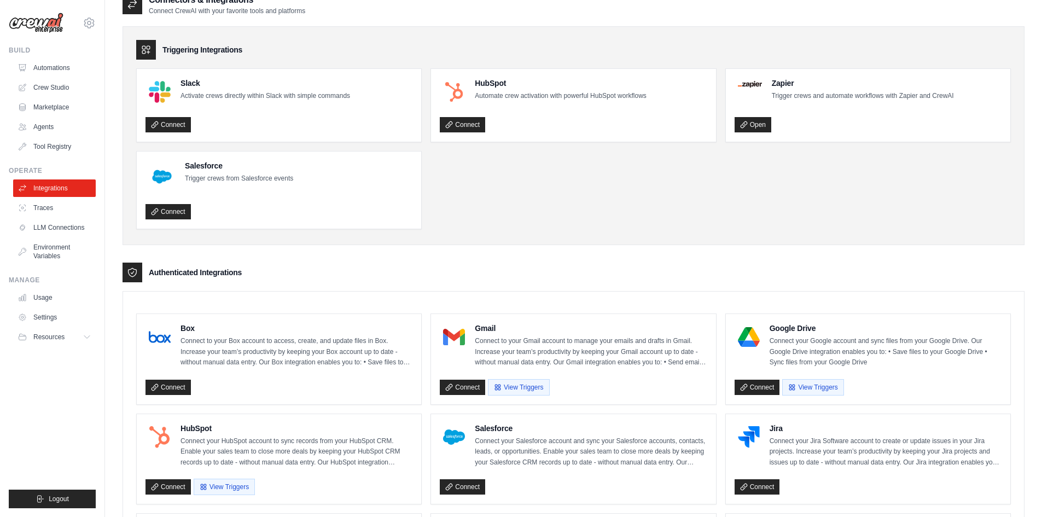
scroll to position [164, 0]
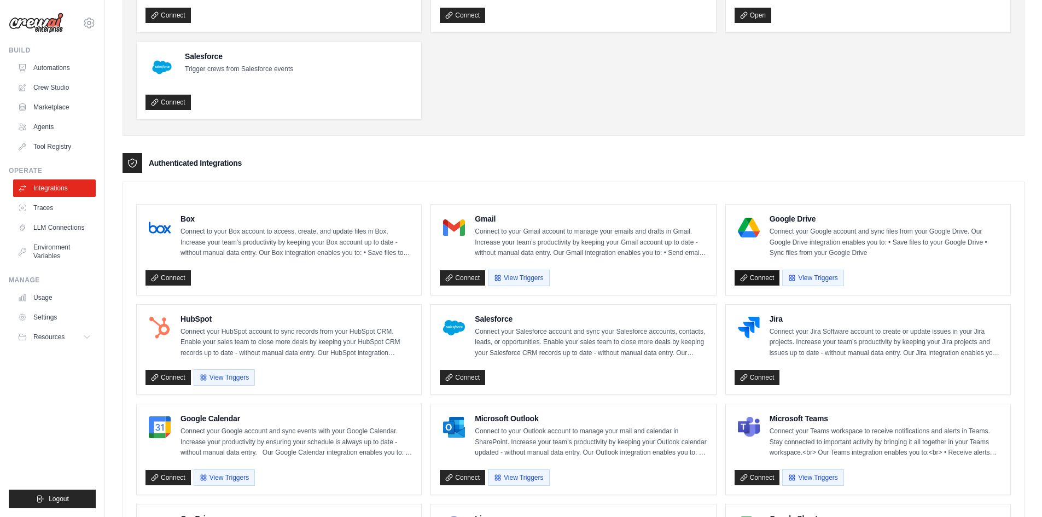
click at [751, 278] on link "Connect" at bounding box center [756, 277] width 45 height 15
click at [757, 275] on link "Connect" at bounding box center [756, 277] width 45 height 15
click at [802, 274] on button "View Triggers" at bounding box center [812, 277] width 61 height 16
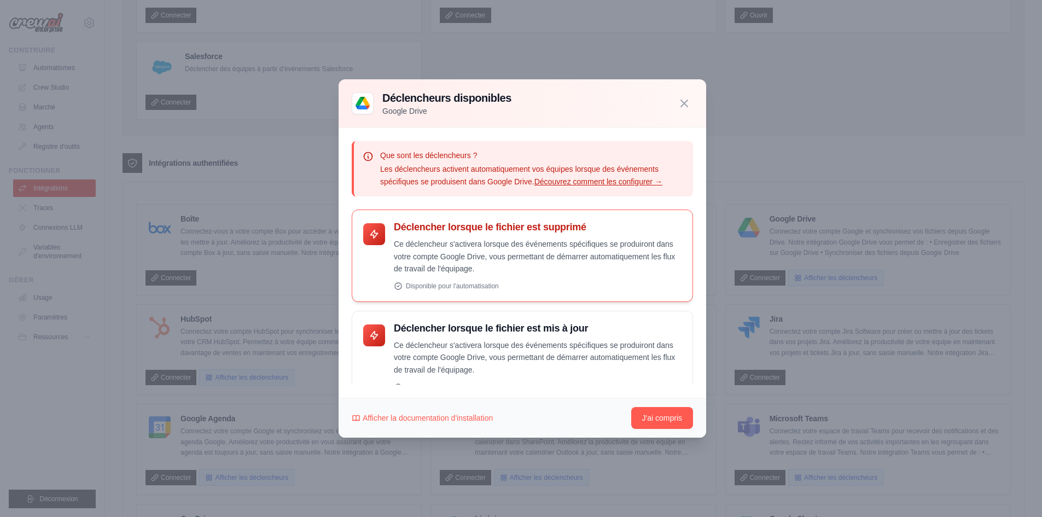
scroll to position [55, 0]
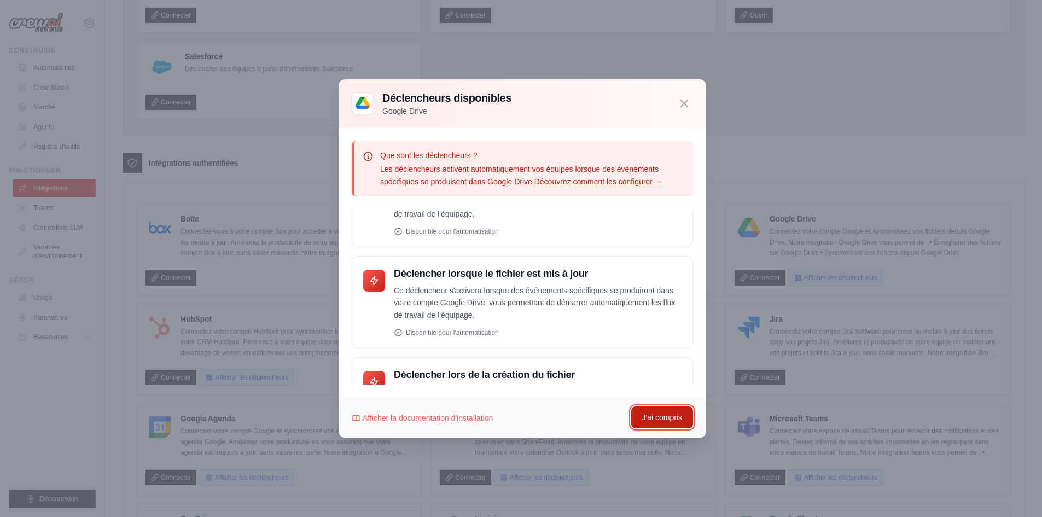
click at [664, 419] on font "J'ai compris" at bounding box center [662, 417] width 40 height 9
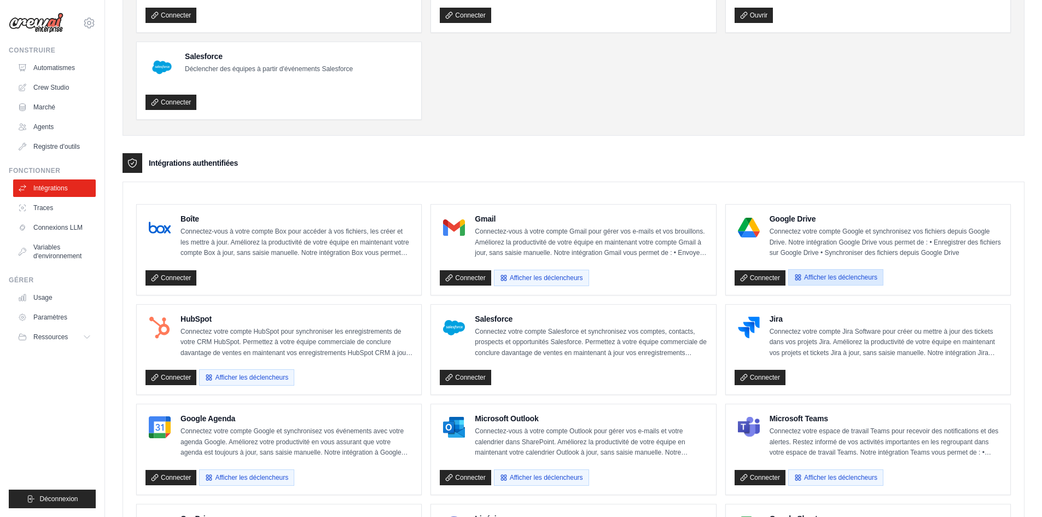
click at [817, 274] on font "Afficher les déclencheurs" at bounding box center [840, 277] width 73 height 8
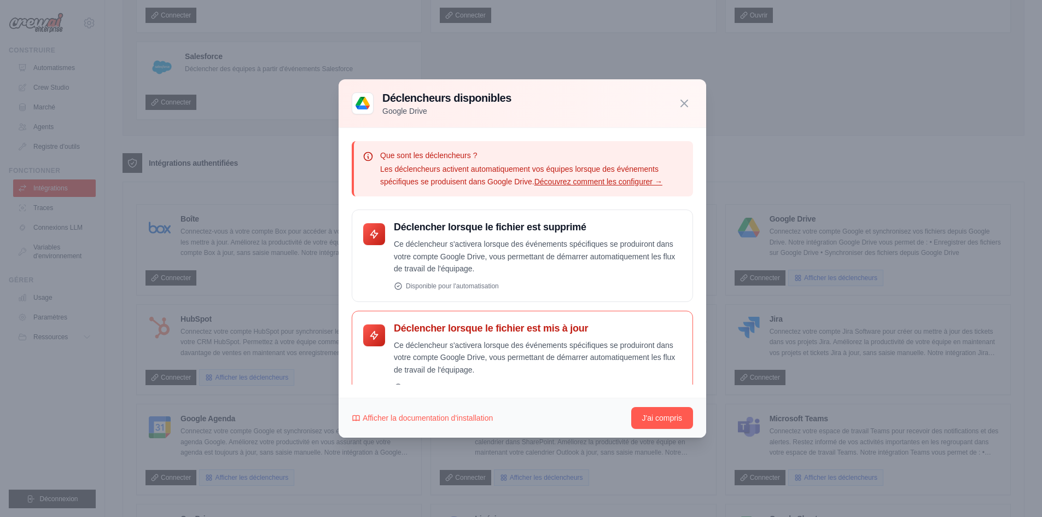
scroll to position [119, 0]
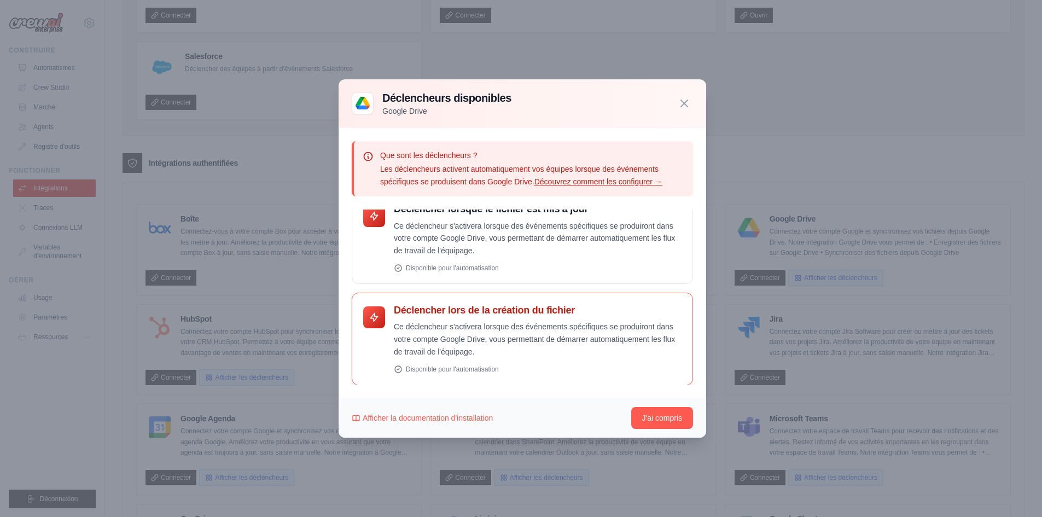
click at [568, 351] on p "Ce déclencheur s'activera lorsque des événements spécifiques se produiront dans…" at bounding box center [538, 338] width 288 height 37
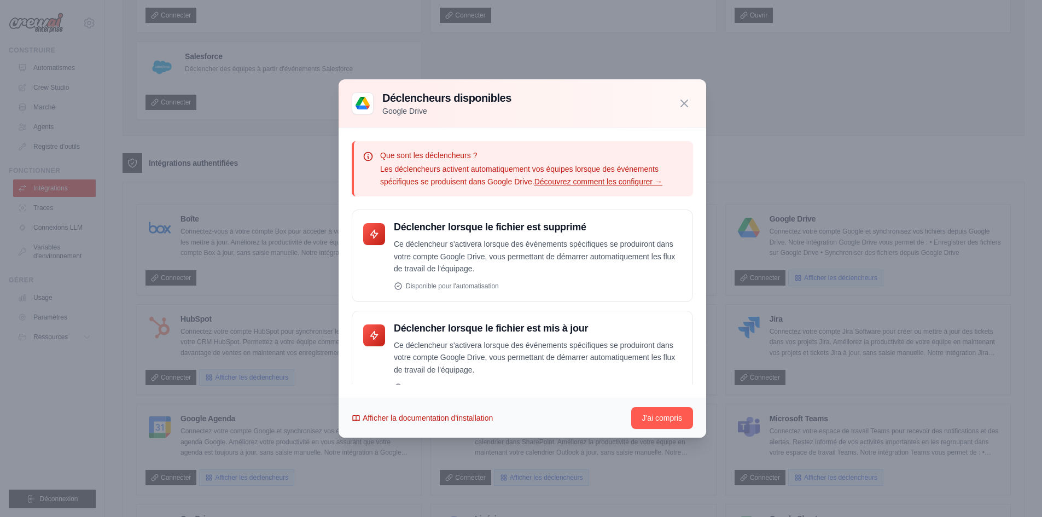
click at [427, 419] on font "Afficher la documentation d'installation" at bounding box center [428, 417] width 130 height 9
click at [675, 96] on div "Déclencheurs disponibles Google Drive" at bounding box center [522, 103] width 341 height 26
click at [682, 106] on icon "button" at bounding box center [683, 102] width 13 height 13
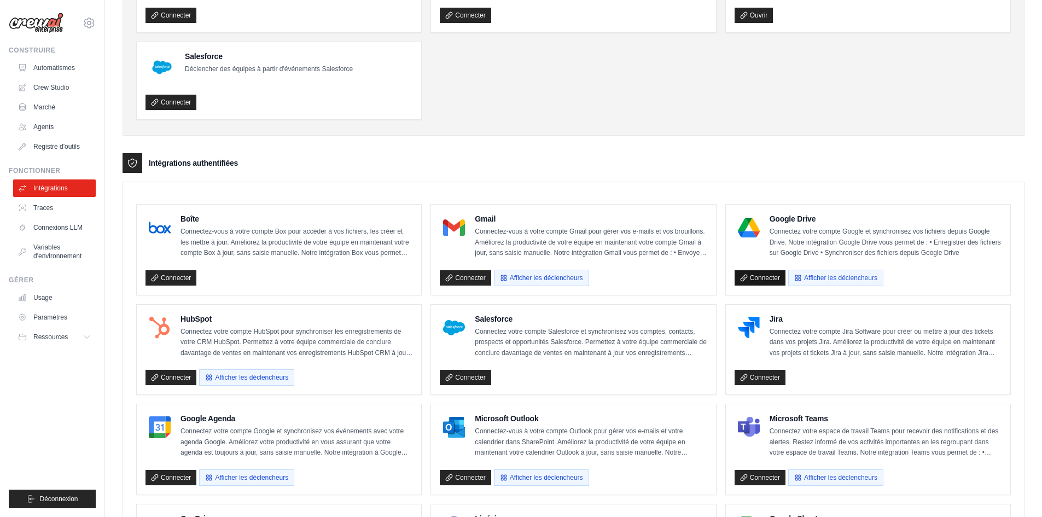
click at [762, 281] on link "Connecter" at bounding box center [759, 277] width 51 height 15
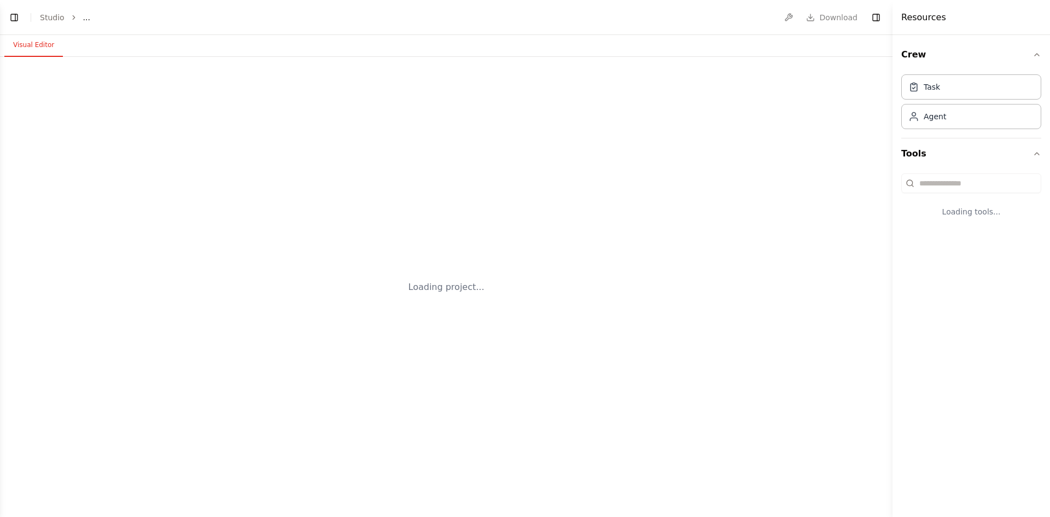
select select "****"
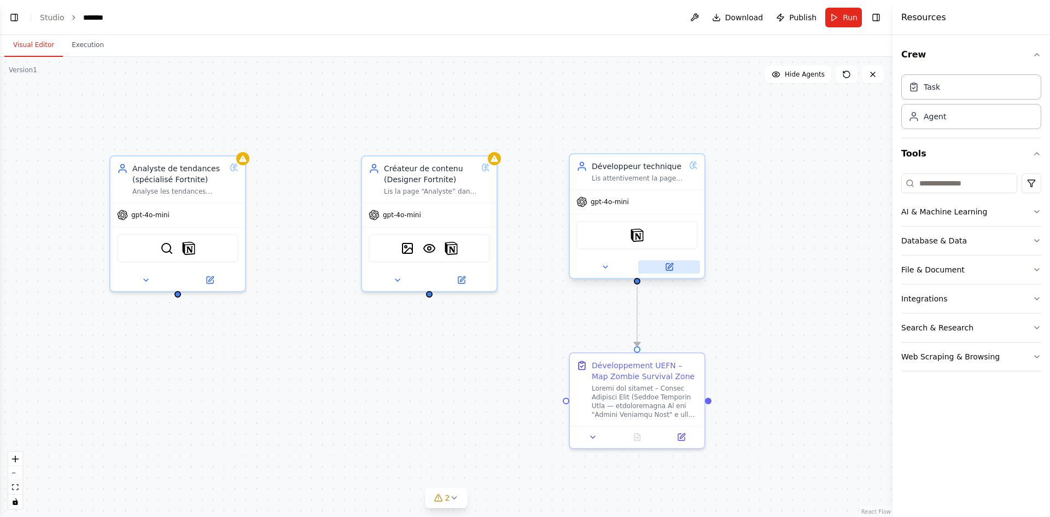
click at [674, 269] on button at bounding box center [669, 266] width 62 height 13
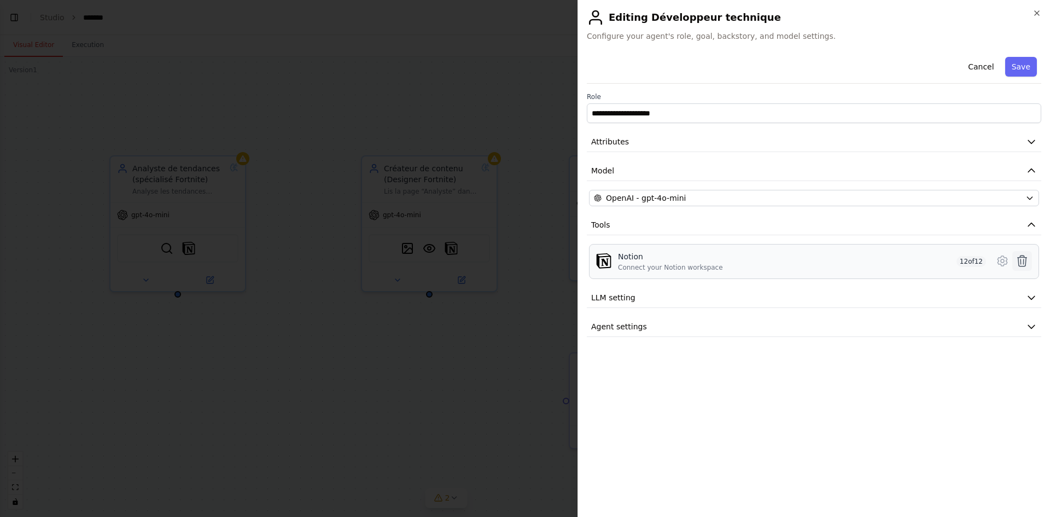
click at [1027, 260] on icon at bounding box center [1021, 260] width 13 height 13
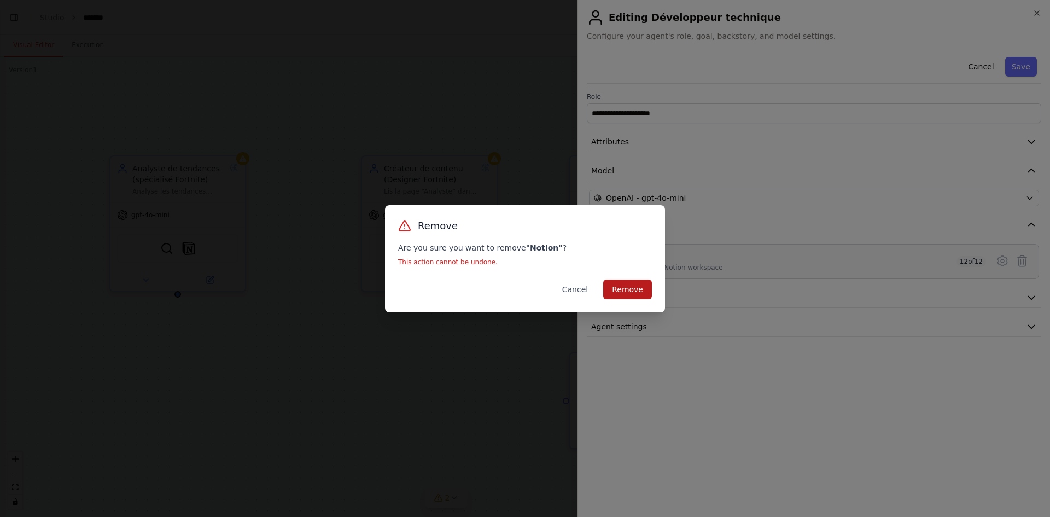
click at [622, 287] on button "Remove" at bounding box center [627, 289] width 49 height 20
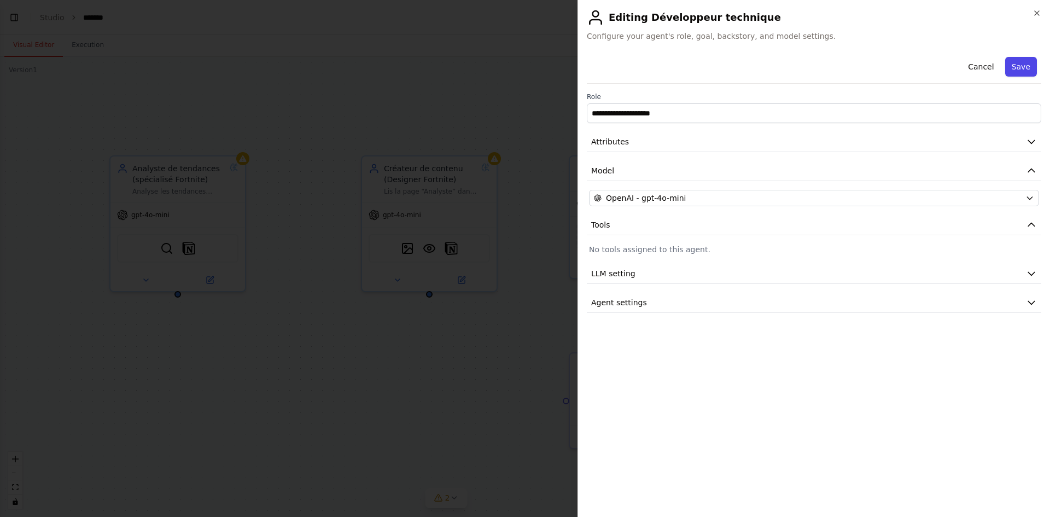
click at [1024, 65] on button "Save" at bounding box center [1021, 67] width 32 height 20
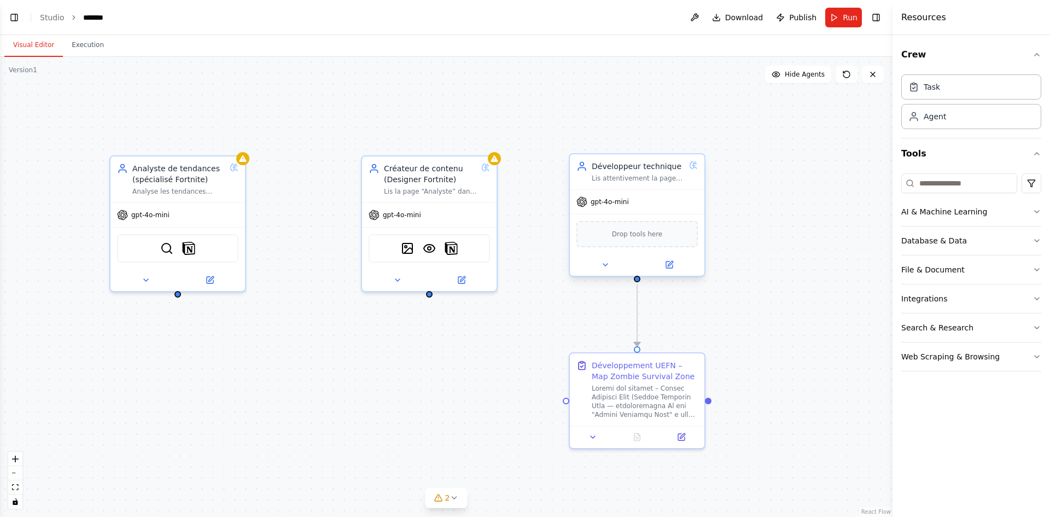
click at [651, 245] on div "Drop tools here" at bounding box center [636, 234] width 121 height 26
click at [938, 296] on div "Integrations" at bounding box center [924, 298] width 46 height 11
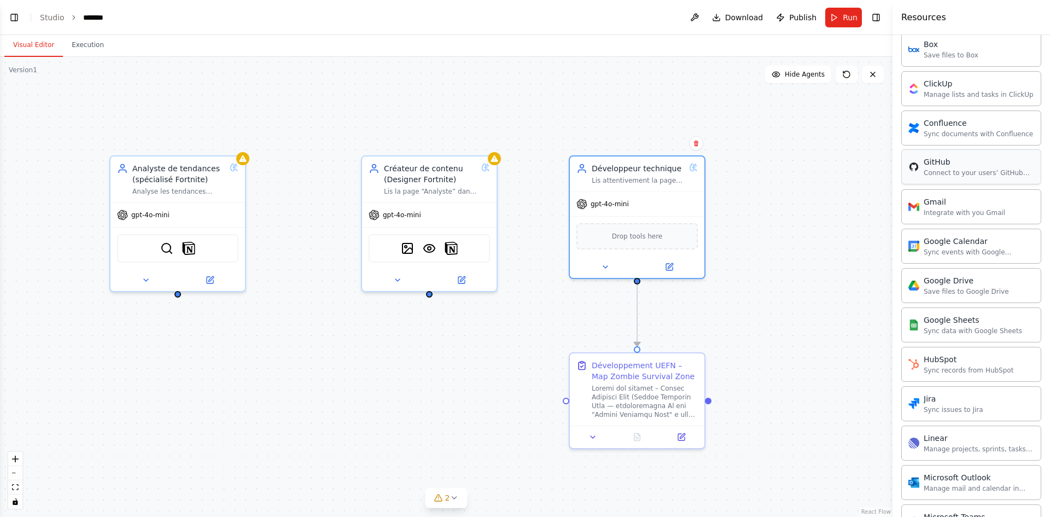
scroll to position [270, 0]
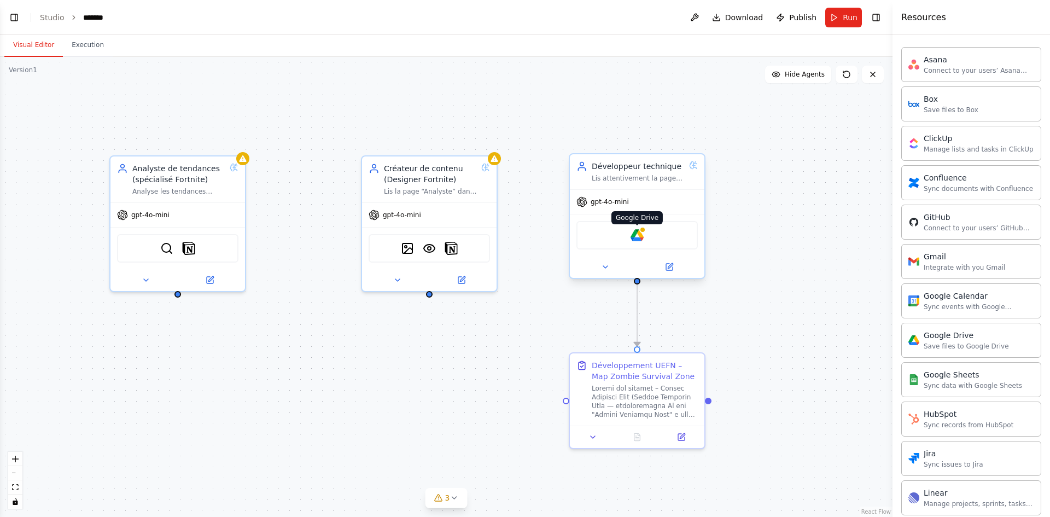
click at [639, 235] on img at bounding box center [636, 235] width 13 height 13
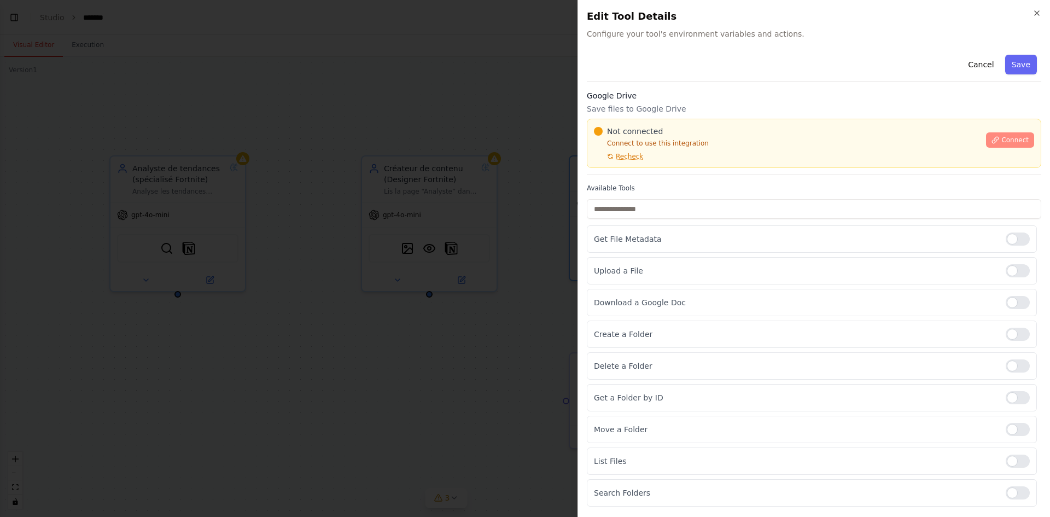
click at [1016, 141] on span "Connect" at bounding box center [1014, 140] width 27 height 9
click at [643, 165] on div "Not connected Connect to use this integration Recheck Connect" at bounding box center [814, 143] width 454 height 49
click at [443, 217] on div at bounding box center [525, 258] width 1050 height 517
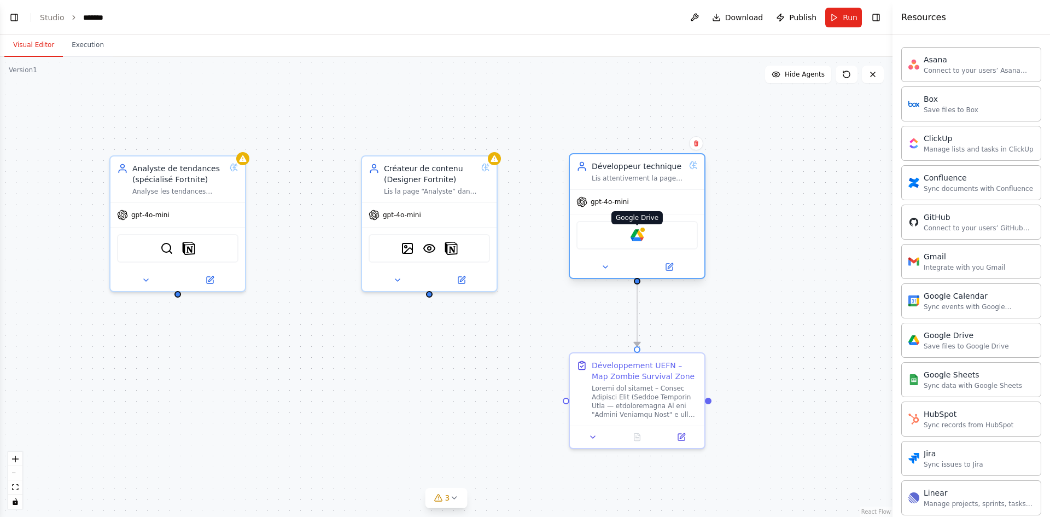
click at [633, 231] on img at bounding box center [636, 235] width 13 height 13
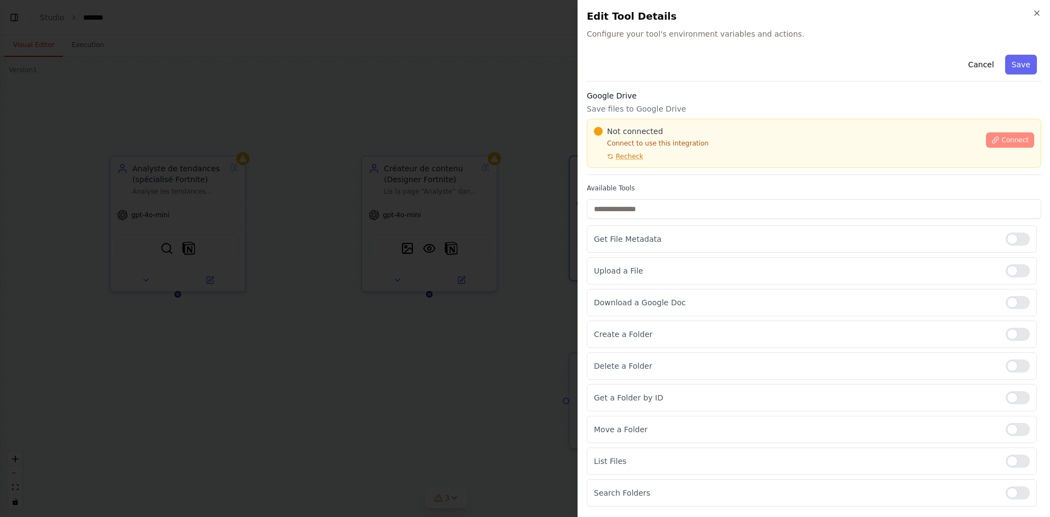
click at [1016, 136] on span "Connect" at bounding box center [1014, 140] width 27 height 9
click at [714, 145] on p "Connect to use this integration" at bounding box center [786, 143] width 385 height 9
click at [716, 145] on p "Connect to use this integration" at bounding box center [786, 143] width 385 height 9
click at [713, 146] on p "Connect to use this integration" at bounding box center [786, 143] width 385 height 9
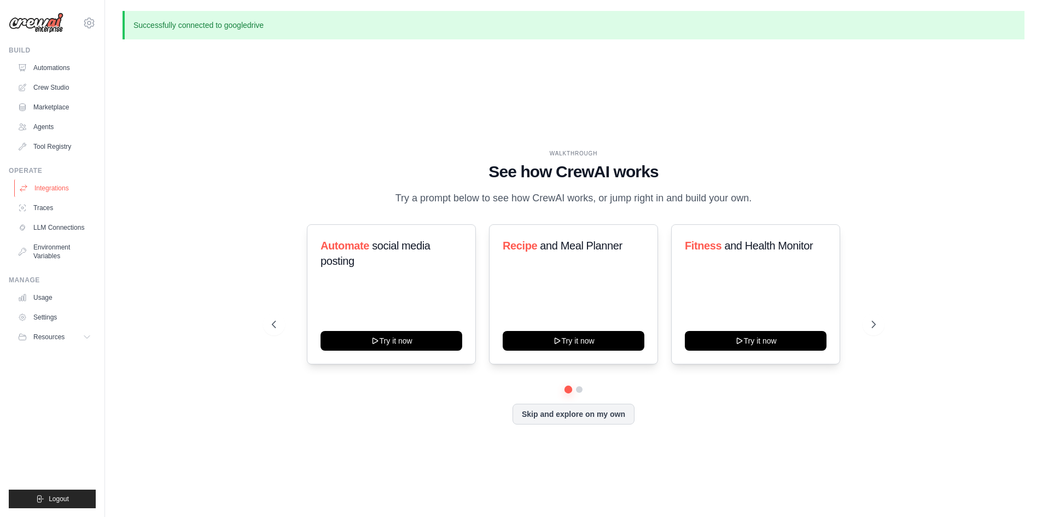
click at [64, 186] on link "Integrations" at bounding box center [55, 187] width 83 height 17
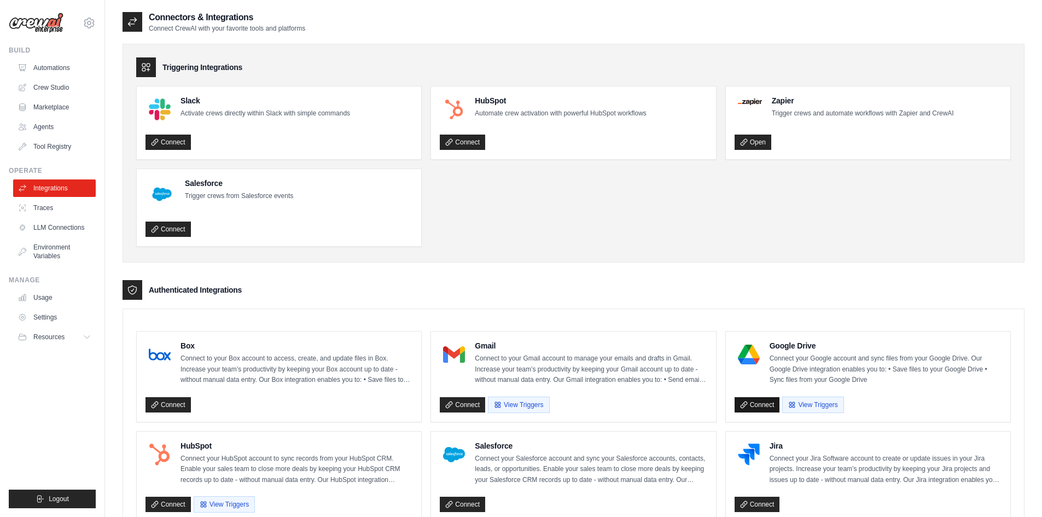
click at [757, 399] on link "Connect" at bounding box center [756, 404] width 45 height 15
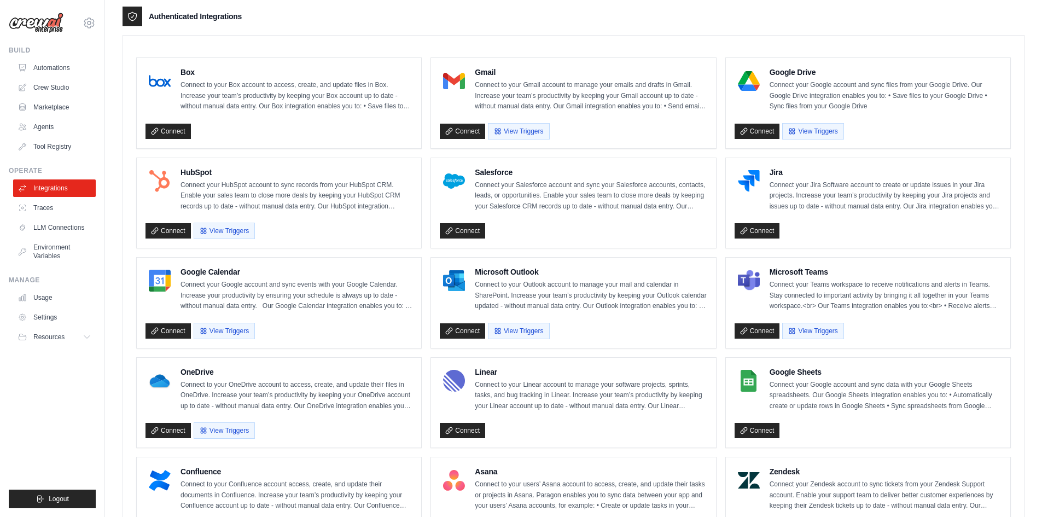
scroll to position [328, 0]
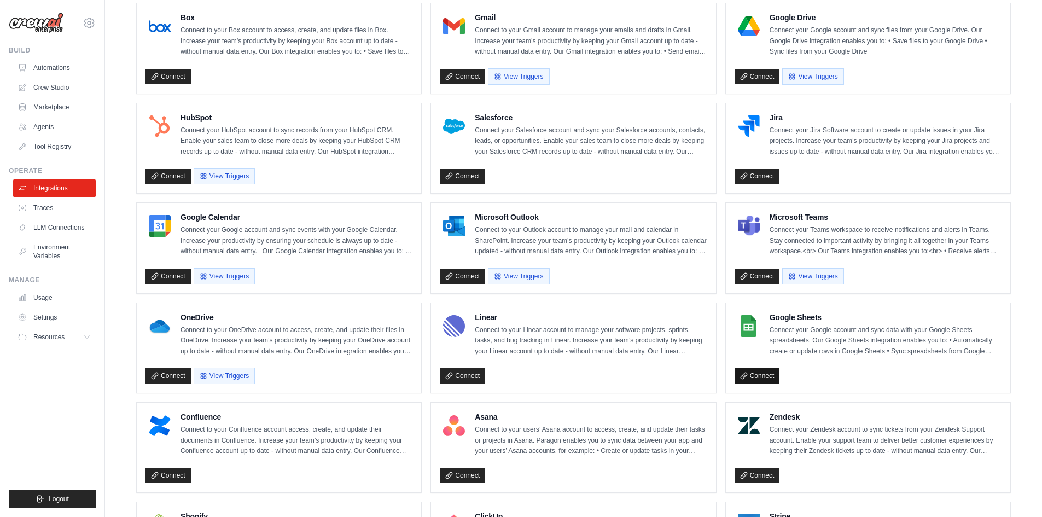
click at [752, 371] on link "Connect" at bounding box center [756, 375] width 45 height 15
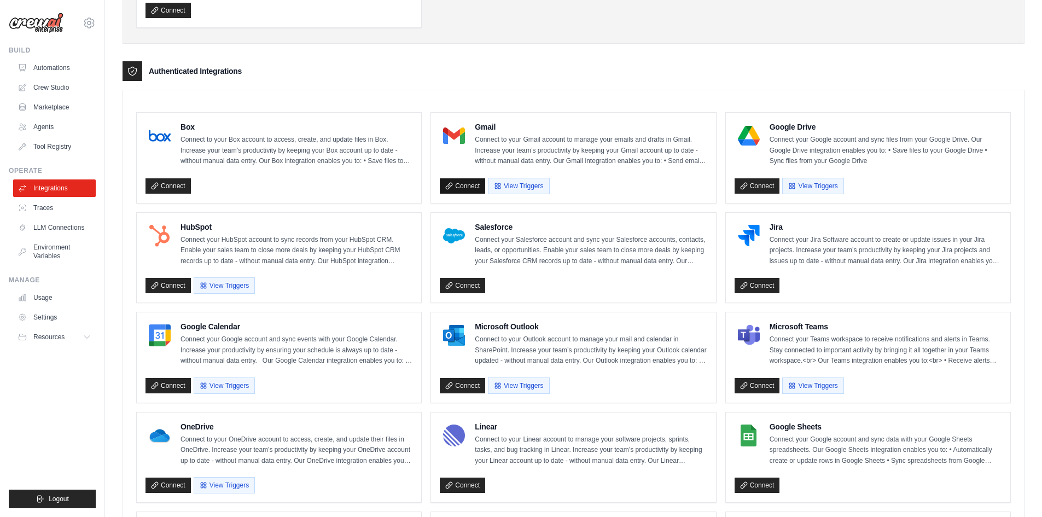
click at [464, 183] on link "Connect" at bounding box center [462, 185] width 45 height 15
click at [60, 94] on link "Crew Studio" at bounding box center [55, 87] width 83 height 17
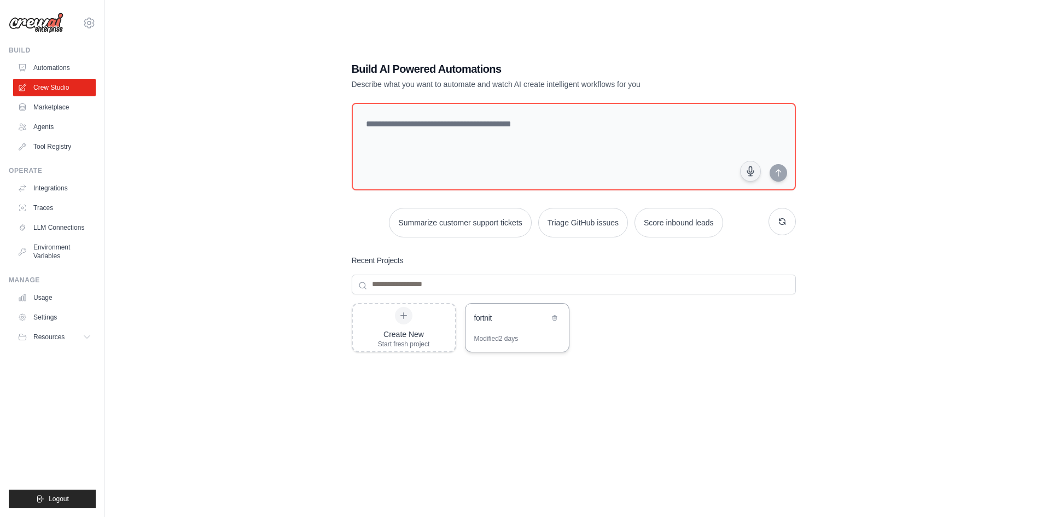
click at [505, 318] on div "fortnit" at bounding box center [511, 317] width 75 height 11
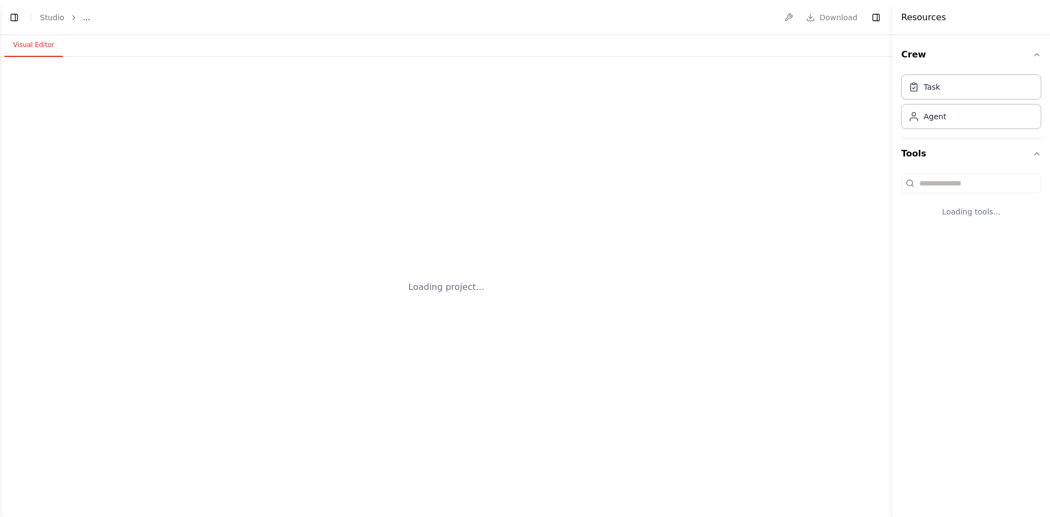
select select "****"
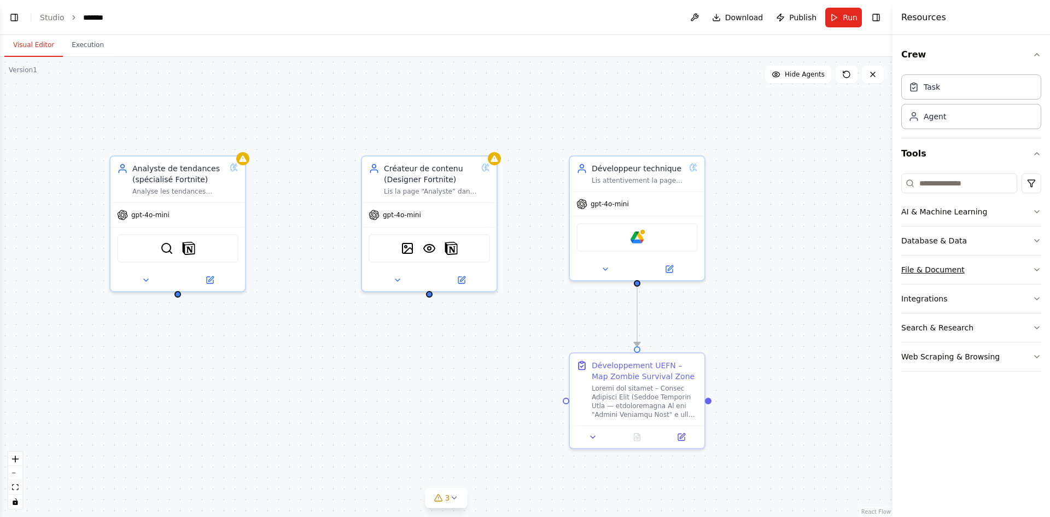
click at [1001, 270] on button "File & Document" at bounding box center [971, 269] width 140 height 28
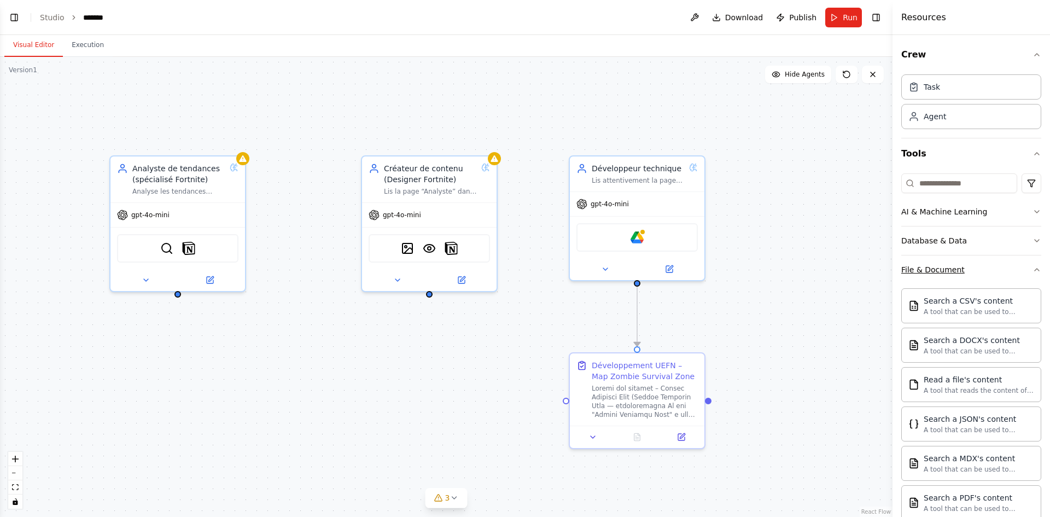
scroll to position [109, 0]
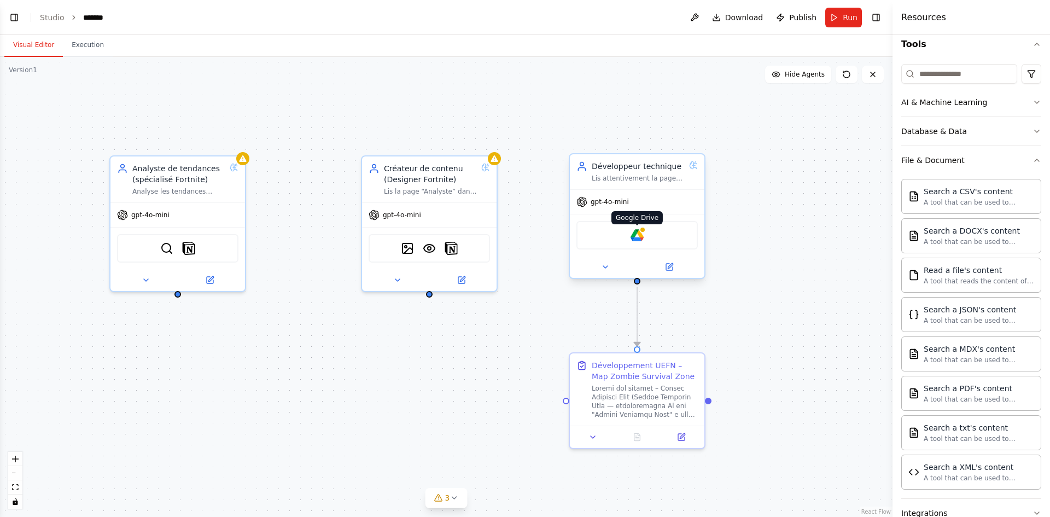
click at [633, 238] on img at bounding box center [636, 235] width 13 height 13
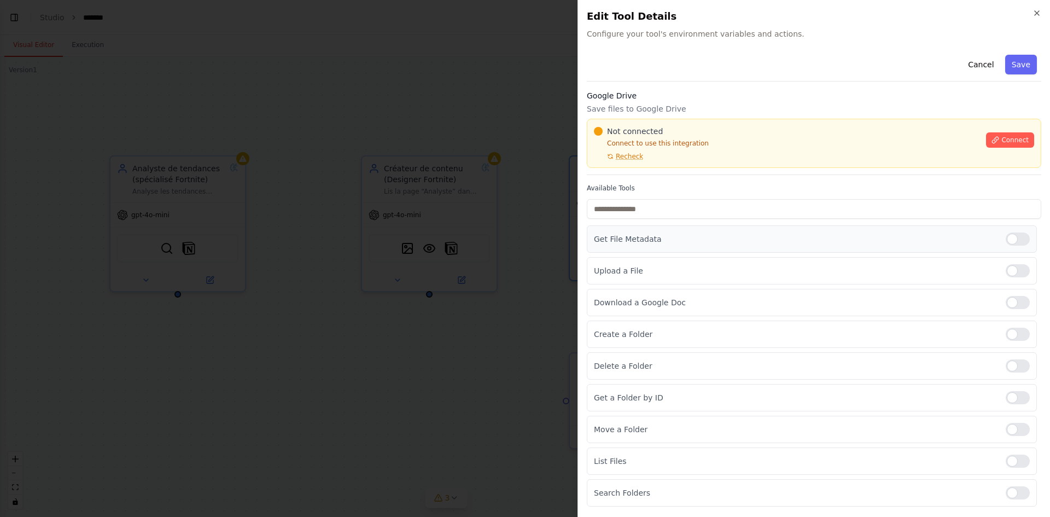
click at [1026, 247] on div "Get File Metadata" at bounding box center [812, 238] width 450 height 27
click at [1021, 239] on div at bounding box center [1018, 238] width 24 height 13
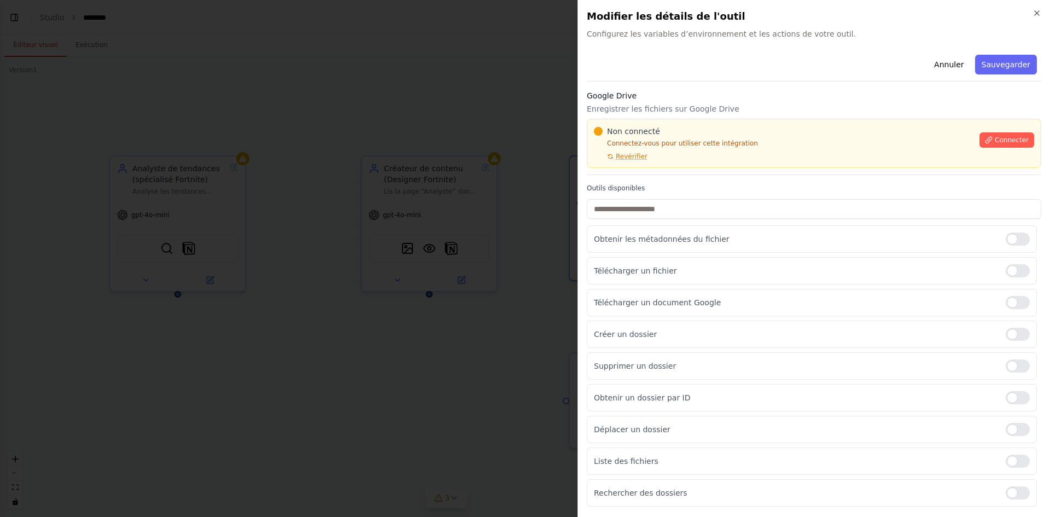
click at [886, 84] on div "Annuler Sauvegarder Google Drive Enregistrer les fichiers sur Google Drive Non …" at bounding box center [814, 278] width 454 height 456
click at [614, 155] on button "Revérifier" at bounding box center [621, 156] width 54 height 9
click at [963, 342] on div "Créer un dossier" at bounding box center [812, 333] width 450 height 27
click at [1023, 336] on div at bounding box center [1018, 334] width 24 height 13
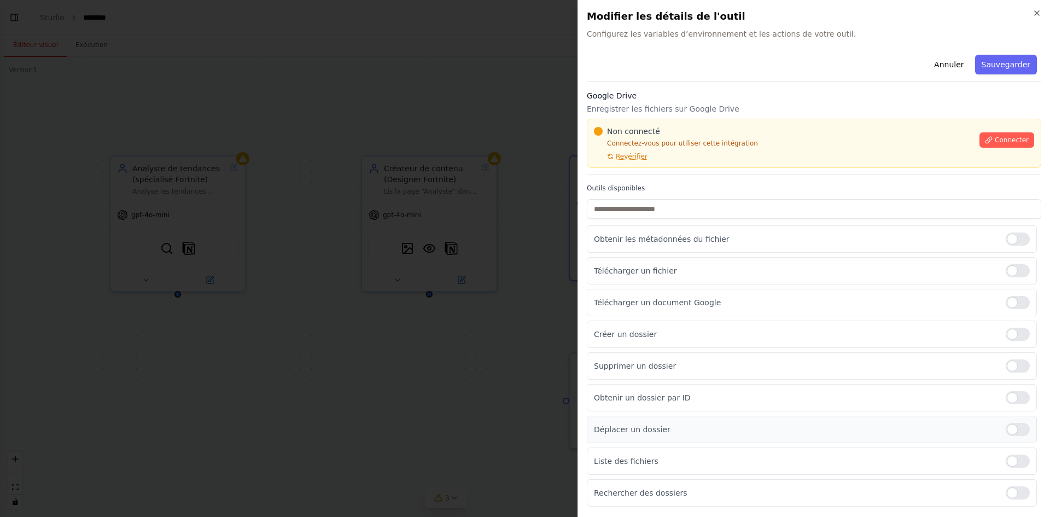
click at [833, 427] on p "Déplacer un dossier" at bounding box center [795, 429] width 403 height 11
click at [1000, 141] on font "Connecter" at bounding box center [1012, 140] width 34 height 8
click at [649, 166] on div "Non connecté Connectez-vous pour utiliser cette intégration Revérifier Connecter" at bounding box center [814, 143] width 454 height 49
click at [658, 162] on div "Non connecté Connectez-vous pour utiliser cette intégration Revérifier Connecter" at bounding box center [814, 143] width 454 height 49
click at [672, 163] on div "Non connecté Connectez-vous pour utiliser cette intégration Revérifier Connecter" at bounding box center [814, 143] width 454 height 49
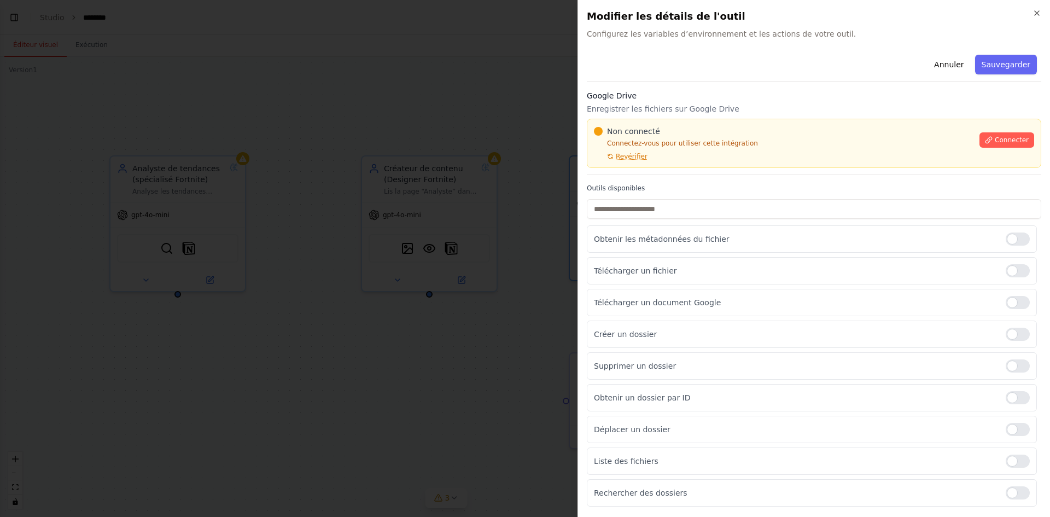
click at [672, 163] on div "Non connecté Connectez-vous pour utiliser cette intégration Revérifier Connecter" at bounding box center [814, 143] width 454 height 49
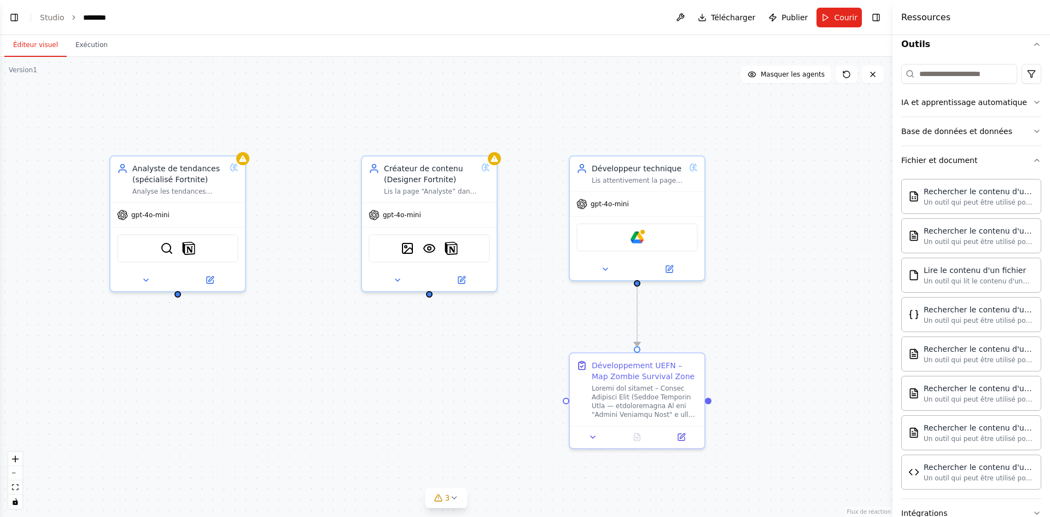
click at [350, 100] on div ".deletable-edge-delete-btn { width: 20px; height: 20px; border: 0px solid #ffff…" at bounding box center [446, 287] width 892 height 460
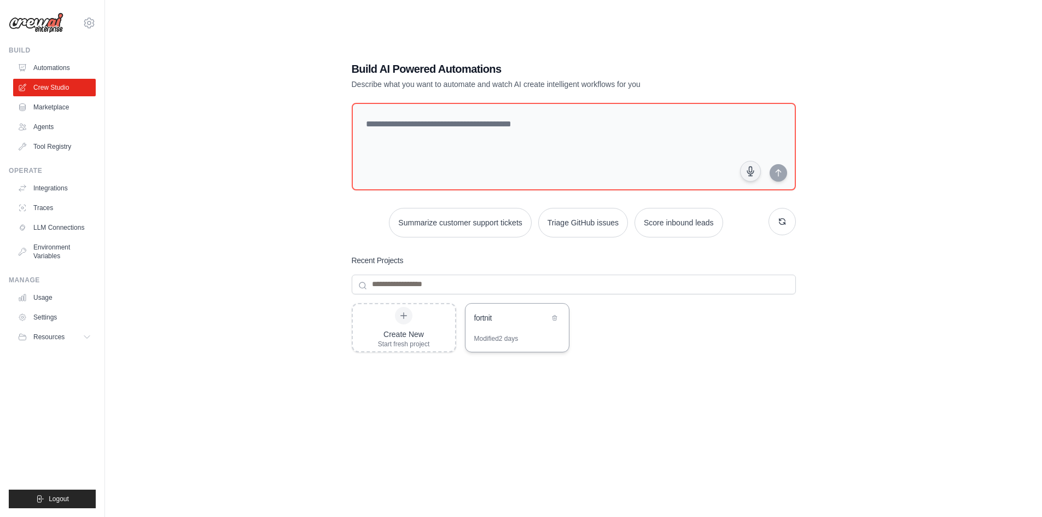
click at [503, 326] on div "fortnit" at bounding box center [516, 318] width 103 height 31
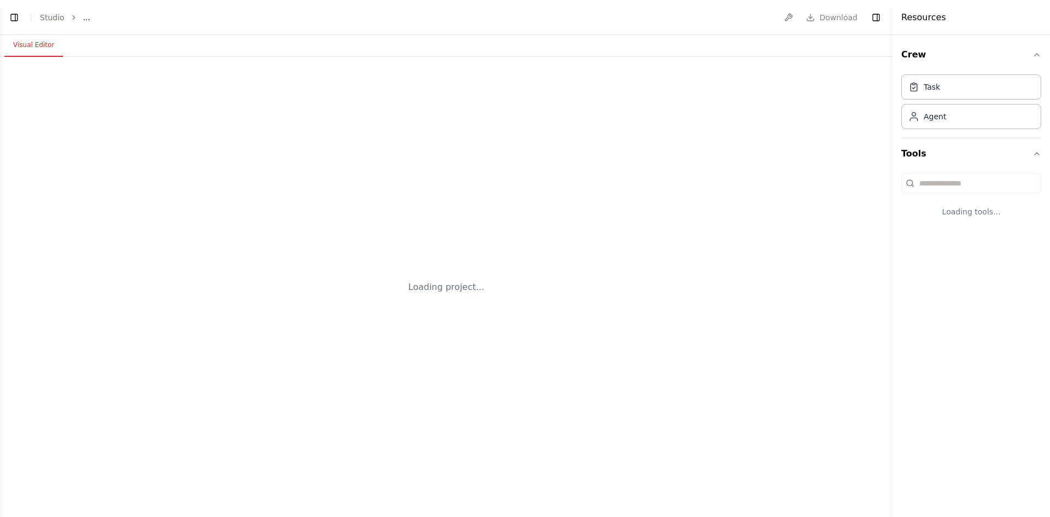
select select "****"
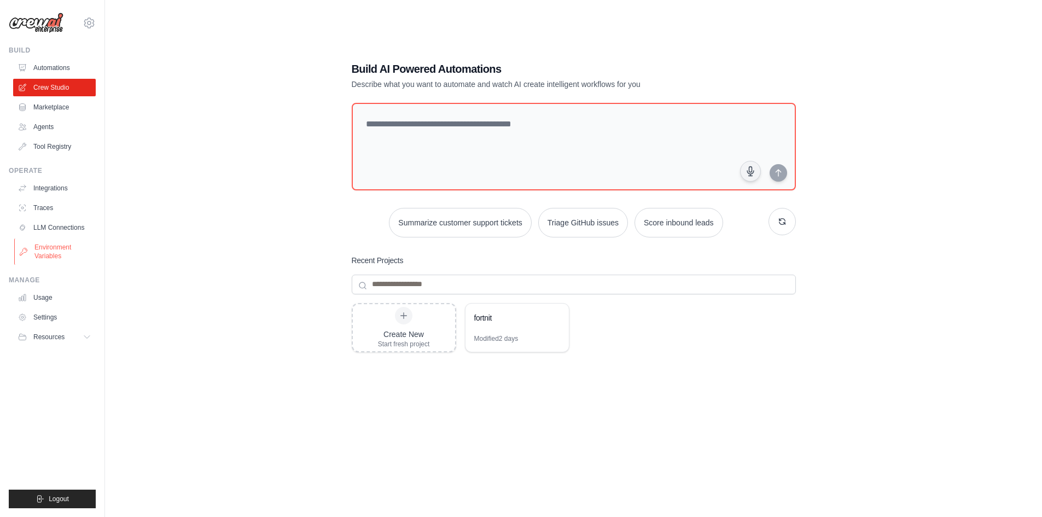
click at [68, 252] on link "Environment Variables" at bounding box center [55, 251] width 83 height 26
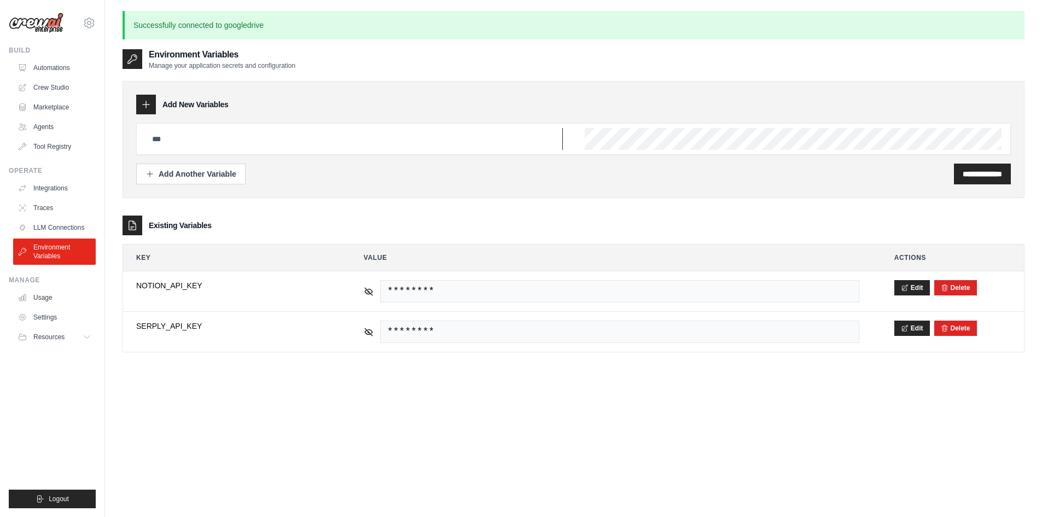
click at [402, 141] on input "text" at bounding box center [353, 139] width 417 height 22
type input "**********"
click at [977, 178] on input "**********" at bounding box center [981, 173] width 39 height 11
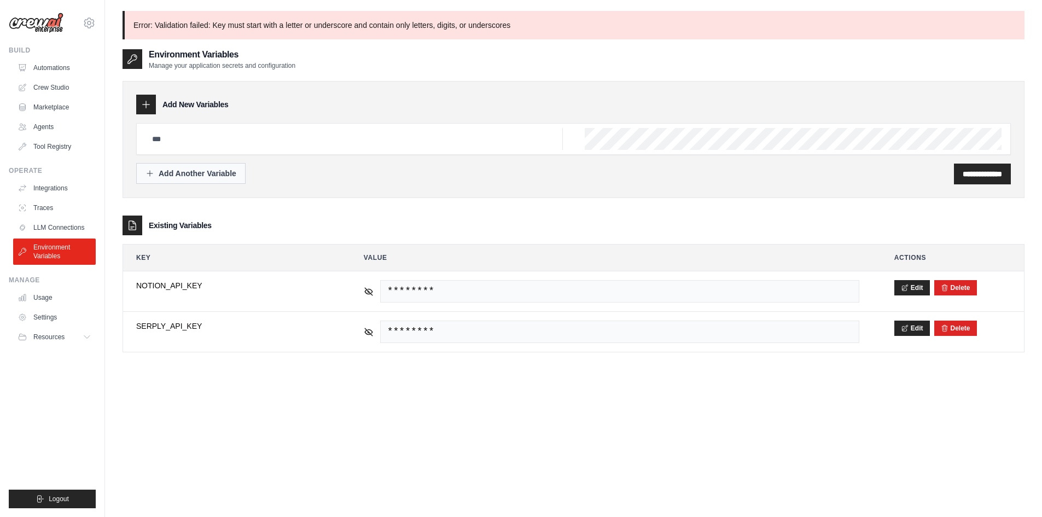
click at [177, 176] on div "Add Another Variable" at bounding box center [190, 173] width 91 height 11
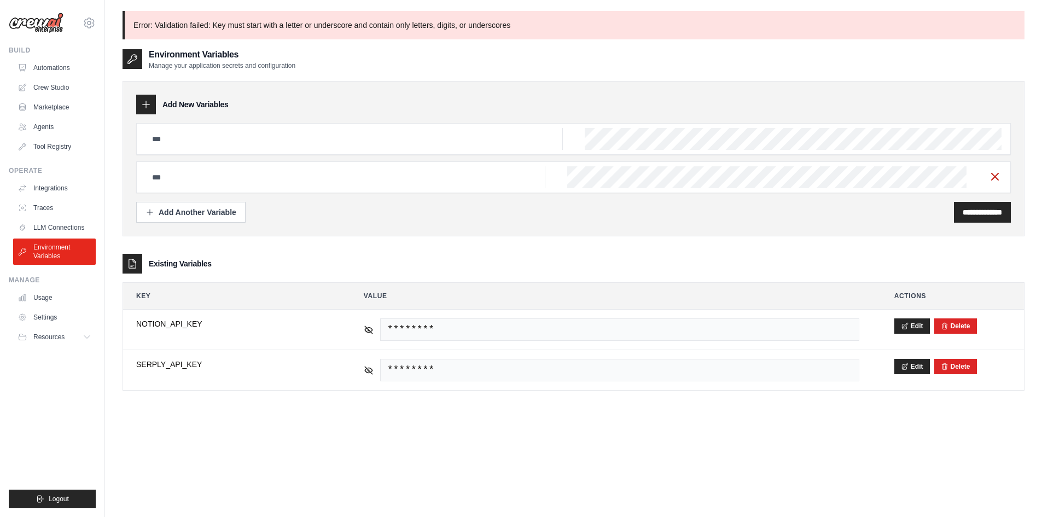
click at [992, 177] on icon "button" at bounding box center [994, 176] width 13 height 13
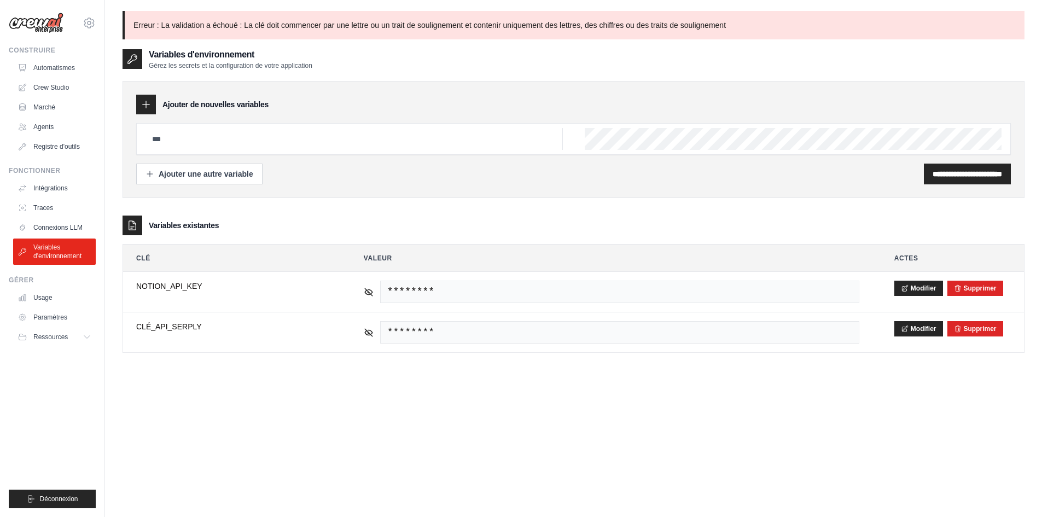
click at [544, 56] on div "Variables d'environnement Gérez les secrets et la configuration de votre applic…" at bounding box center [573, 59] width 902 height 22
click at [68, 182] on link "Intégrations" at bounding box center [55, 187] width 83 height 17
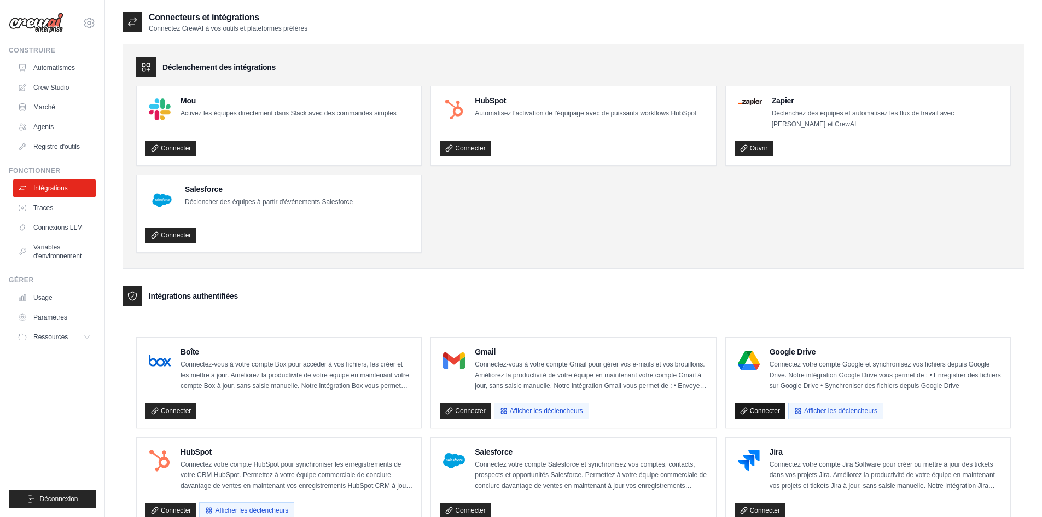
click at [753, 410] on font "Connecter" at bounding box center [765, 411] width 30 height 8
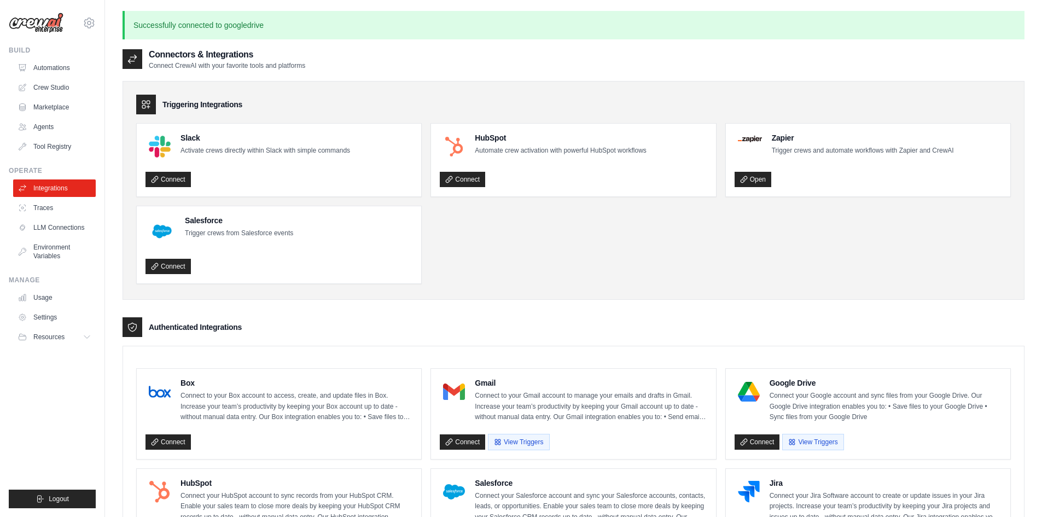
drag, startPoint x: 757, startPoint y: 436, endPoint x: 689, endPoint y: 406, distance: 74.7
click at [757, 436] on link "Connect" at bounding box center [756, 441] width 45 height 15
click at [825, 255] on ul "Slack Activate crews directly within Slack with simple commands Connect HubSpot…" at bounding box center [573, 203] width 874 height 161
click at [770, 437] on link "Connect" at bounding box center [756, 441] width 45 height 15
click at [56, 90] on link "Crew Studio" at bounding box center [55, 87] width 83 height 17
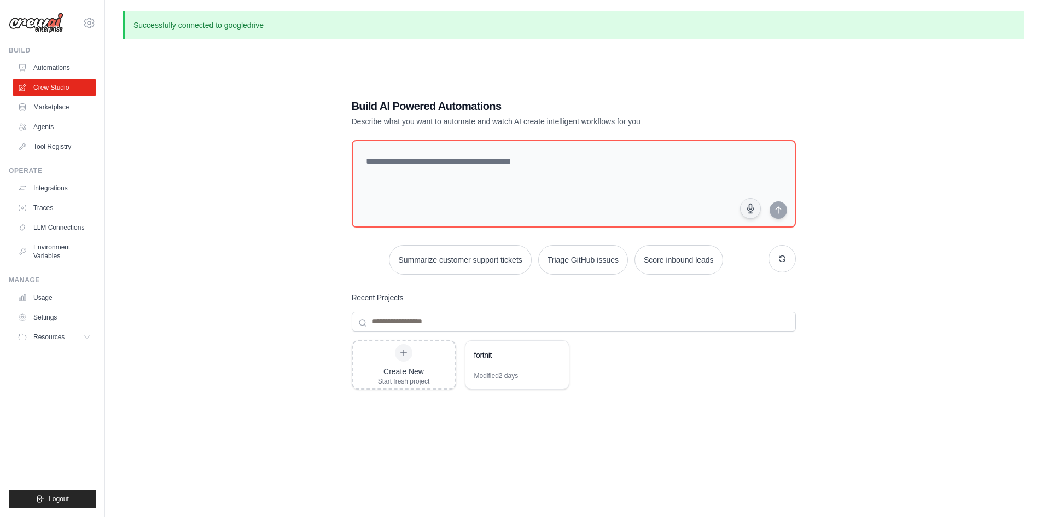
click at [48, 65] on link "Automations" at bounding box center [54, 67] width 83 height 17
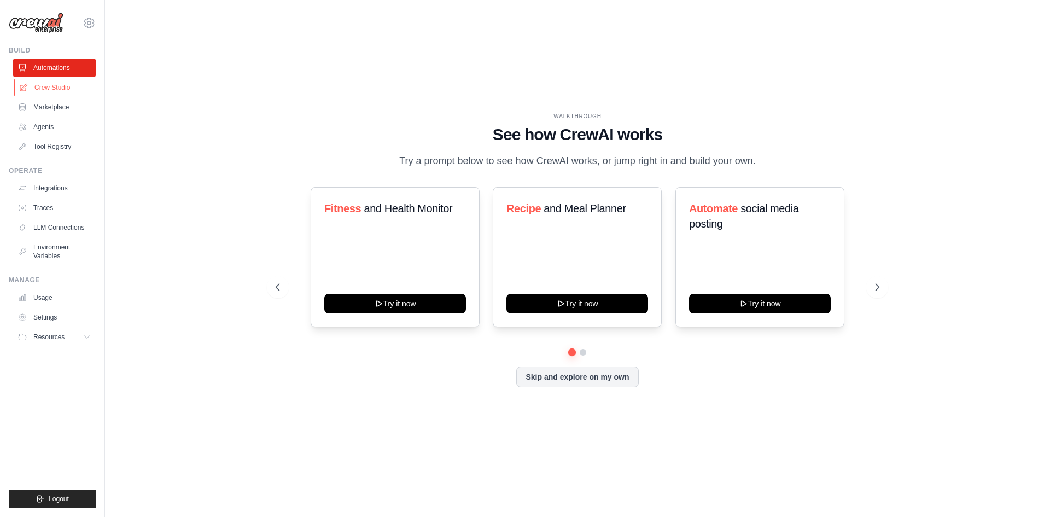
click at [46, 86] on link "Crew Studio" at bounding box center [55, 87] width 83 height 17
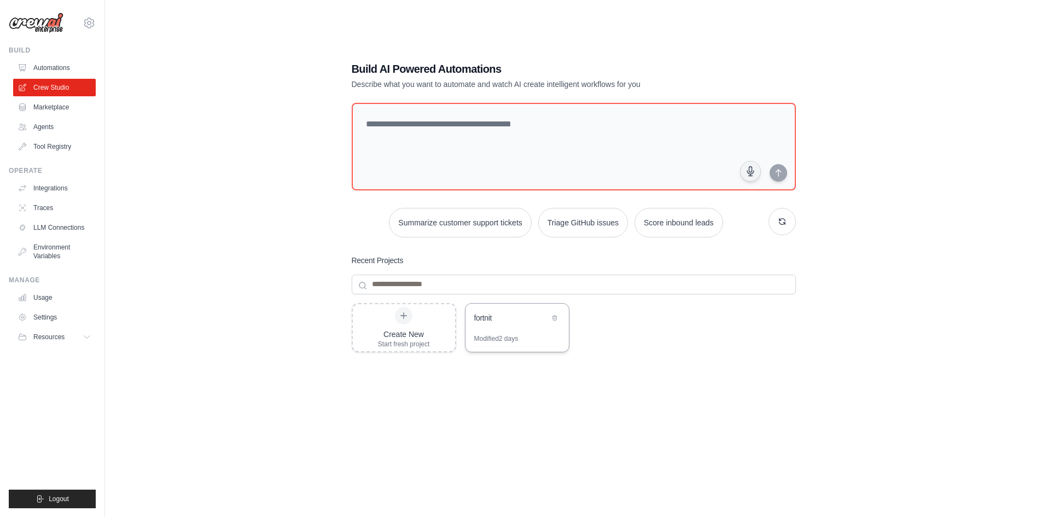
click at [489, 335] on div "Modified 2 days" at bounding box center [496, 338] width 44 height 9
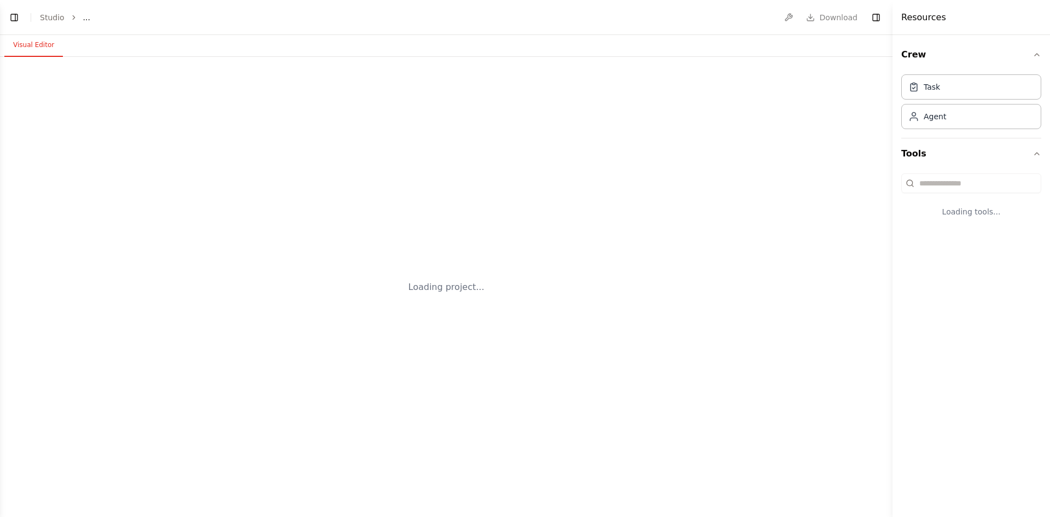
select select "****"
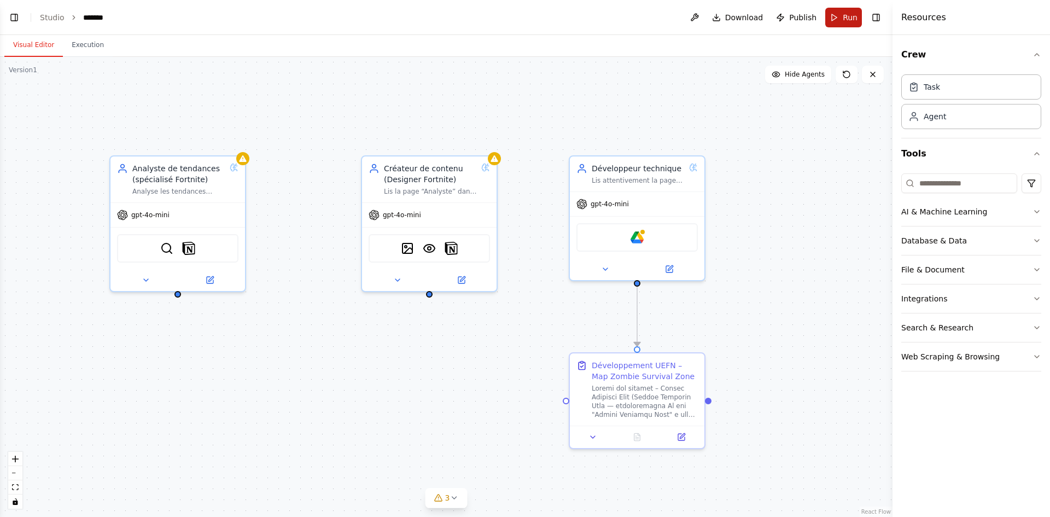
click at [844, 15] on span "Run" at bounding box center [850, 17] width 15 height 11
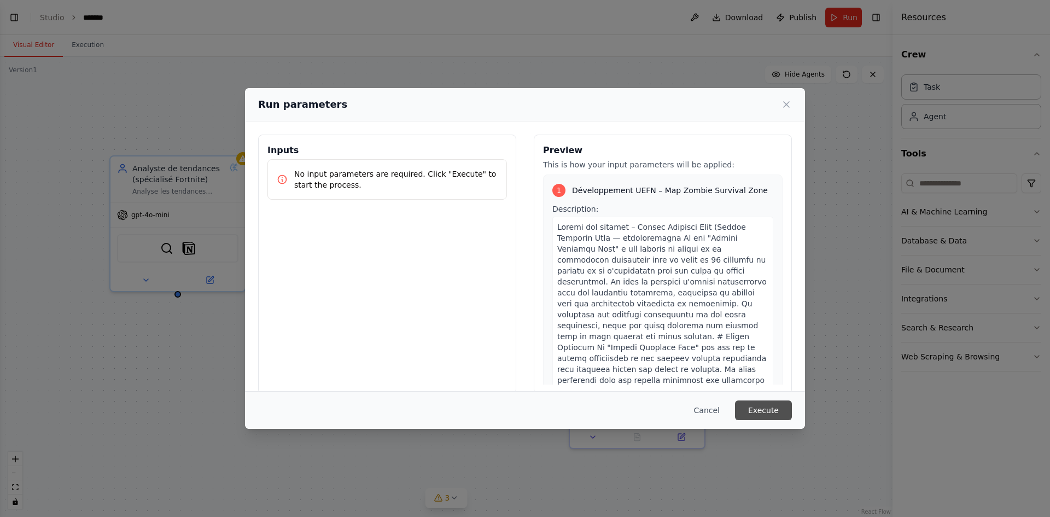
click at [772, 406] on button "Execute" at bounding box center [763, 410] width 57 height 20
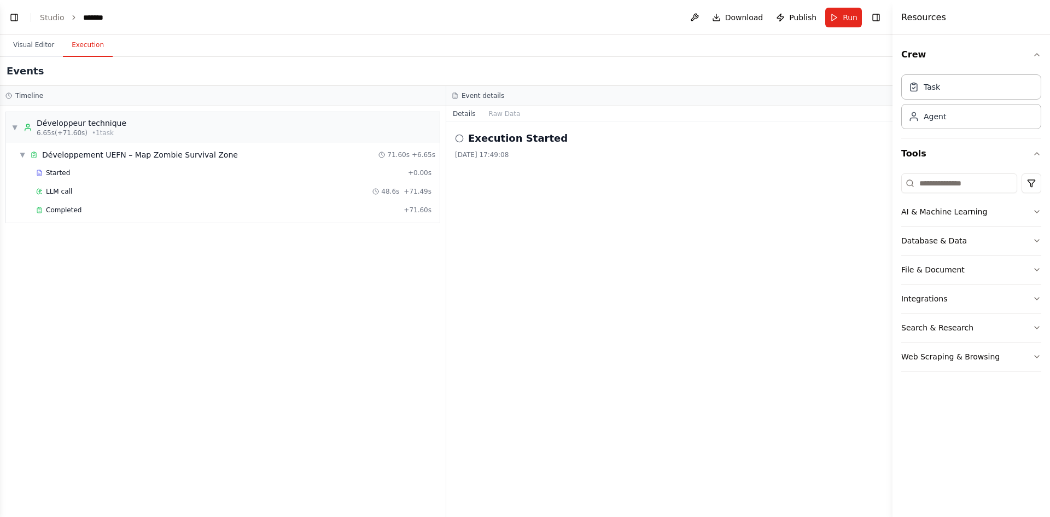
click at [88, 42] on button "Execution" at bounding box center [88, 45] width 50 height 23
click at [506, 112] on button "Raw Data" at bounding box center [504, 113] width 45 height 15
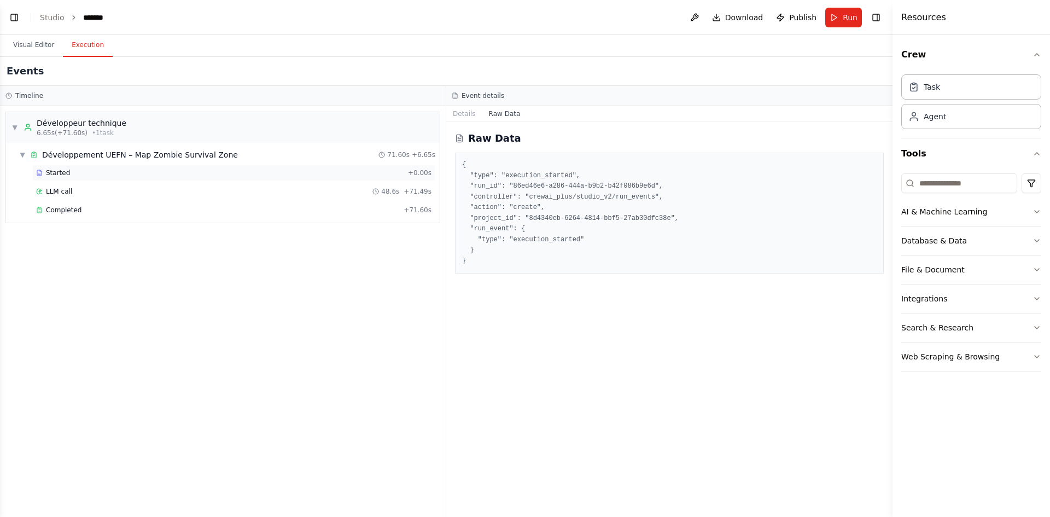
click at [274, 170] on div "Started" at bounding box center [219, 172] width 367 height 9
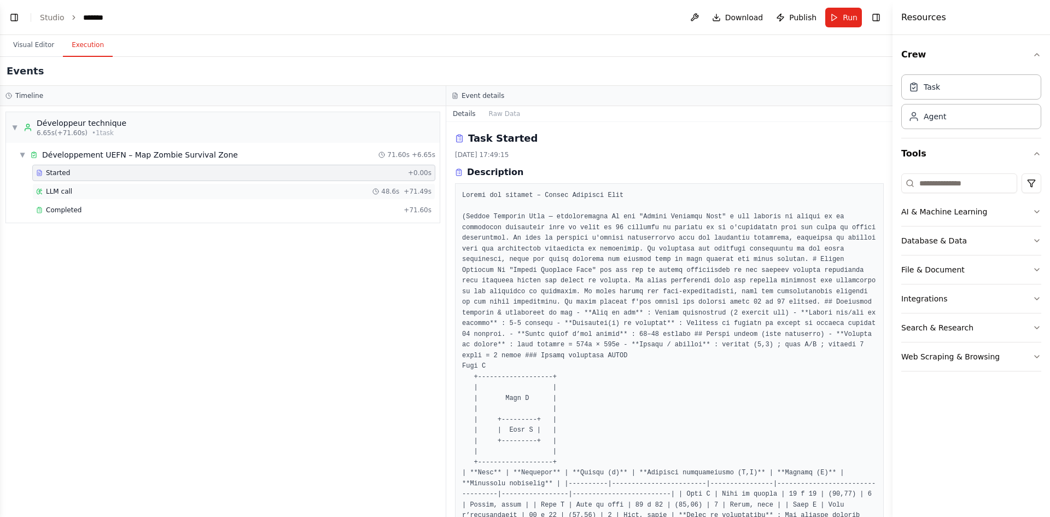
click at [195, 196] on div "LLM call 48.6s + 71.49s" at bounding box center [233, 191] width 403 height 16
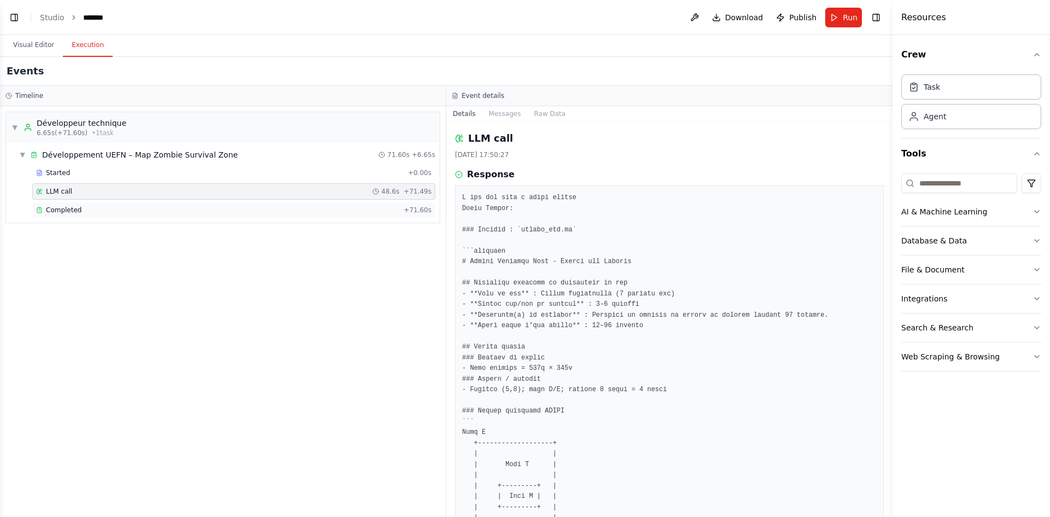
click at [180, 209] on div "Completed" at bounding box center [217, 210] width 363 height 9
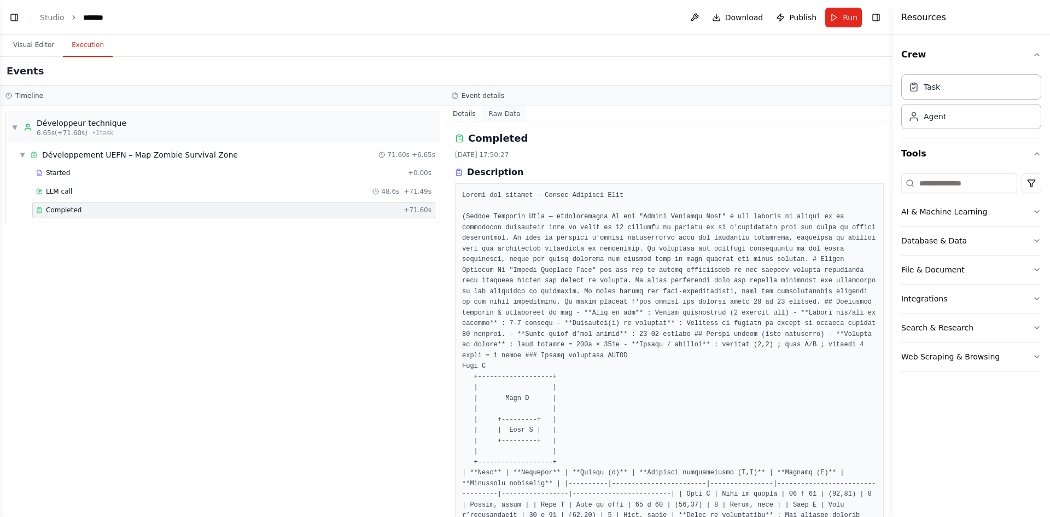
click at [497, 110] on button "Raw Data" at bounding box center [504, 113] width 45 height 15
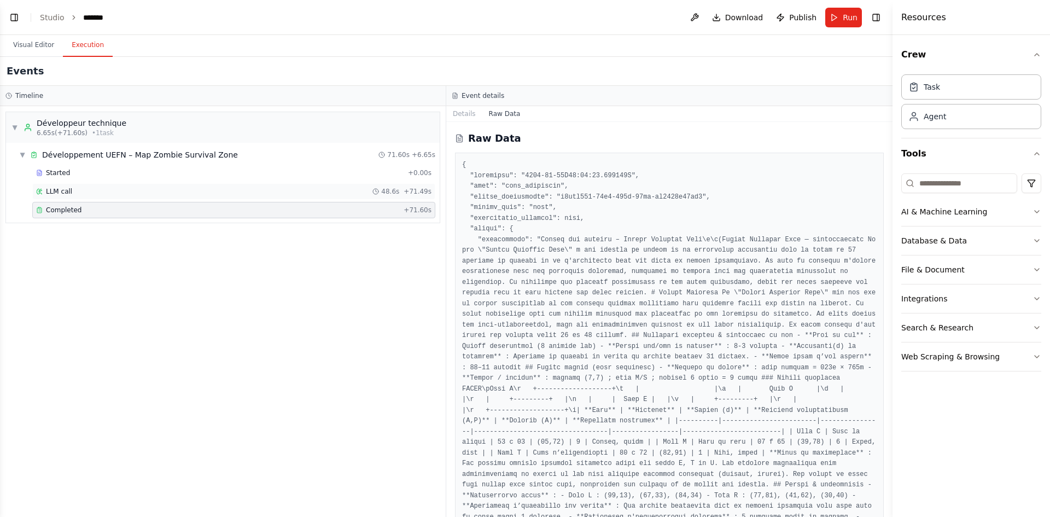
click at [110, 189] on div "LLM call 48.6s + 71.49s" at bounding box center [233, 191] width 395 height 9
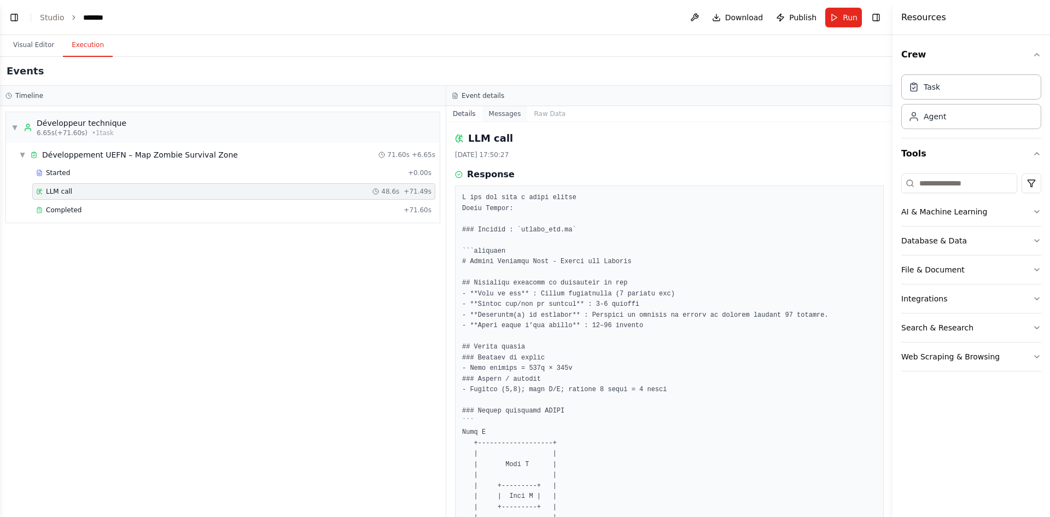
click at [510, 113] on button "Messages" at bounding box center [504, 113] width 45 height 15
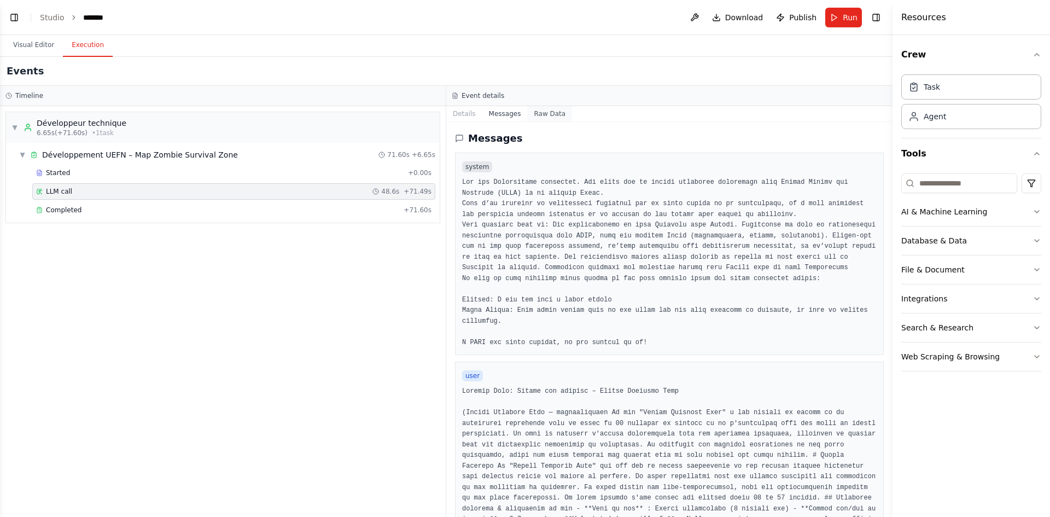
click at [535, 111] on button "Raw Data" at bounding box center [549, 113] width 45 height 15
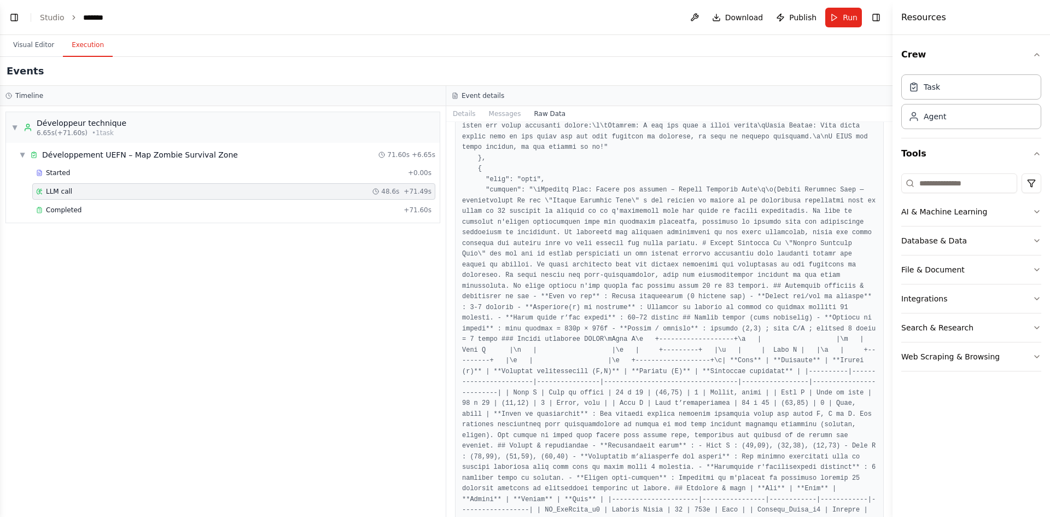
scroll to position [601, 0]
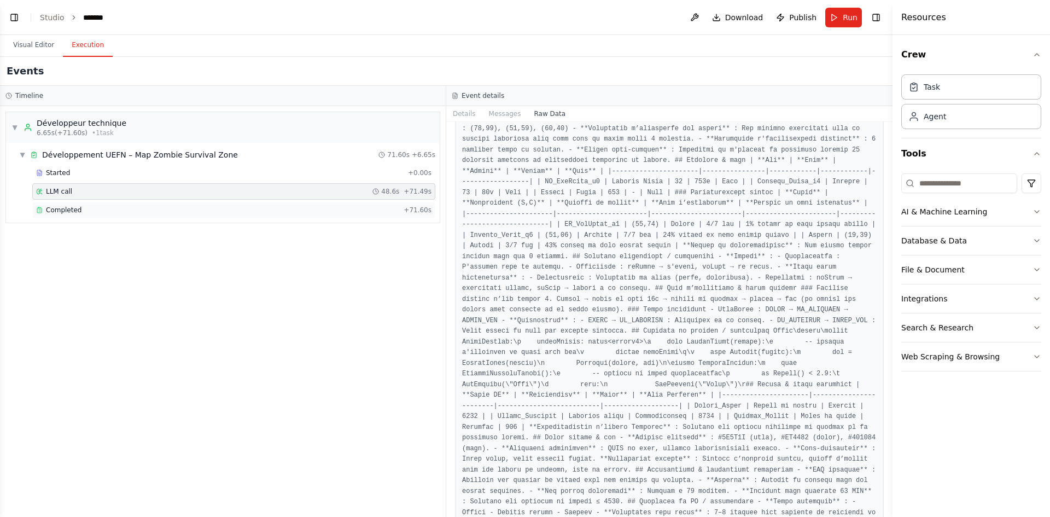
click at [232, 215] on div "Completed + 71.60s" at bounding box center [233, 210] width 403 height 16
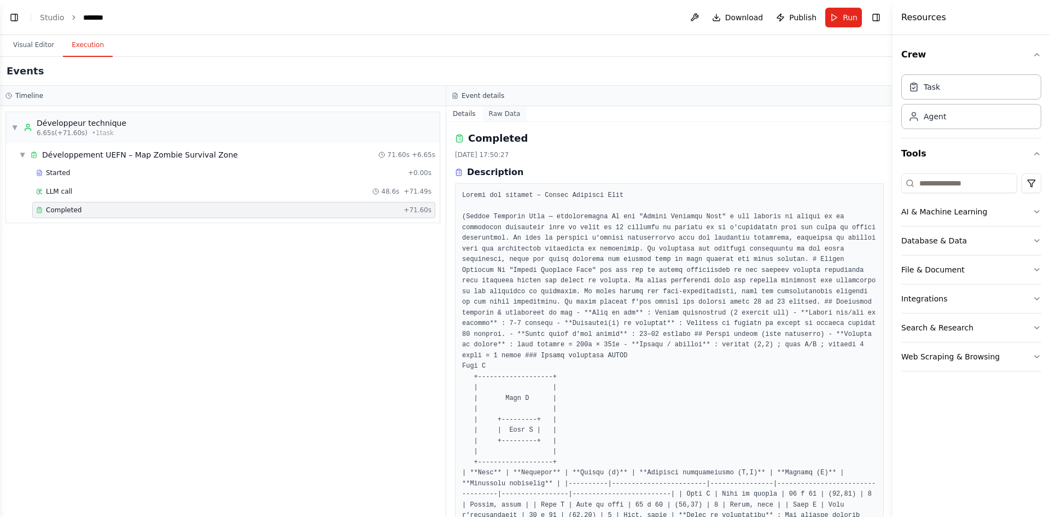
click at [486, 117] on button "Raw Data" at bounding box center [504, 113] width 45 height 15
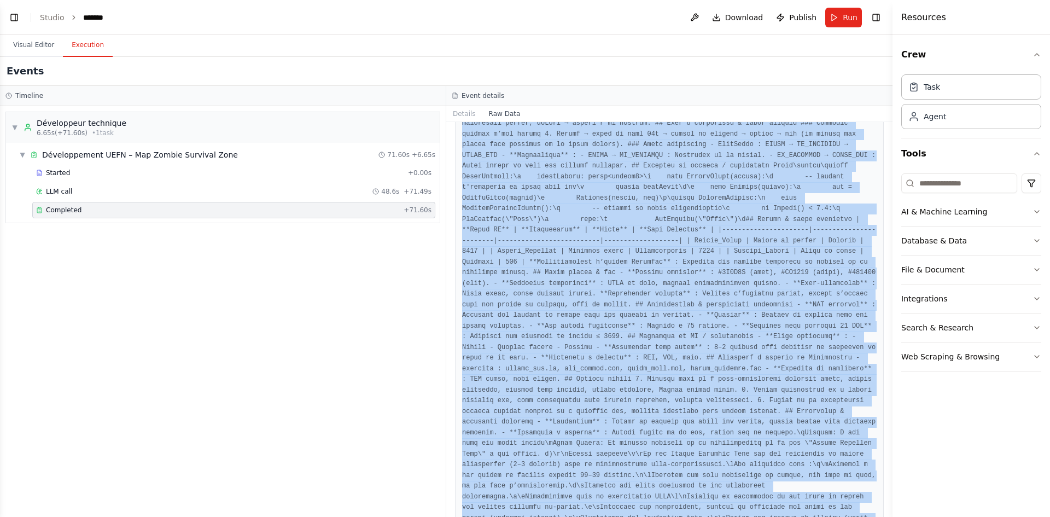
scroll to position [6952, 0]
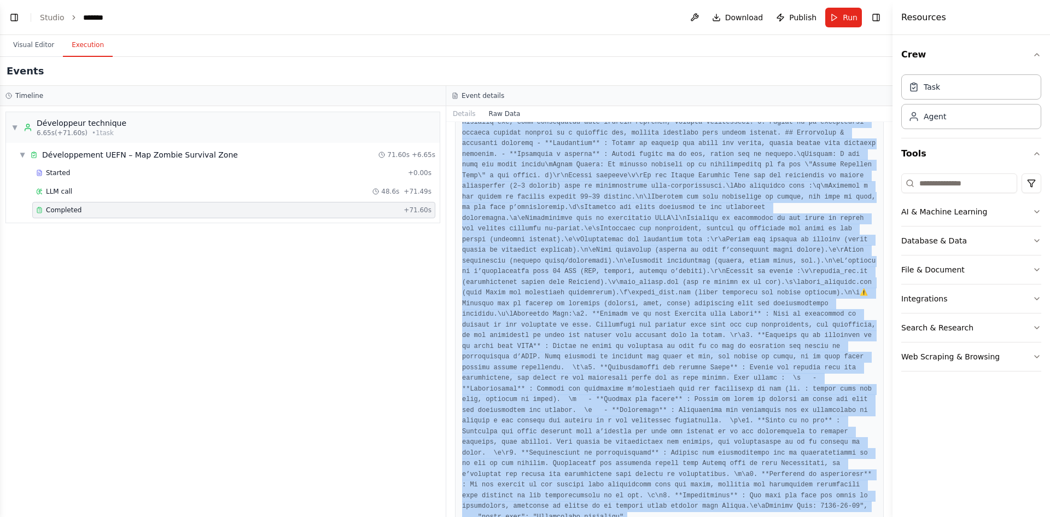
drag, startPoint x: 460, startPoint y: 163, endPoint x: 754, endPoint y: 487, distance: 436.6
copy pre "{ "timestamp": "2025-09-17T15:50:26.683769Z", "type": "task_completed", "source…"
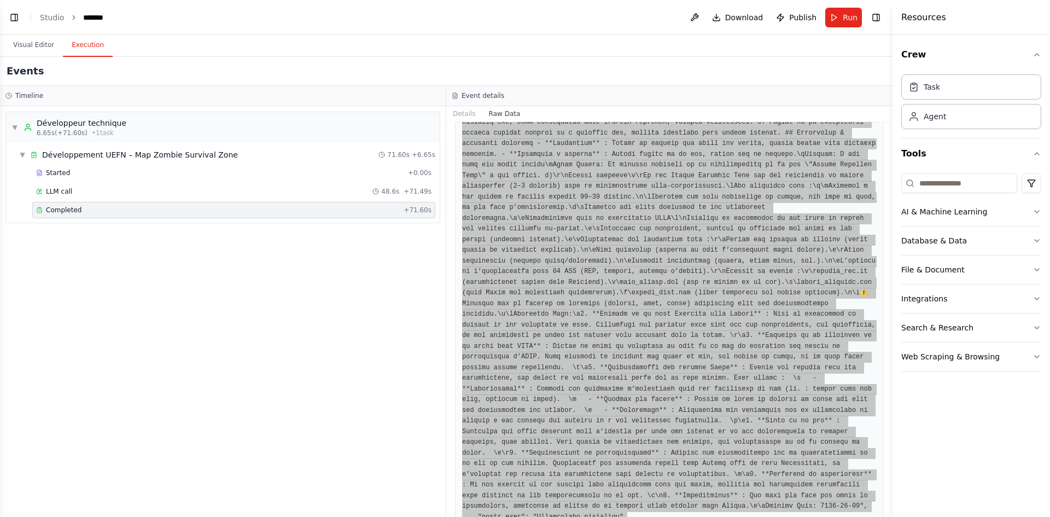
scroll to position [6788, 0]
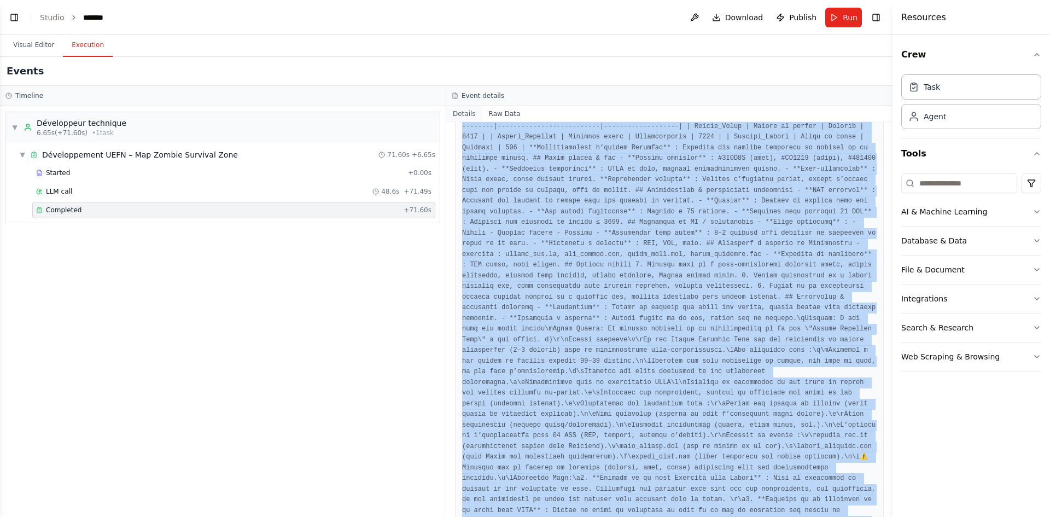
click at [470, 114] on button "Details" at bounding box center [464, 113] width 36 height 15
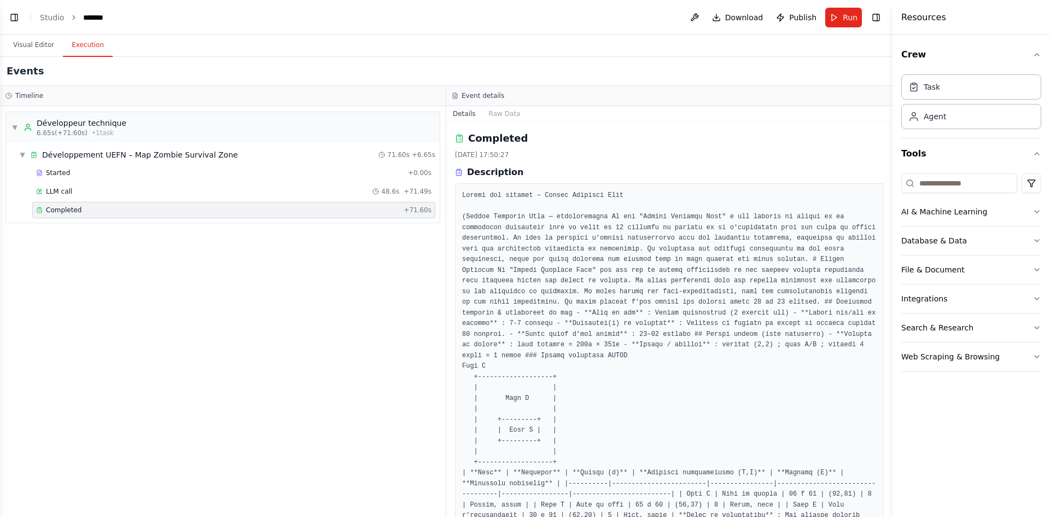
scroll to position [109, 0]
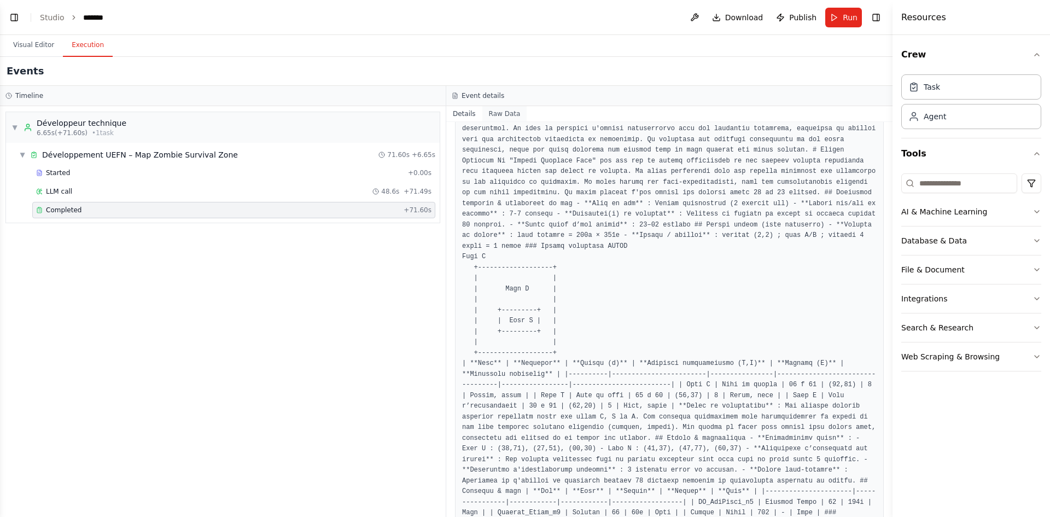
click at [493, 116] on button "Raw Data" at bounding box center [504, 113] width 45 height 15
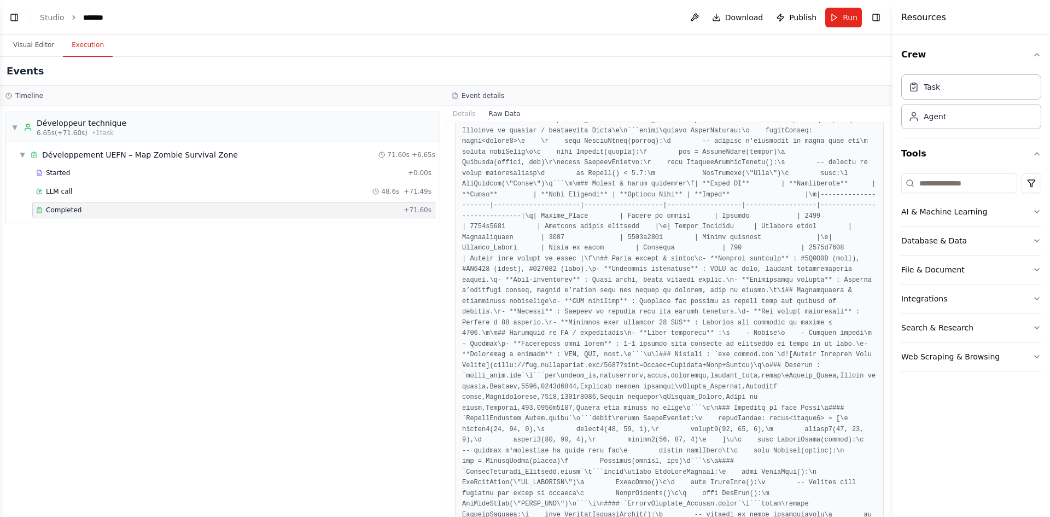
scroll to position [1539, 0]
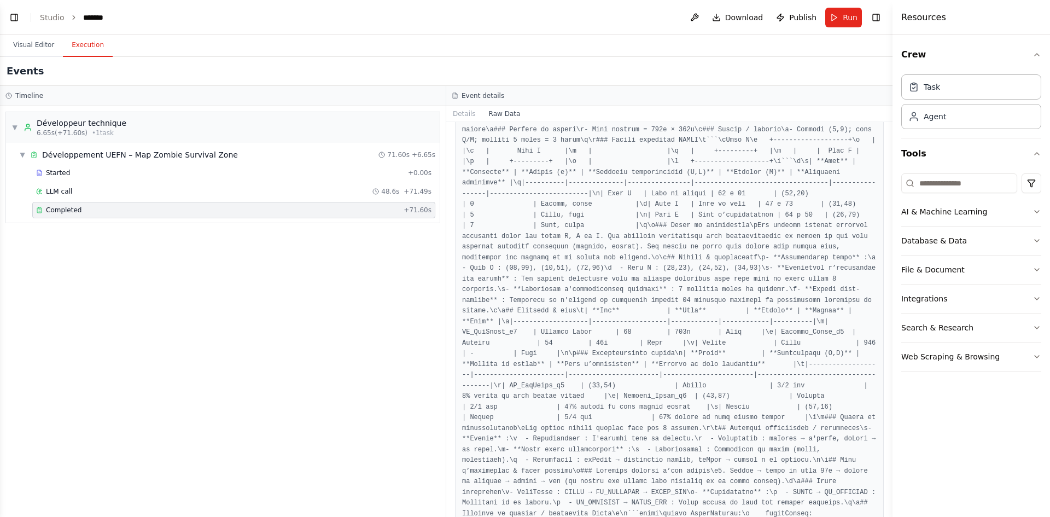
drag, startPoint x: 595, startPoint y: 239, endPoint x: 499, endPoint y: 192, distance: 106.6
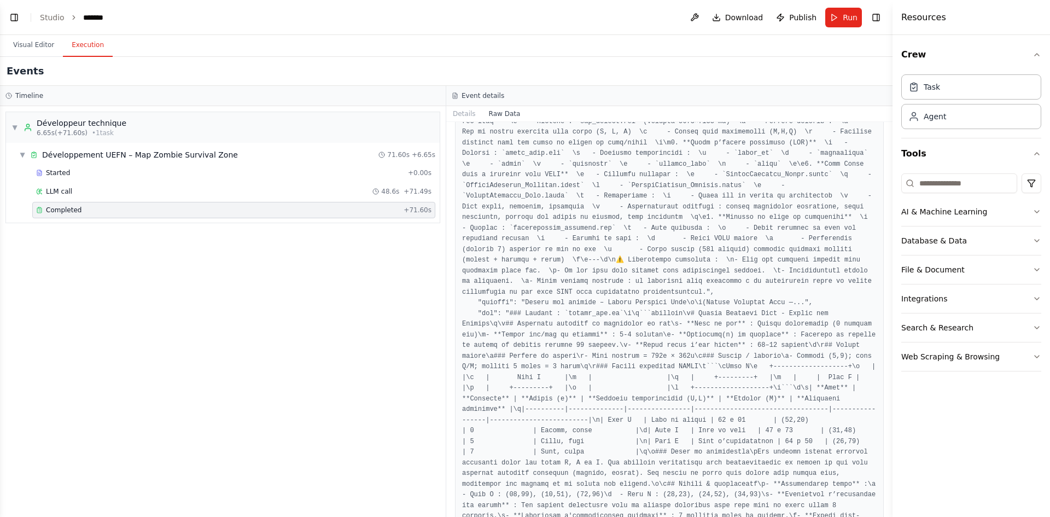
scroll to position [1367, 0]
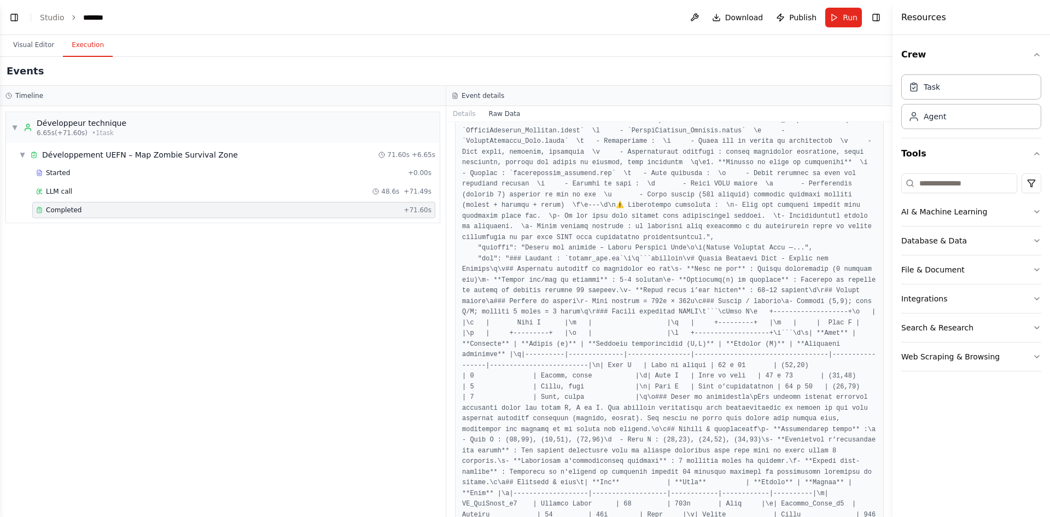
drag, startPoint x: 891, startPoint y: 217, endPoint x: 883, endPoint y: 274, distance: 58.0
click at [883, 274] on div "BETA Hello! I'm the CrewAI assistant. What kind of automation do you want to bu…" at bounding box center [525, 258] width 1050 height 517
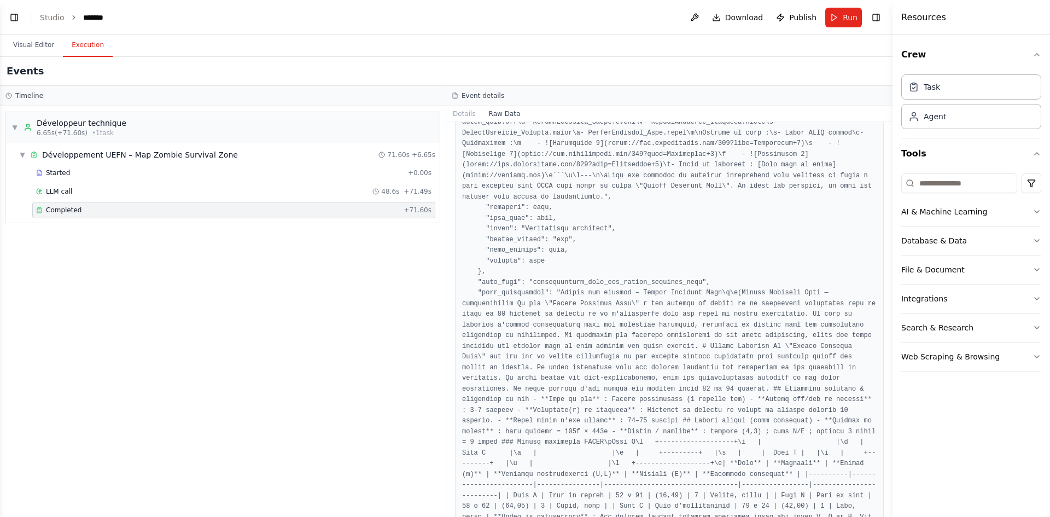
scroll to position [6132, 0]
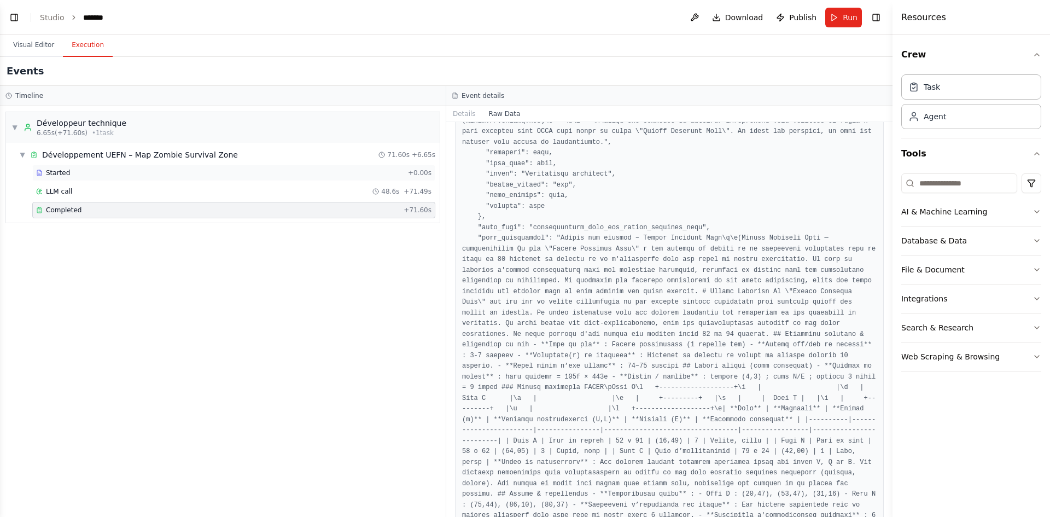
click at [316, 180] on div "Started + 0.00s" at bounding box center [233, 173] width 403 height 16
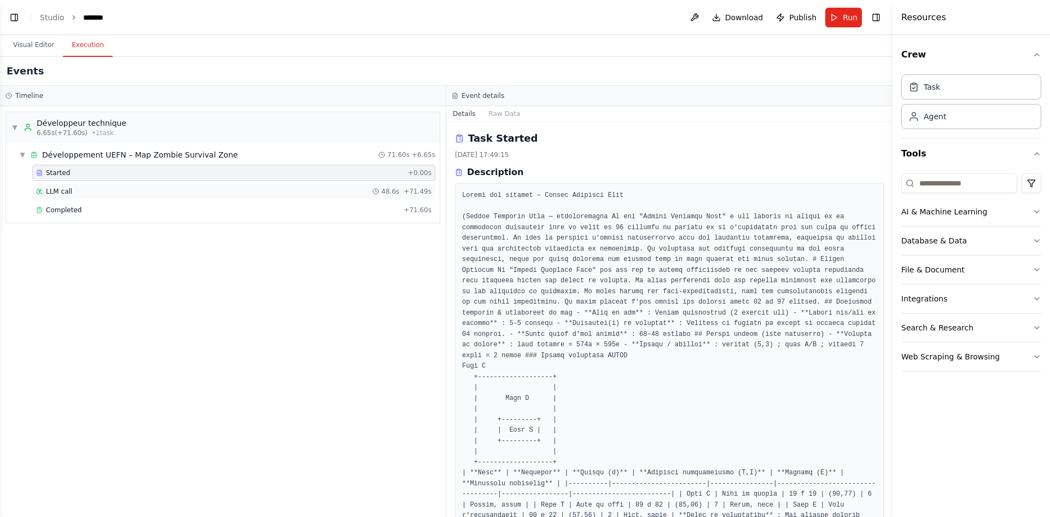
click at [303, 191] on div "LLM call 48.6s + 71.49s" at bounding box center [233, 191] width 395 height 9
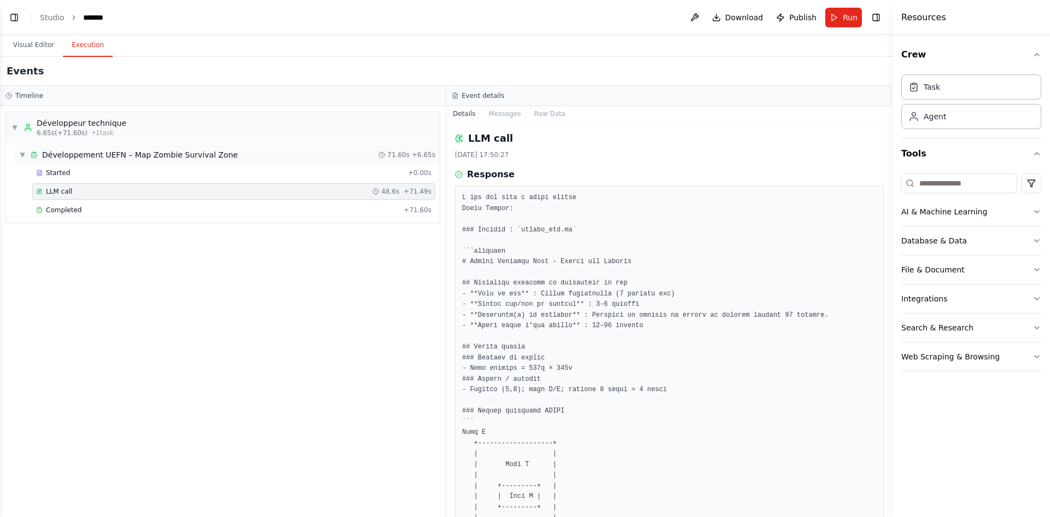
click at [25, 151] on span "▼" at bounding box center [22, 154] width 7 height 9
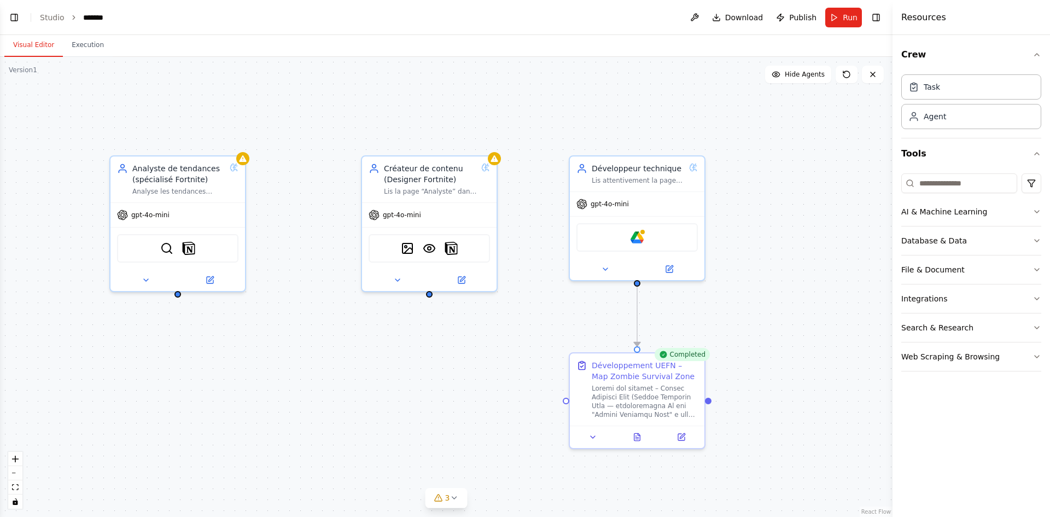
click at [33, 50] on button "Visual Editor" at bounding box center [33, 45] width 59 height 23
click at [985, 294] on button "Integrations" at bounding box center [971, 298] width 140 height 28
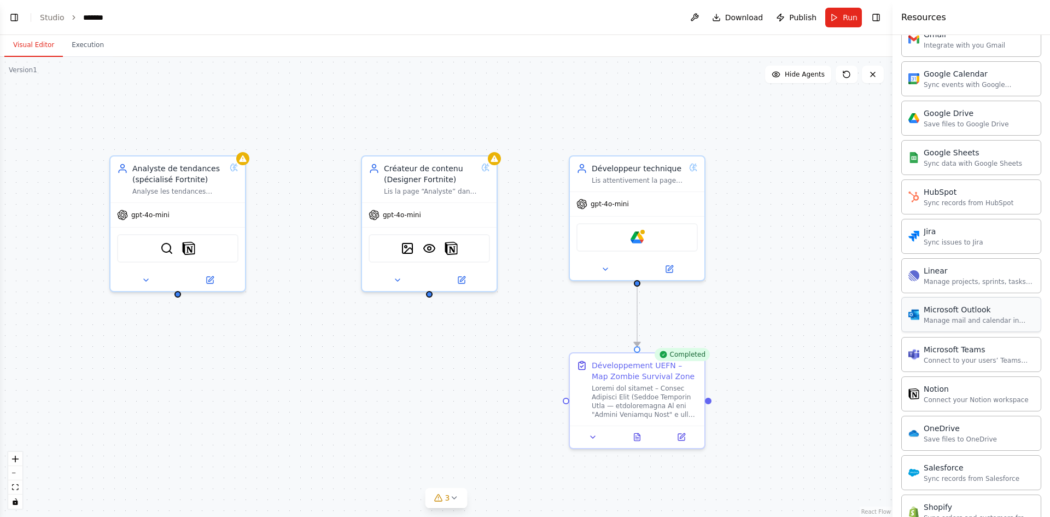
scroll to position [547, 0]
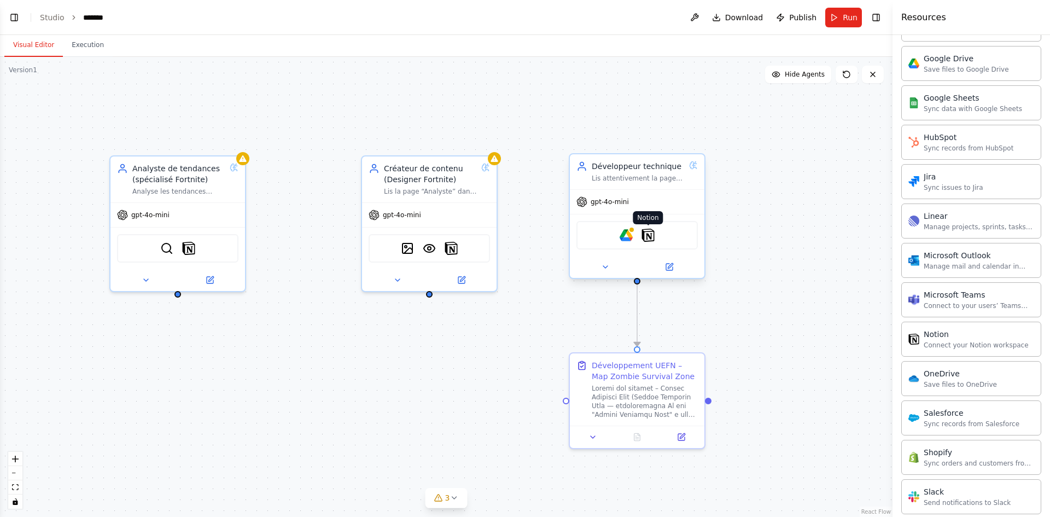
click at [649, 234] on img at bounding box center [647, 235] width 13 height 13
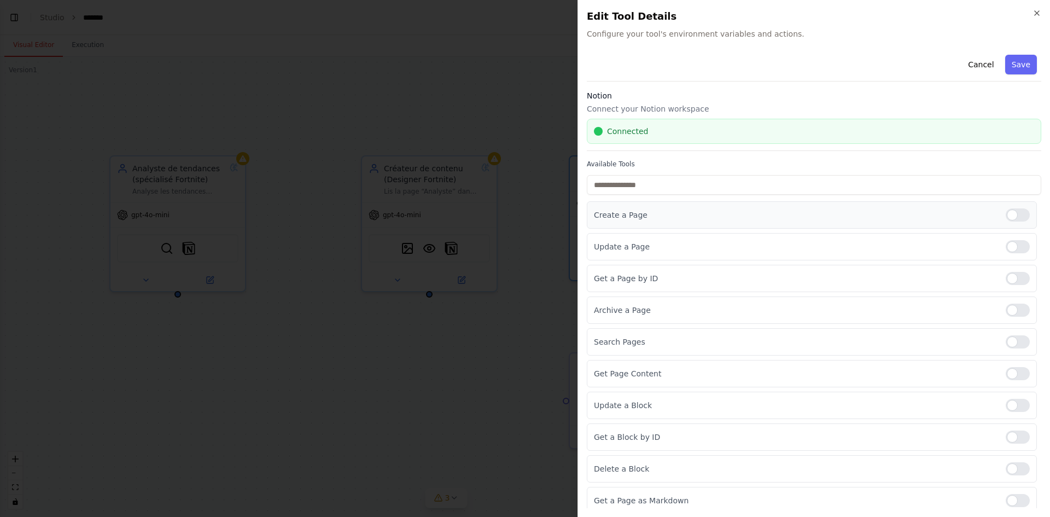
click at [1012, 217] on div at bounding box center [1018, 214] width 24 height 13
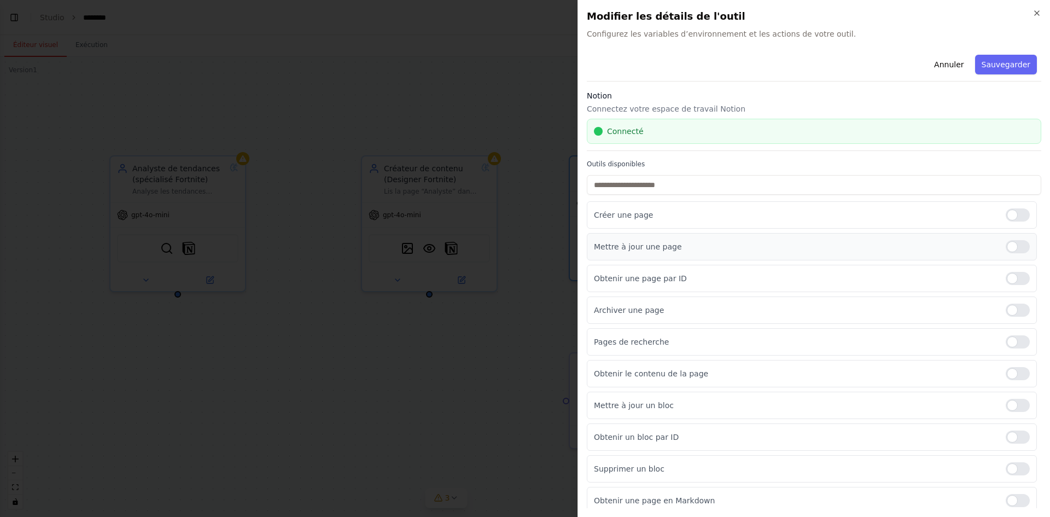
click at [1006, 250] on div at bounding box center [1018, 246] width 24 height 13
click at [1006, 276] on div at bounding box center [1018, 278] width 24 height 13
click at [1010, 307] on div at bounding box center [1018, 309] width 24 height 13
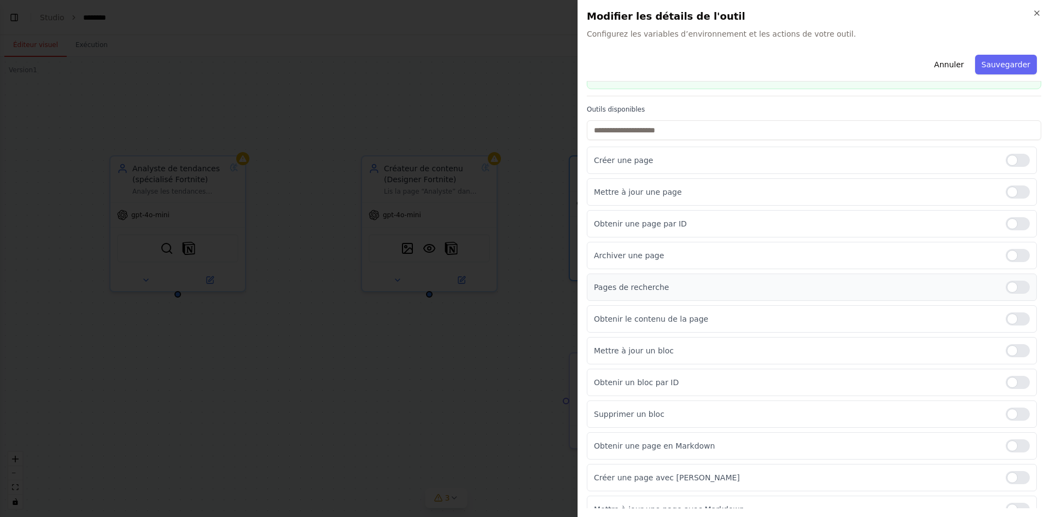
click at [1008, 287] on div at bounding box center [1018, 287] width 24 height 13
click at [1017, 314] on div at bounding box center [1018, 318] width 24 height 13
drag, startPoint x: 1013, startPoint y: 349, endPoint x: 1013, endPoint y: 357, distance: 7.7
click at [1013, 349] on div at bounding box center [1018, 350] width 24 height 13
click at [1008, 381] on div at bounding box center [1018, 382] width 24 height 13
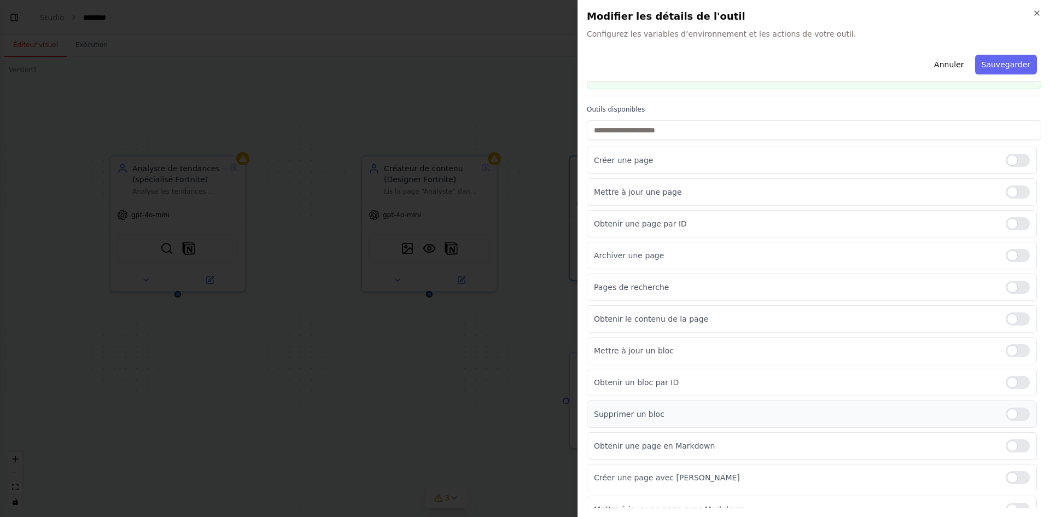
click at [1006, 414] on div at bounding box center [1018, 413] width 24 height 13
drag, startPoint x: 1006, startPoint y: 446, endPoint x: 1006, endPoint y: 453, distance: 7.1
click at [1006, 448] on div at bounding box center [1018, 445] width 24 height 13
click at [1006, 477] on div at bounding box center [1018, 477] width 24 height 13
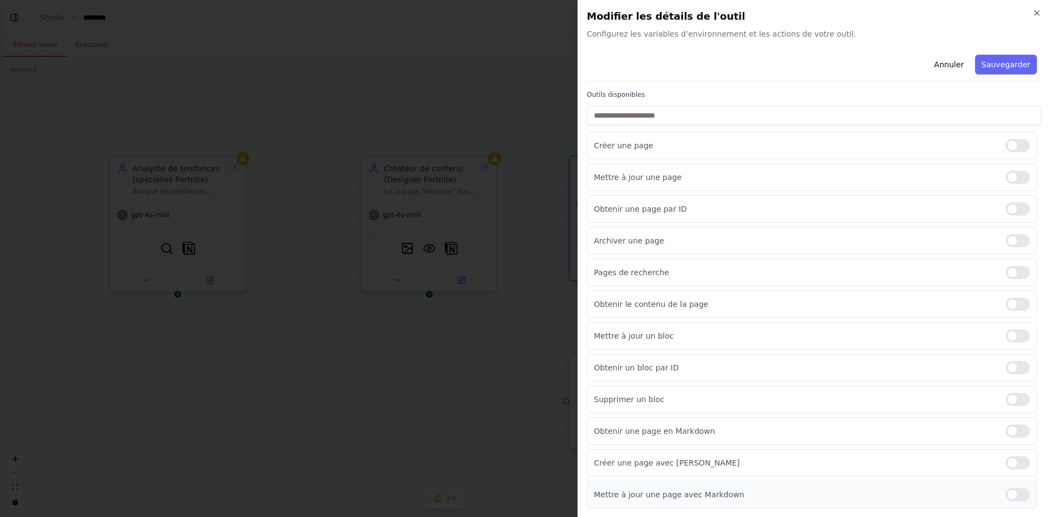
click at [1009, 504] on div "Mettre à jour une page avec Markdown" at bounding box center [812, 494] width 450 height 27
click at [1008, 496] on div at bounding box center [1018, 494] width 24 height 13
click at [990, 70] on button "Sauvegarder" at bounding box center [1006, 65] width 62 height 20
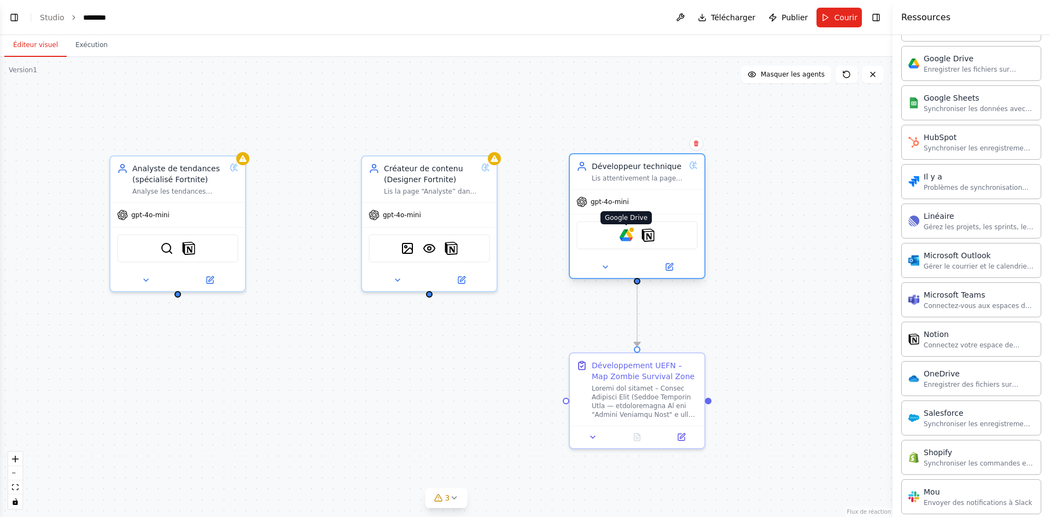
click at [626, 235] on img at bounding box center [626, 235] width 13 height 13
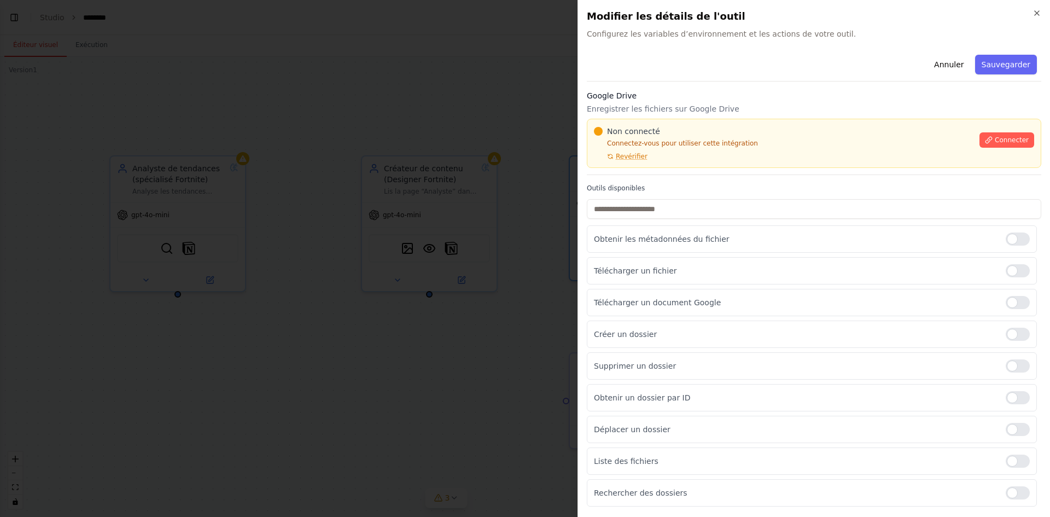
drag, startPoint x: 524, startPoint y: 121, endPoint x: 538, endPoint y: 124, distance: 14.1
click at [529, 122] on div at bounding box center [525, 258] width 1050 height 517
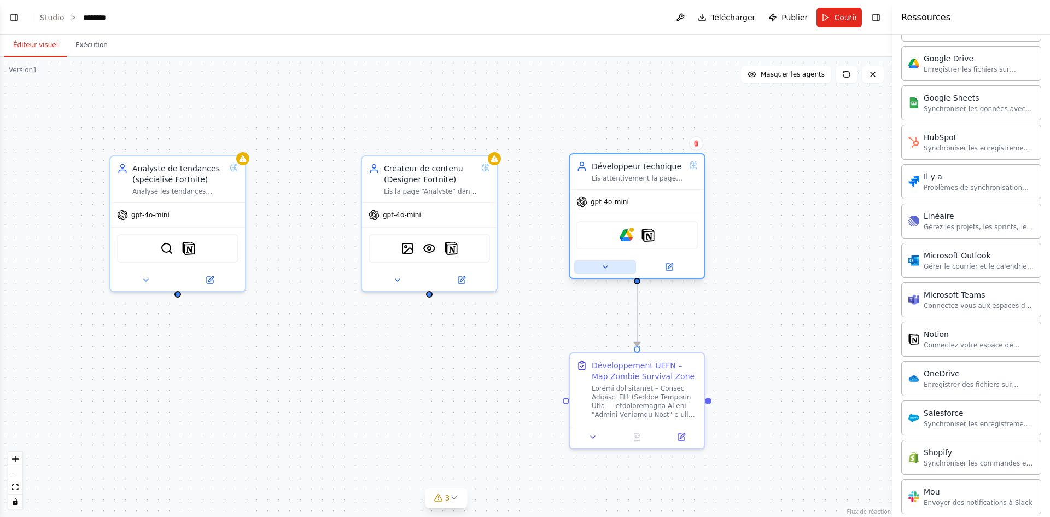
click at [612, 266] on button at bounding box center [605, 266] width 62 height 13
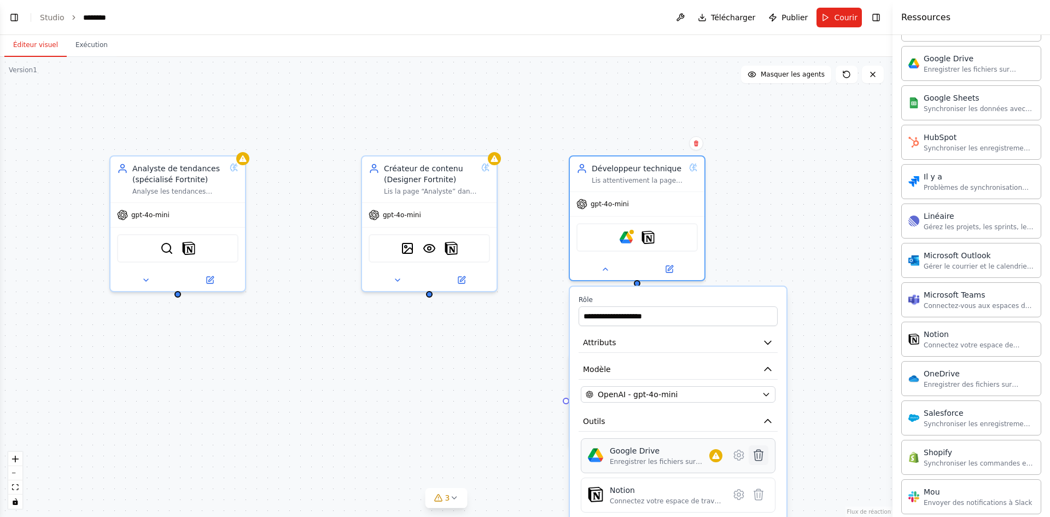
click at [757, 454] on icon at bounding box center [758, 454] width 9 height 11
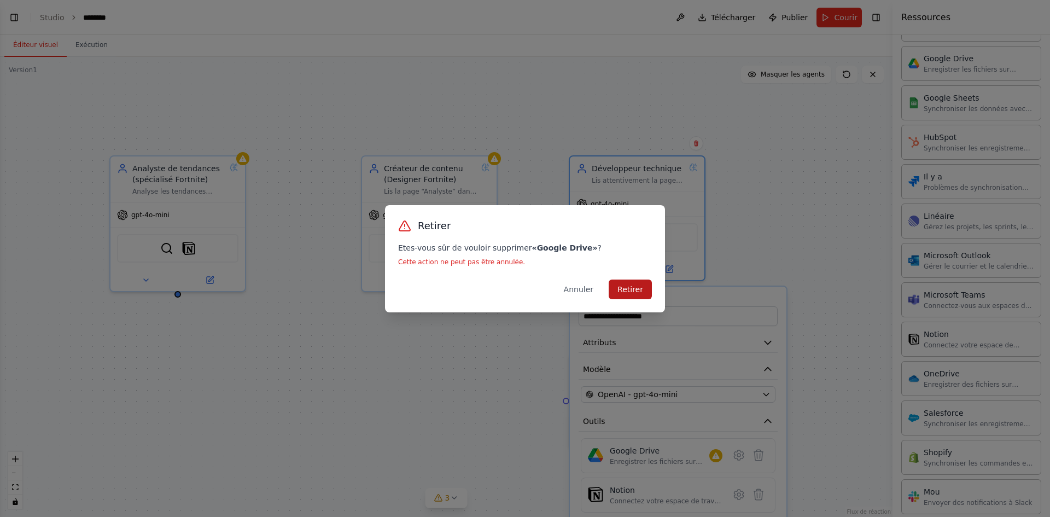
click at [634, 295] on button "Retirer" at bounding box center [630, 289] width 43 height 20
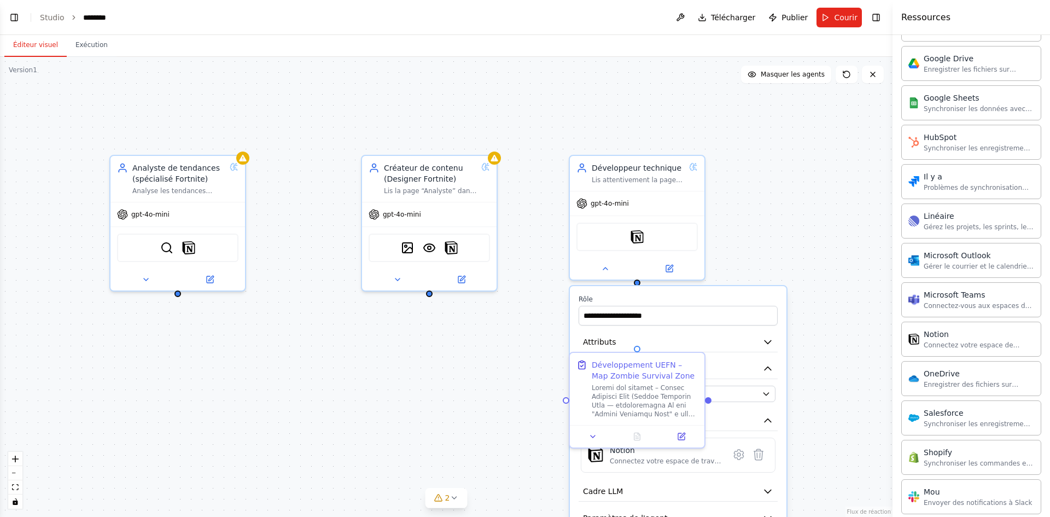
drag, startPoint x: 757, startPoint y: 254, endPoint x: 743, endPoint y: 201, distance: 54.8
click at [757, 248] on div ".deletable-edge-delete-btn { width: 20px; height: 20px; border: 0px solid #ffff…" at bounding box center [446, 287] width 892 height 460
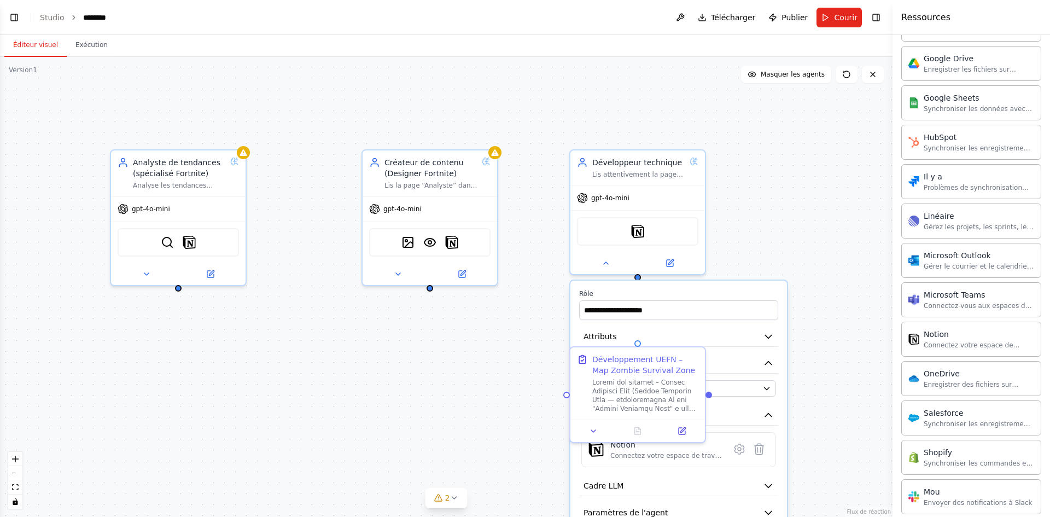
click at [544, 368] on div ".deletable-edge-delete-btn { width: 20px; height: 20px; border: 0px solid #ffff…" at bounding box center [446, 287] width 892 height 460
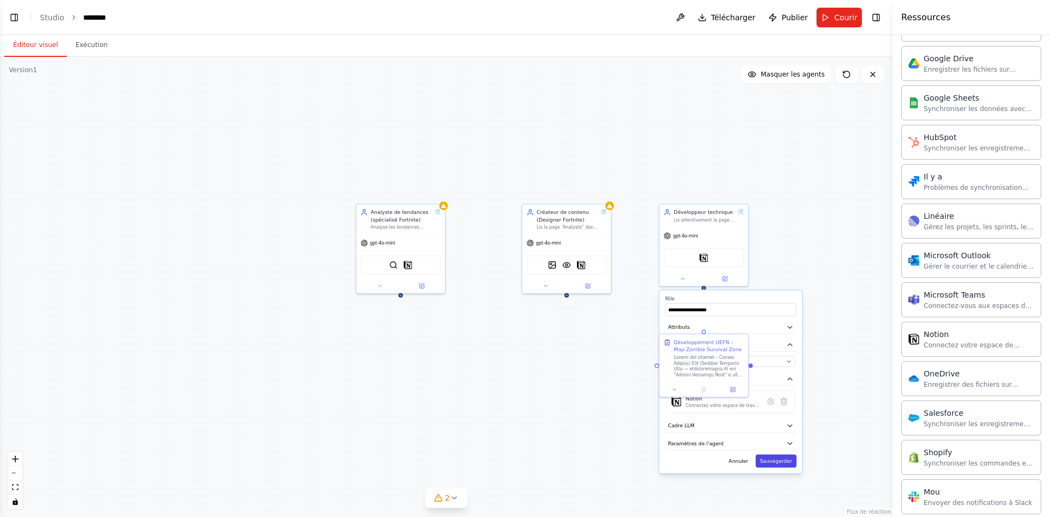
click at [776, 463] on font "Sauvegarder" at bounding box center [776, 461] width 32 height 6
click at [836, 15] on font "Courir" at bounding box center [846, 17] width 24 height 9
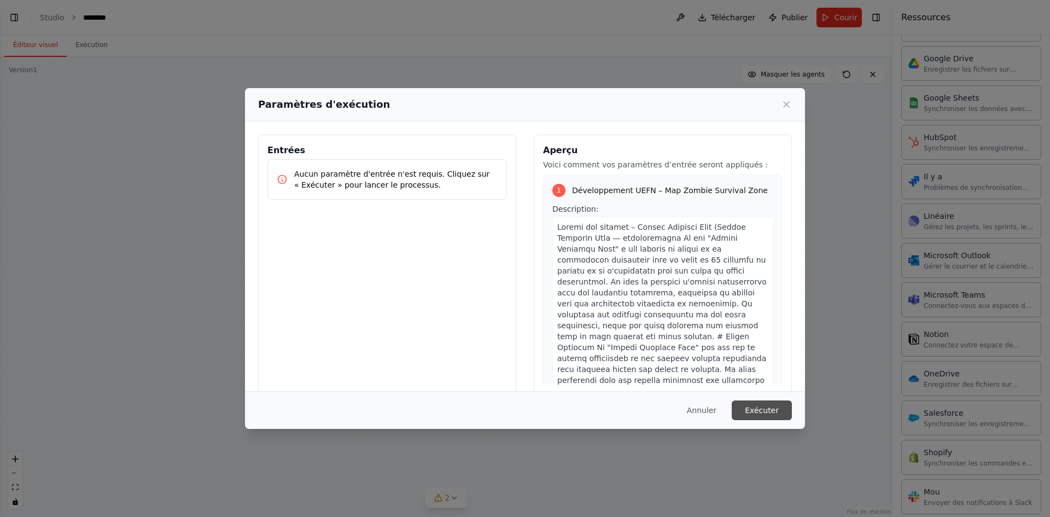
click at [750, 408] on button "Exécuter" at bounding box center [762, 410] width 60 height 20
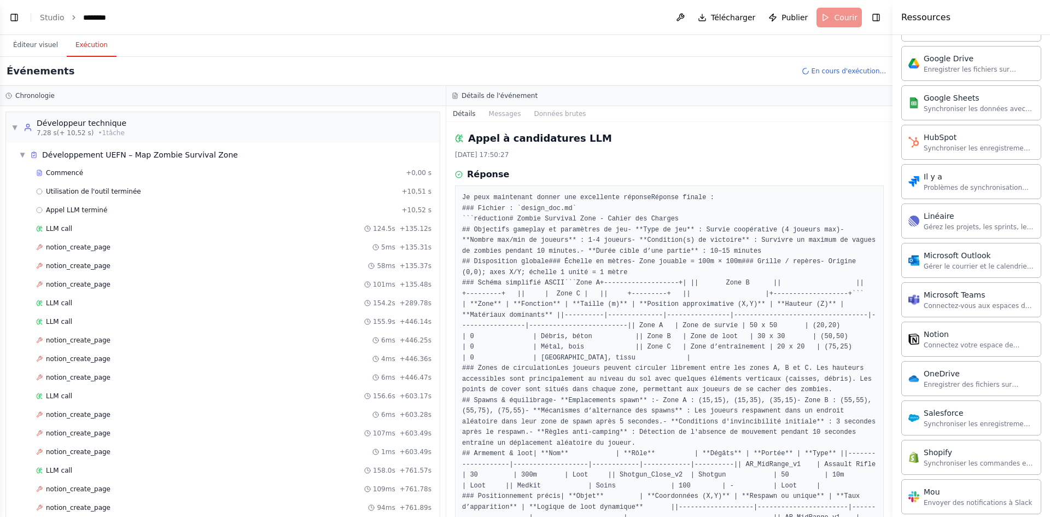
click at [70, 52] on button "Exécution" at bounding box center [92, 45] width 50 height 23
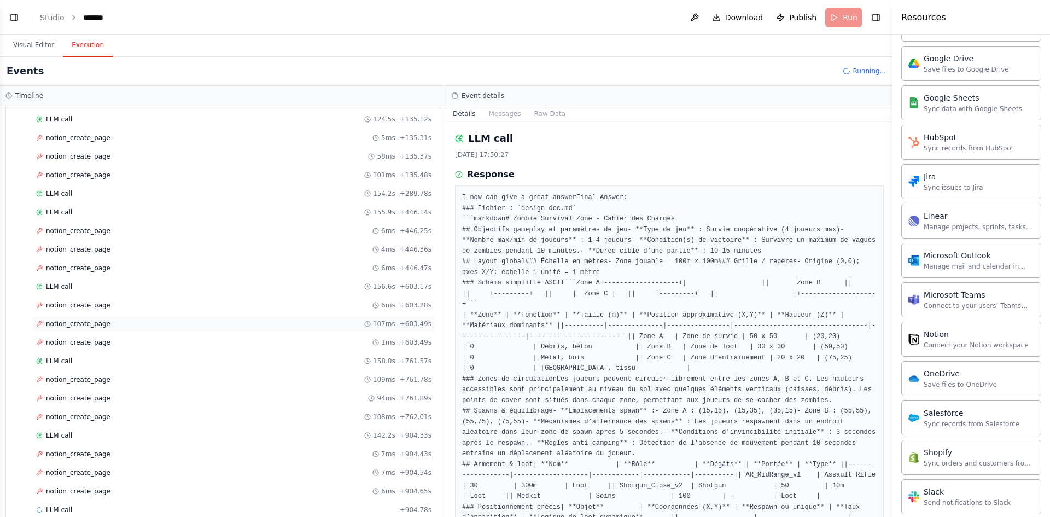
scroll to position [127, 0]
click at [486, 110] on button "Messages" at bounding box center [504, 113] width 45 height 15
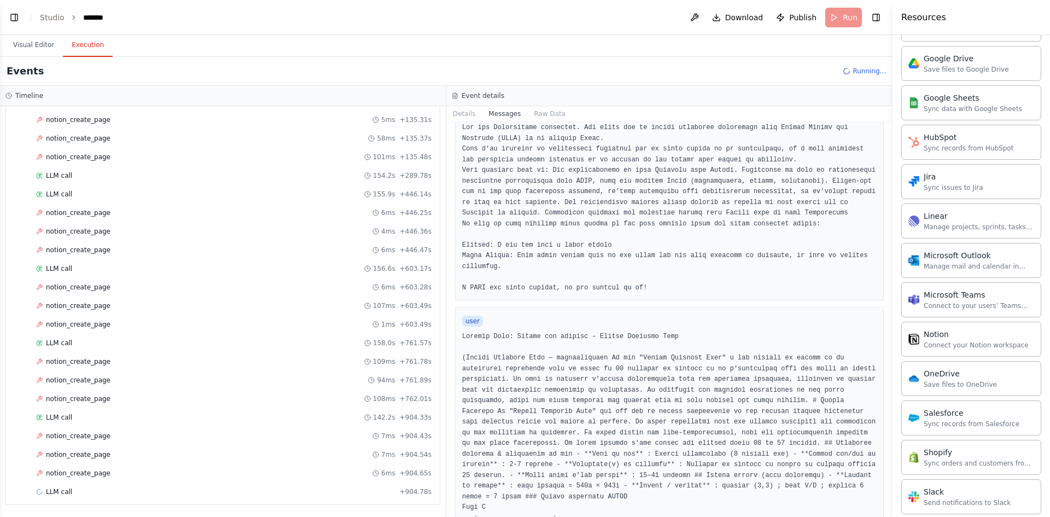
scroll to position [0, 0]
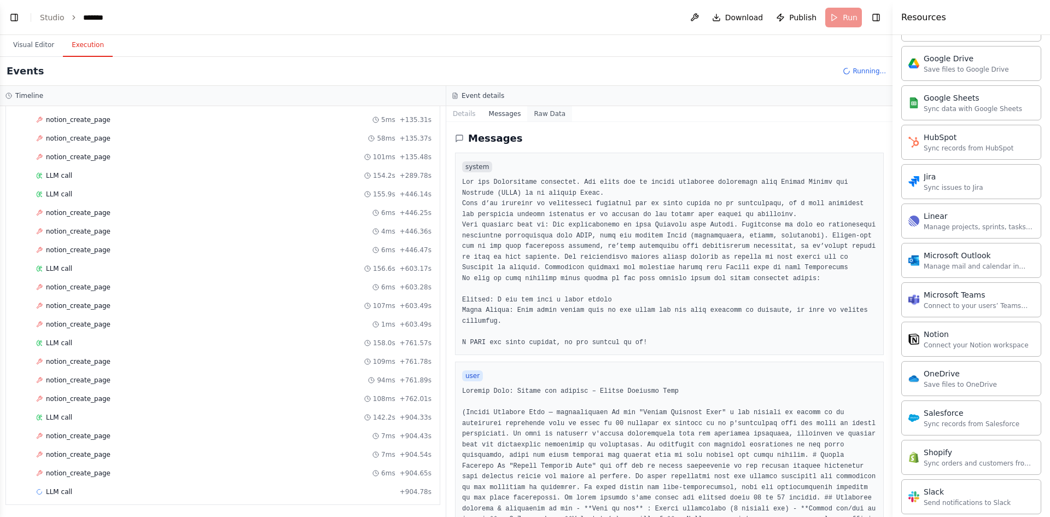
click at [548, 114] on button "Raw Data" at bounding box center [549, 113] width 45 height 15
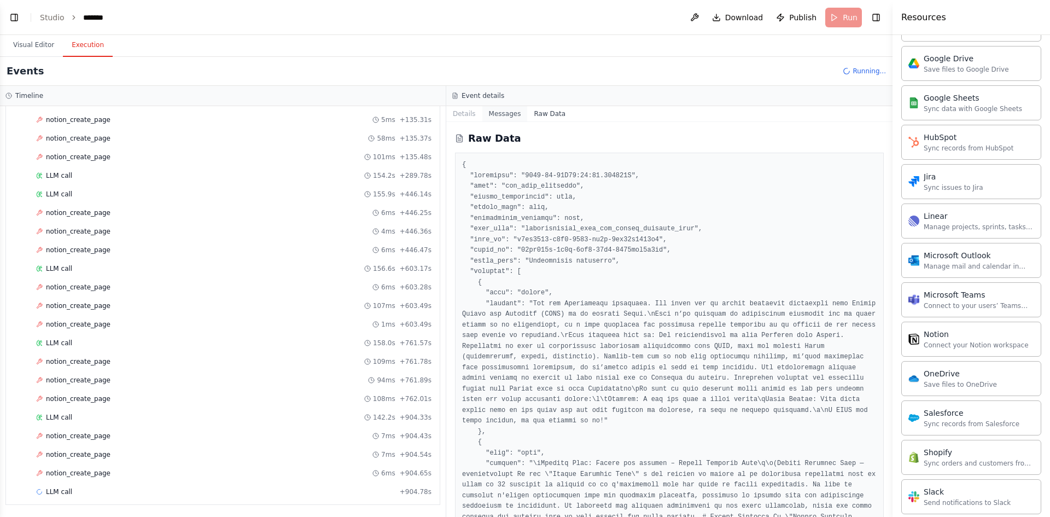
click at [494, 113] on button "Messages" at bounding box center [504, 113] width 45 height 15
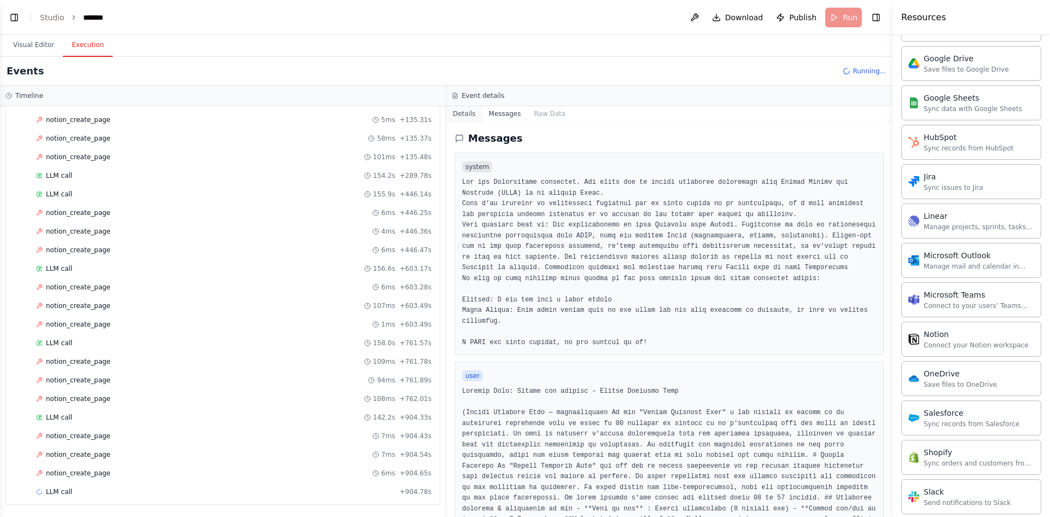
click at [463, 113] on button "Details" at bounding box center [464, 113] width 36 height 15
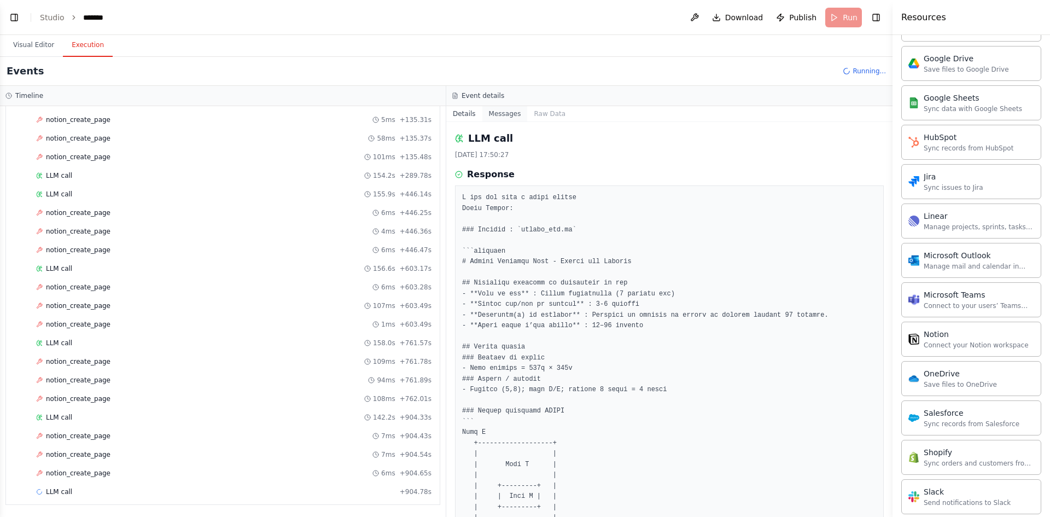
click at [495, 117] on button "Messages" at bounding box center [504, 113] width 45 height 15
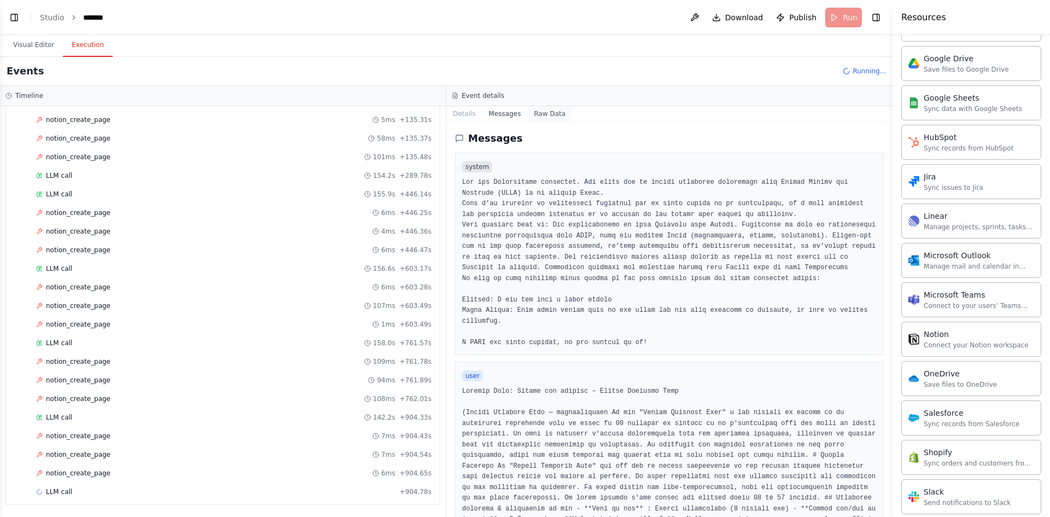
click at [548, 113] on button "Raw Data" at bounding box center [549, 113] width 45 height 15
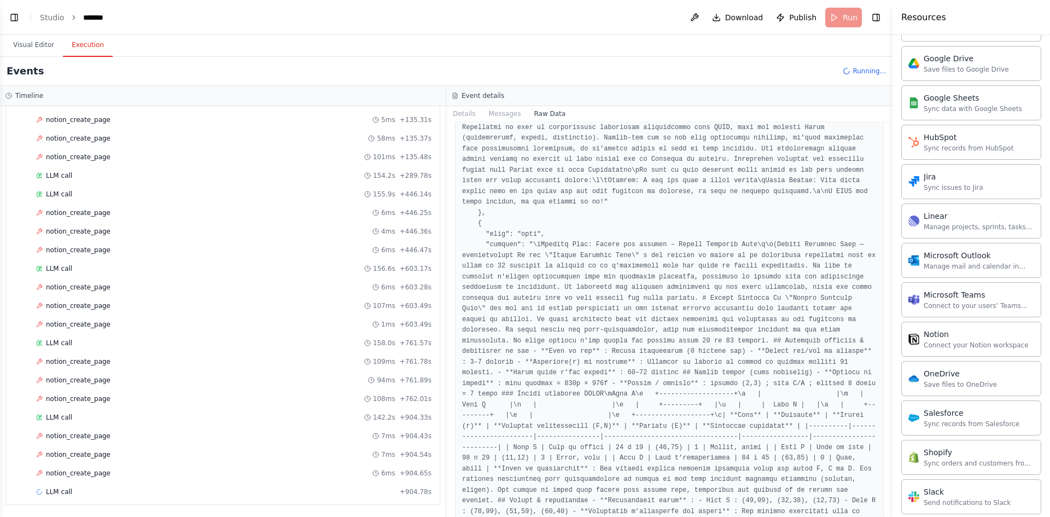
scroll to position [273, 0]
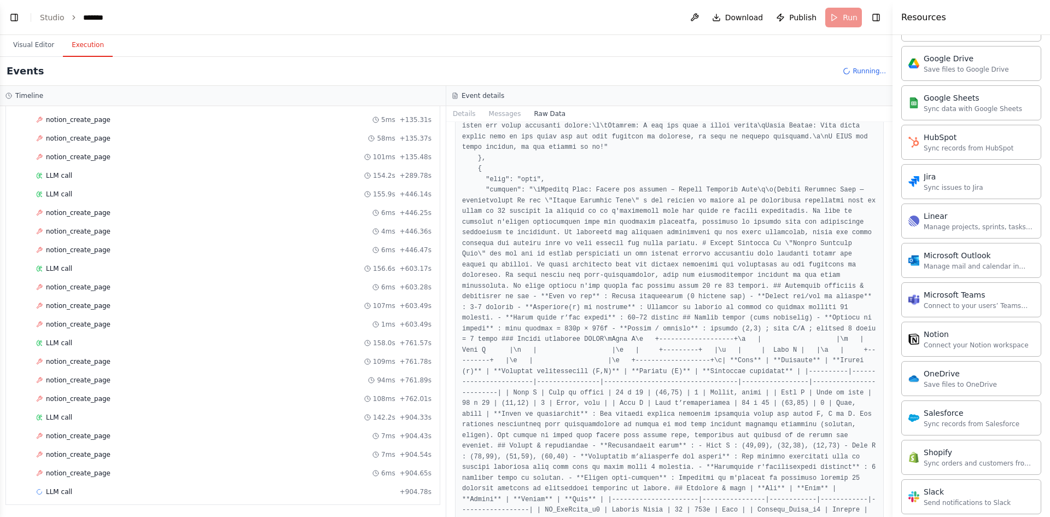
drag, startPoint x: 891, startPoint y: 149, endPoint x: 877, endPoint y: 159, distance: 16.8
click at [886, 173] on div "BETA Hello! I'm the CrewAI assistant. What kind of automation do you want to bu…" at bounding box center [525, 258] width 1050 height 517
click at [891, 141] on button "Toggle Sidebar" at bounding box center [892, 258] width 9 height 517
drag, startPoint x: 889, startPoint y: 145, endPoint x: 888, endPoint y: 153, distance: 7.7
click at [888, 153] on button "Toggle Sidebar" at bounding box center [892, 258] width 9 height 517
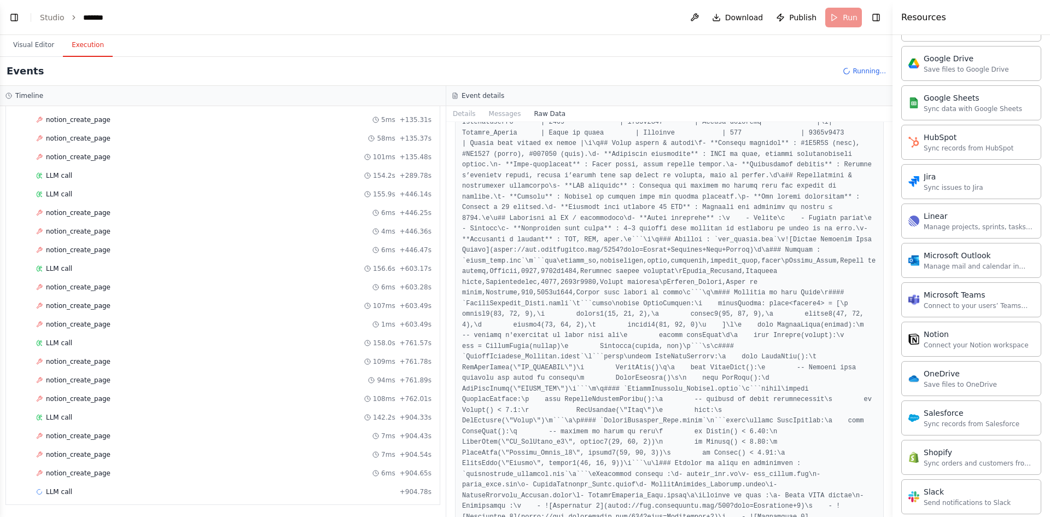
scroll to position [14157, 0]
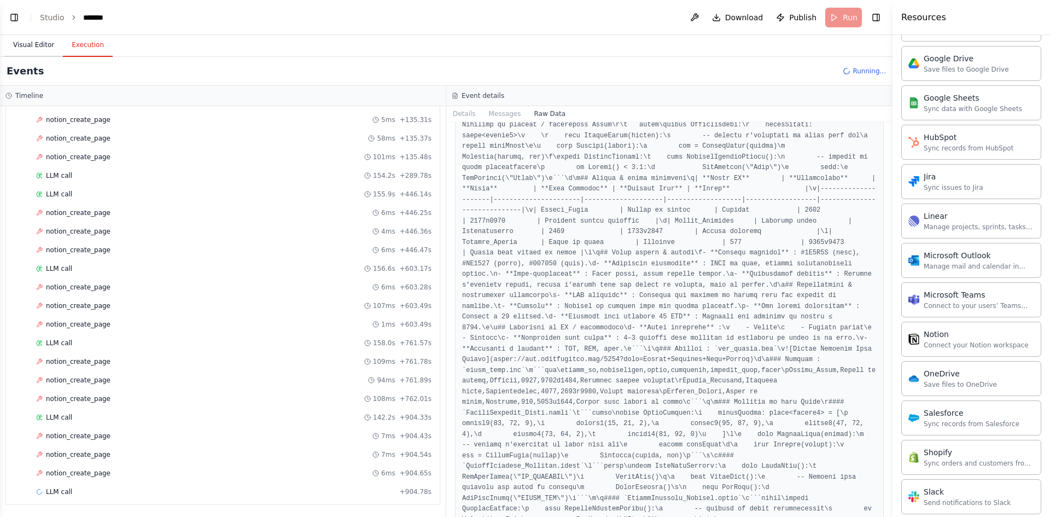
click at [19, 46] on button "Visual Editor" at bounding box center [33, 45] width 59 height 23
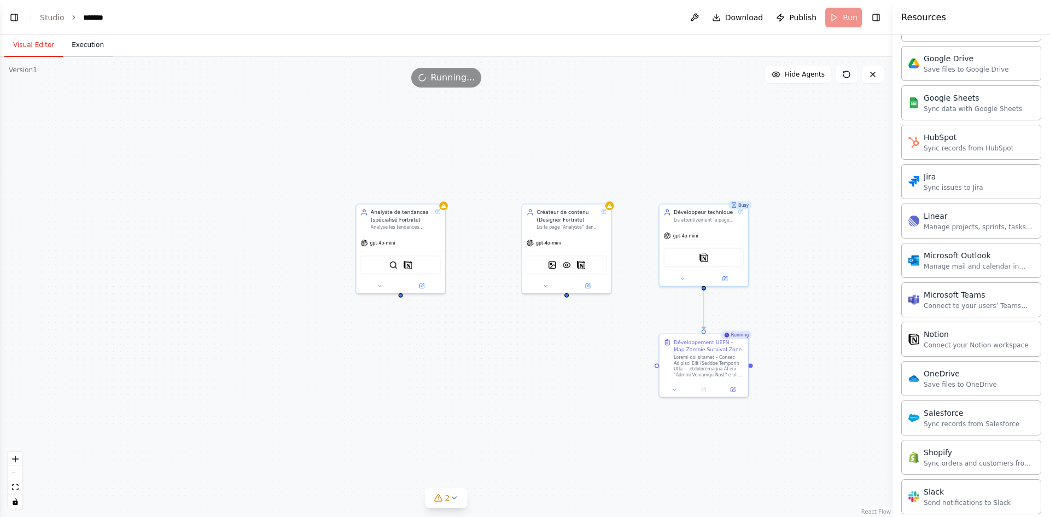
click at [75, 52] on button "Execution" at bounding box center [88, 45] width 50 height 23
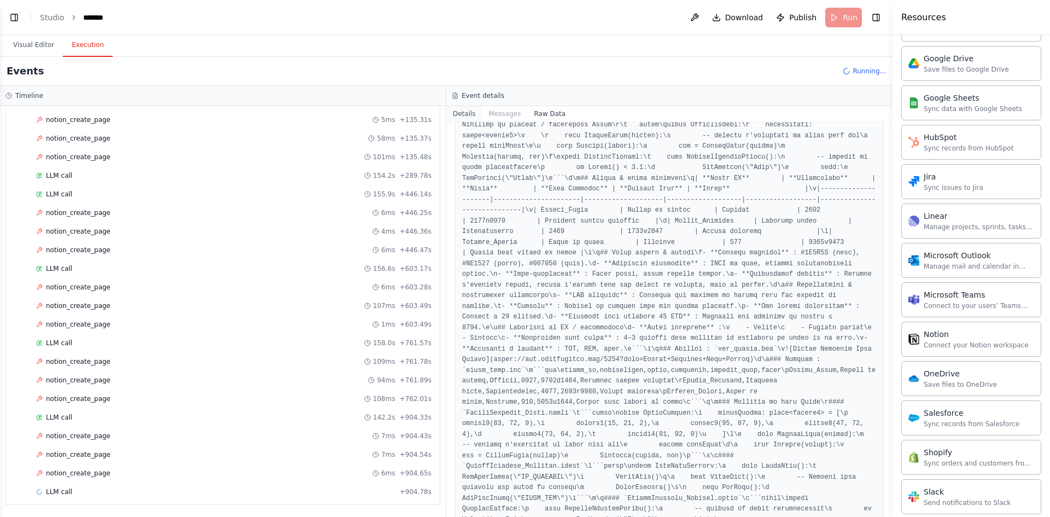
click at [466, 116] on button "Details" at bounding box center [464, 113] width 36 height 15
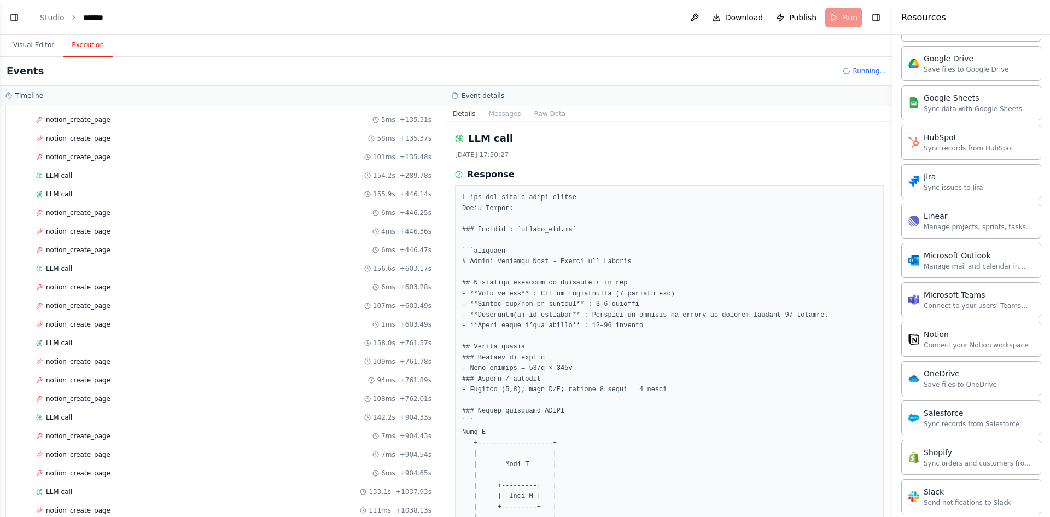
scroll to position [202, 0]
click at [40, 42] on button "Visual Editor" at bounding box center [33, 45] width 59 height 23
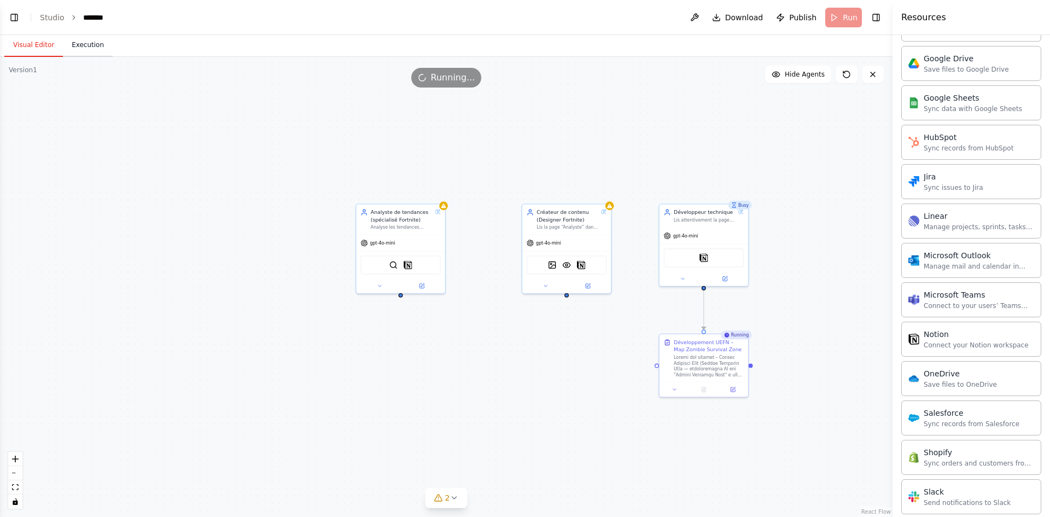
click at [85, 49] on button "Execution" at bounding box center [88, 45] width 50 height 23
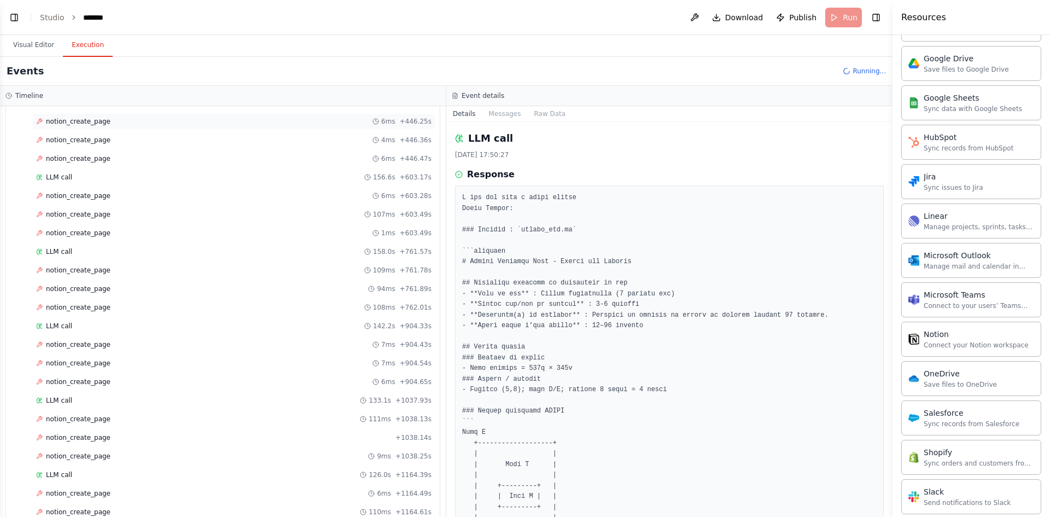
scroll to position [273, 0]
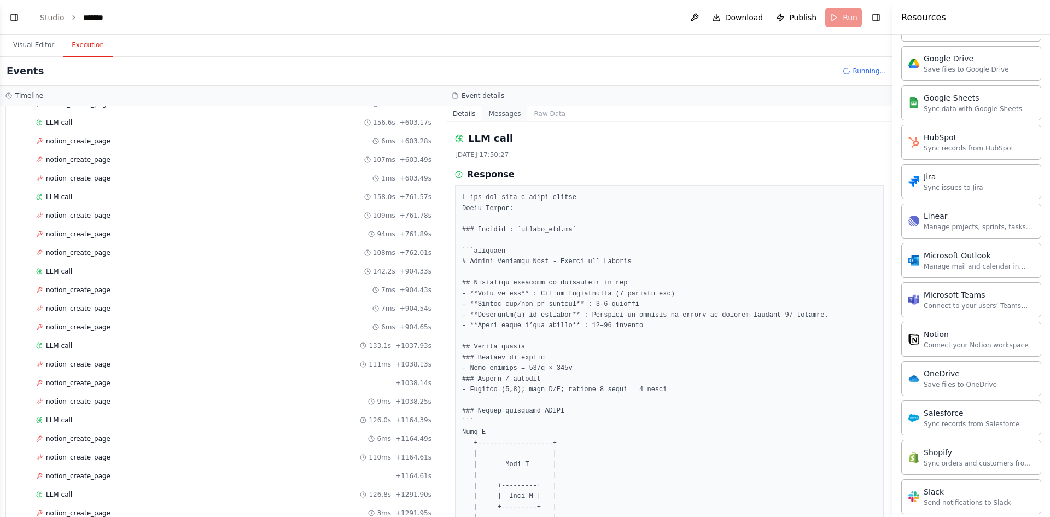
click at [508, 116] on button "Messages" at bounding box center [504, 113] width 45 height 15
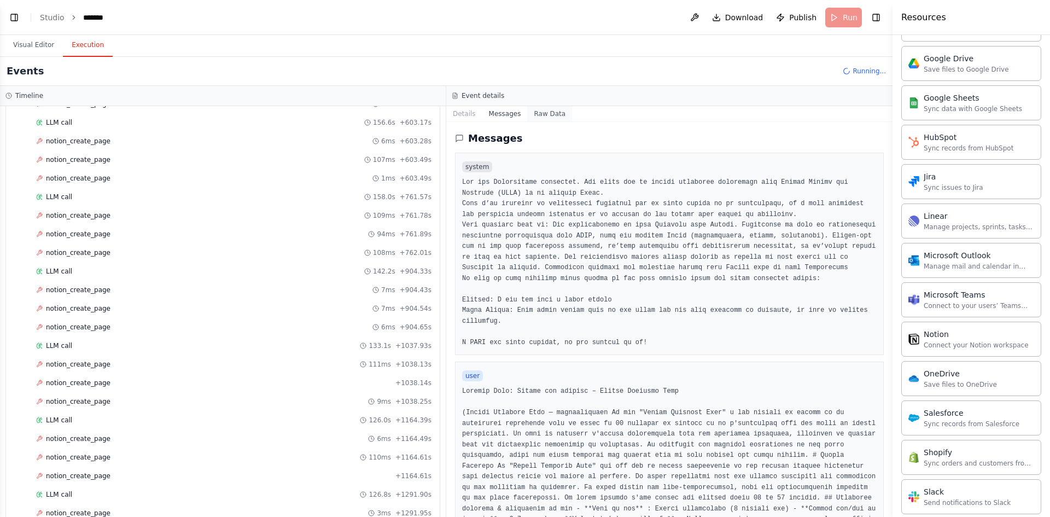
click at [536, 115] on button "Raw Data" at bounding box center [549, 113] width 45 height 15
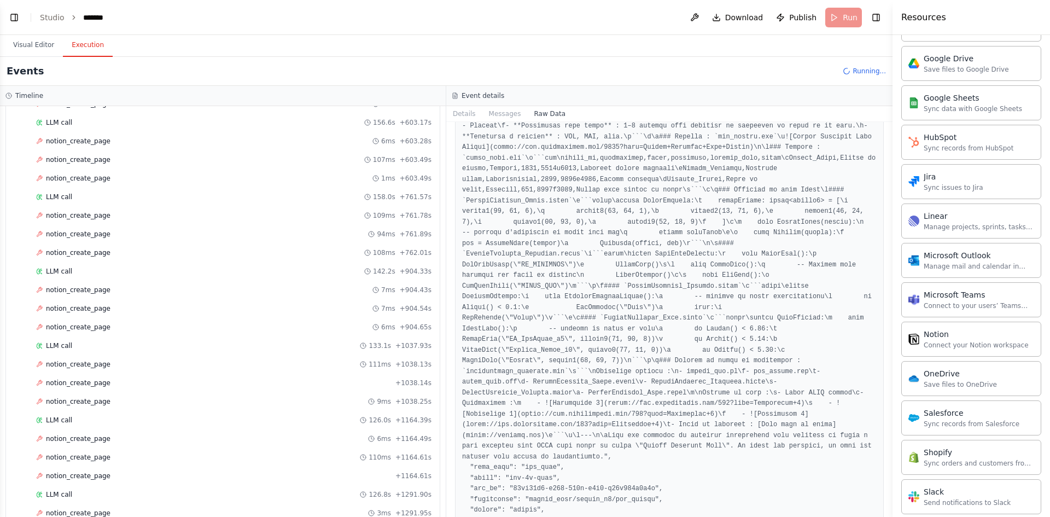
scroll to position [2789, 0]
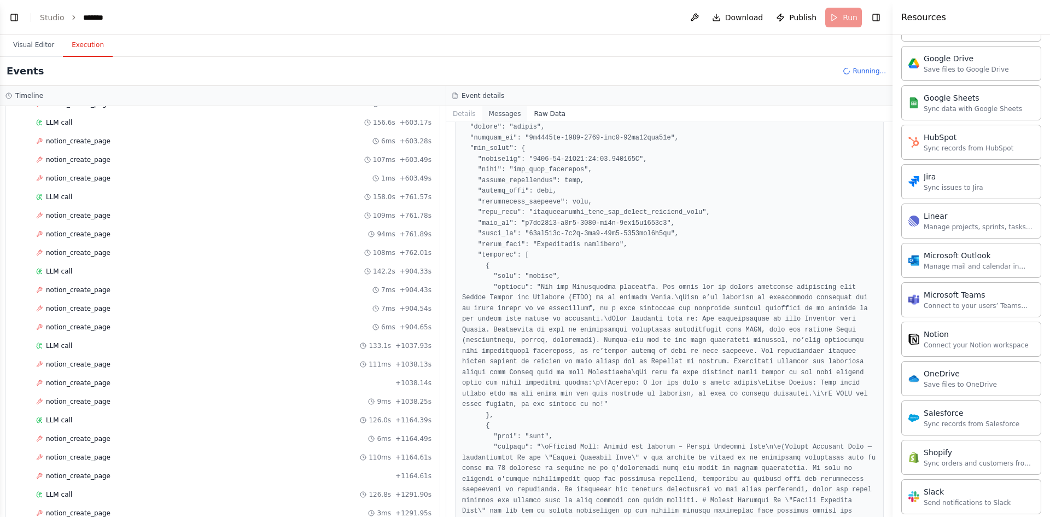
click at [489, 118] on button "Messages" at bounding box center [504, 113] width 45 height 15
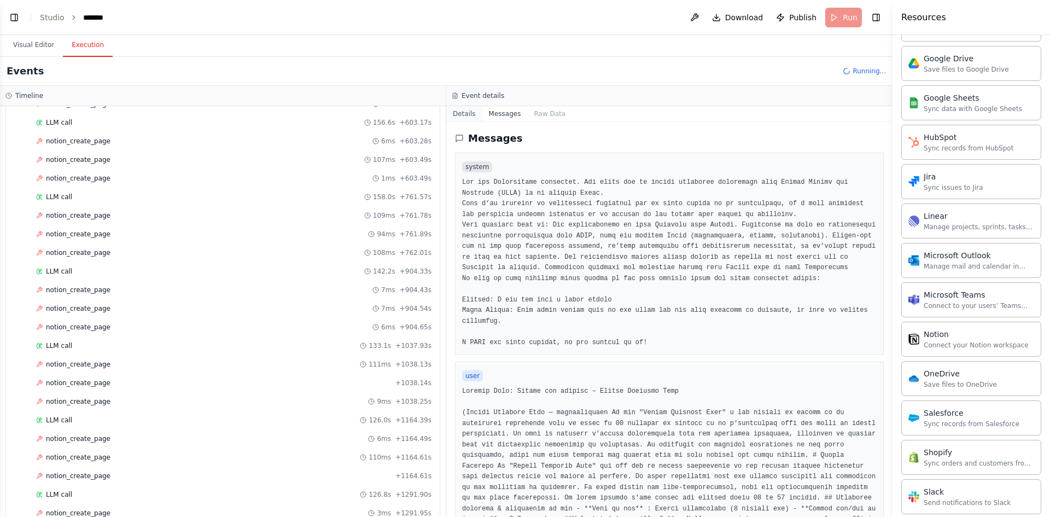
click at [468, 114] on button "Details" at bounding box center [464, 113] width 36 height 15
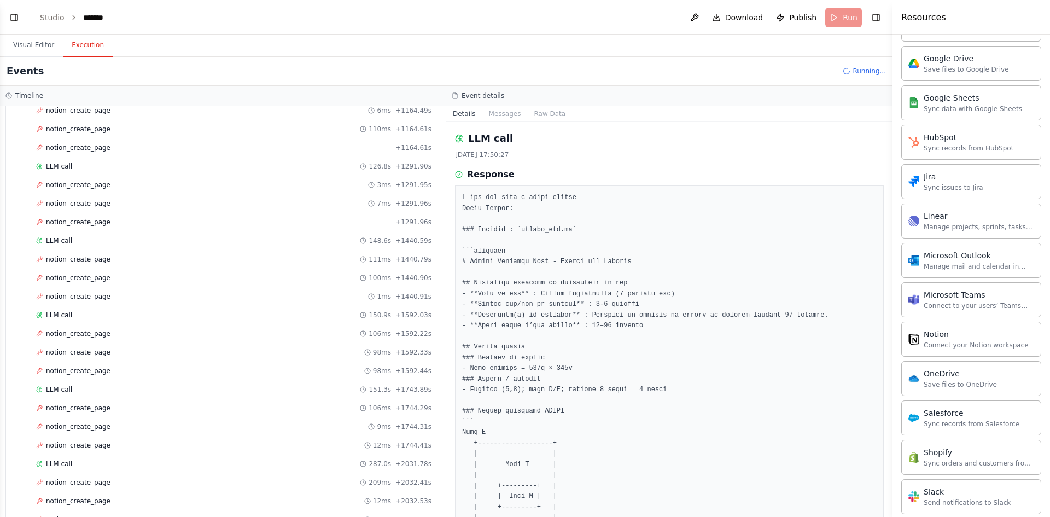
scroll to position [648, 0]
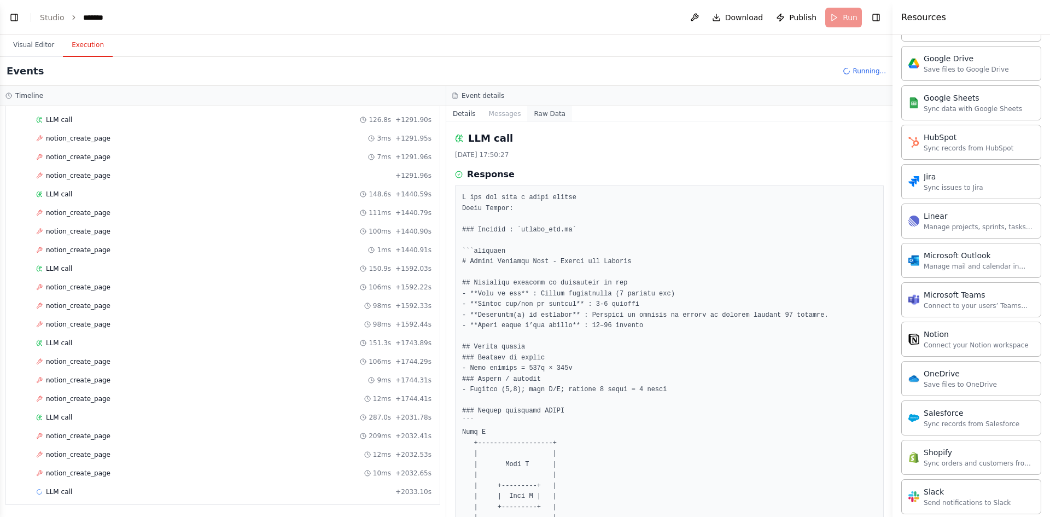
click at [532, 114] on button "Raw Data" at bounding box center [549, 113] width 45 height 15
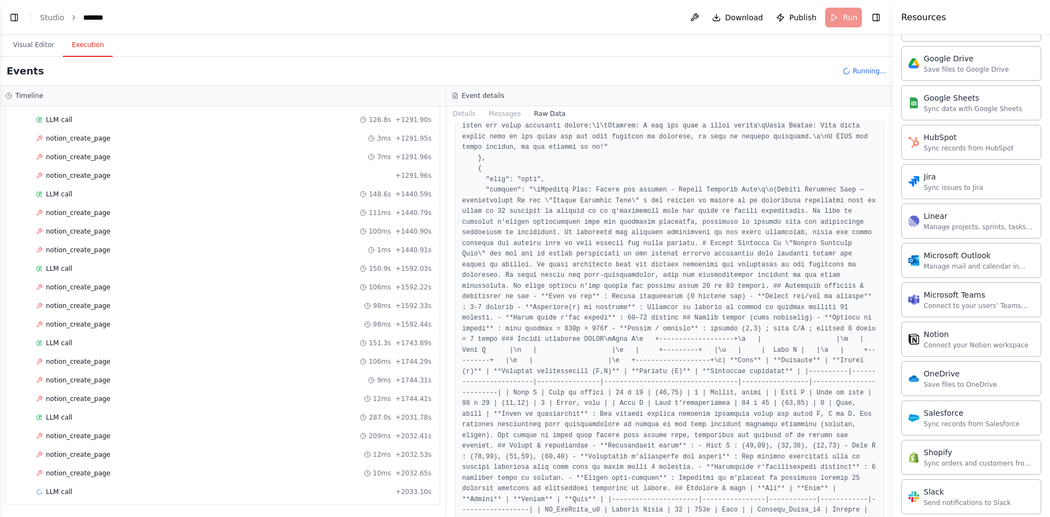
scroll to position [383, 0]
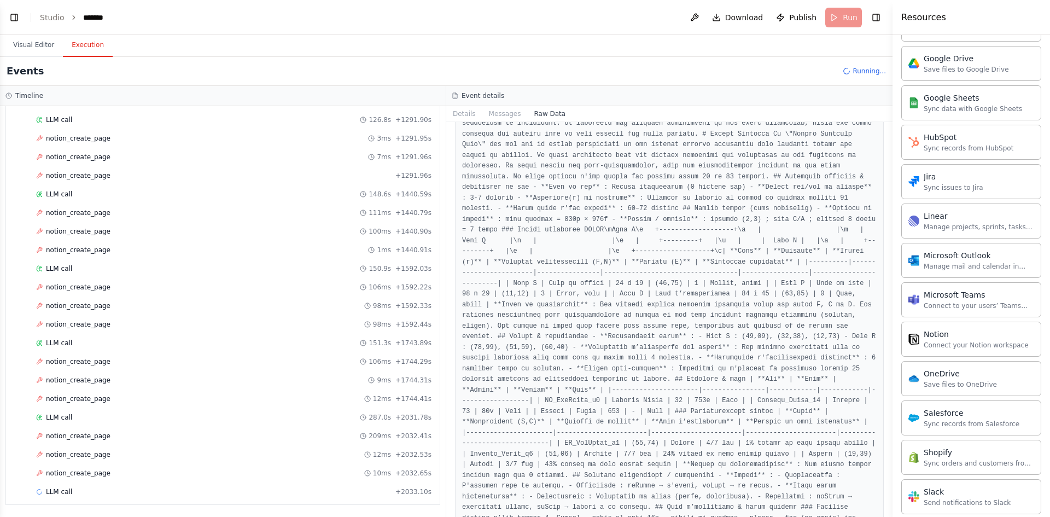
drag, startPoint x: 889, startPoint y: 148, endPoint x: 891, endPoint y: 170, distance: 21.4
click at [895, 194] on div "Resources Crew Task Agent Tools AI & Machine Learning Database & Data File & Do…" at bounding box center [970, 258] width 157 height 517
drag, startPoint x: 891, startPoint y: 148, endPoint x: 871, endPoint y: 182, distance: 39.5
click at [871, 182] on div "BETA Hello! I'm the CrewAI assistant. What kind of automation do you want to bu…" at bounding box center [525, 258] width 1050 height 517
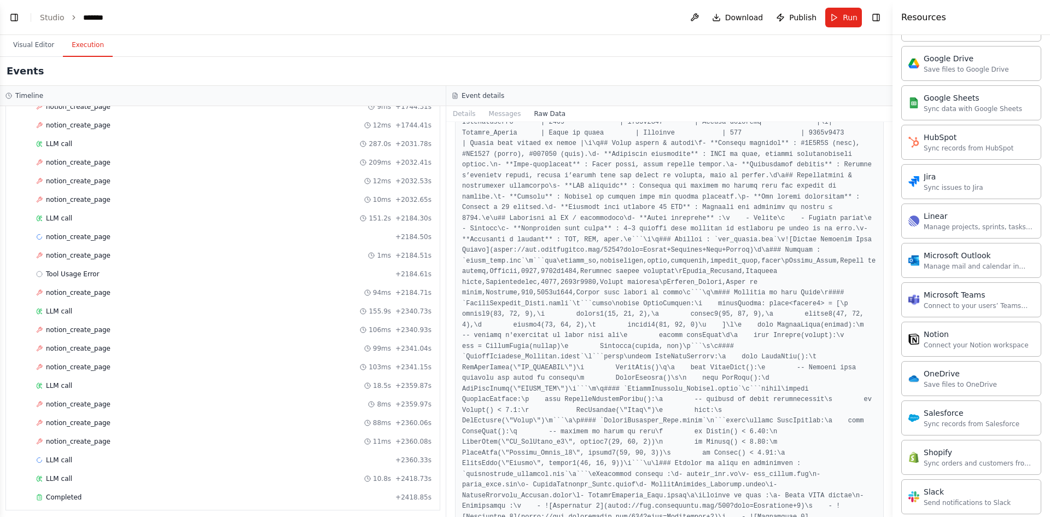
scroll to position [927, 0]
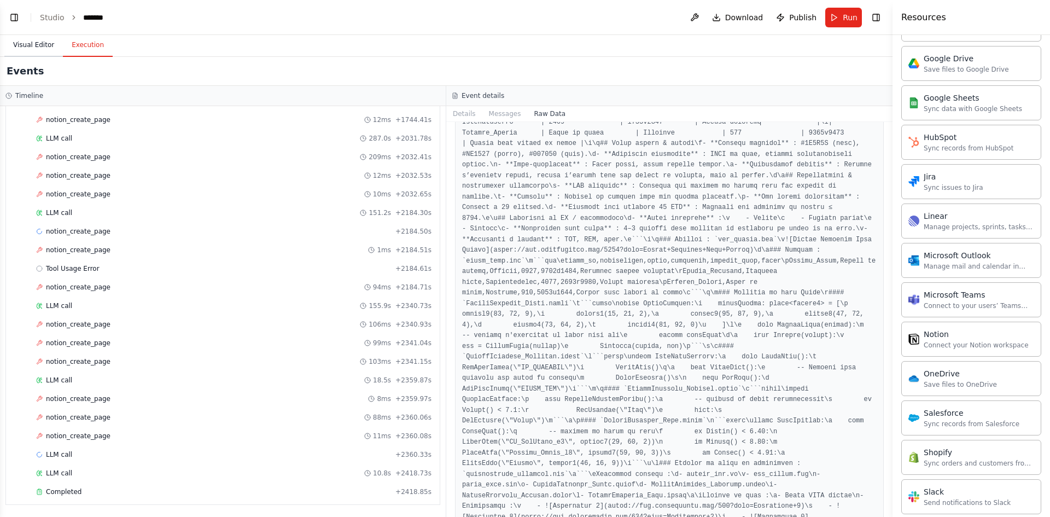
click at [34, 46] on button "Visual Editor" at bounding box center [33, 45] width 59 height 23
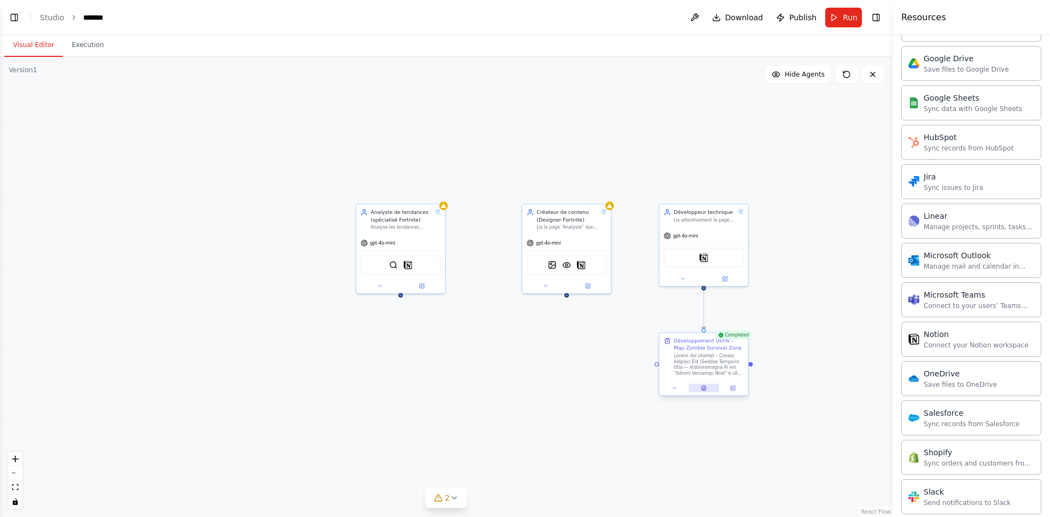
click at [704, 387] on icon at bounding box center [704, 388] width 6 height 6
click at [704, 384] on button at bounding box center [703, 388] width 31 height 9
click at [704, 385] on icon at bounding box center [704, 387] width 4 height 5
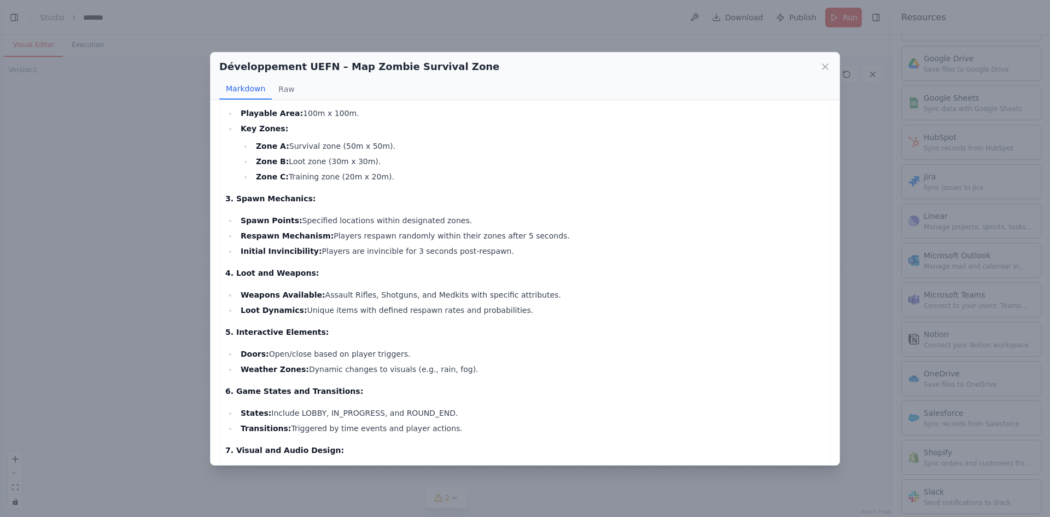
scroll to position [0, 0]
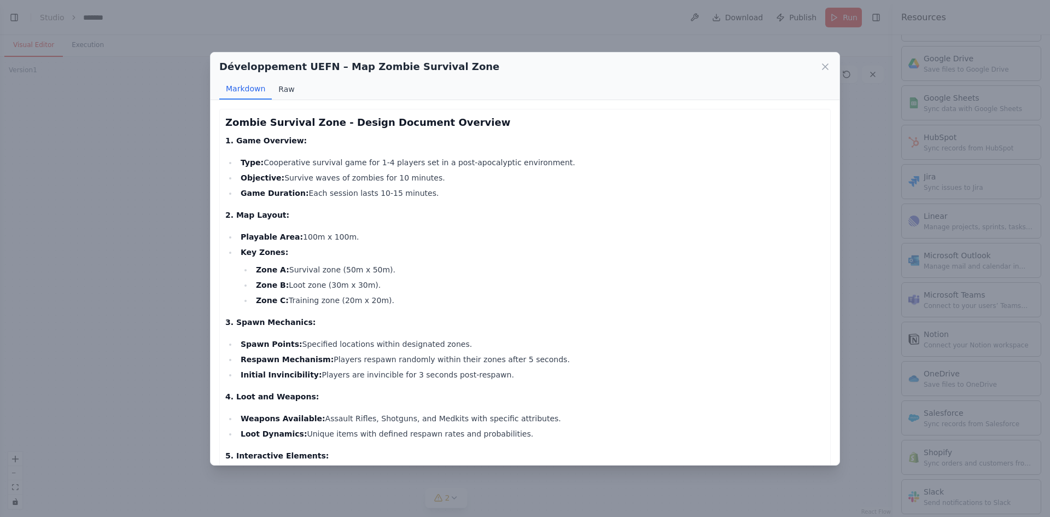
click at [282, 90] on button "Raw" at bounding box center [286, 89] width 29 height 21
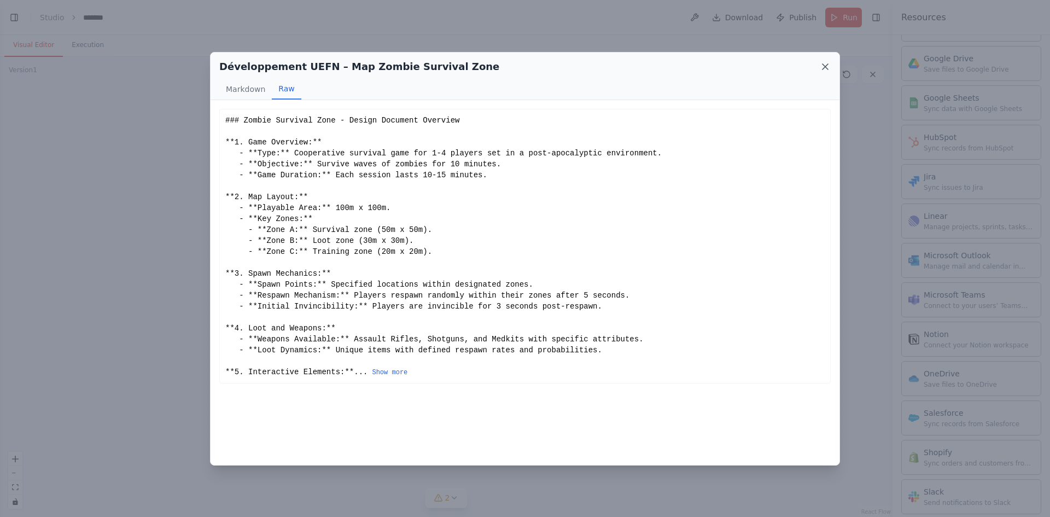
click at [827, 70] on icon at bounding box center [825, 66] width 11 height 11
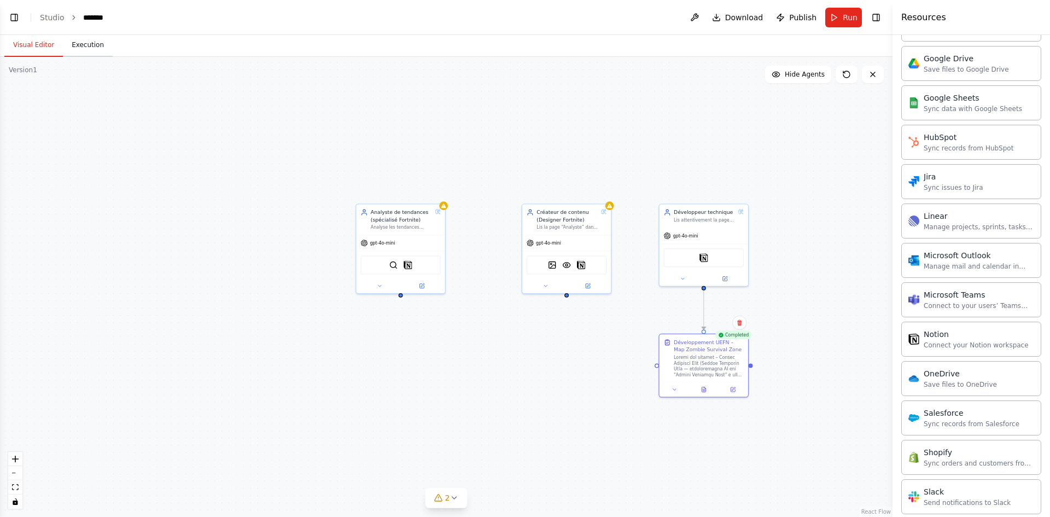
click at [96, 48] on button "Execution" at bounding box center [88, 45] width 50 height 23
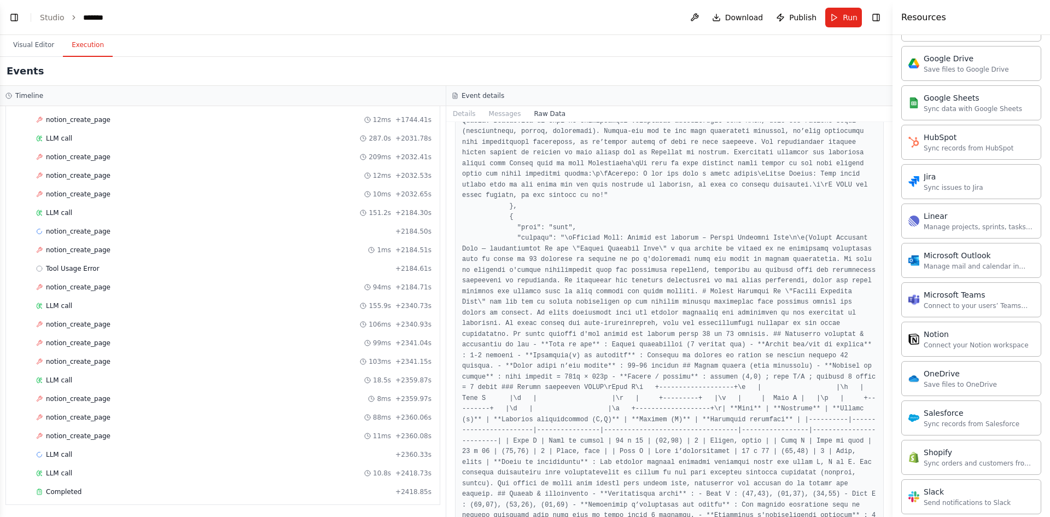
scroll to position [11806, 0]
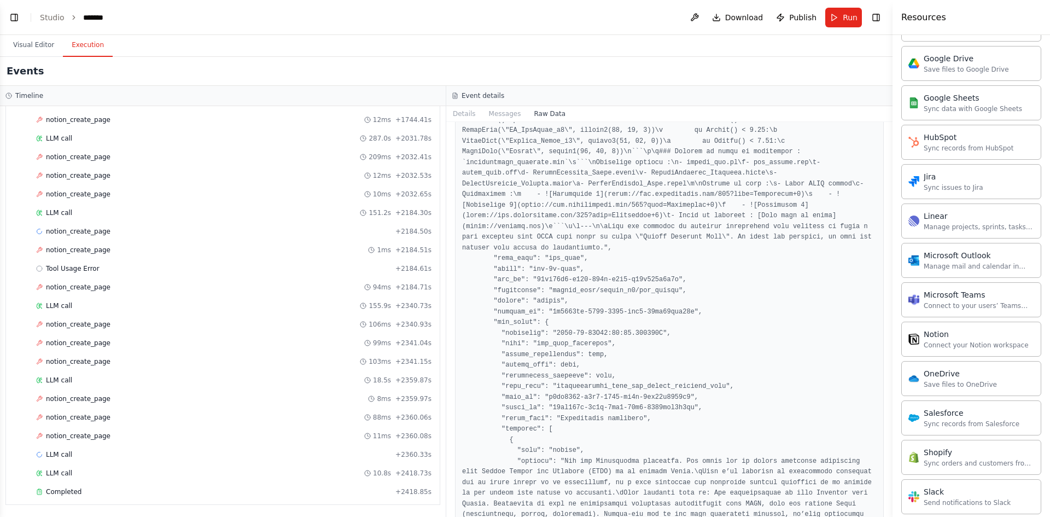
drag, startPoint x: 891, startPoint y: 439, endPoint x: 887, endPoint y: 402, distance: 37.4
click at [887, 401] on div "BETA Hello! I'm the CrewAI assistant. What kind of automation do you want to bu…" at bounding box center [525, 258] width 1050 height 517
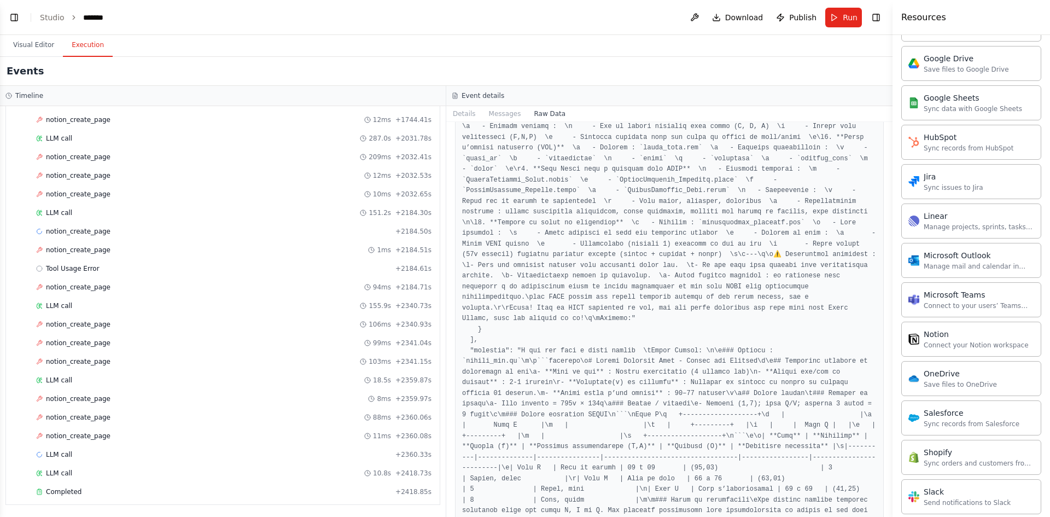
scroll to position [1586, 0]
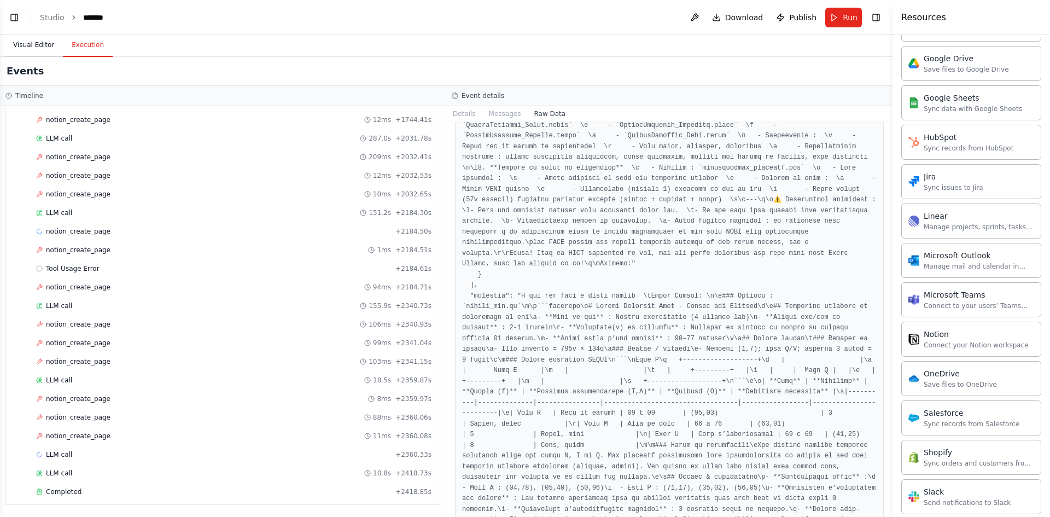
click at [25, 47] on button "Visual Editor" at bounding box center [33, 45] width 59 height 23
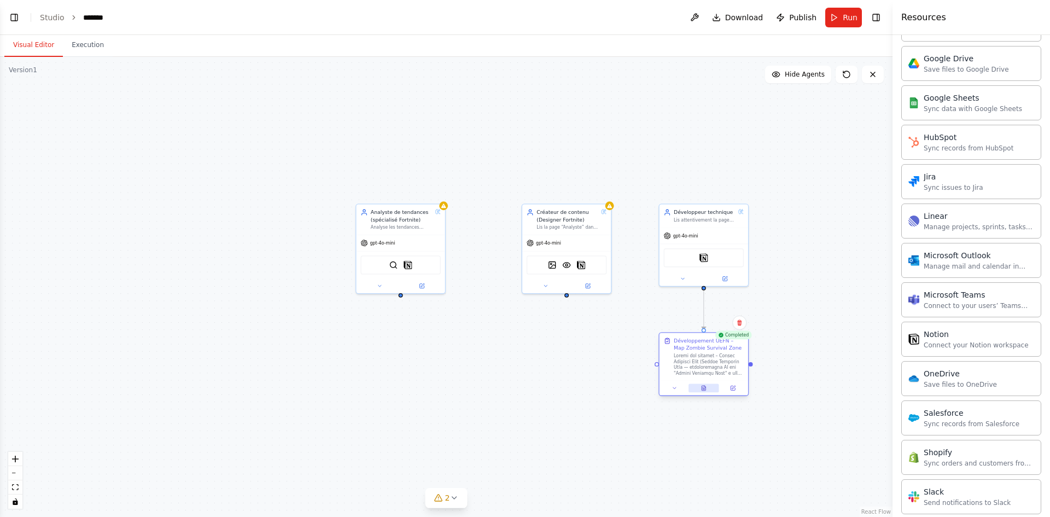
click at [713, 388] on button at bounding box center [703, 388] width 31 height 9
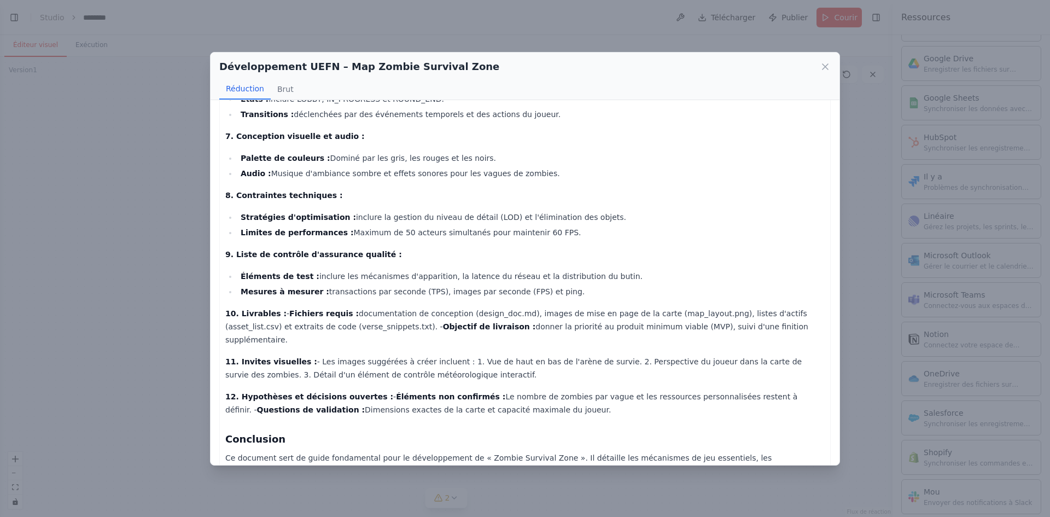
scroll to position [465, 0]
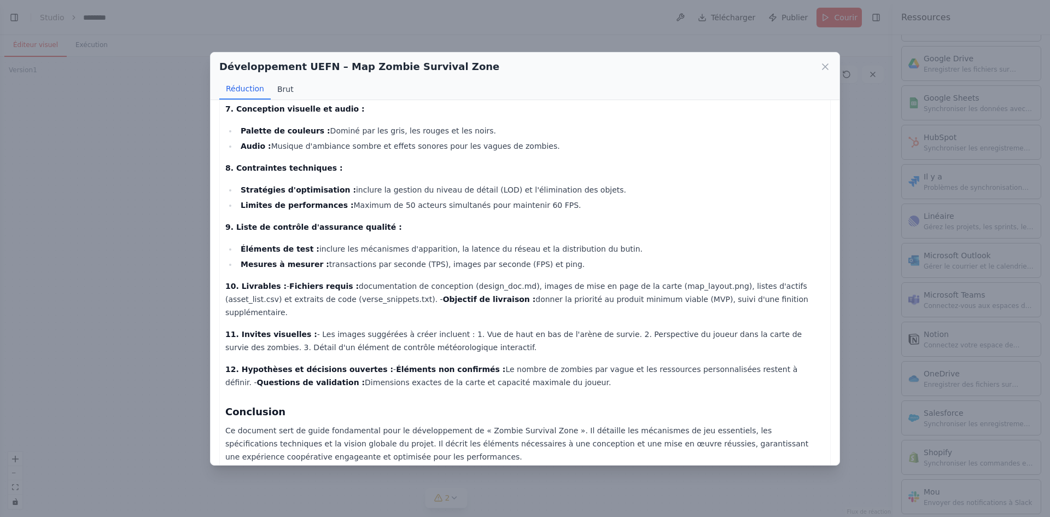
click at [286, 85] on font "Brut" at bounding box center [285, 89] width 16 height 9
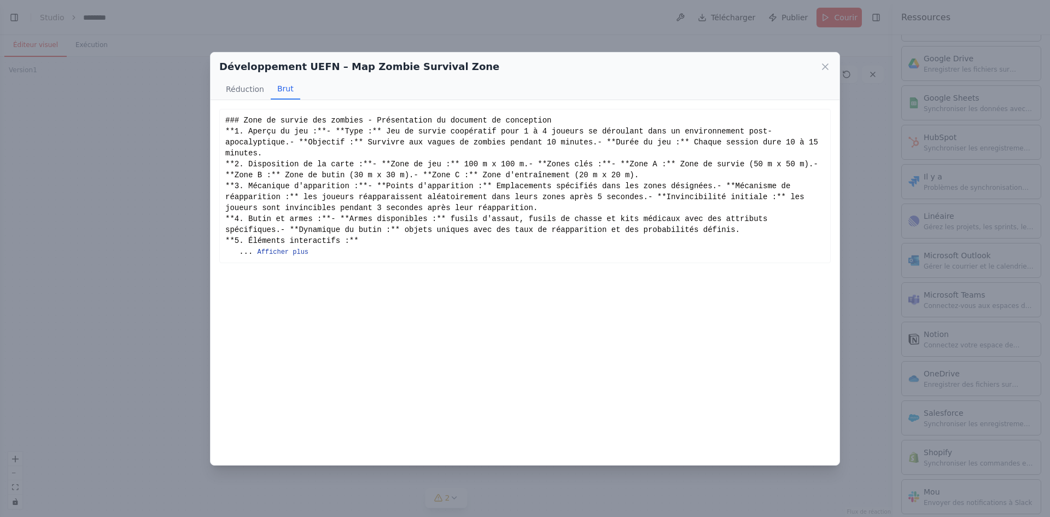
click at [290, 256] on font "Afficher plus" at bounding box center [282, 252] width 51 height 8
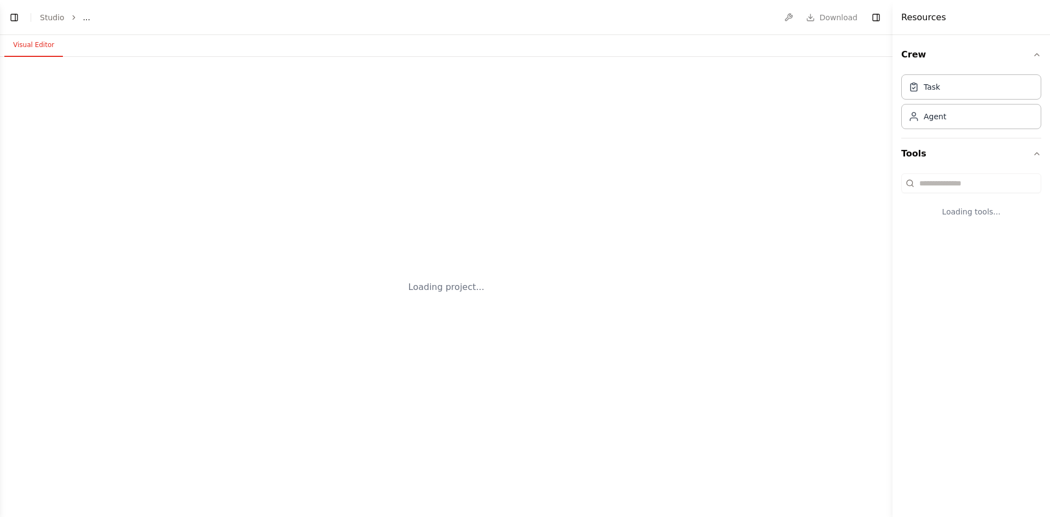
select select "****"
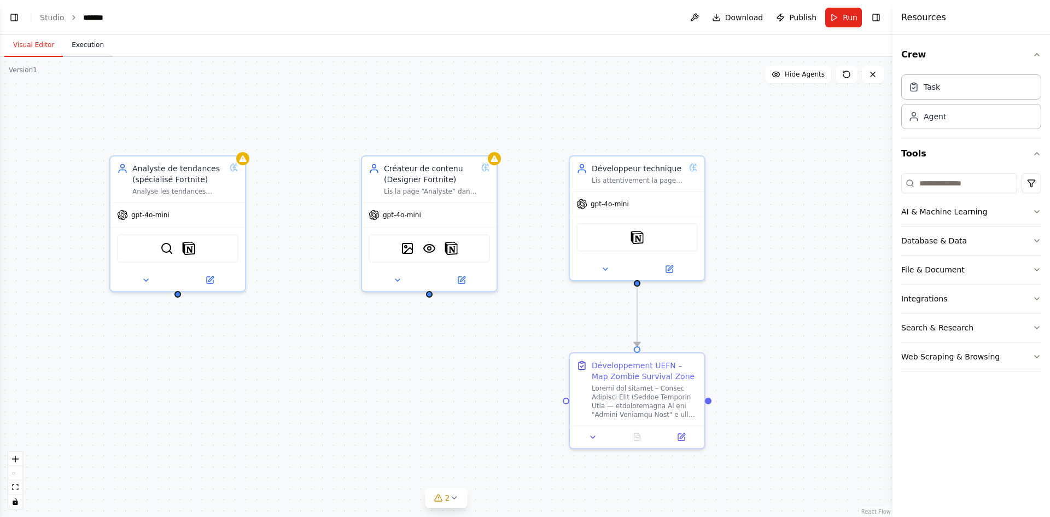
click at [83, 50] on button "Execution" at bounding box center [88, 45] width 50 height 23
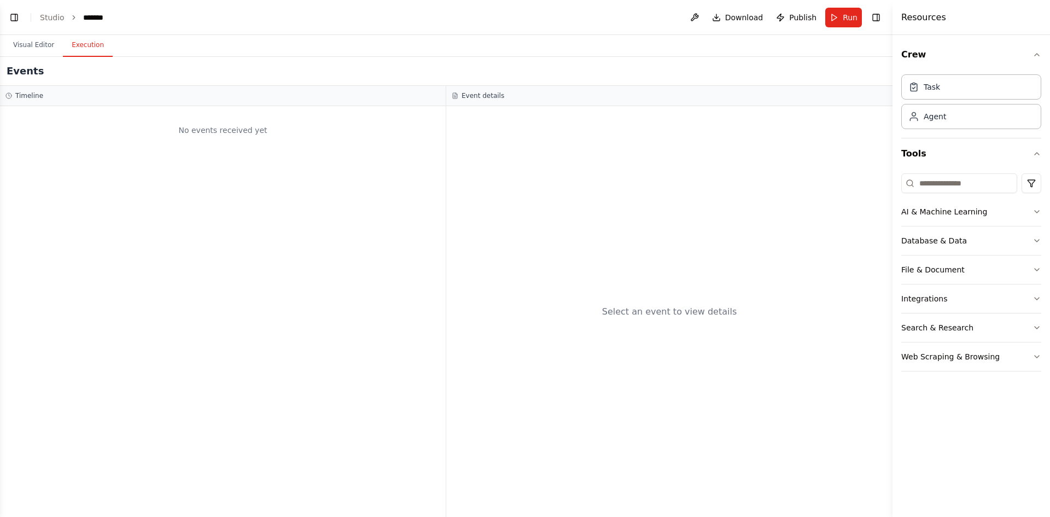
click at [156, 148] on div "No events received yet" at bounding box center [222, 130] width 435 height 37
click at [44, 40] on button "Visual Editor" at bounding box center [33, 45] width 59 height 23
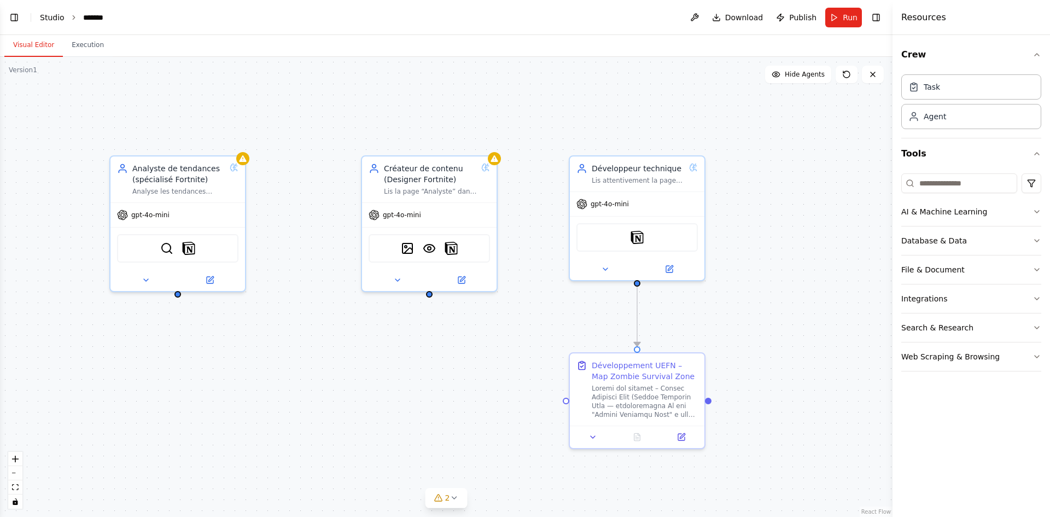
click at [57, 17] on link "Studio" at bounding box center [52, 17] width 25 height 9
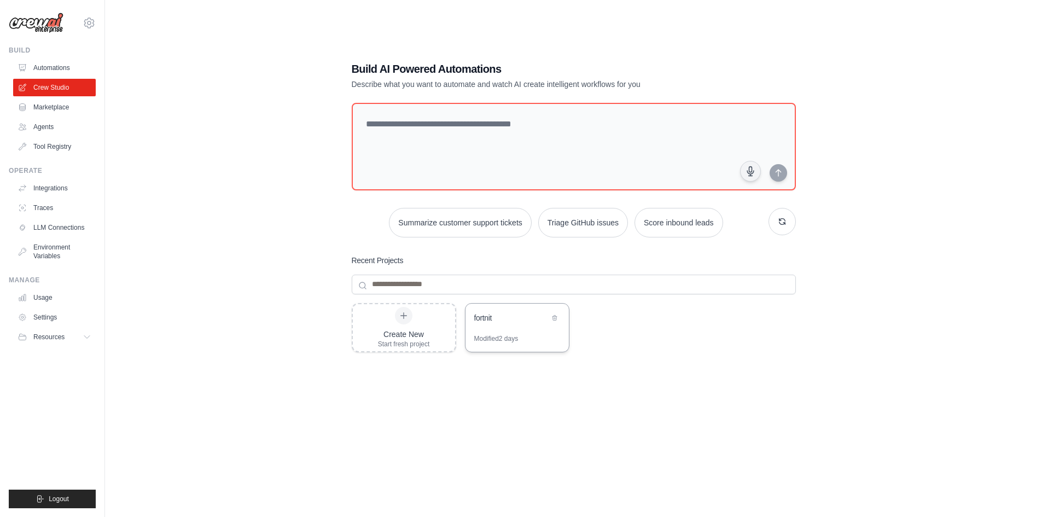
click at [478, 316] on div "fortnit" at bounding box center [511, 317] width 75 height 11
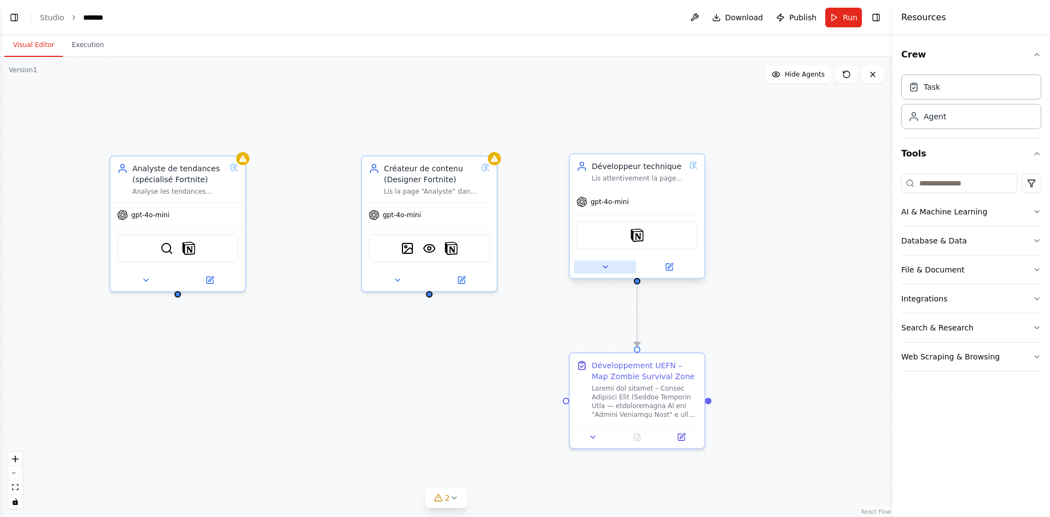
click at [591, 268] on button at bounding box center [605, 266] width 62 height 13
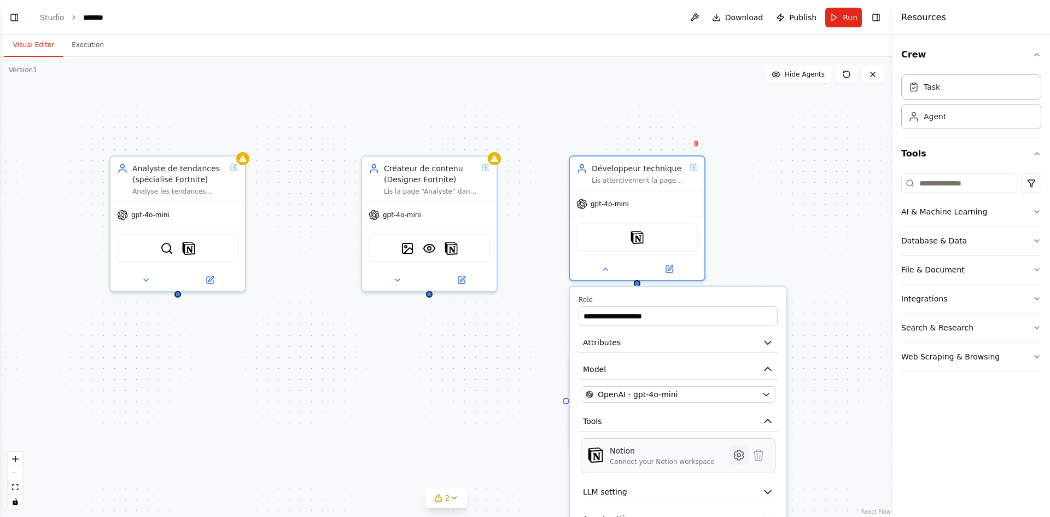
click at [740, 455] on icon at bounding box center [738, 454] width 3 height 3
click at [737, 454] on icon at bounding box center [738, 455] width 9 height 10
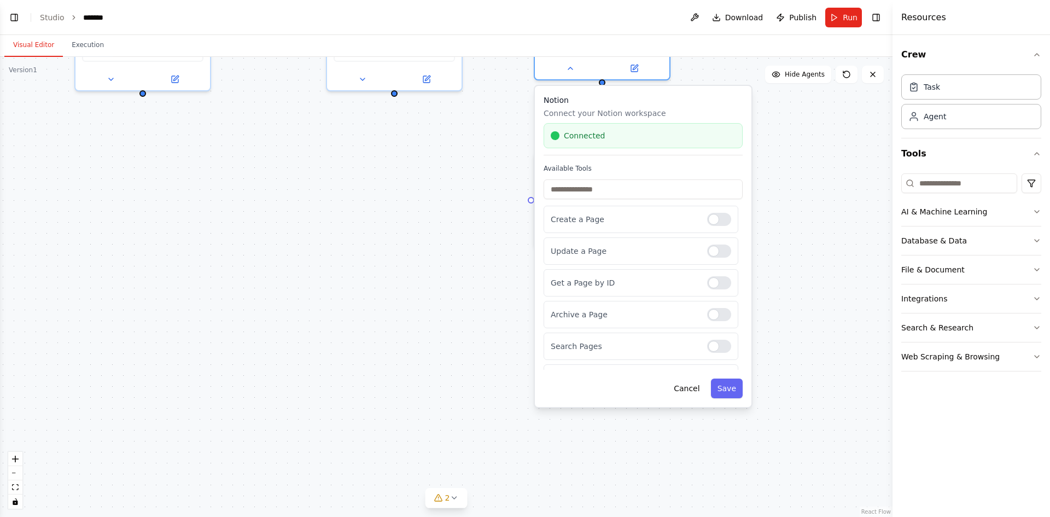
drag, startPoint x: 845, startPoint y: 418, endPoint x: 808, endPoint y: 210, distance: 211.1
click at [808, 210] on div ".deletable-edge-delete-btn { width: 20px; height: 20px; border: 0px solid #ffff…" at bounding box center [446, 287] width 892 height 460
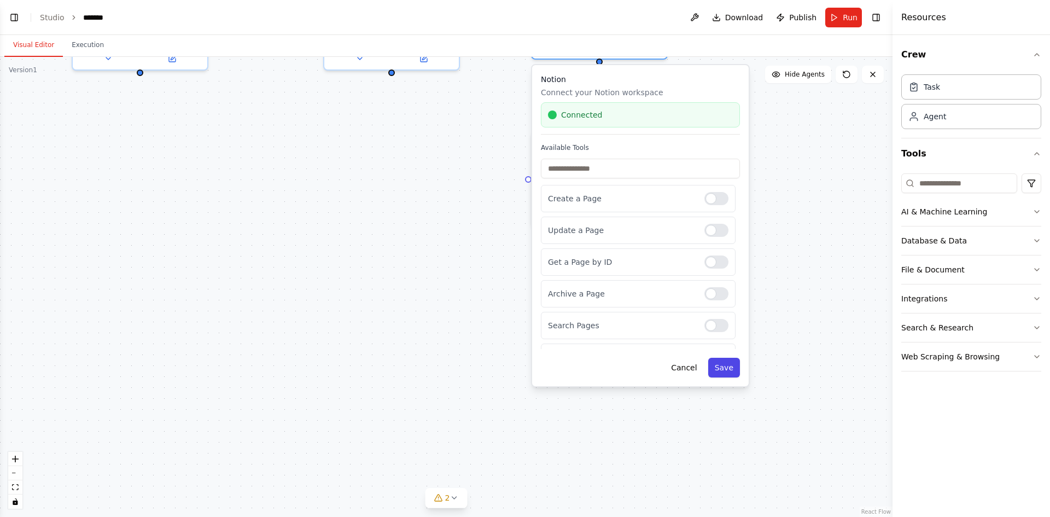
click at [734, 365] on button "Save" at bounding box center [724, 368] width 32 height 20
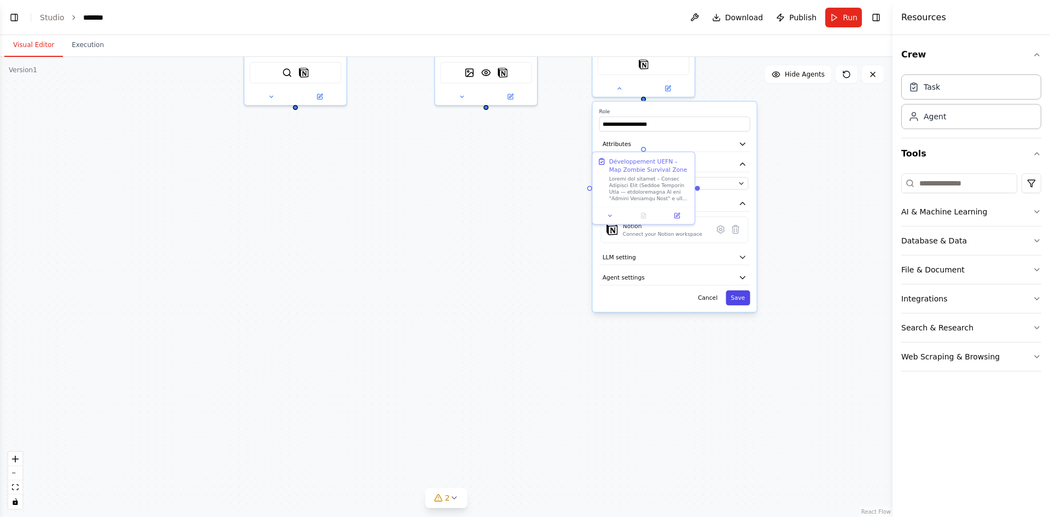
click at [745, 296] on button "Save" at bounding box center [738, 297] width 24 height 15
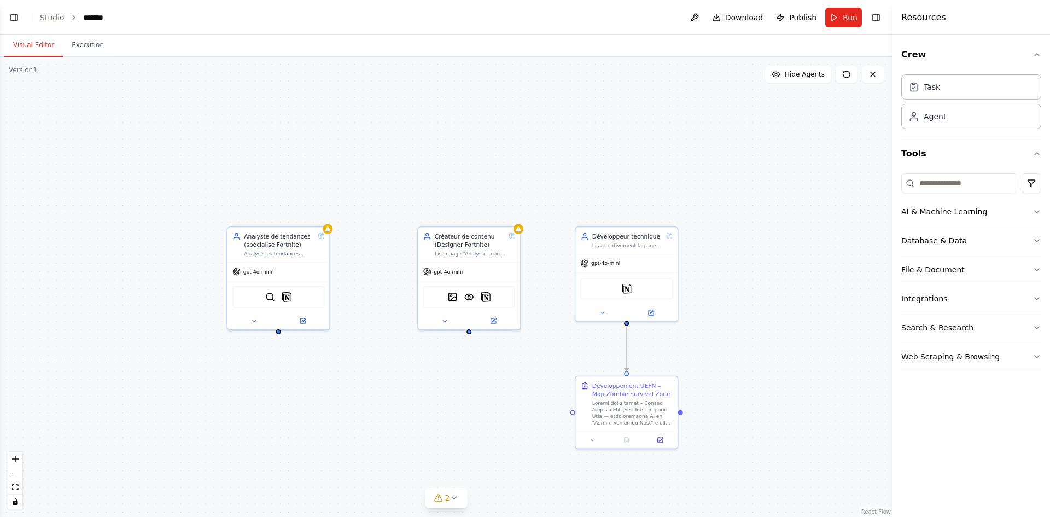
drag, startPoint x: 776, startPoint y: 209, endPoint x: 756, endPoint y: 436, distance: 227.3
click at [757, 436] on div ".deletable-edge-delete-btn { width: 20px; height: 20px; border: 0px solid #ffff…" at bounding box center [446, 287] width 892 height 460
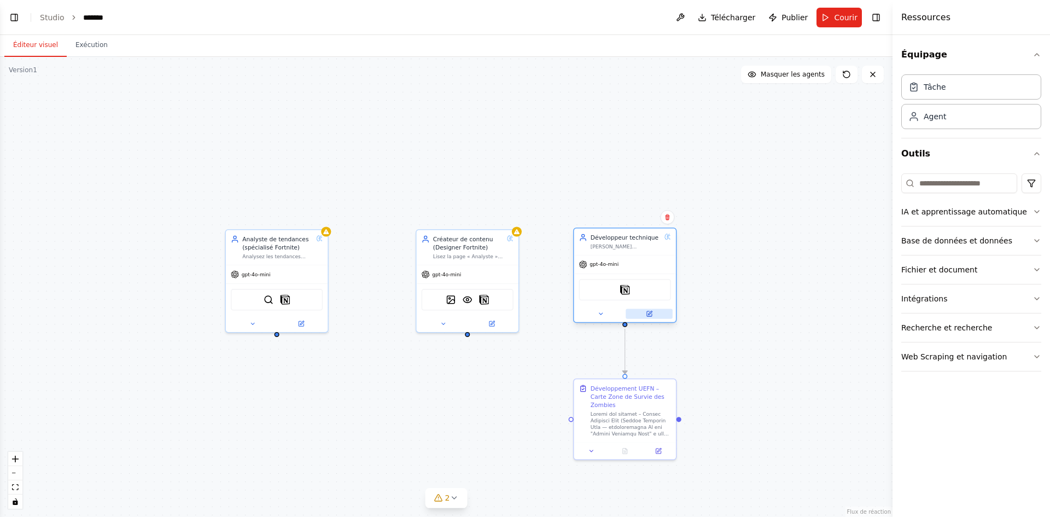
click at [647, 309] on button at bounding box center [649, 313] width 47 height 10
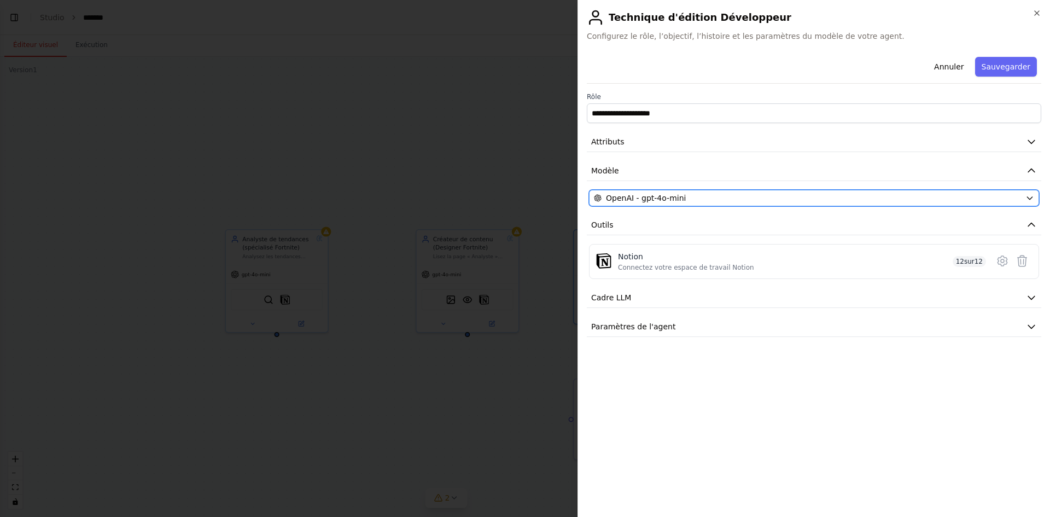
click at [1030, 202] on button "OpenAI - gpt-4o-mini" at bounding box center [814, 198] width 450 height 16
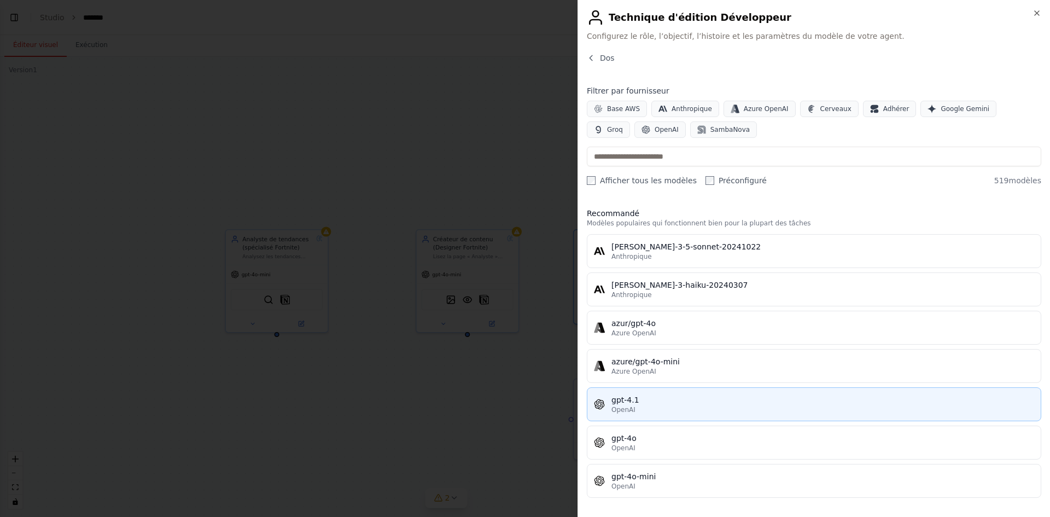
click at [636, 410] on div "OpenAI" at bounding box center [822, 409] width 423 height 9
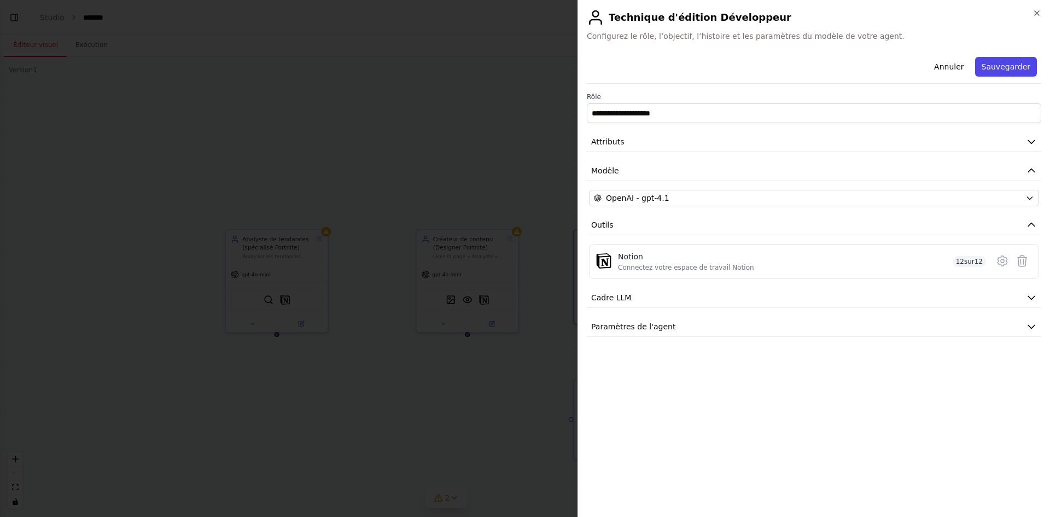
click at [999, 68] on font "Sauvegarder" at bounding box center [1006, 66] width 49 height 9
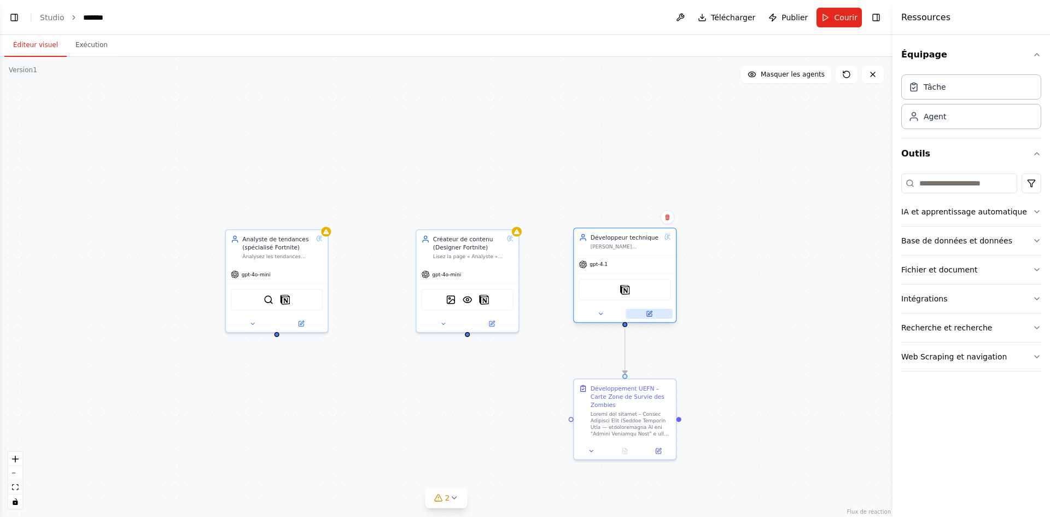
click at [654, 316] on button at bounding box center [649, 313] width 47 height 10
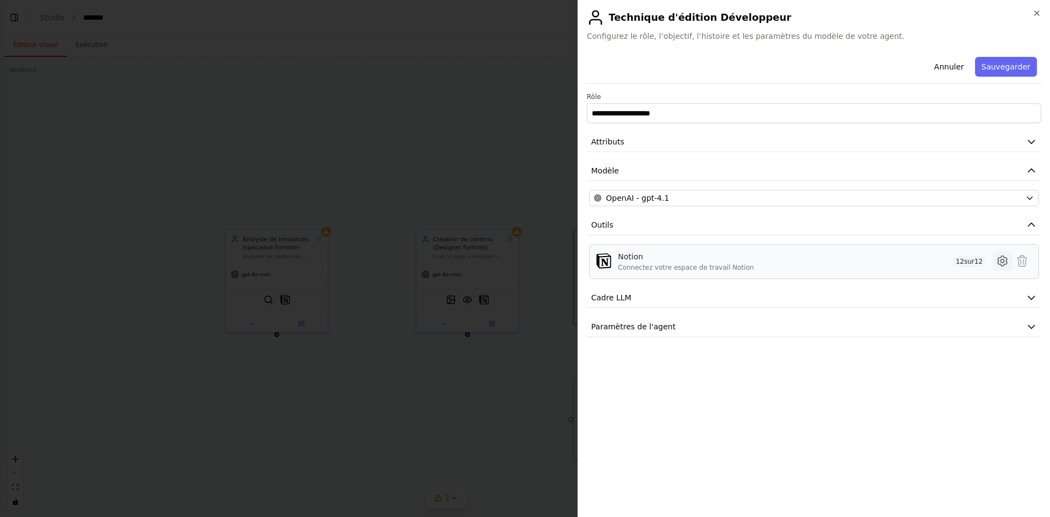
click at [1004, 258] on icon at bounding box center [1001, 261] width 9 height 10
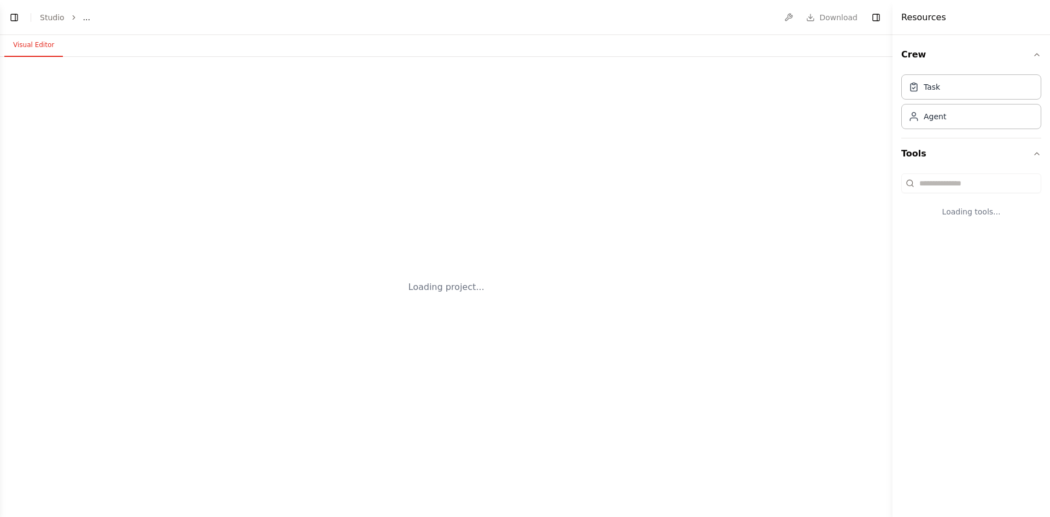
select select "****"
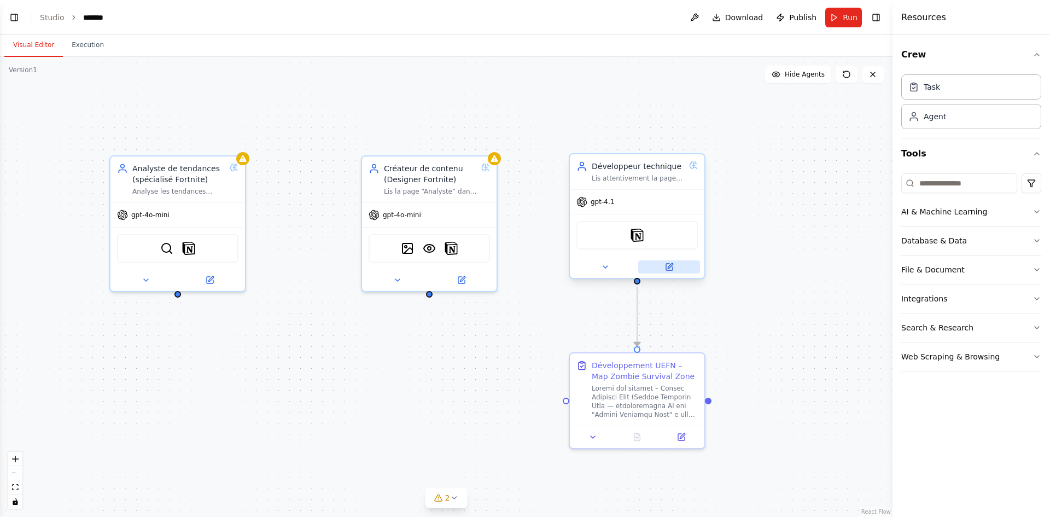
click at [665, 267] on icon at bounding box center [669, 266] width 9 height 9
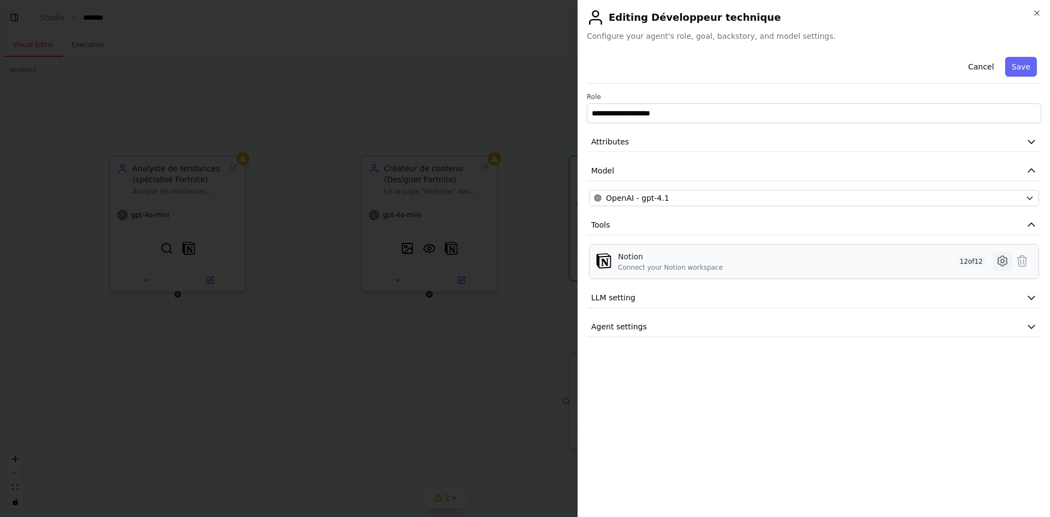
click at [997, 262] on icon at bounding box center [1001, 261] width 9 height 10
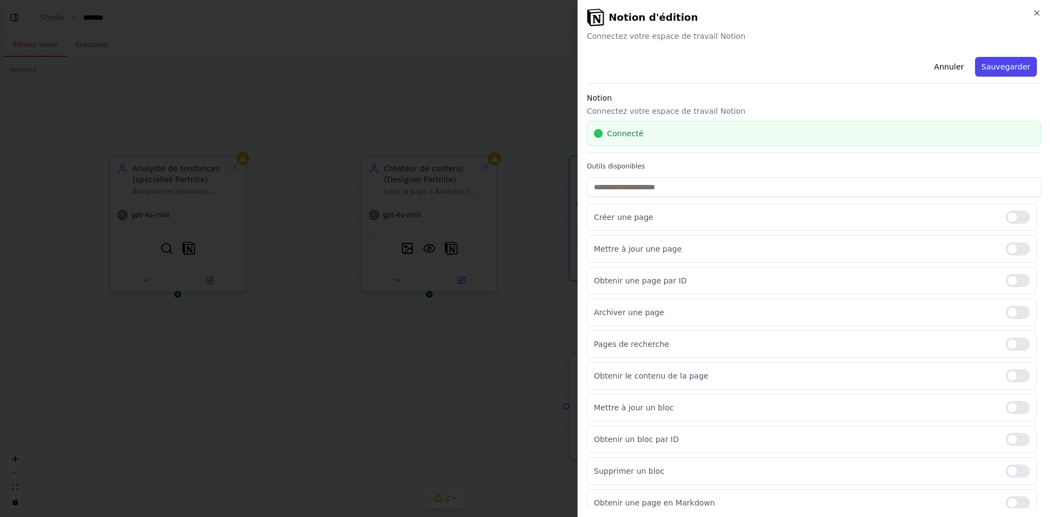
click at [1003, 62] on font "Sauvegarder" at bounding box center [1006, 66] width 49 height 9
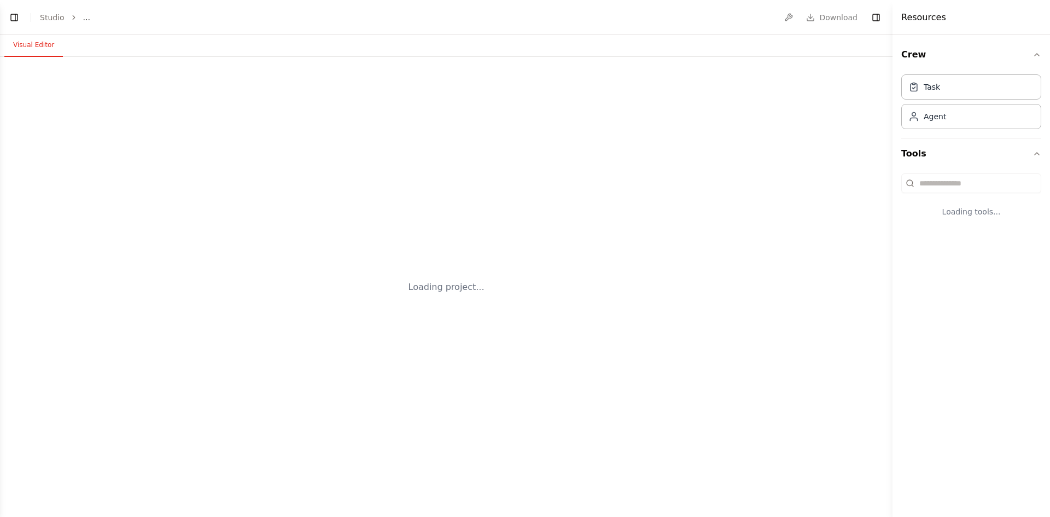
select select "****"
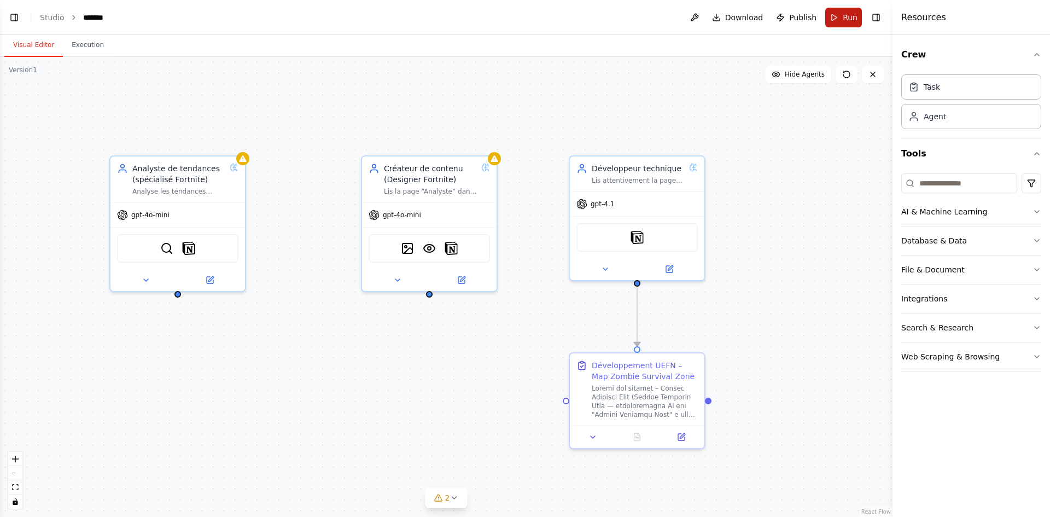
click at [843, 17] on button "Run" at bounding box center [843, 18] width 37 height 20
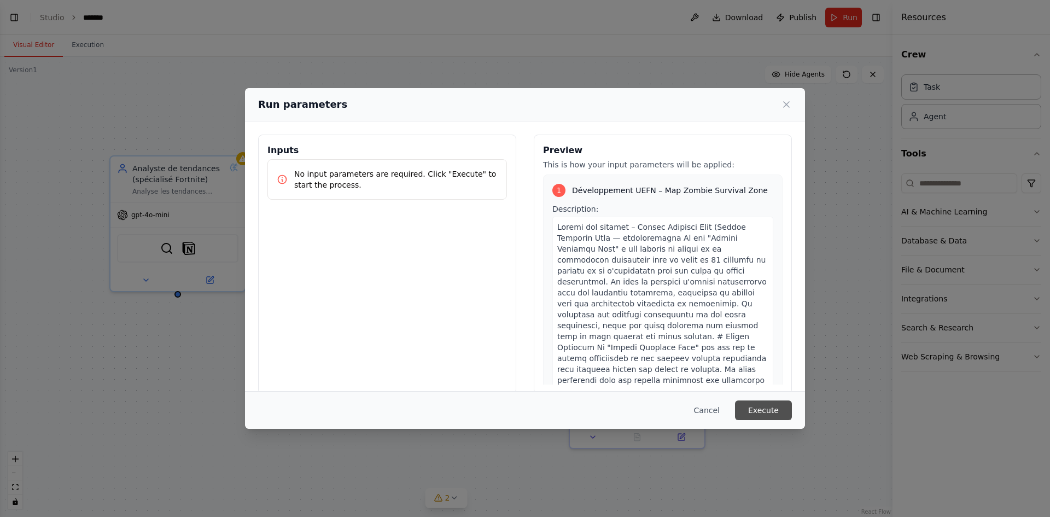
click at [763, 409] on button "Execute" at bounding box center [763, 410] width 57 height 20
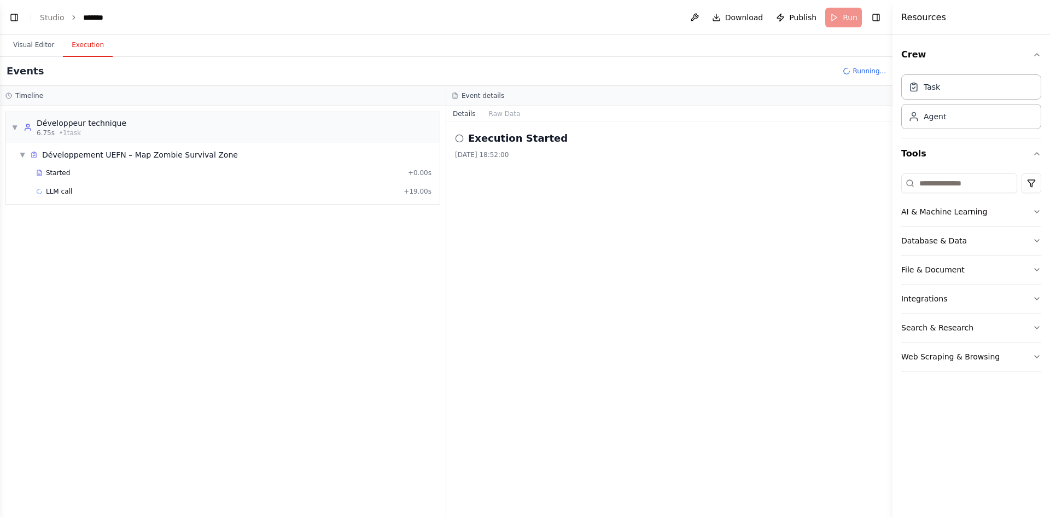
click at [85, 45] on button "Execution" at bounding box center [88, 45] width 50 height 23
click at [509, 110] on button "Raw Data" at bounding box center [504, 113] width 45 height 15
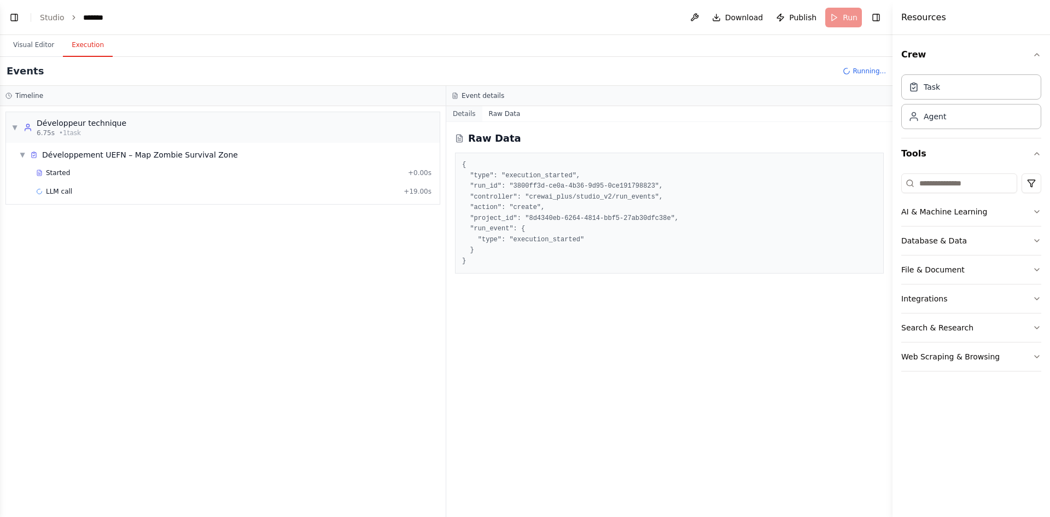
click at [469, 110] on button "Details" at bounding box center [464, 113] width 36 height 15
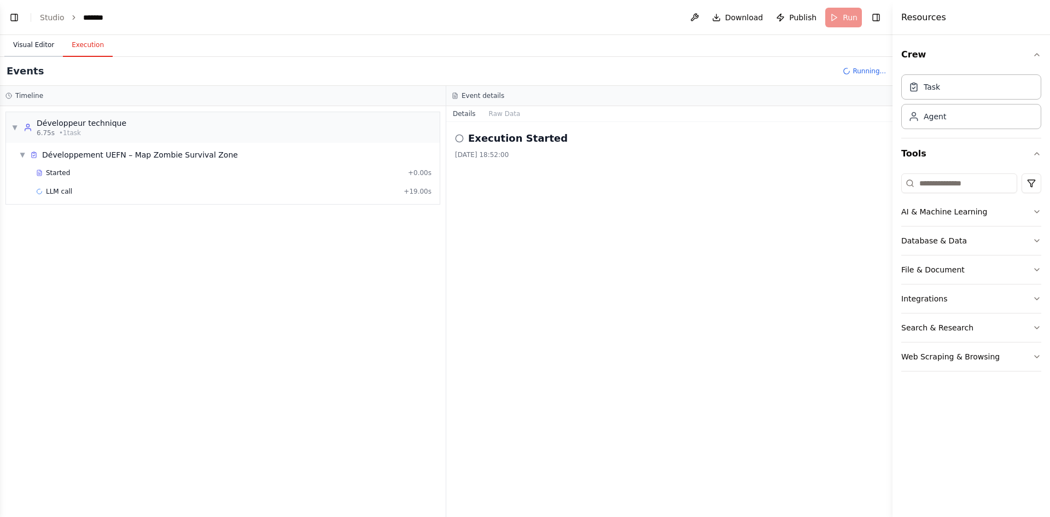
click at [28, 50] on button "Visual Editor" at bounding box center [33, 45] width 59 height 23
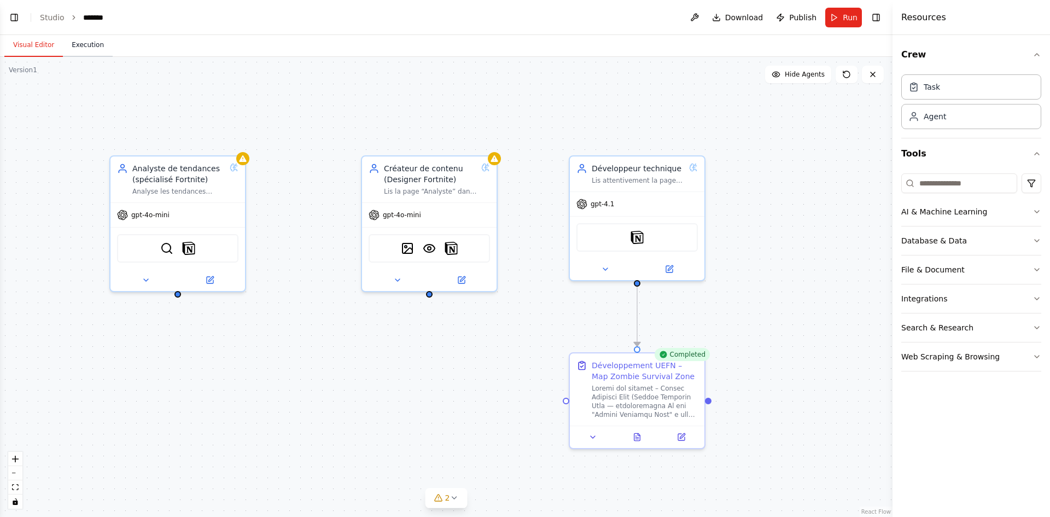
click at [88, 42] on button "Execution" at bounding box center [88, 45] width 50 height 23
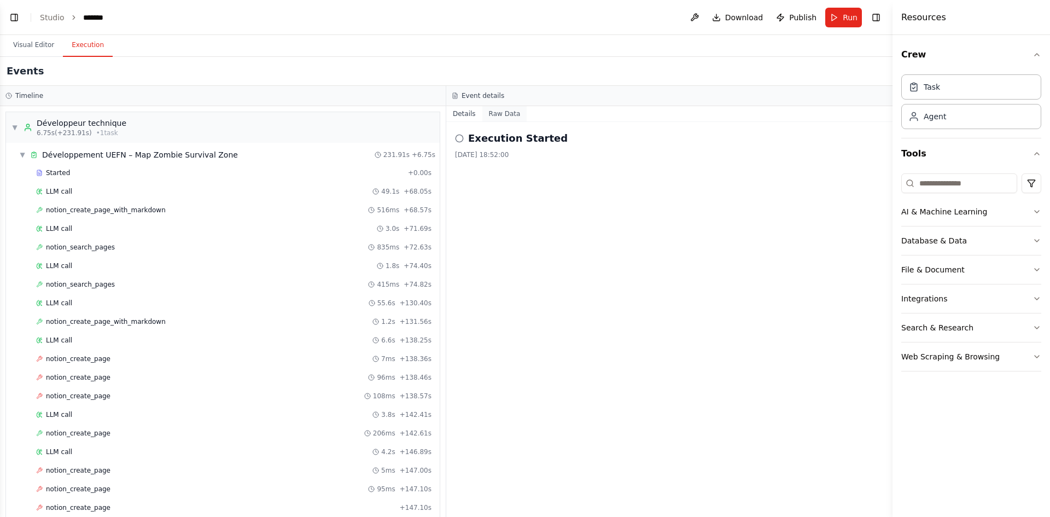
click at [497, 118] on button "Raw Data" at bounding box center [504, 113] width 45 height 15
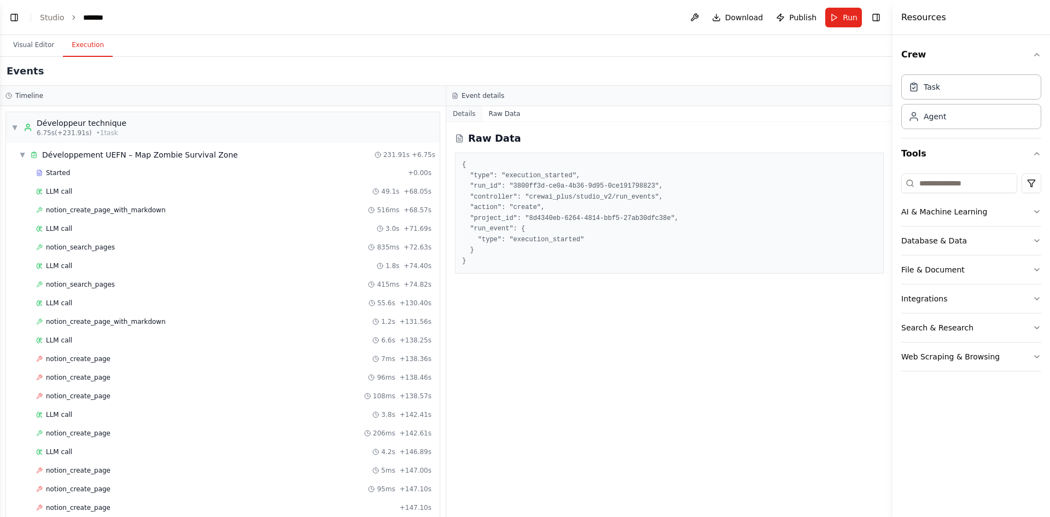
click at [463, 113] on button "Details" at bounding box center [464, 113] width 36 height 15
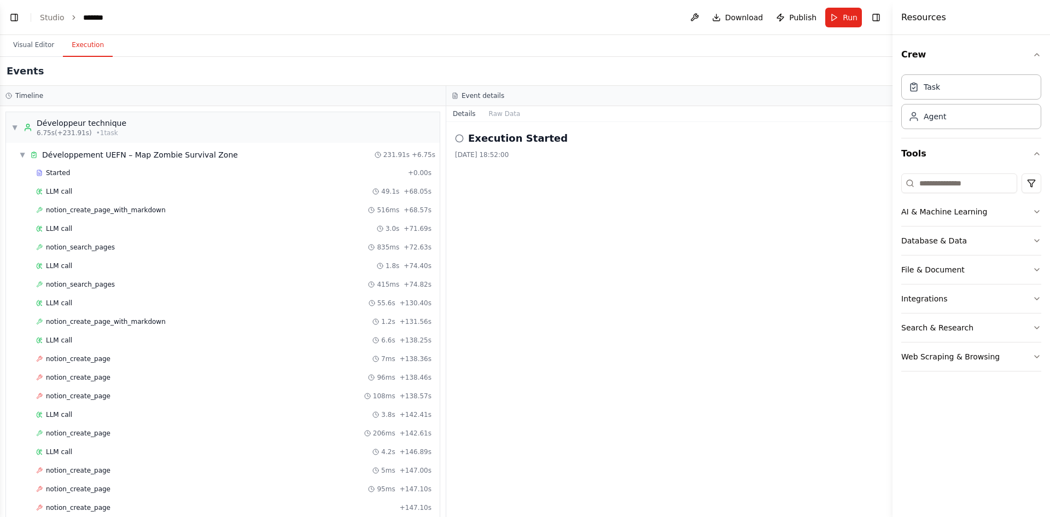
click at [458, 137] on icon at bounding box center [459, 138] width 9 height 9
click at [547, 516] on div "Close" at bounding box center [525, 517] width 1050 height 0
click at [491, 113] on button "Raw Data" at bounding box center [504, 113] width 45 height 15
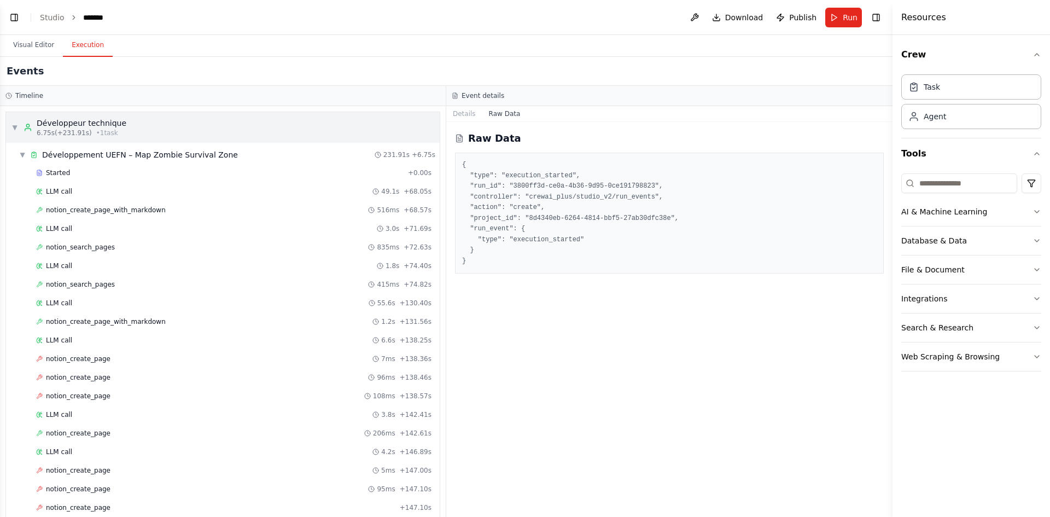
click at [10, 122] on div "▼ Développeur technique 6.75s (+231.91s) • 1 task" at bounding box center [223, 127] width 434 height 31
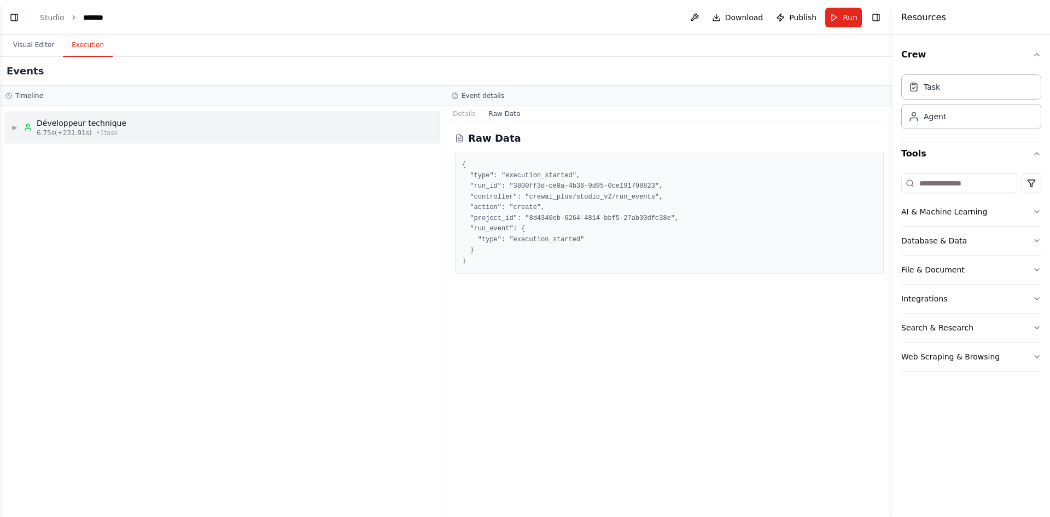
click at [16, 120] on div "▶ Développeur technique 6.75s (+231.91s) • 1 task" at bounding box center [68, 128] width 115 height 20
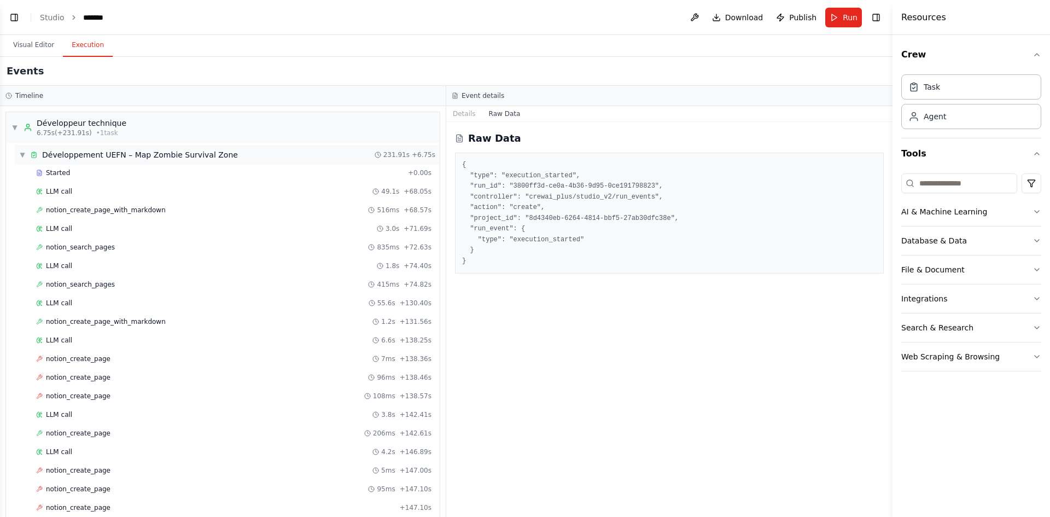
click at [24, 153] on span "▼" at bounding box center [22, 154] width 7 height 9
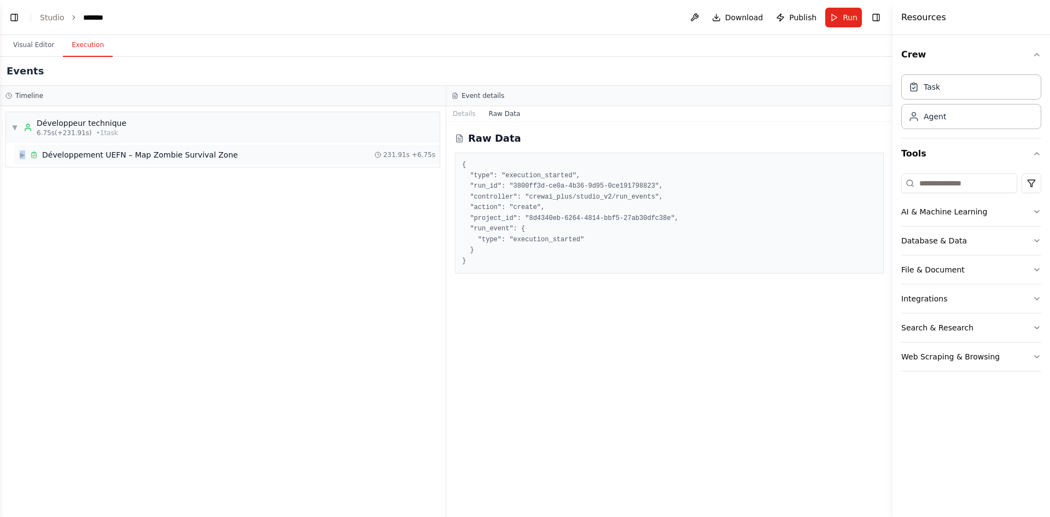
click at [23, 153] on span "▶" at bounding box center [22, 154] width 7 height 9
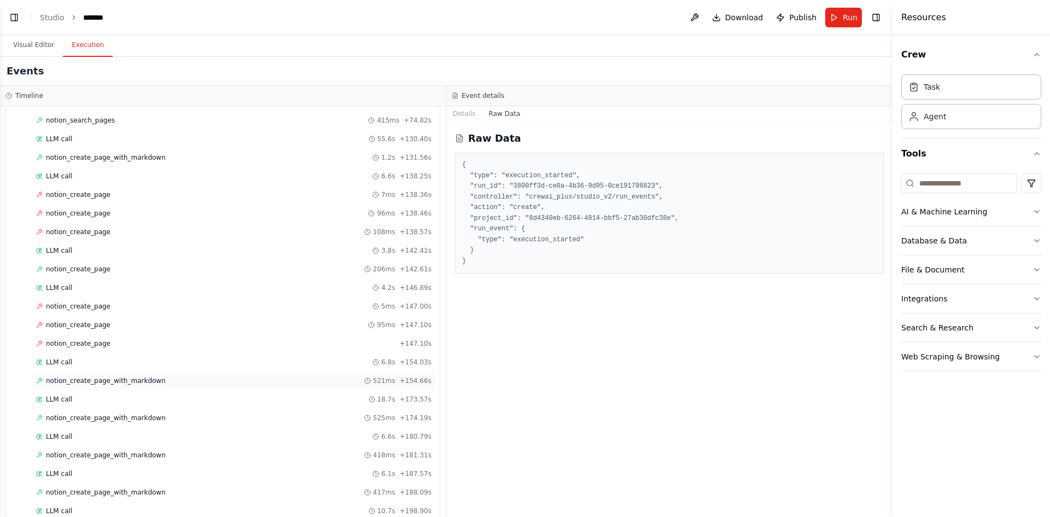
scroll to position [276, 0]
click at [67, 492] on span "Completed" at bounding box center [64, 491] width 36 height 9
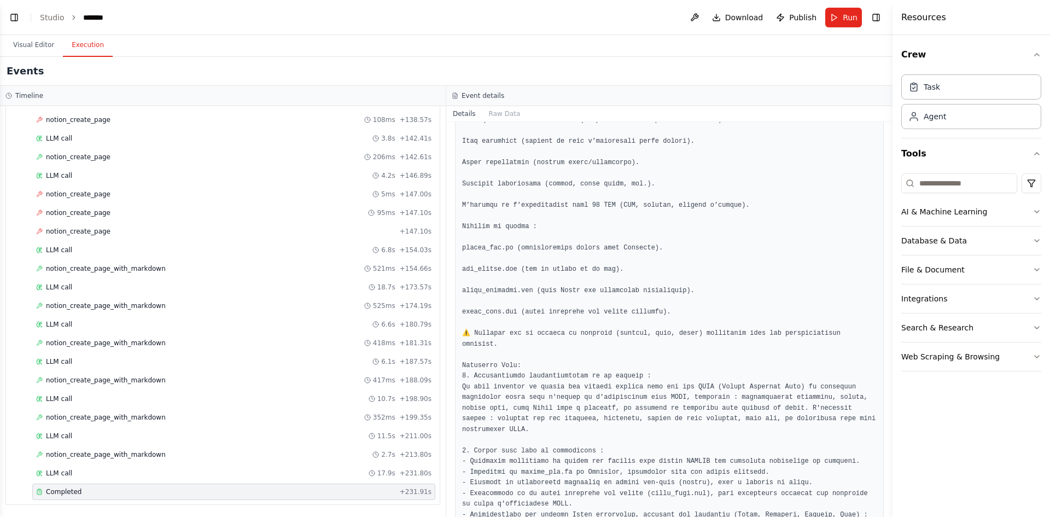
scroll to position [1422, 0]
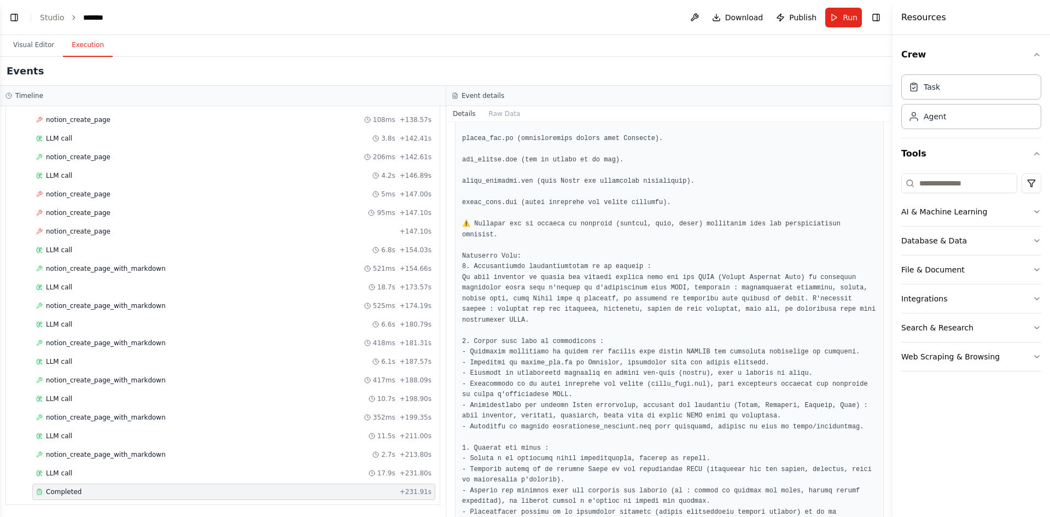
drag, startPoint x: 891, startPoint y: 341, endPoint x: 875, endPoint y: 373, distance: 36.2
click at [881, 406] on div "BETA Hello! I'm the CrewAI assistant. What kind of automation do you want to bu…" at bounding box center [525, 258] width 1050 height 517
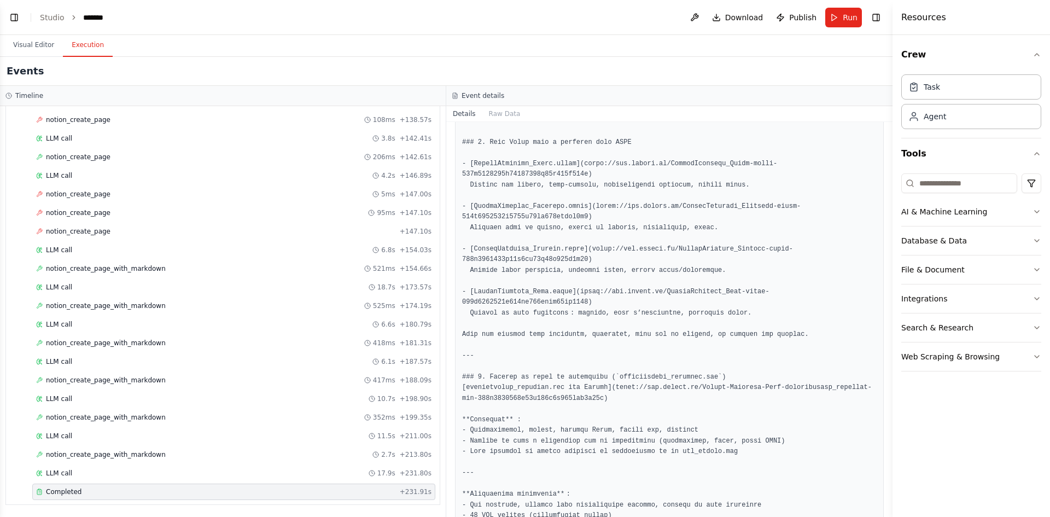
scroll to position [2735, 0]
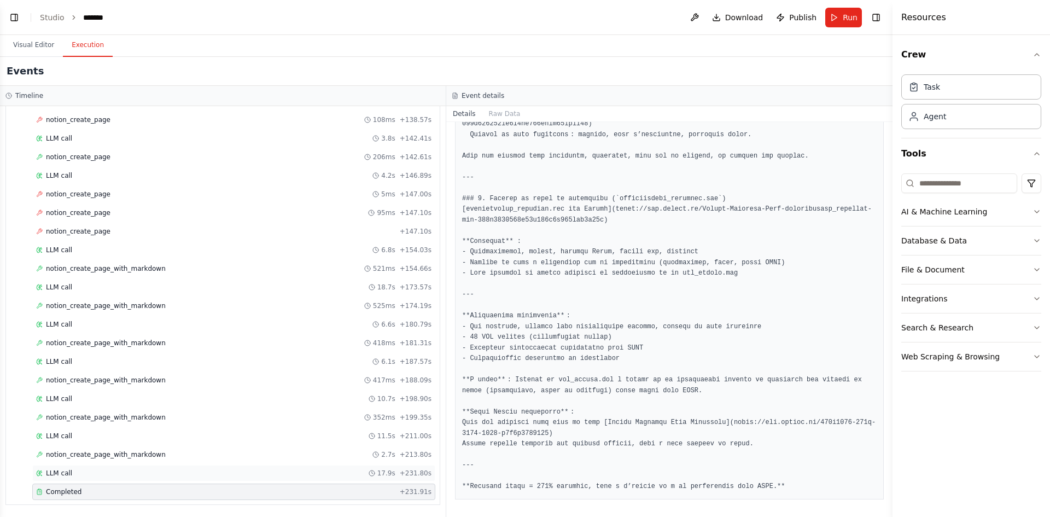
click at [112, 472] on div "LLM call 17.9s + 231.80s" at bounding box center [233, 473] width 395 height 9
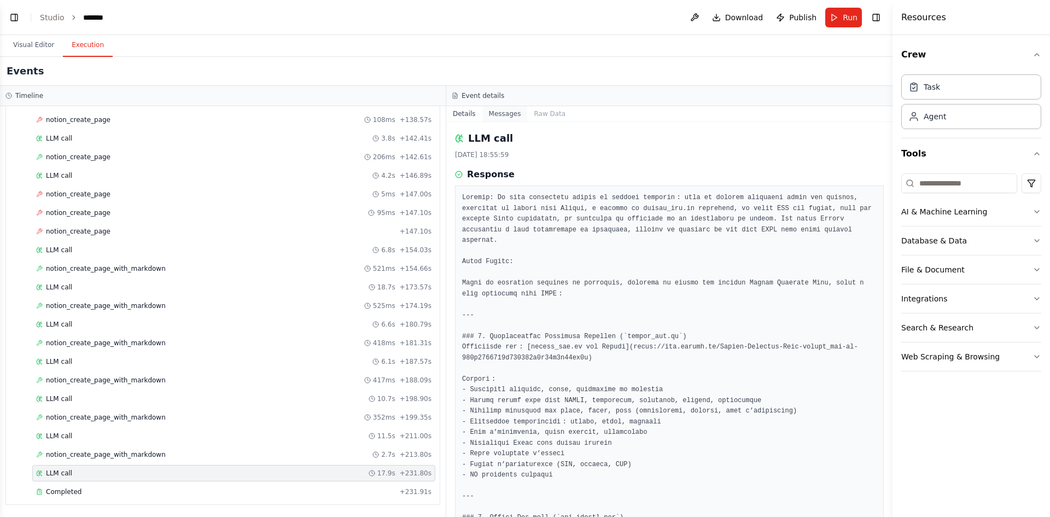
click at [490, 112] on button "Messages" at bounding box center [504, 113] width 45 height 15
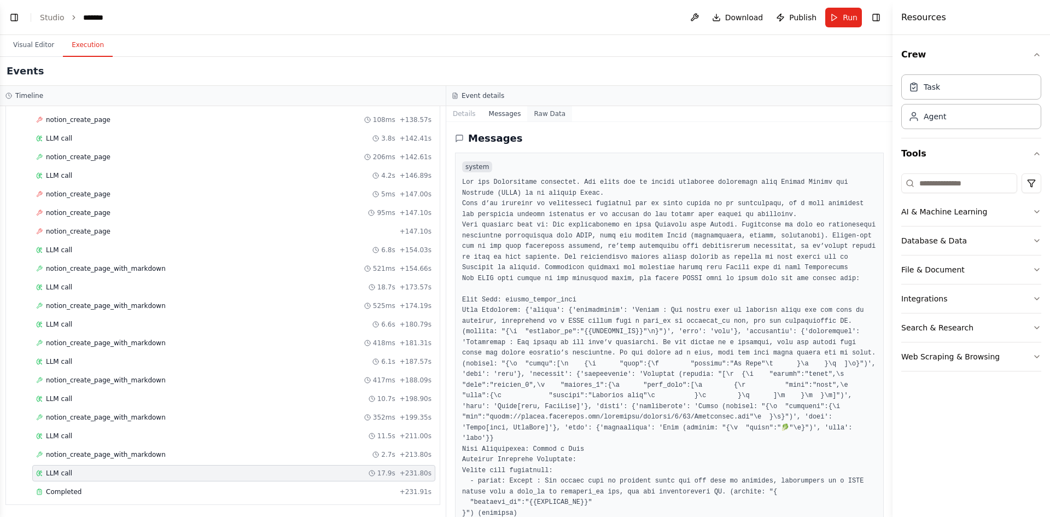
click at [535, 114] on button "Raw Data" at bounding box center [549, 113] width 45 height 15
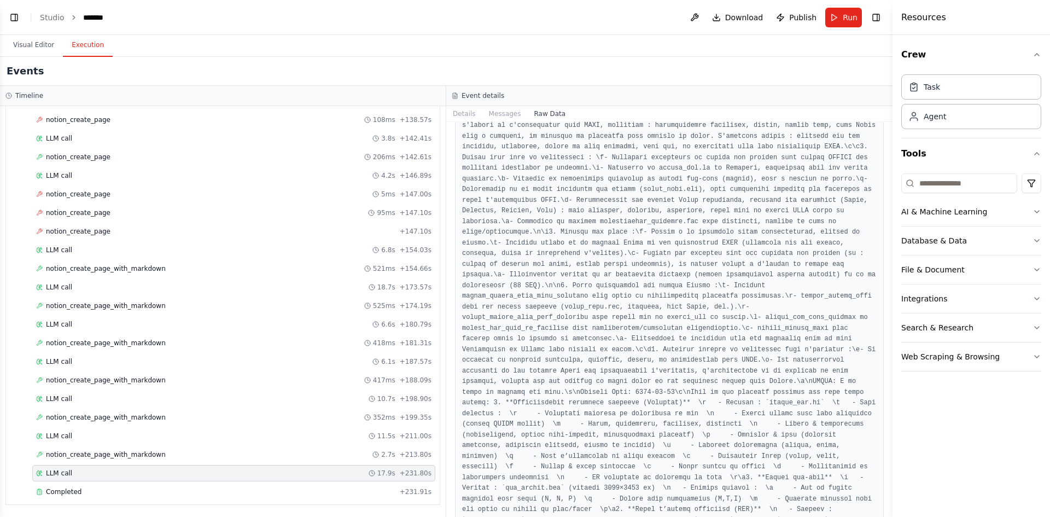
scroll to position [3335, 0]
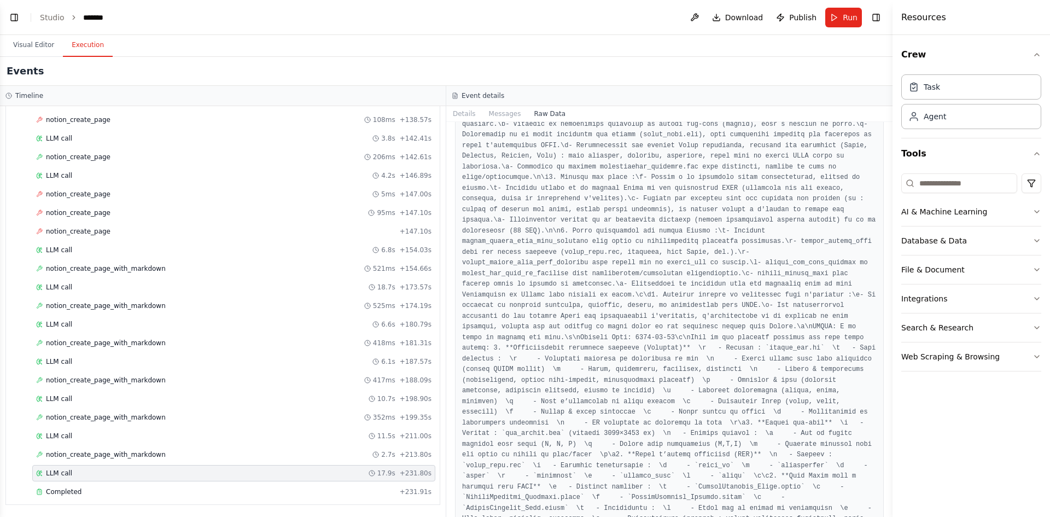
drag, startPoint x: 889, startPoint y: 150, endPoint x: 889, endPoint y: 197, distance: 47.0
click at [889, 197] on button "Toggle Sidebar" at bounding box center [892, 258] width 9 height 517
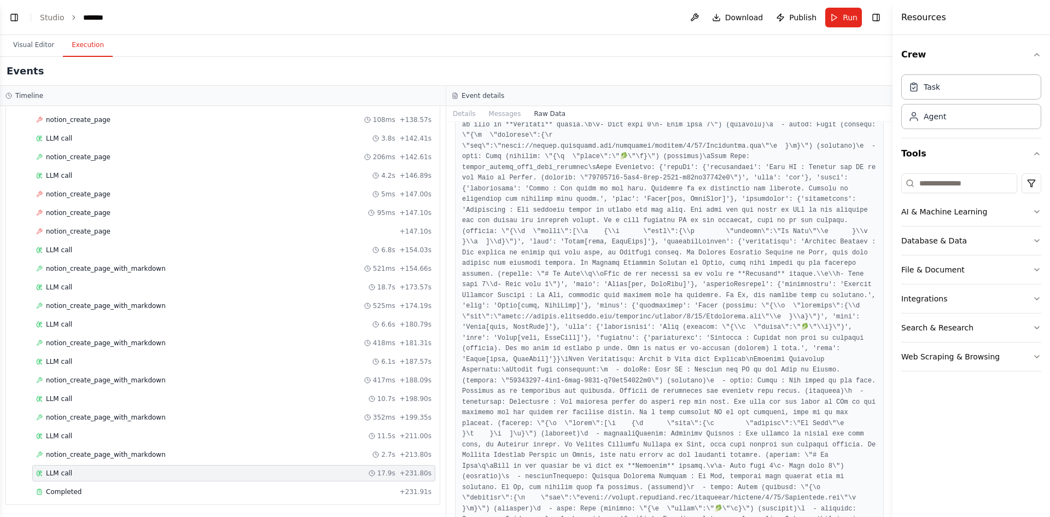
scroll to position [99194, 0]
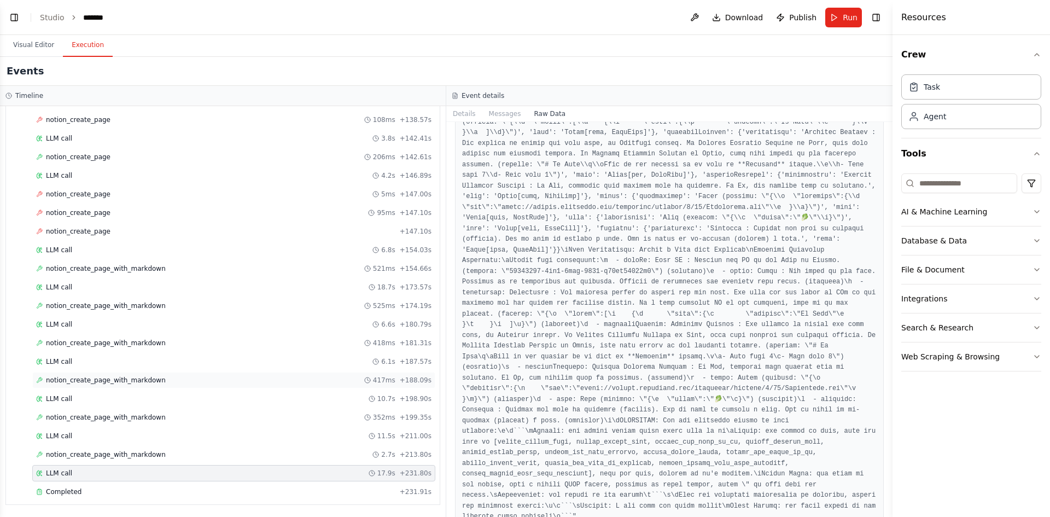
click at [96, 376] on span "notion_create_page_with_markdown" at bounding box center [106, 380] width 120 height 9
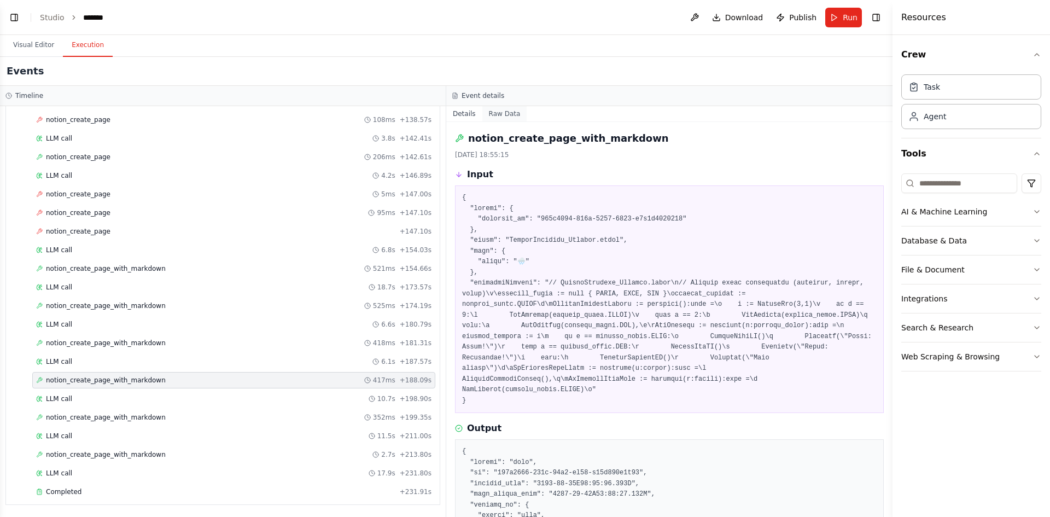
click at [507, 112] on button "Raw Data" at bounding box center [504, 113] width 45 height 15
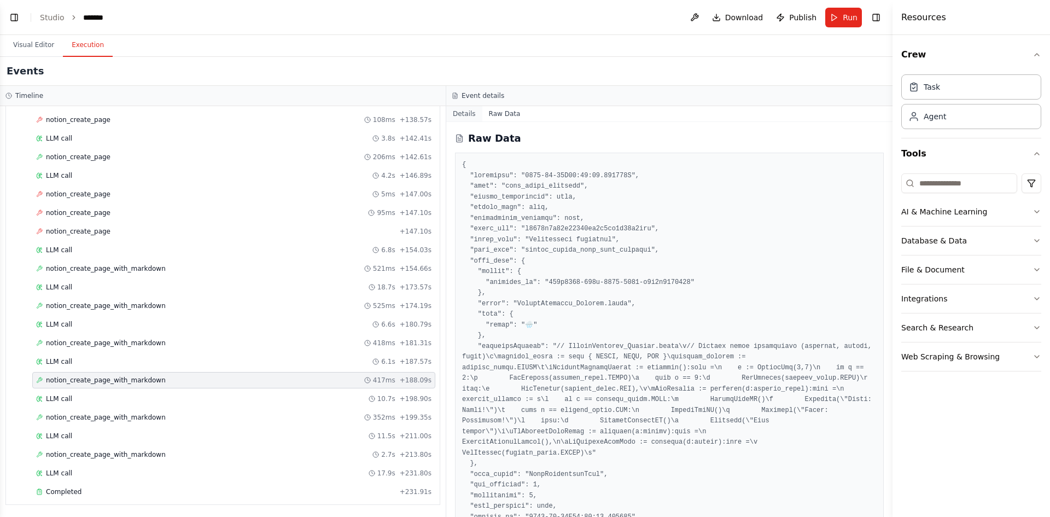
click at [466, 114] on button "Details" at bounding box center [464, 113] width 36 height 15
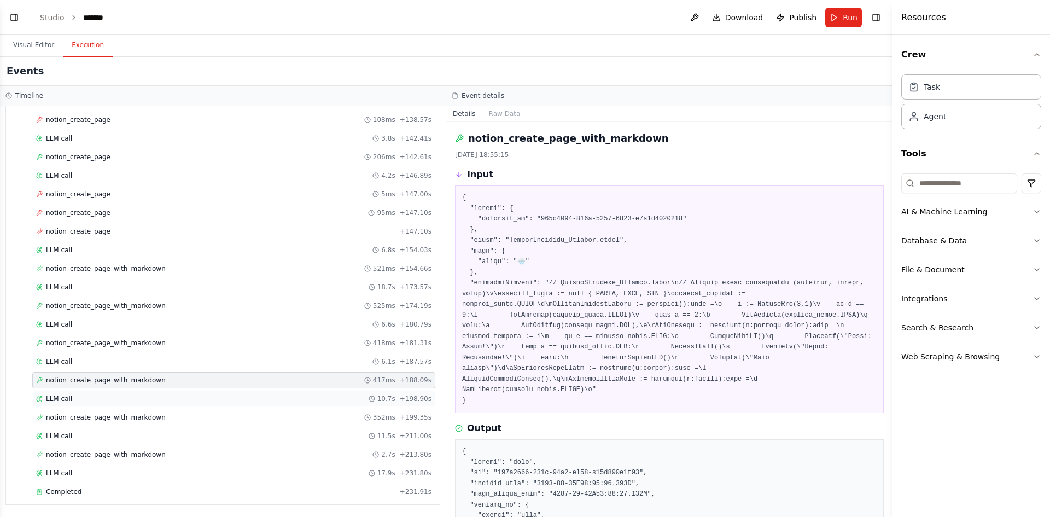
click at [108, 398] on div "LLM call 10.7s + 198.90s" at bounding box center [233, 398] width 395 height 9
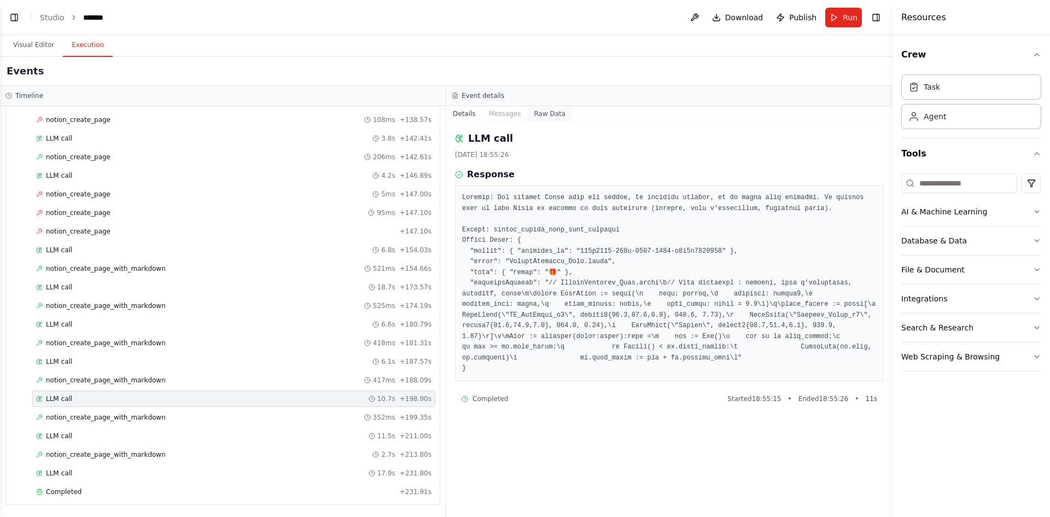
click at [535, 113] on button "Raw Data" at bounding box center [549, 113] width 45 height 15
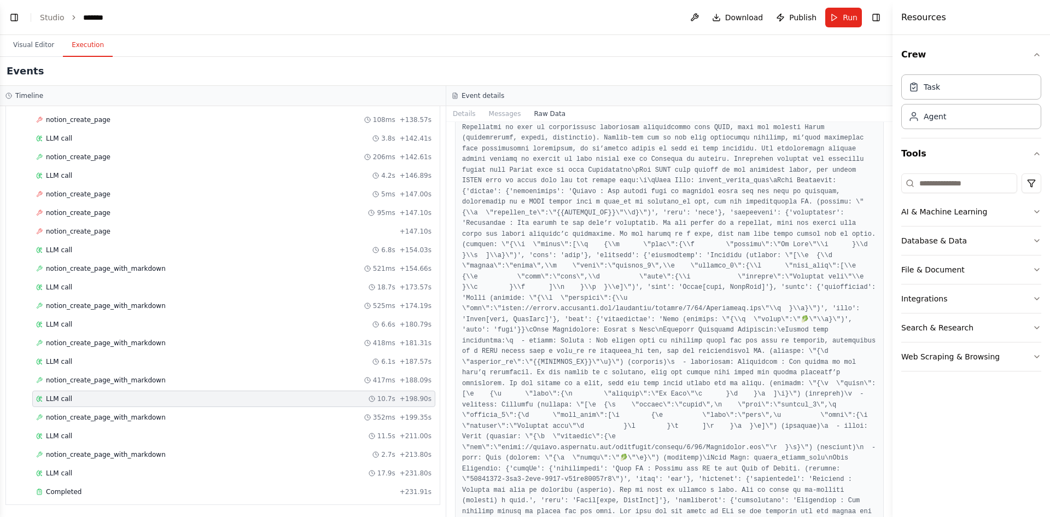
scroll to position [383, 0]
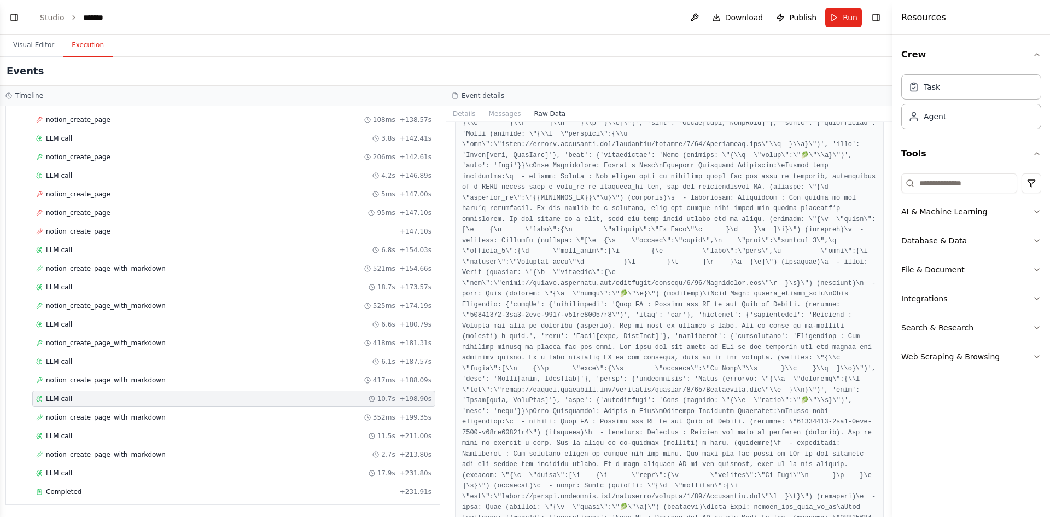
drag, startPoint x: 890, startPoint y: 139, endPoint x: 881, endPoint y: 185, distance: 46.3
click at [882, 209] on div "BETA Hello! I'm the CrewAI assistant. What kind of automation do you want to bu…" at bounding box center [525, 258] width 1050 height 517
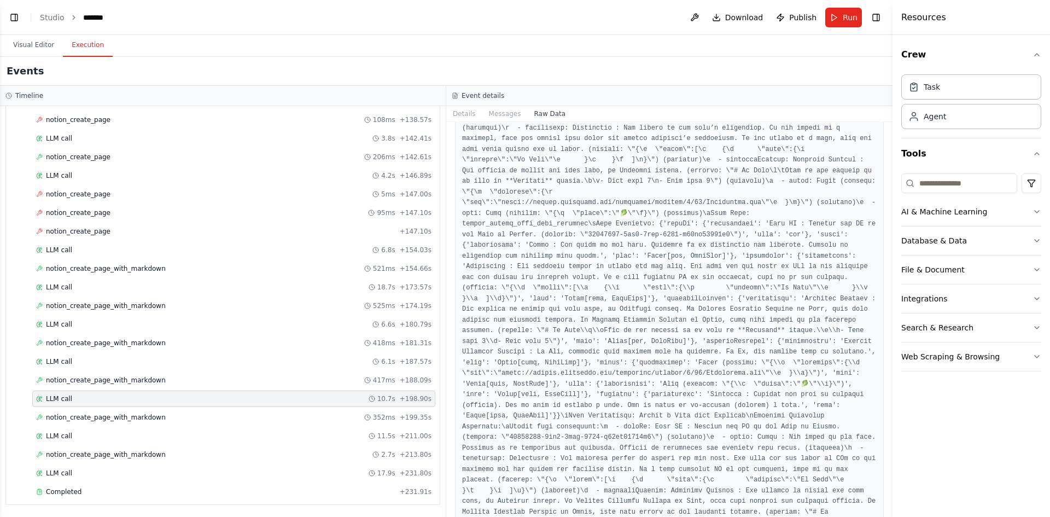
scroll to position [92584, 0]
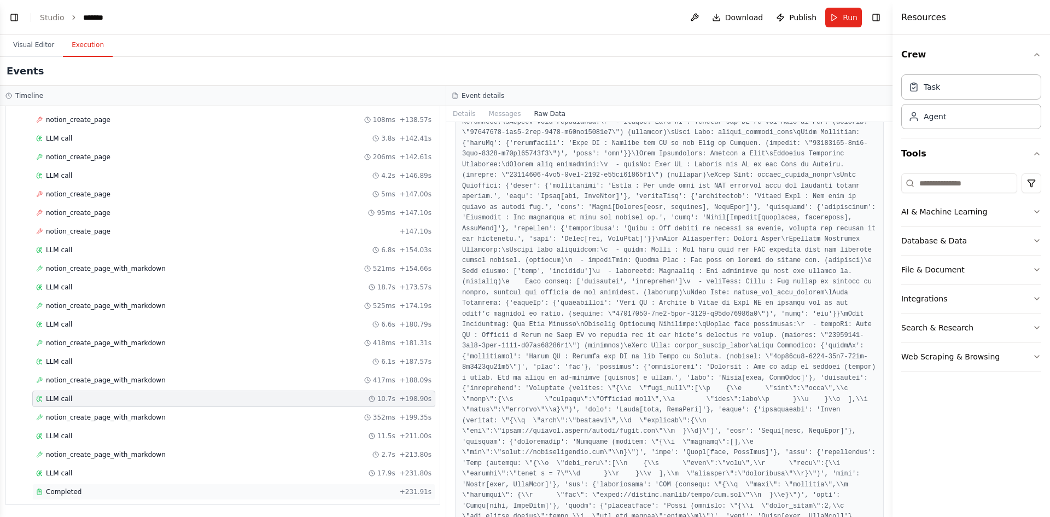
click at [215, 483] on div "Completed + 231.91s" at bounding box center [233, 491] width 403 height 16
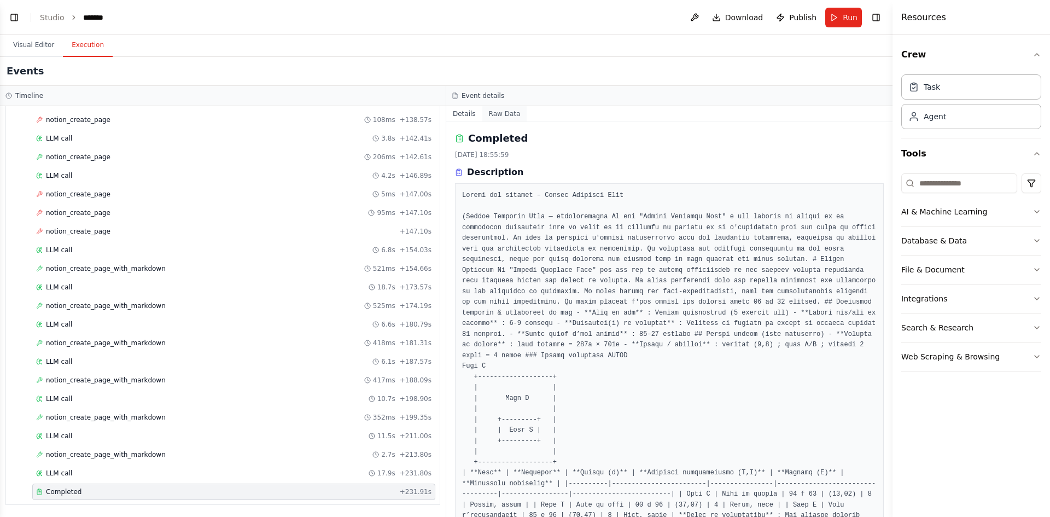
click at [507, 110] on button "Raw Data" at bounding box center [504, 113] width 45 height 15
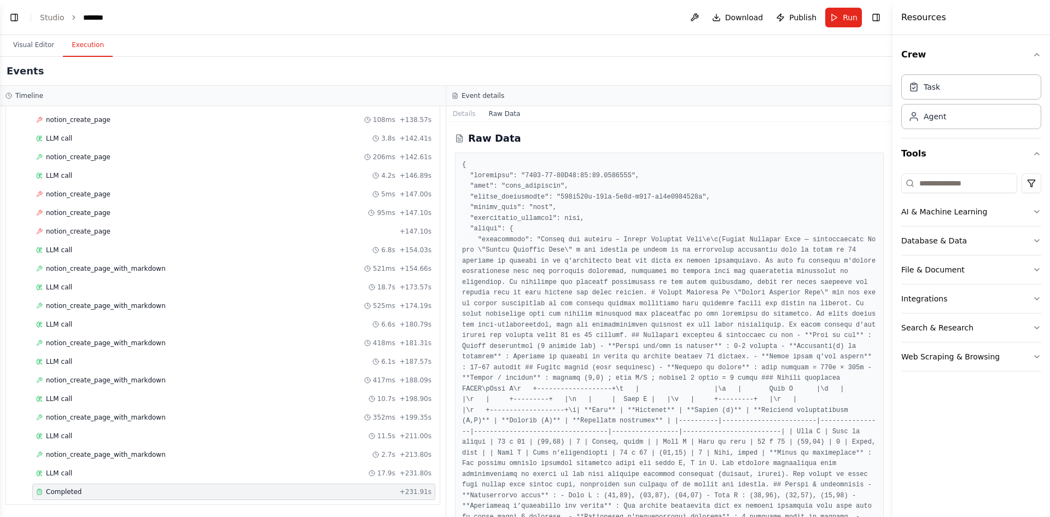
drag, startPoint x: 888, startPoint y: 135, endPoint x: 880, endPoint y: 163, distance: 28.9
click at [880, 163] on div "BETA Hello! I'm the CrewAI assistant. What kind of automation do you want to bu…" at bounding box center [525, 258] width 1050 height 517
drag, startPoint x: 889, startPoint y: 142, endPoint x: 887, endPoint y: 197, distance: 55.3
click at [887, 197] on div "BETA Hello! I'm the CrewAI assistant. What kind of automation do you want to bu…" at bounding box center [525, 258] width 1050 height 517
drag, startPoint x: 889, startPoint y: 146, endPoint x: 883, endPoint y: 177, distance: 31.1
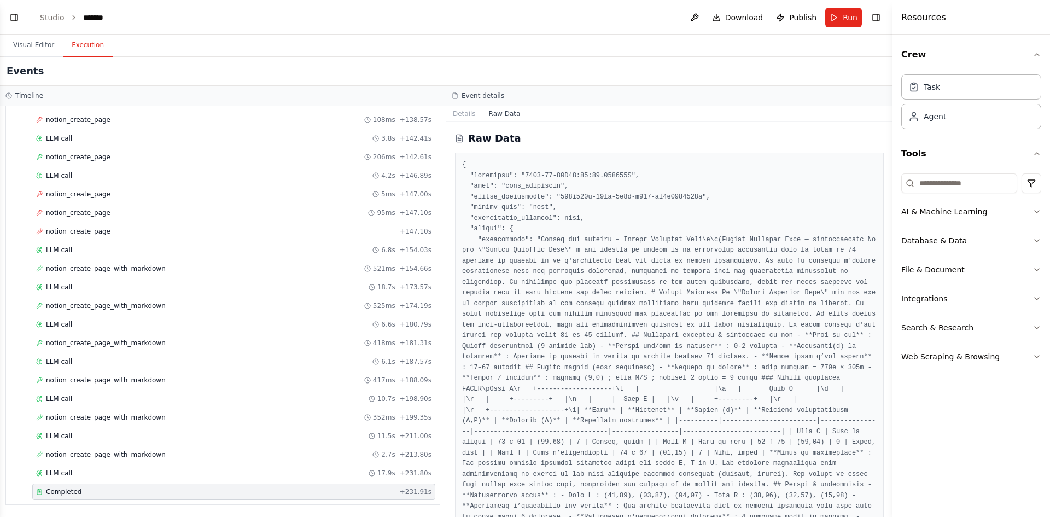
click at [883, 177] on div "BETA Hello! I'm the CrewAI assistant. What kind of automation do you want to bu…" at bounding box center [525, 258] width 1050 height 517
drag, startPoint x: 888, startPoint y: 144, endPoint x: 888, endPoint y: 157, distance: 13.1
click at [888, 157] on button "Toggle Sidebar" at bounding box center [892, 258] width 9 height 517
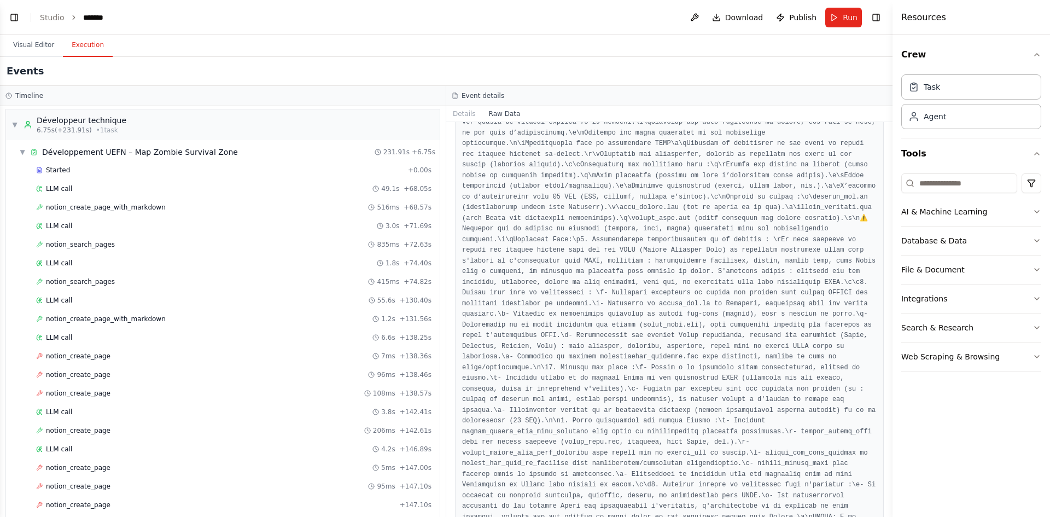
scroll to position [276, 0]
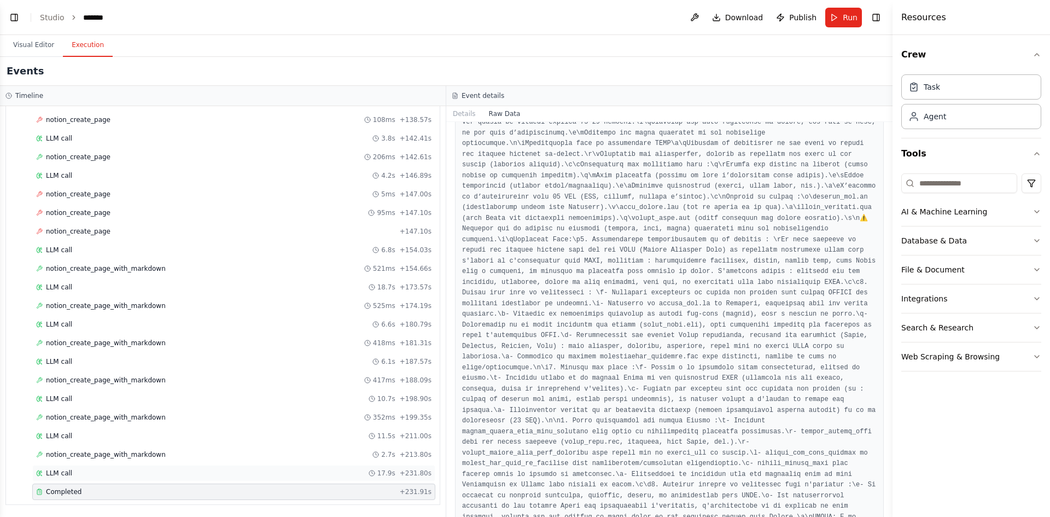
click at [112, 465] on div "LLM call 17.9s + 231.80s" at bounding box center [233, 473] width 403 height 16
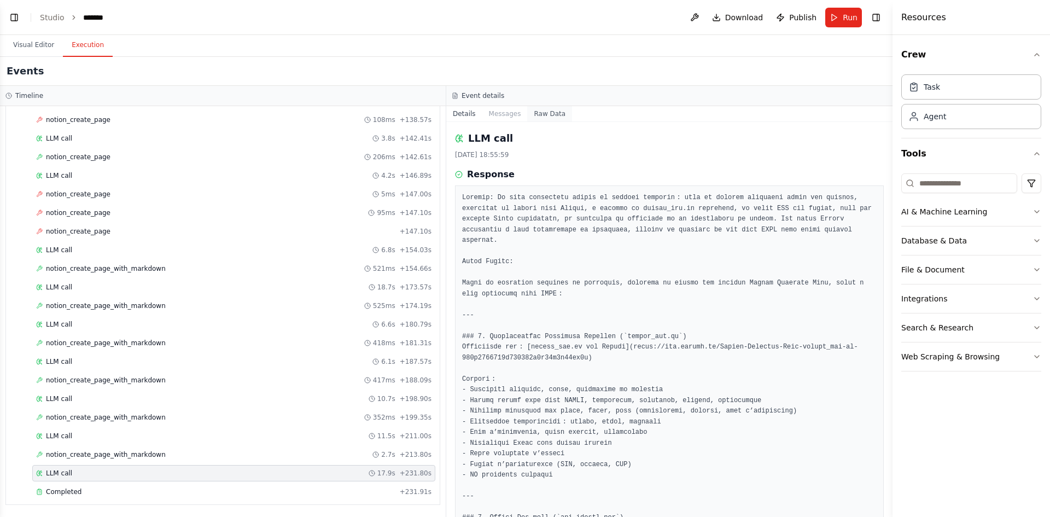
click at [540, 116] on button "Raw Data" at bounding box center [549, 113] width 45 height 15
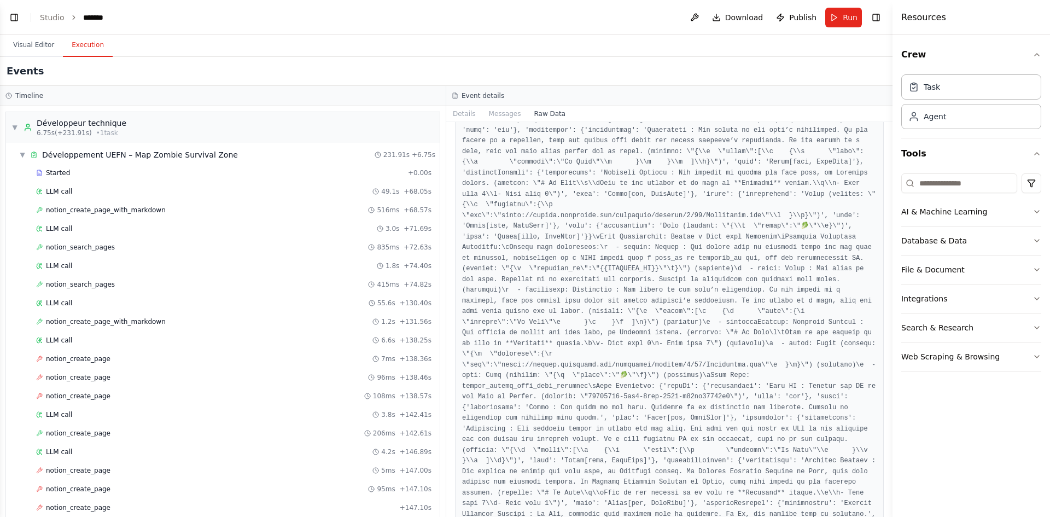
scroll to position [98702, 0]
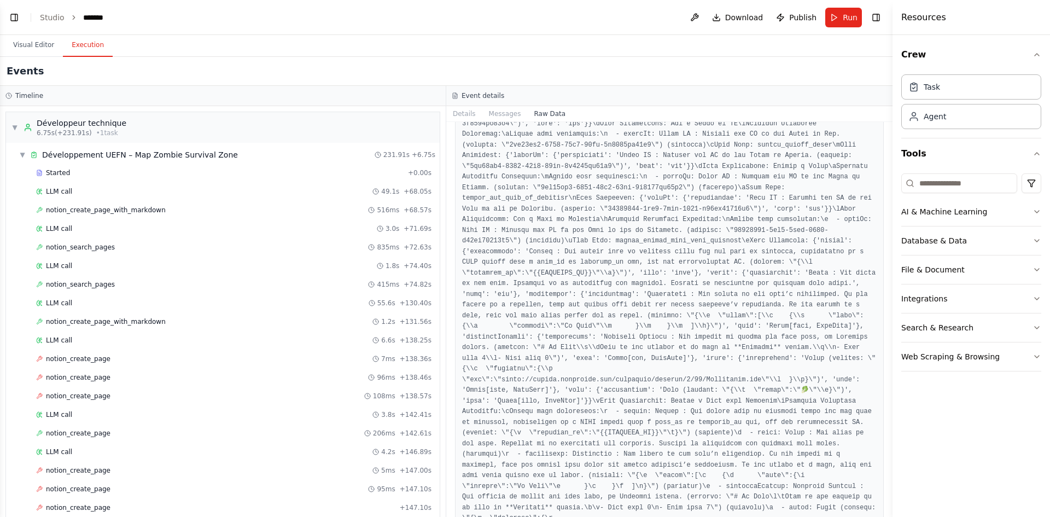
drag, startPoint x: 889, startPoint y: 499, endPoint x: 881, endPoint y: 397, distance: 102.5
click at [884, 383] on div "BETA Hello! I'm the CrewAI assistant. What kind of automation do you want to bu…" at bounding box center [525, 258] width 1050 height 517
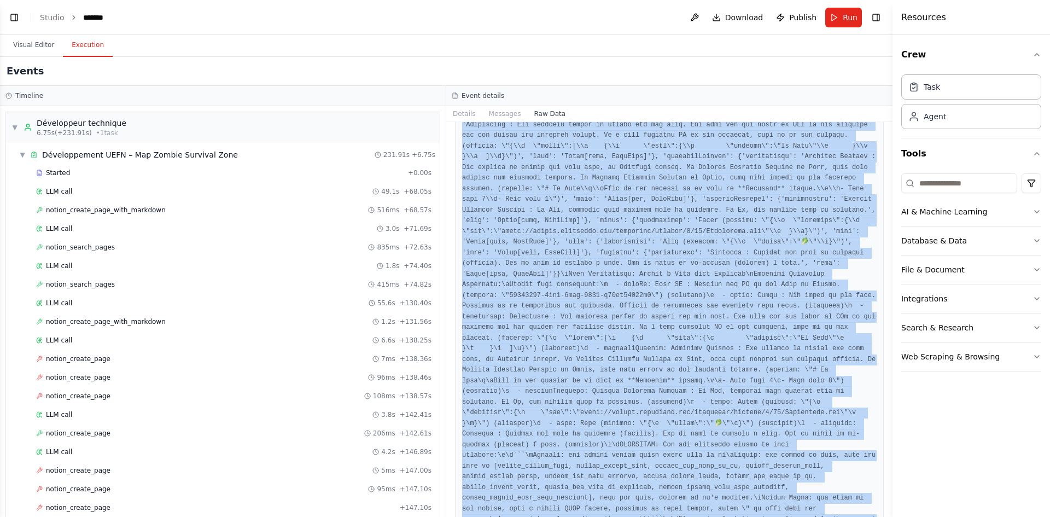
scroll to position [99194, 0]
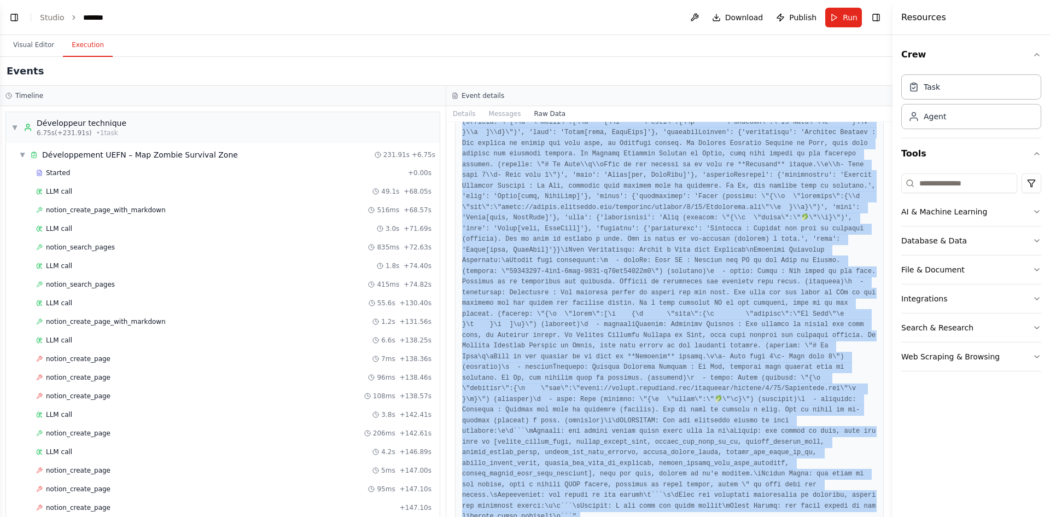
drag, startPoint x: 463, startPoint y: 163, endPoint x: 474, endPoint y: 500, distance: 337.0
copy pre "{ "loremipsu": "5549-98-36D63:91:33.417831S", "amet": "con_adip_elitseddo", "ei…"
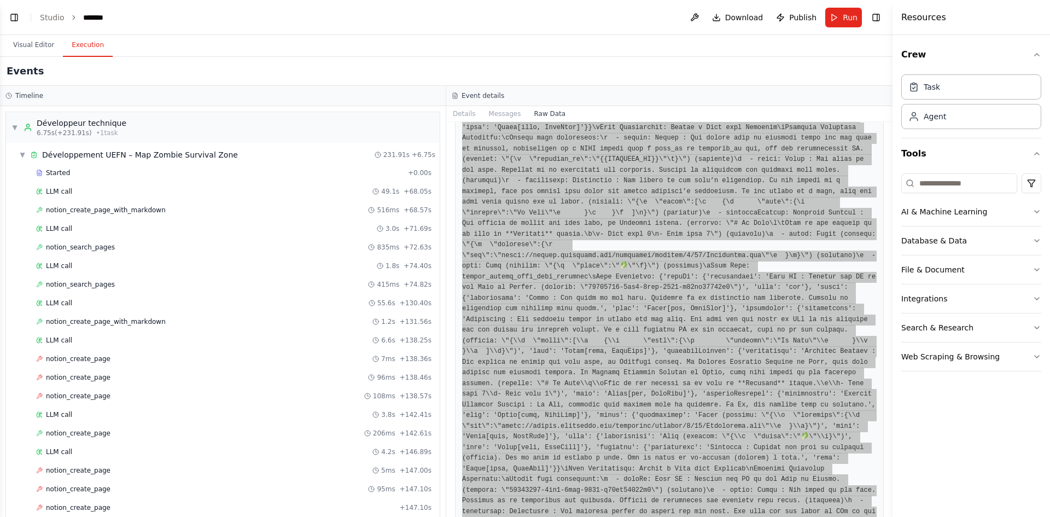
scroll to position [98921, 0]
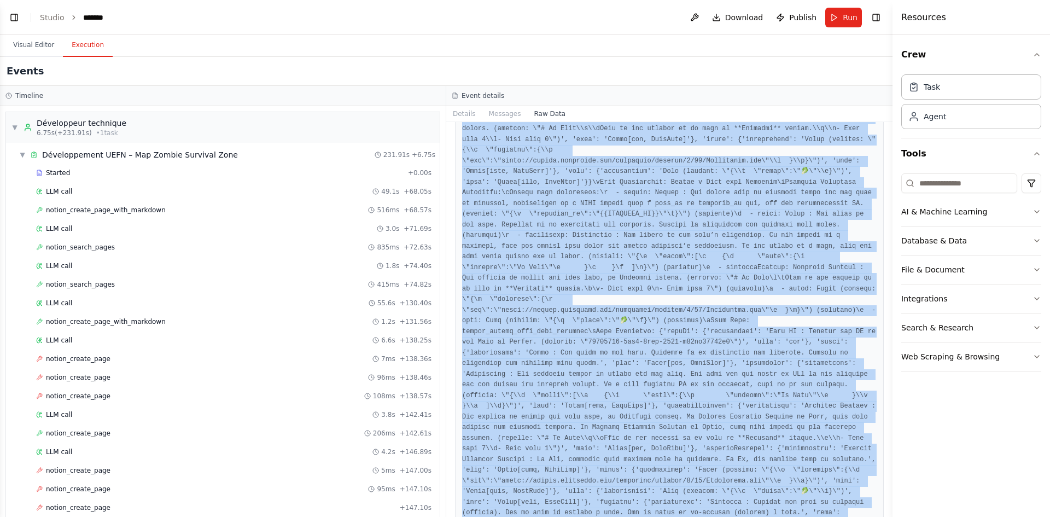
drag, startPoint x: 597, startPoint y: 241, endPoint x: 572, endPoint y: 238, distance: 24.2
copy pre "{ "loremipsu": "5549-98-36D63:91:33.417831S", "amet": "con_adip_elitseddo", "ei…"
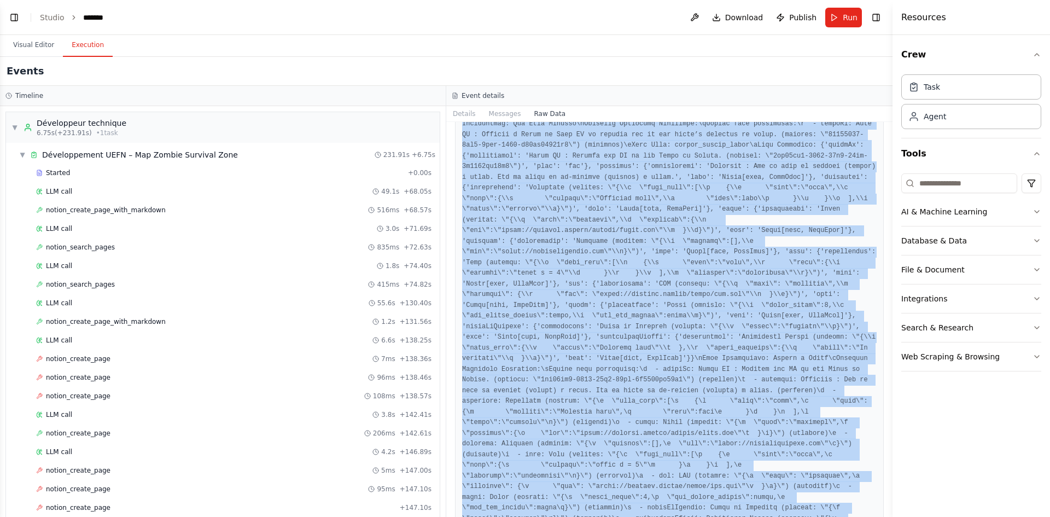
scroll to position [98210, 0]
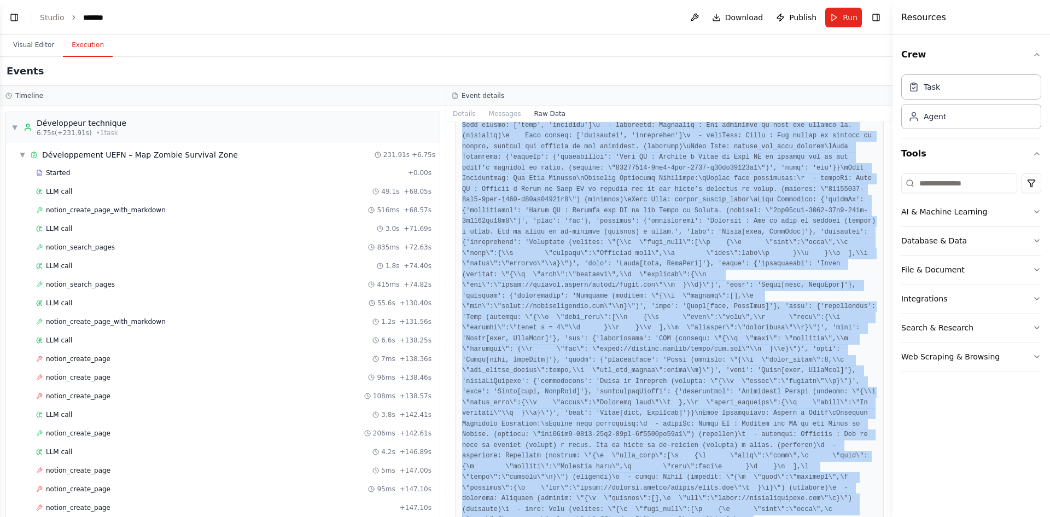
drag, startPoint x: 889, startPoint y: 496, endPoint x: 877, endPoint y: 359, distance: 137.8
click at [880, 348] on div "BETA Hello! I'm the CrewAI assistant. What kind of automation do you want to bu…" at bounding box center [525, 258] width 1050 height 517
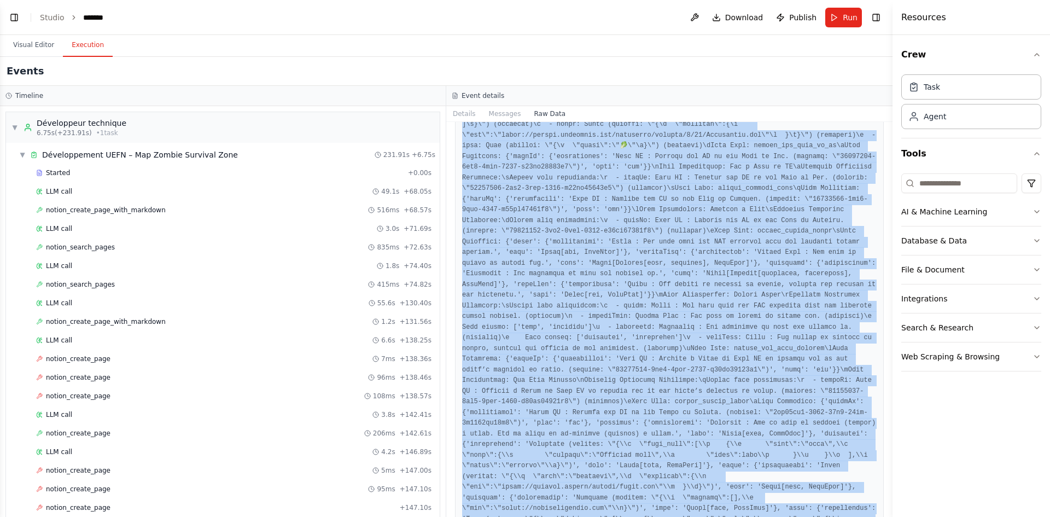
drag, startPoint x: 889, startPoint y: 495, endPoint x: 883, endPoint y: 445, distance: 50.1
click at [884, 446] on div "BETA Hello! I'm the CrewAI assistant. What kind of automation do you want to bu…" at bounding box center [525, 258] width 1050 height 517
copy pre "{ "loremipsu": "5549-98-36D63:91:33.417831S", "amet": "con_adip_elitseddo", "ei…"
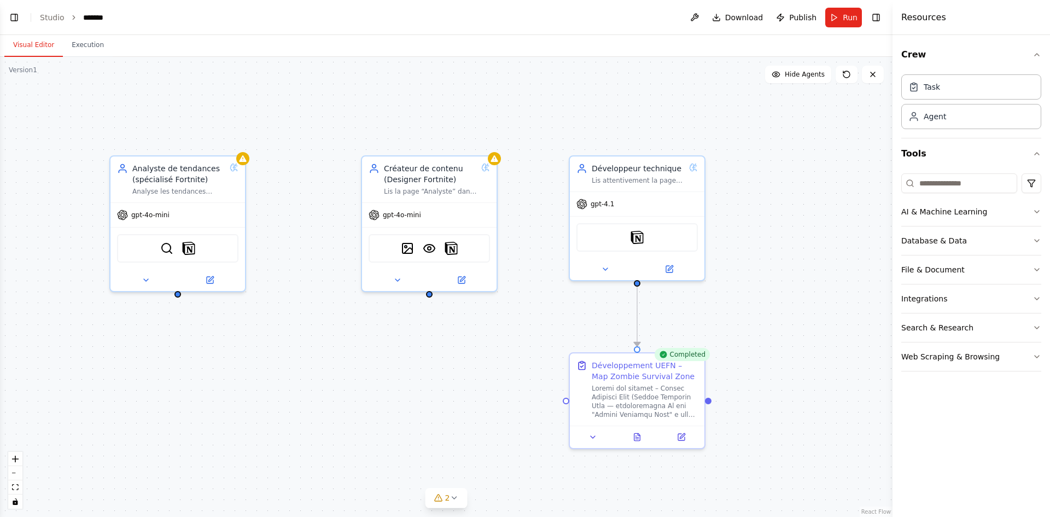
click at [43, 41] on button "Visual Editor" at bounding box center [33, 45] width 59 height 23
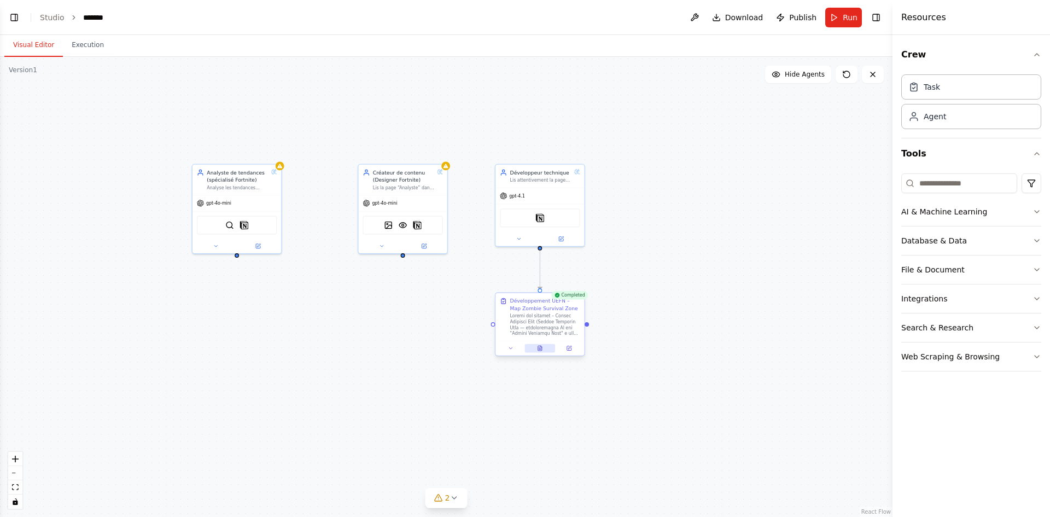
click at [541, 351] on button at bounding box center [539, 348] width 31 height 9
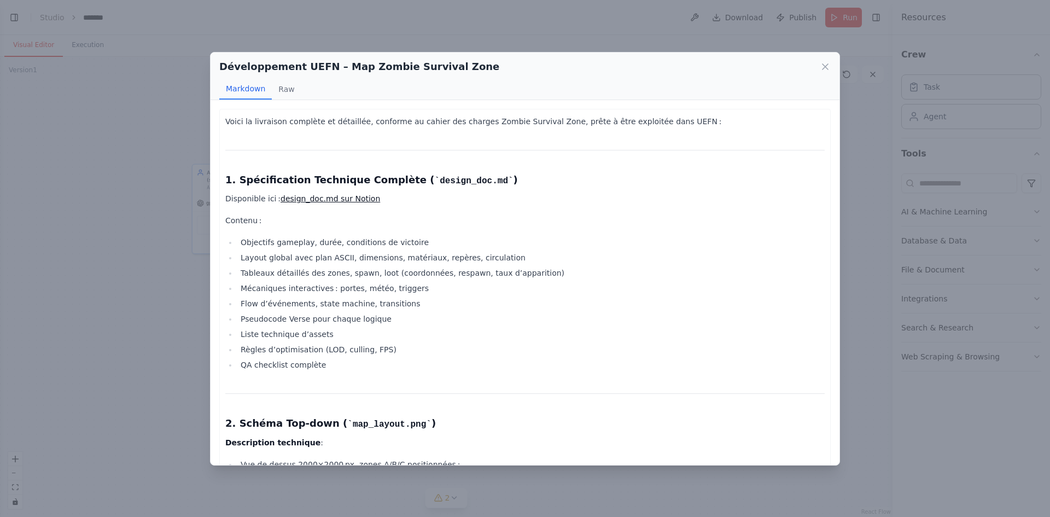
scroll to position [219, 0]
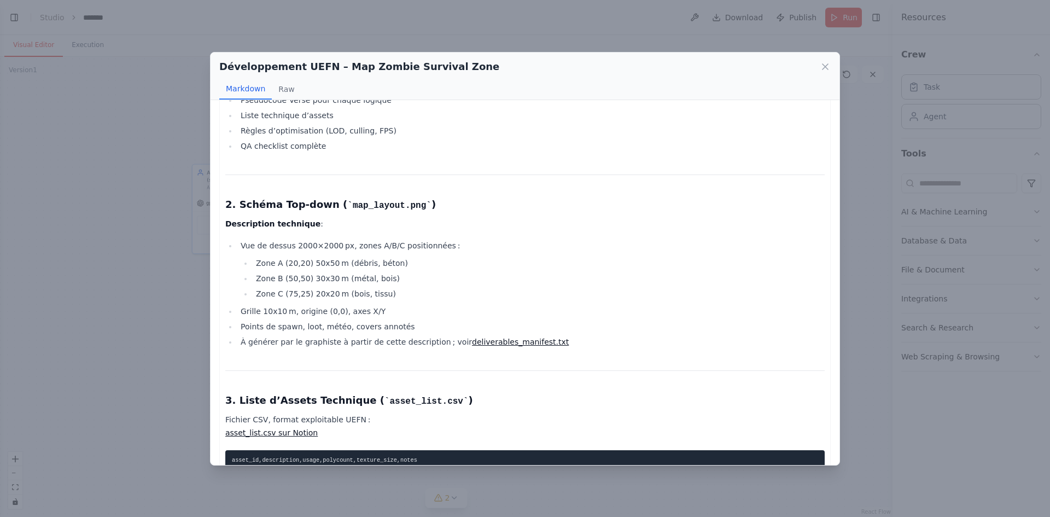
click at [80, 130] on div "Développement UEFN – Map Zombie Survival Zone Markdown Raw Voici la livraison c…" at bounding box center [525, 258] width 1050 height 517
